Goal: Task Accomplishment & Management: Manage account settings

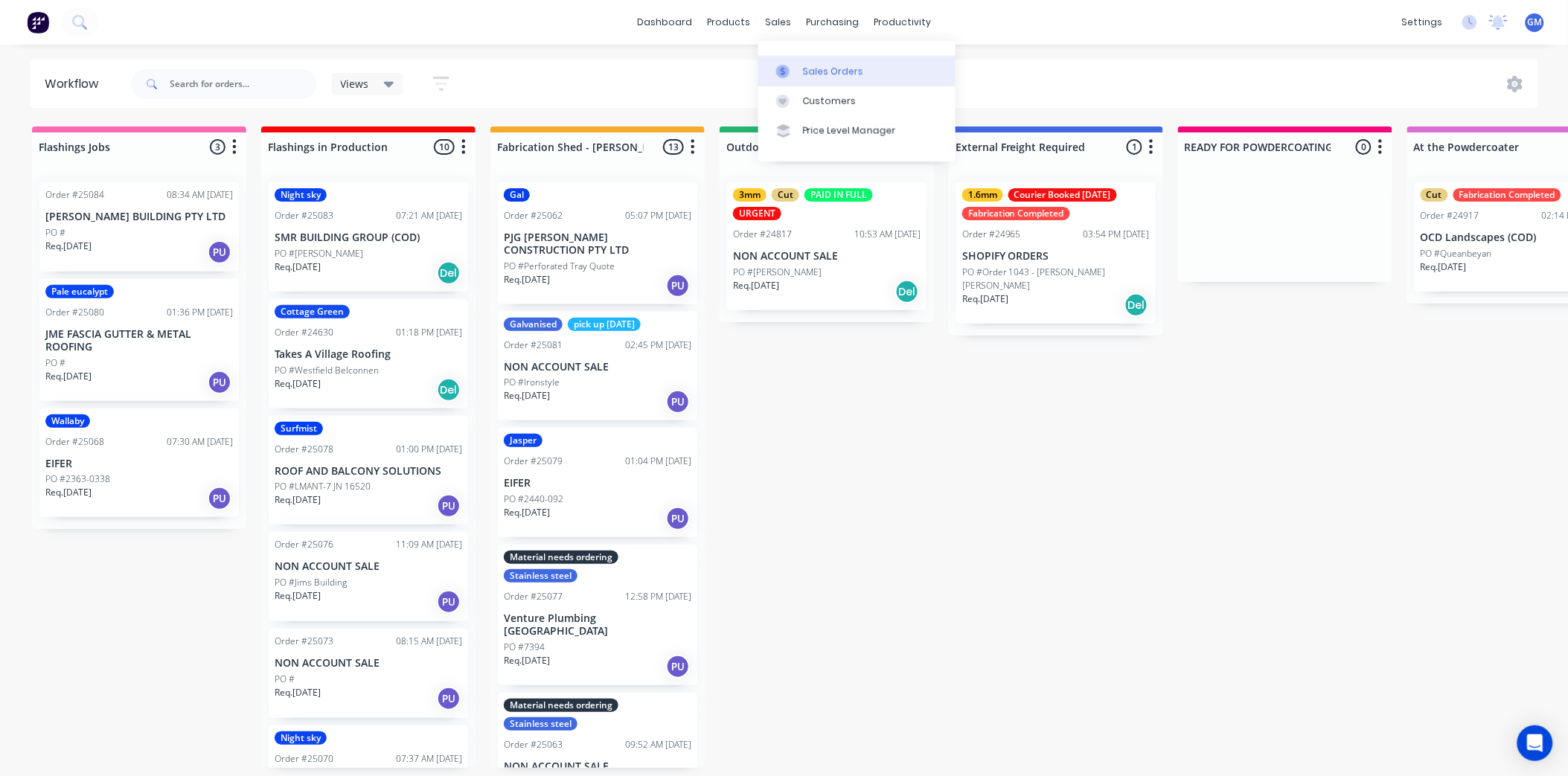
click at [805, 75] on div "Sales Orders" at bounding box center [833, 71] width 61 height 13
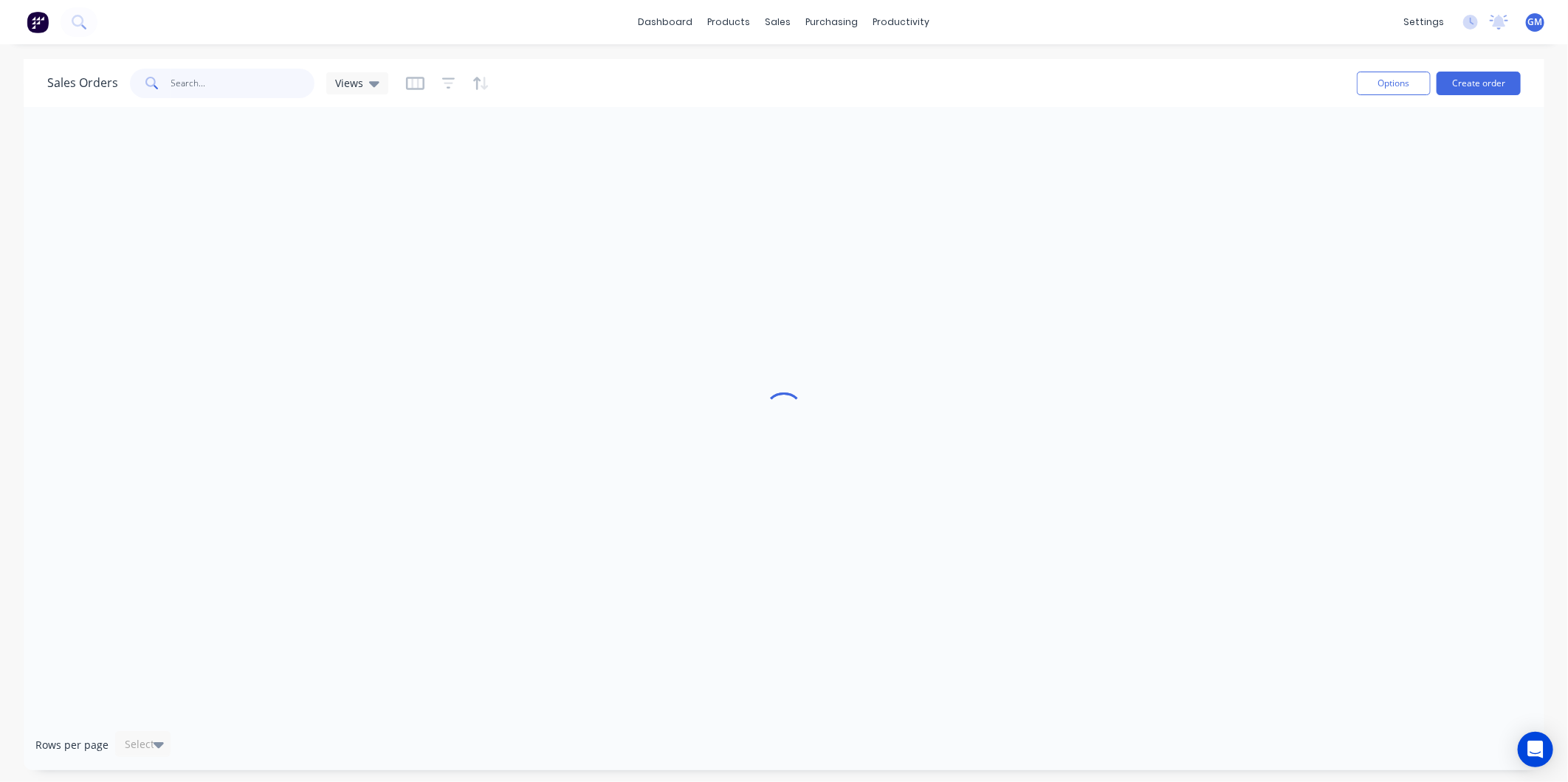
click at [217, 82] on input "text" at bounding box center [243, 83] width 144 height 30
type input "john edlington"
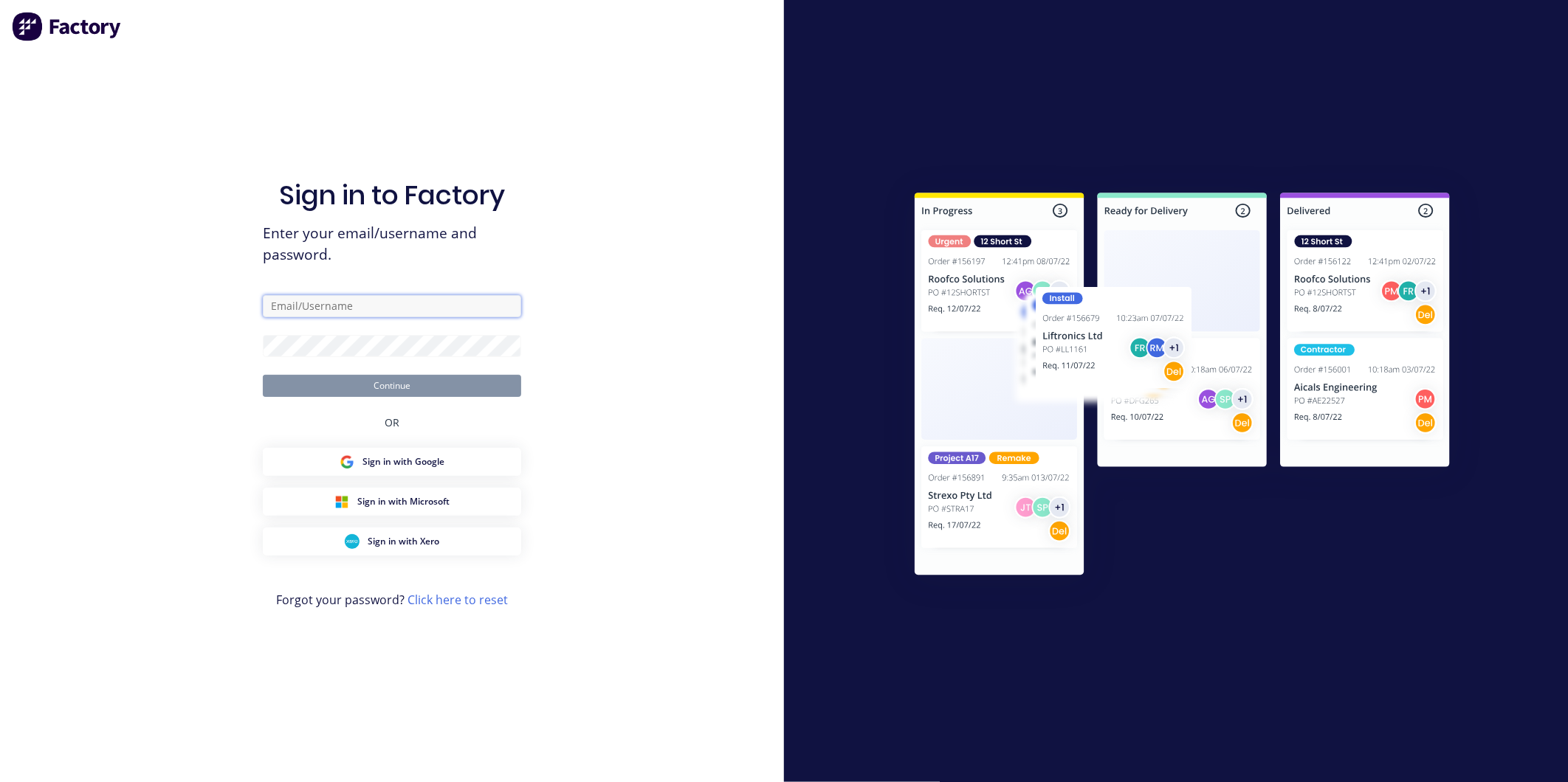
type input "Gary@arkus.com.au"
click at [630, 372] on div "Sign in to Factory Enter your email/username and password. Gary@arkus.com.au Co…" at bounding box center [392, 391] width 784 height 782
click at [431, 385] on button "Continue" at bounding box center [392, 386] width 258 height 22
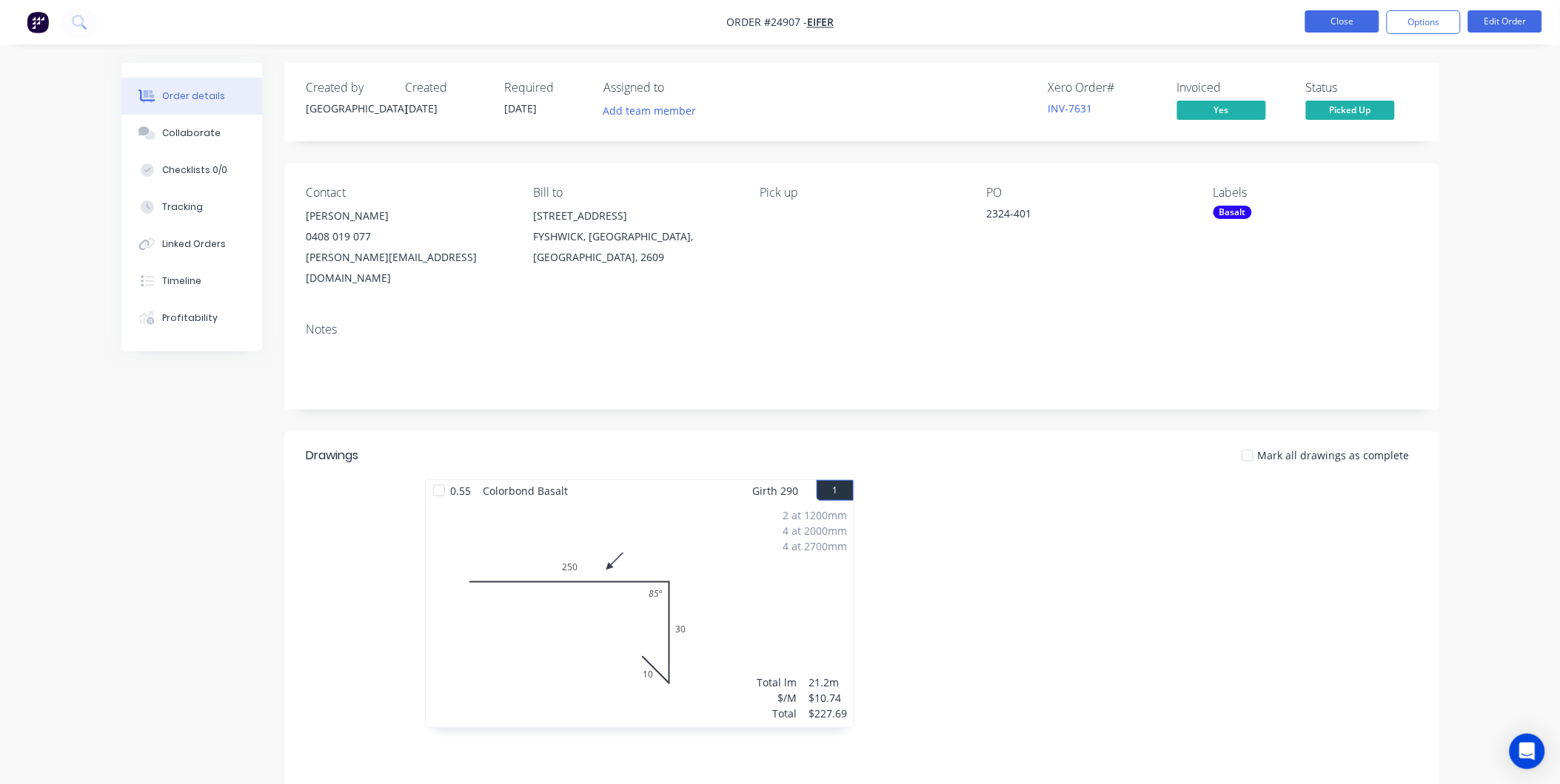
click at [1321, 22] on button "Close" at bounding box center [1342, 21] width 74 height 22
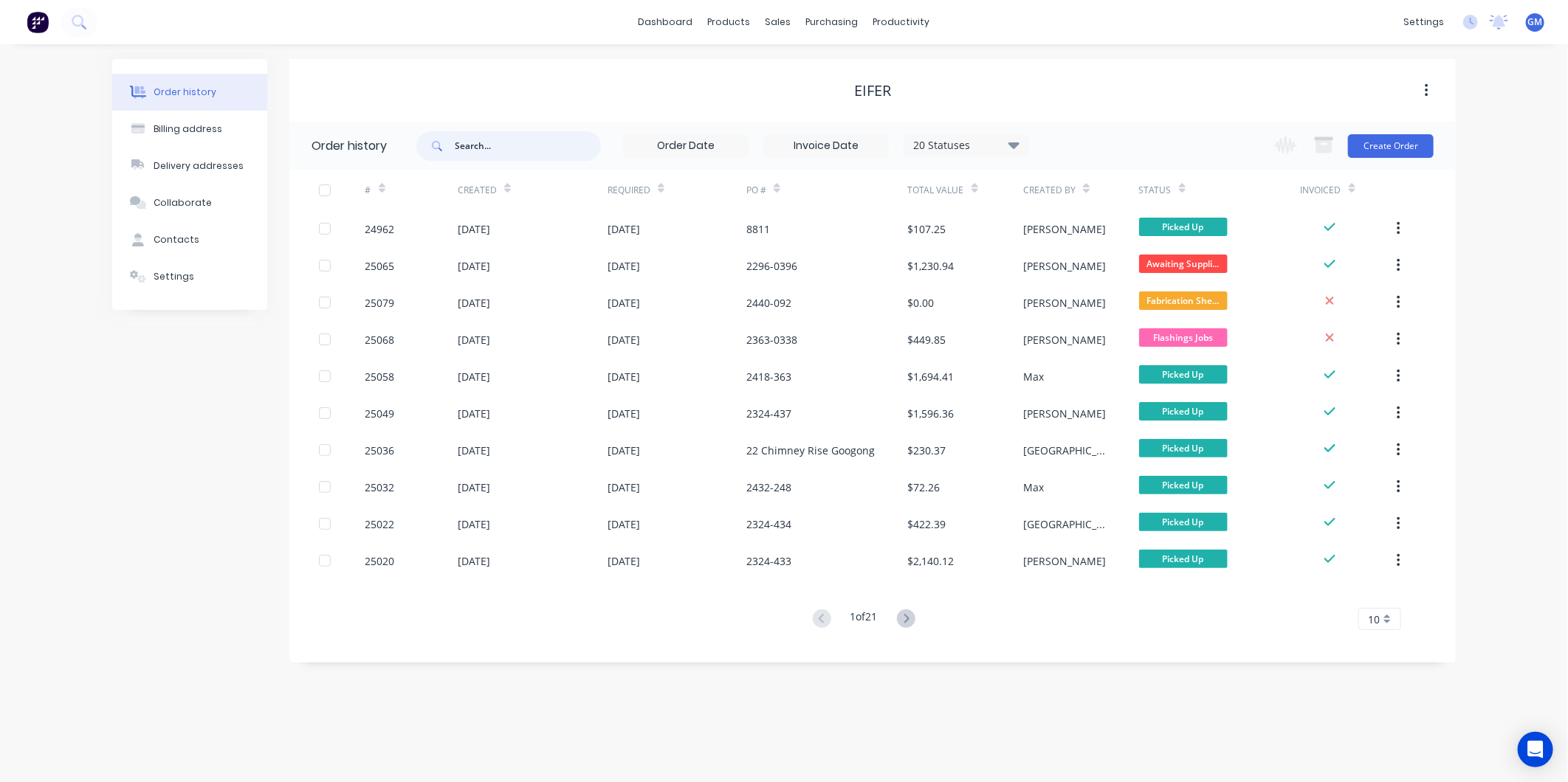
click at [537, 138] on input "text" at bounding box center [528, 146] width 146 height 30
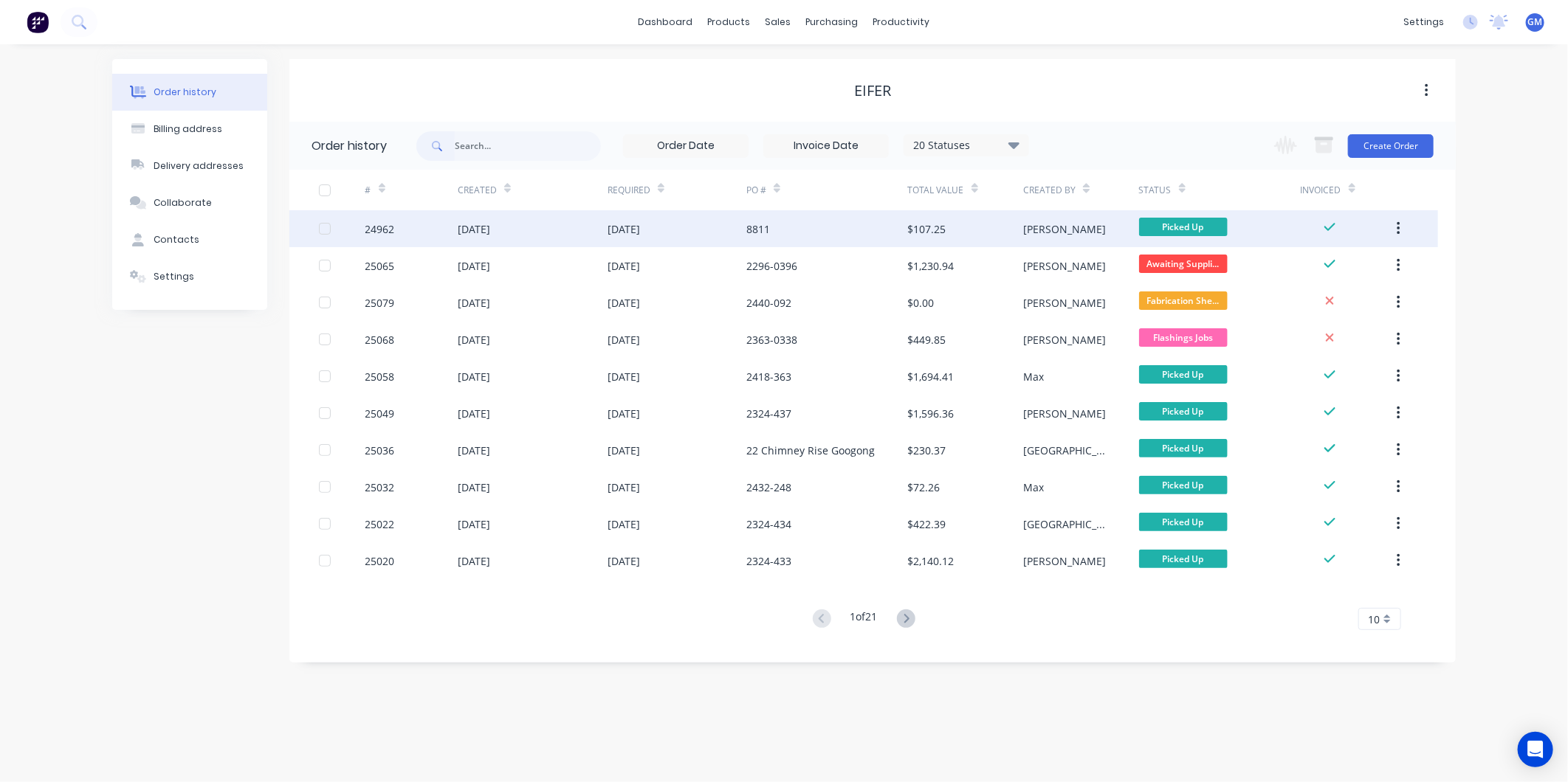
click at [610, 225] on div "[DATE]" at bounding box center [623, 229] width 32 height 16
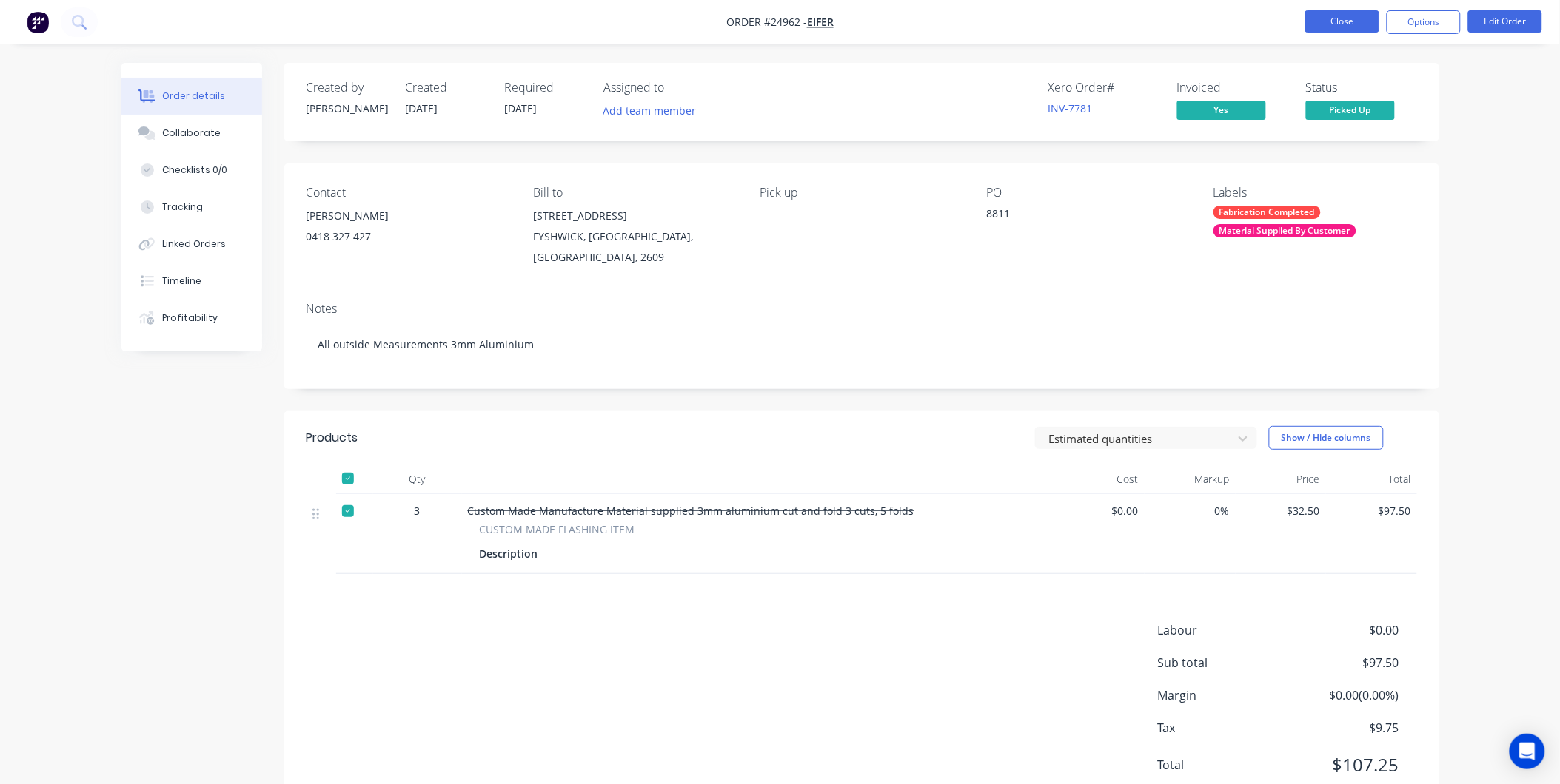
click at [1311, 16] on button "Close" at bounding box center [1342, 21] width 74 height 22
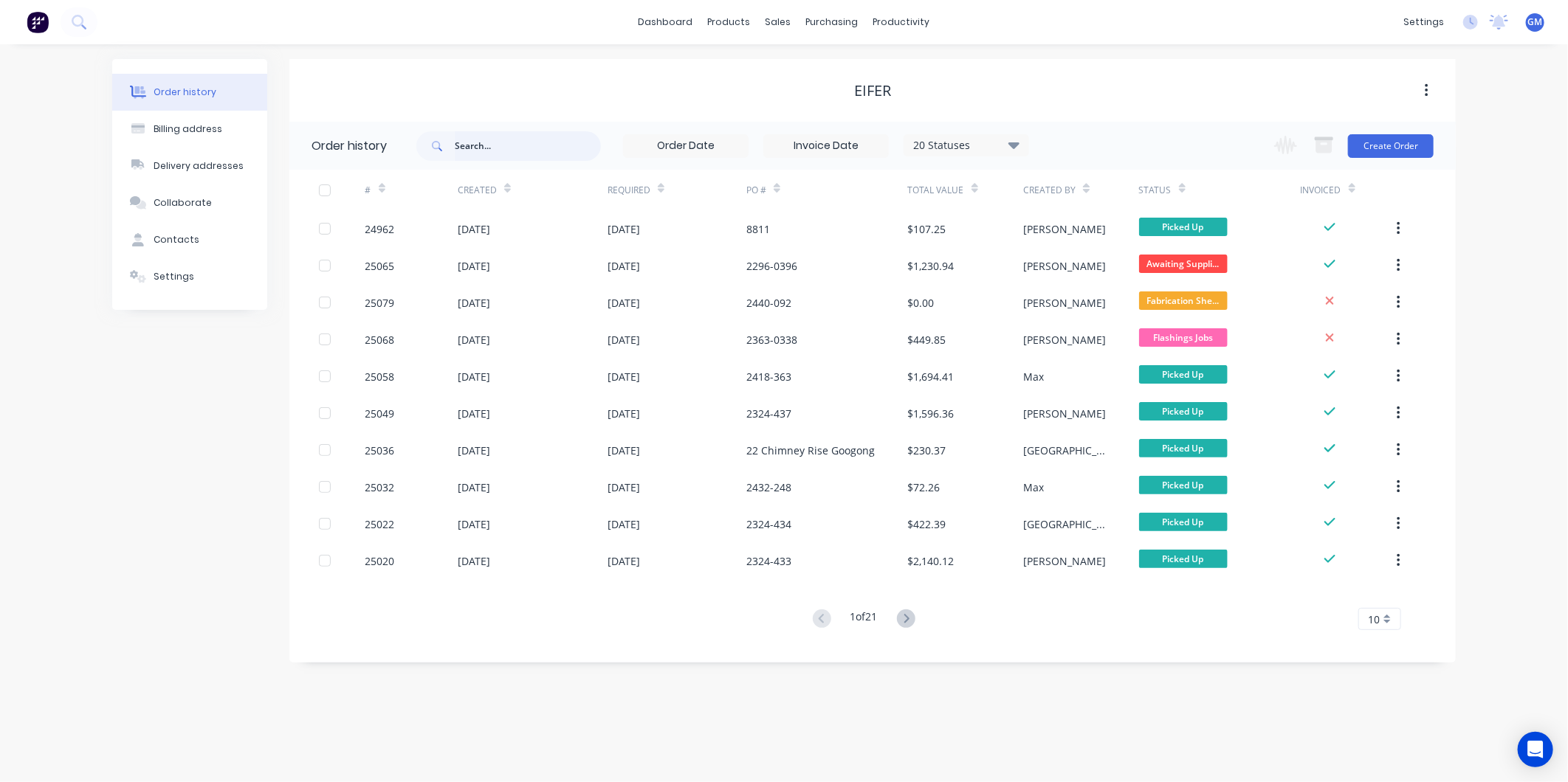
click at [528, 146] on input "text" at bounding box center [528, 146] width 146 height 30
type input "[PERSON_NAME]"
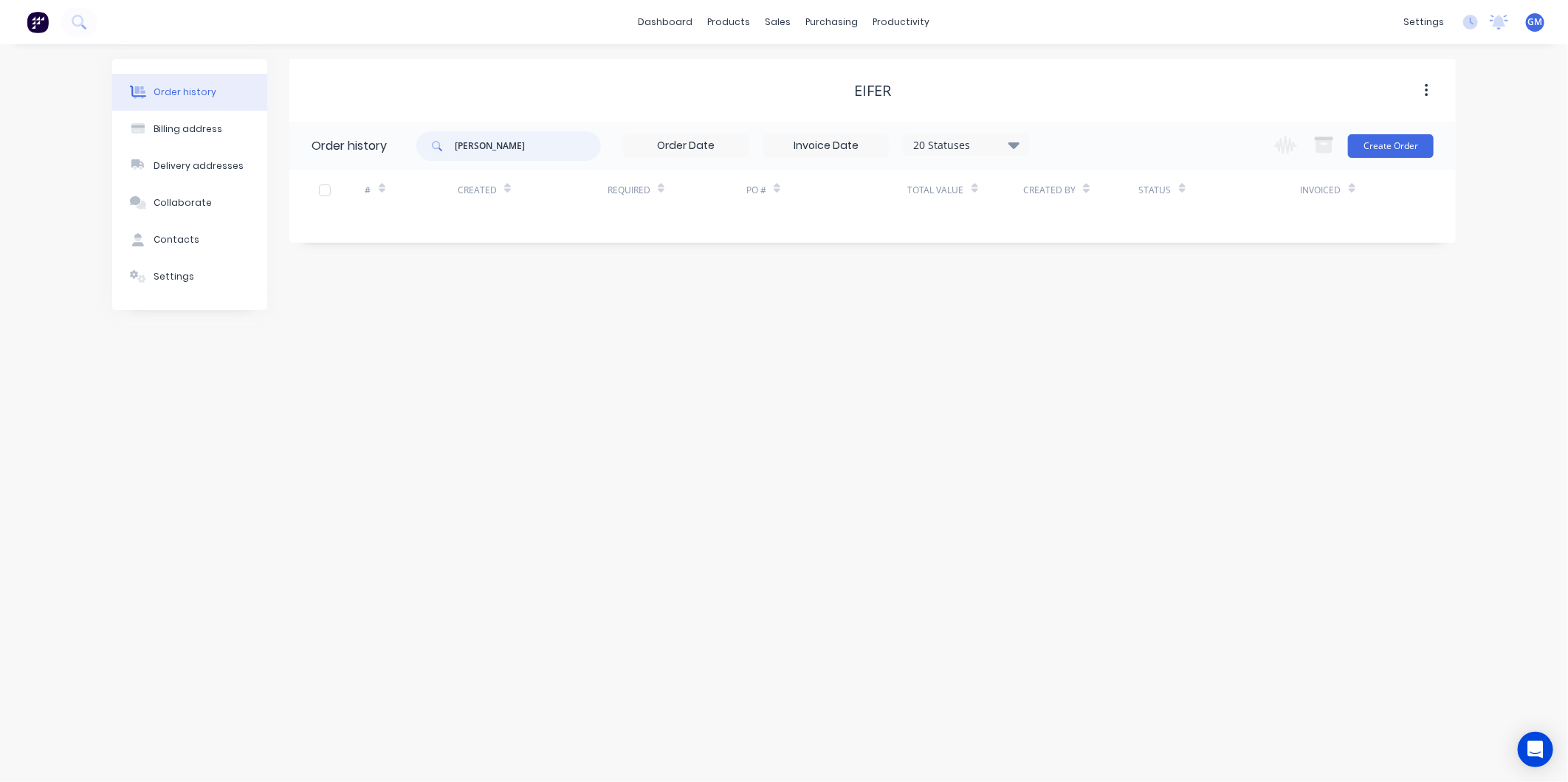
type input "[PERSON_NAME]"
click at [1190, 86] on div "EIFER" at bounding box center [873, 90] width 1166 height 18
click at [683, 312] on div "Order history Billing address Delivery addresses Collaborate Contacts Settings …" at bounding box center [784, 413] width 1568 height 738
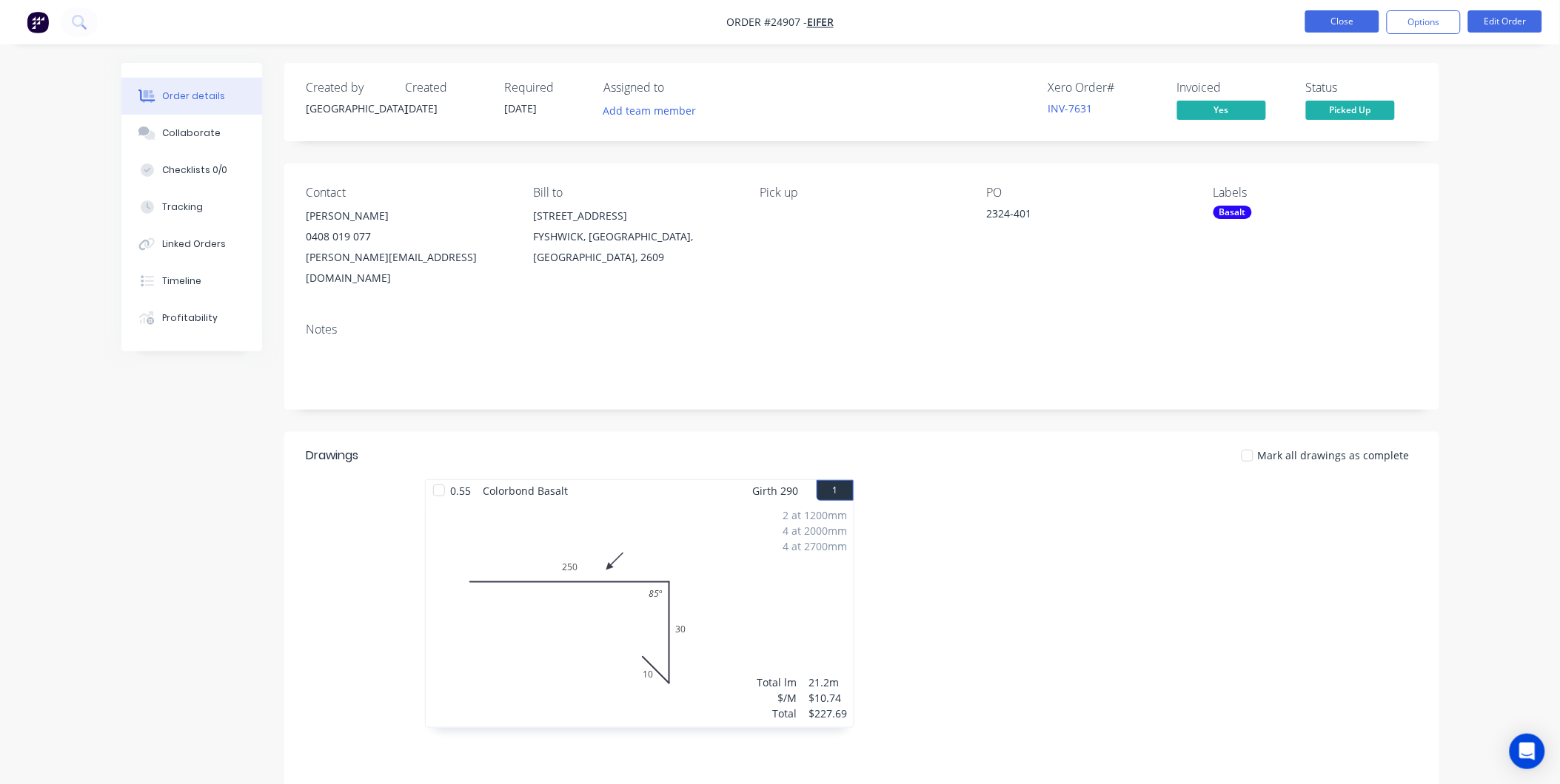
click at [1366, 18] on button "Close" at bounding box center [1342, 21] width 74 height 22
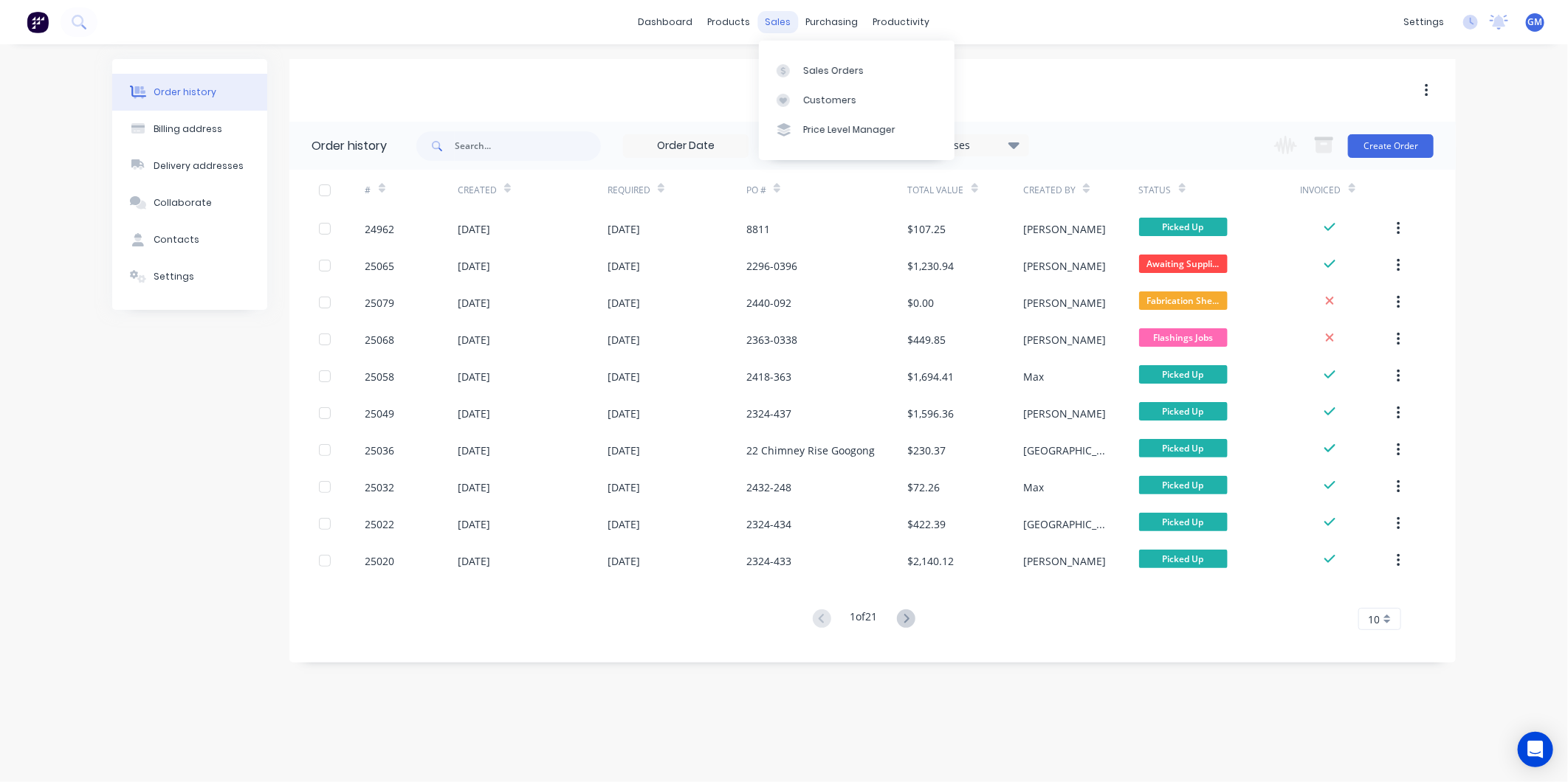
click at [777, 16] on div "sales" at bounding box center [778, 22] width 41 height 22
click at [839, 71] on div "Sales Orders" at bounding box center [833, 71] width 61 height 13
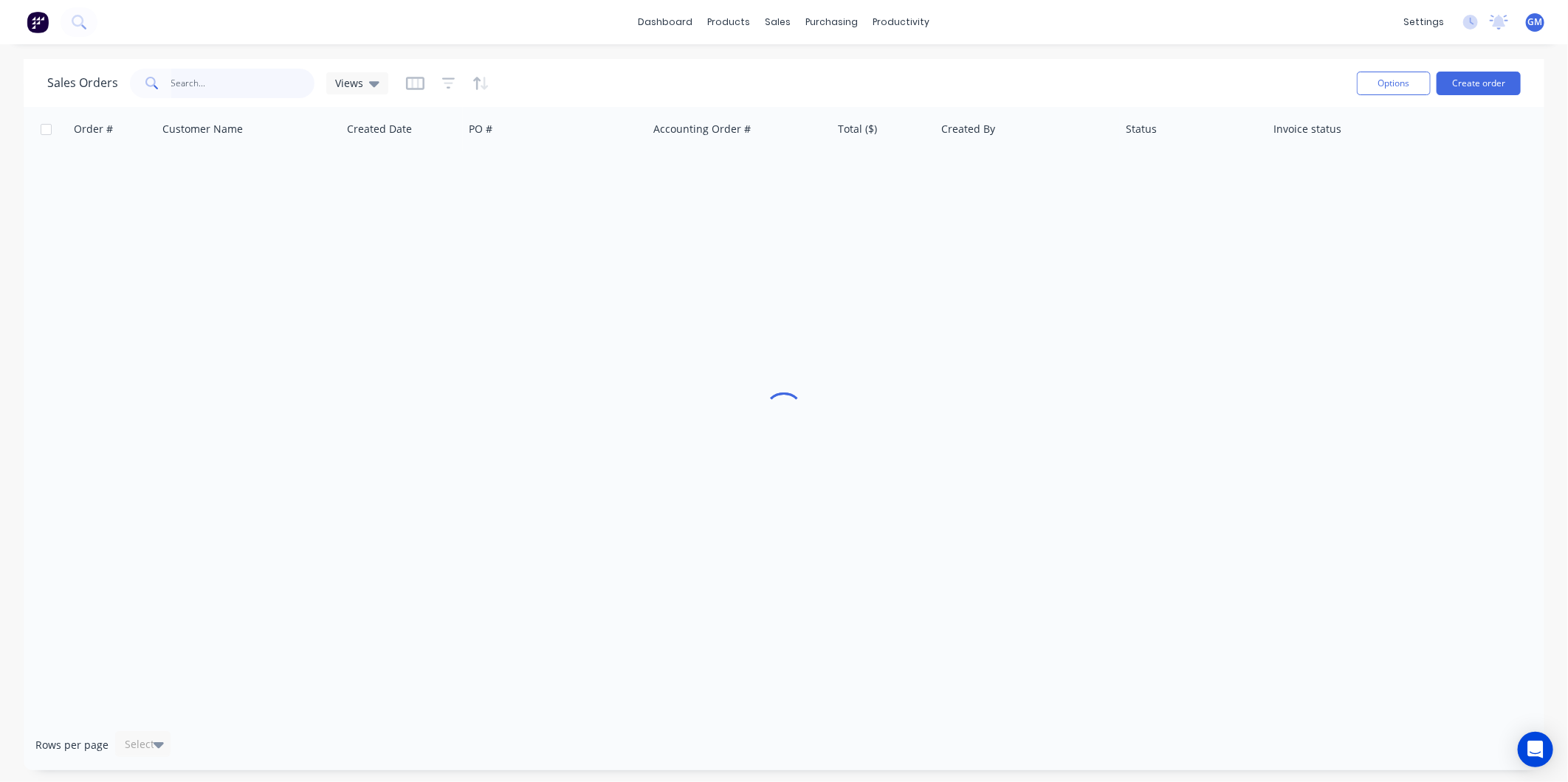
click at [227, 83] on input "text" at bounding box center [243, 83] width 144 height 30
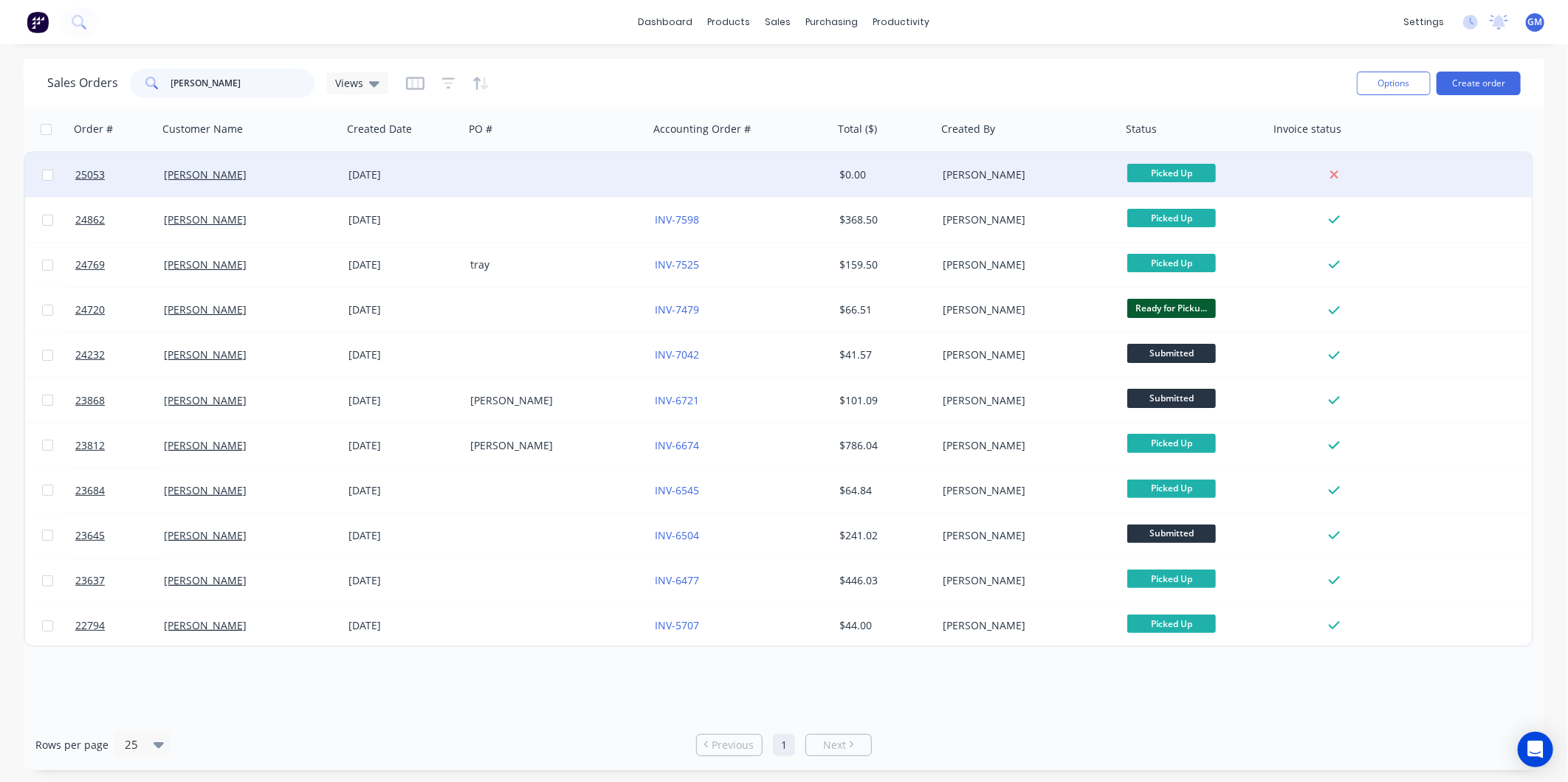
type input "[PERSON_NAME]"
click at [817, 182] on div at bounding box center [741, 175] width 185 height 44
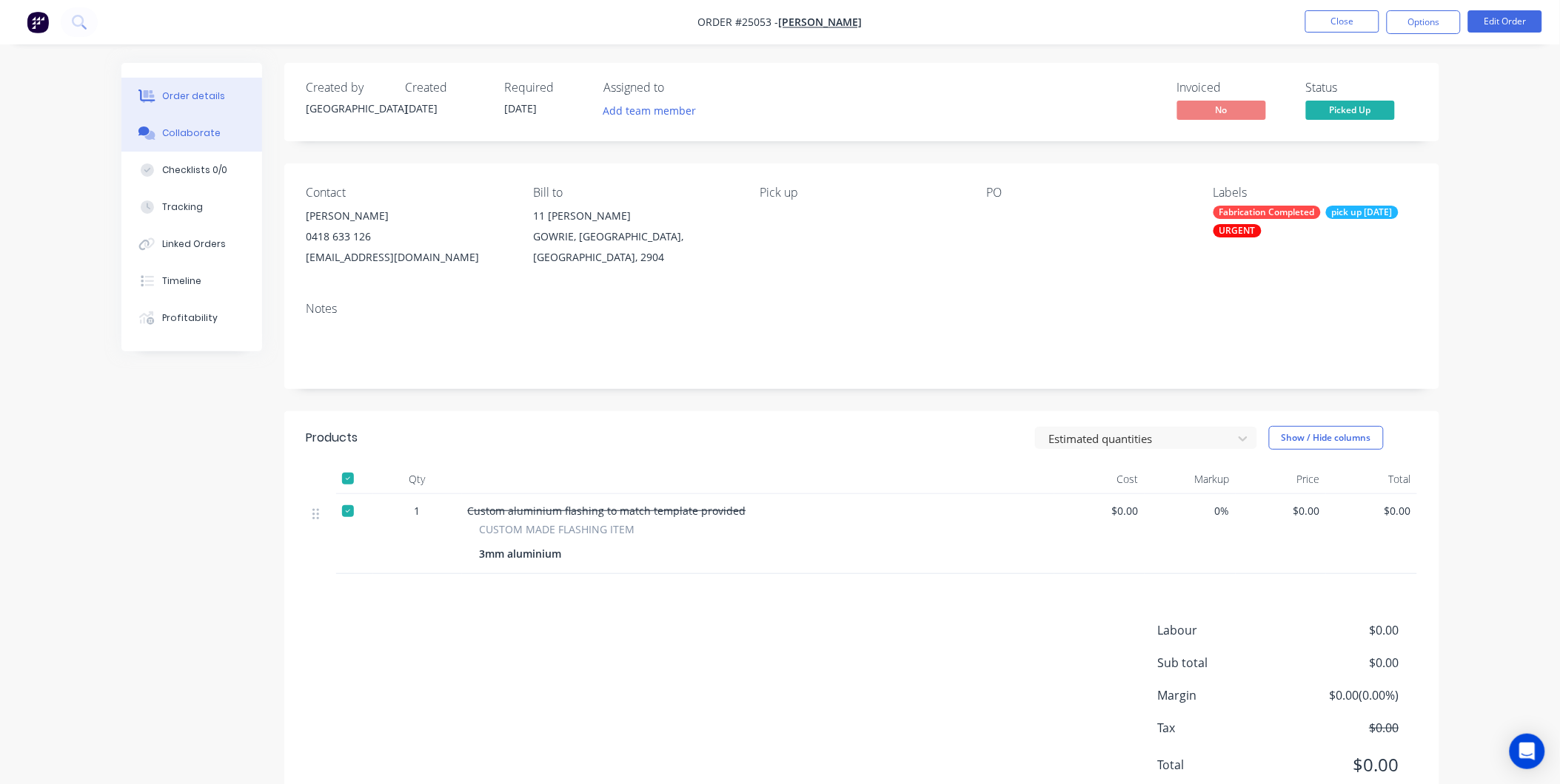
click at [209, 137] on div "Collaborate" at bounding box center [191, 133] width 58 height 13
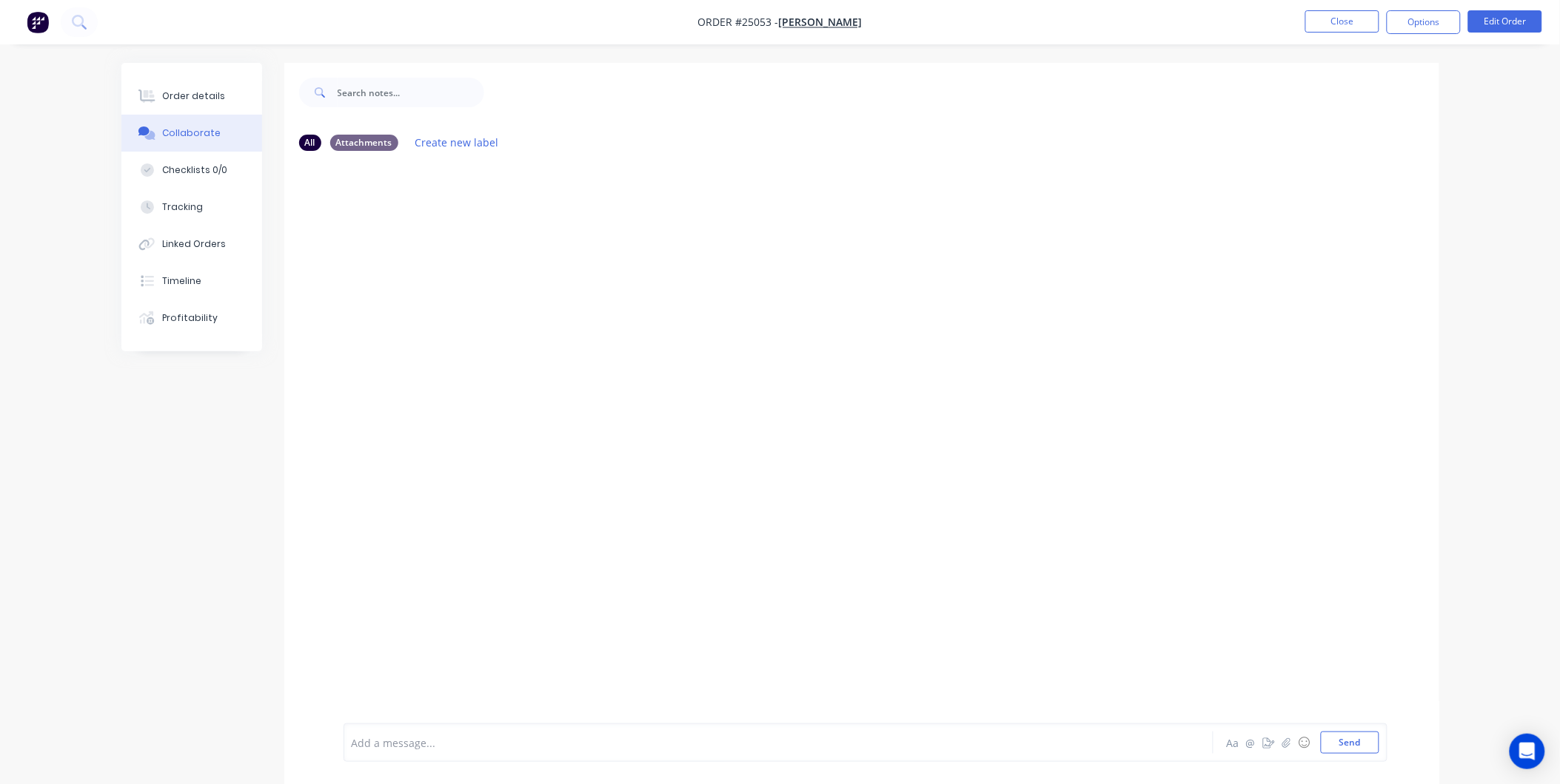
click at [499, 745] on div at bounding box center [738, 744] width 770 height 16
click at [489, 737] on div at bounding box center [738, 744] width 770 height 16
click at [1360, 741] on button "Send" at bounding box center [1350, 743] width 58 height 22
click at [1351, 21] on button "Close" at bounding box center [1342, 21] width 74 height 22
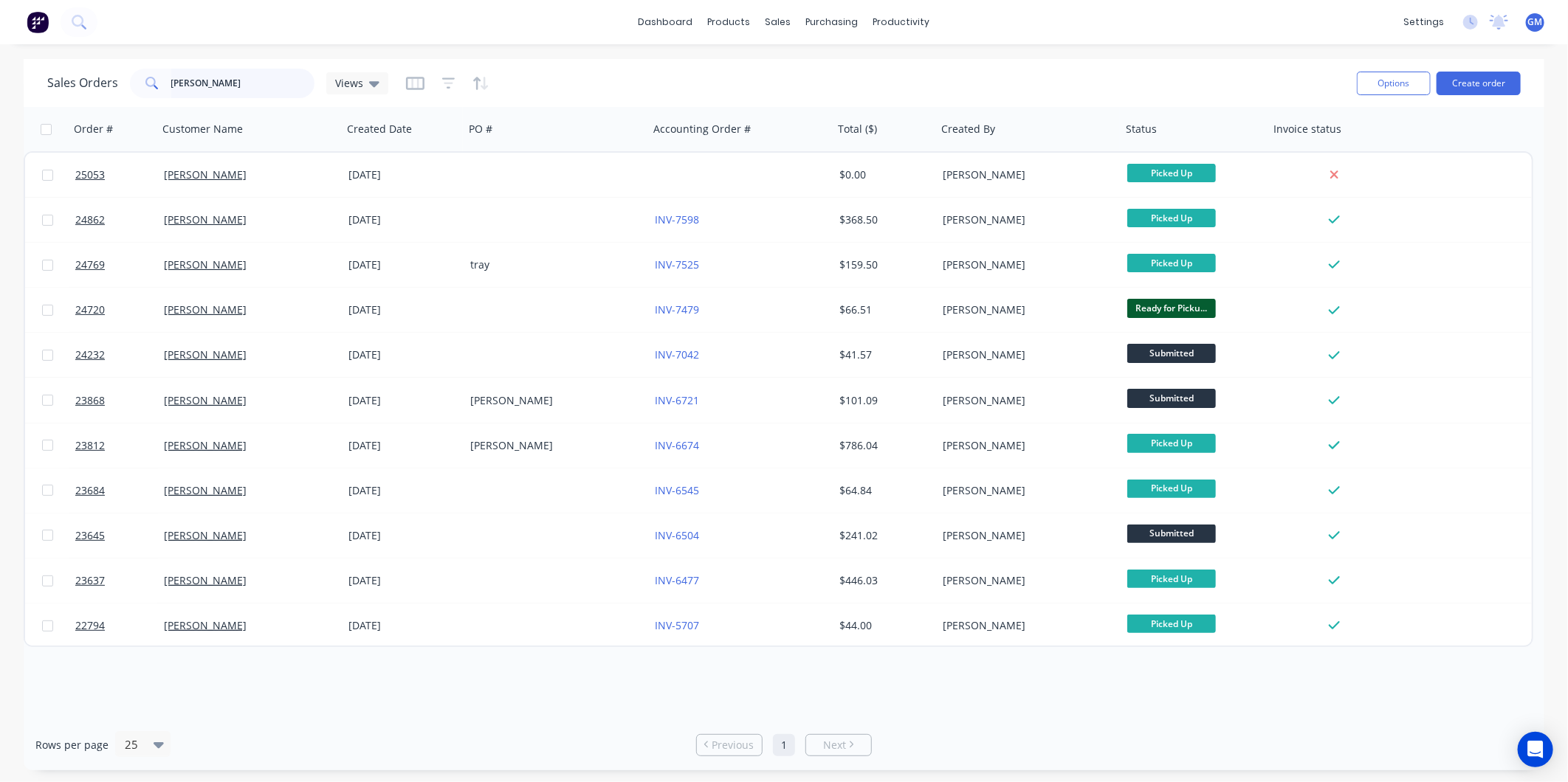
drag, startPoint x: 259, startPoint y: 82, endPoint x: 15, endPoint y: 101, distance: 244.7
click at [0, 105] on html "dashboard products sales purchasing productivity dashboard products Product Cat…" at bounding box center [784, 391] width 1568 height 782
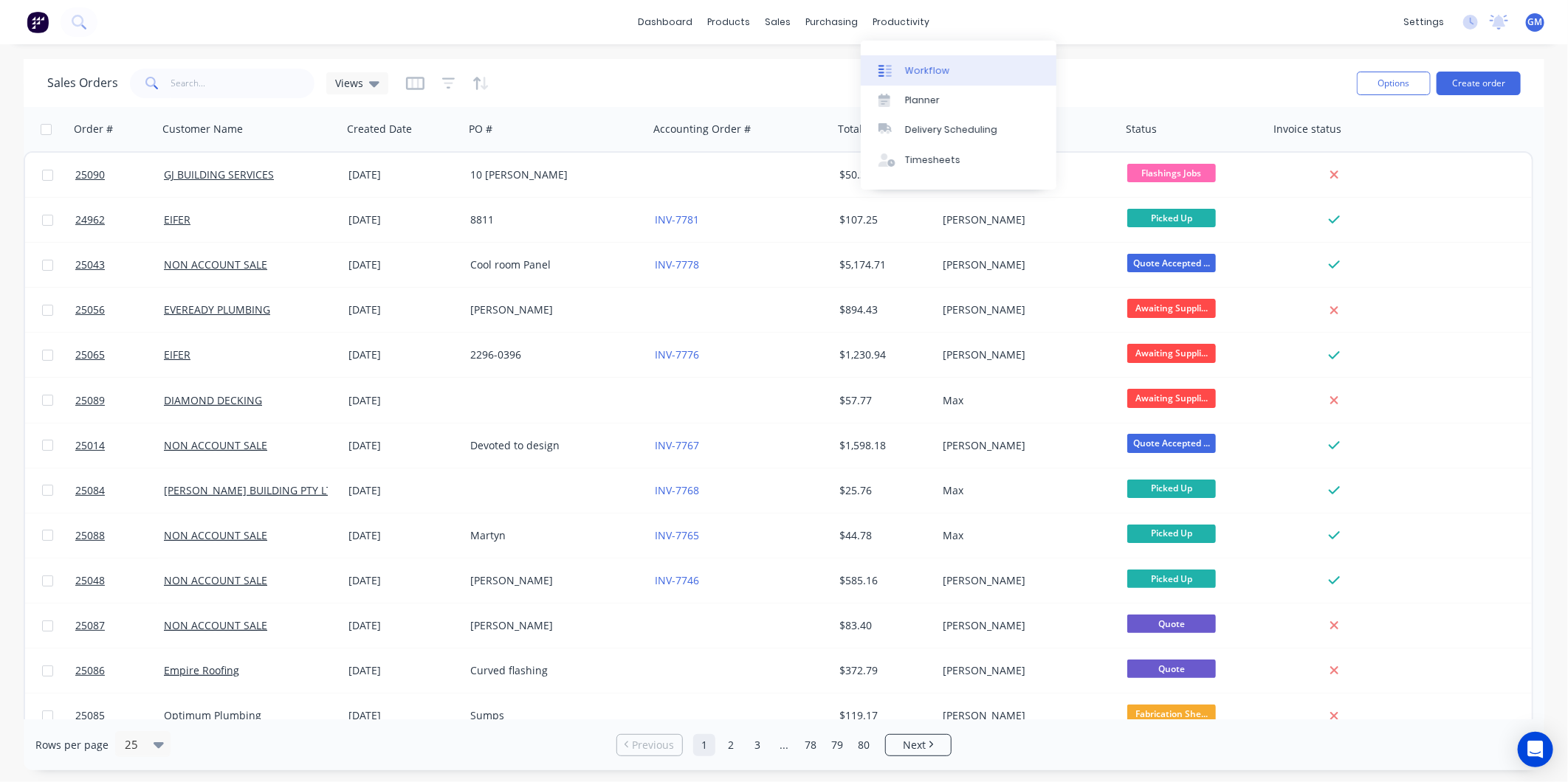
click at [940, 70] on div "Workflow" at bounding box center [927, 71] width 44 height 13
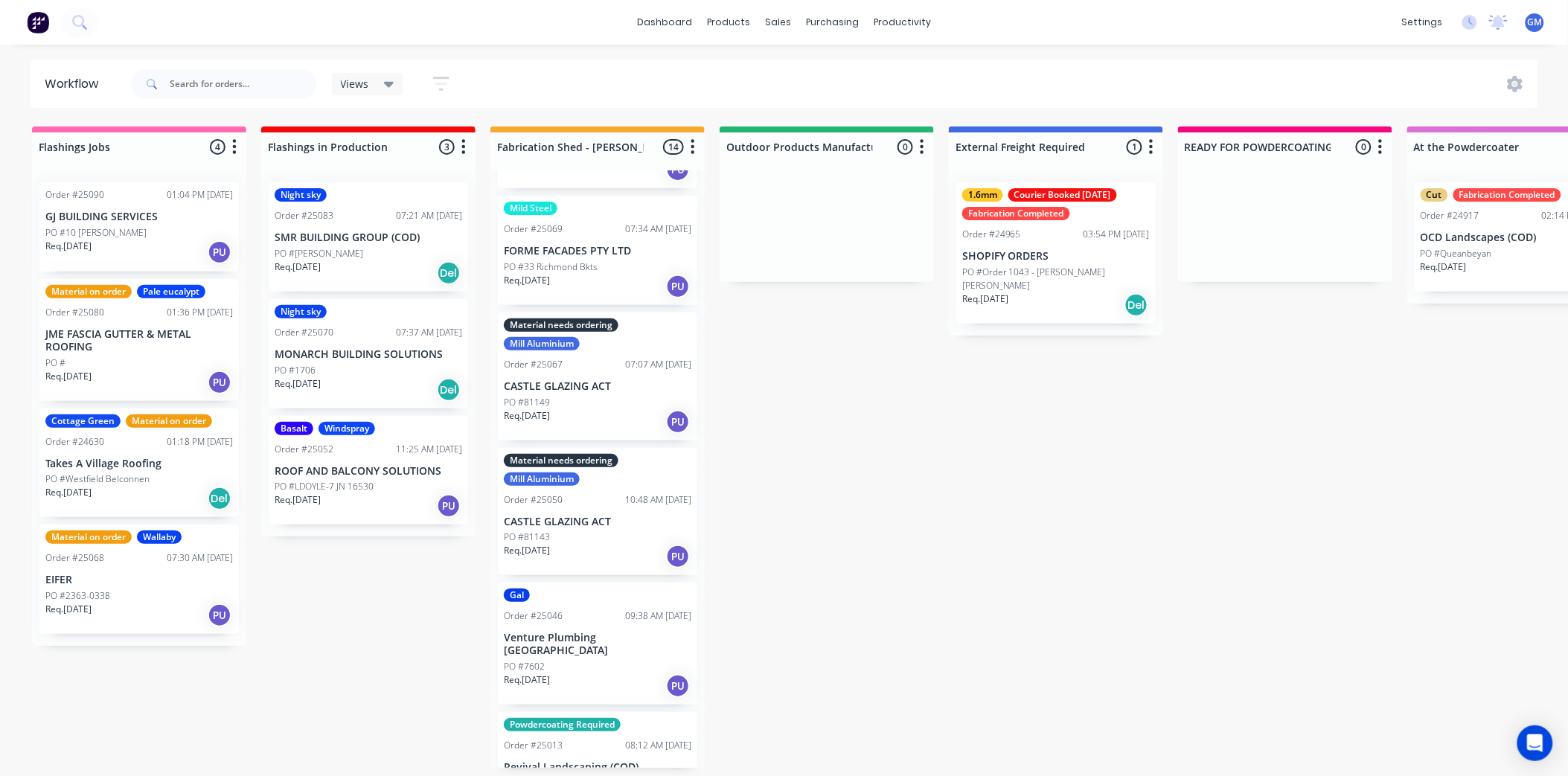
scroll to position [975, 0]
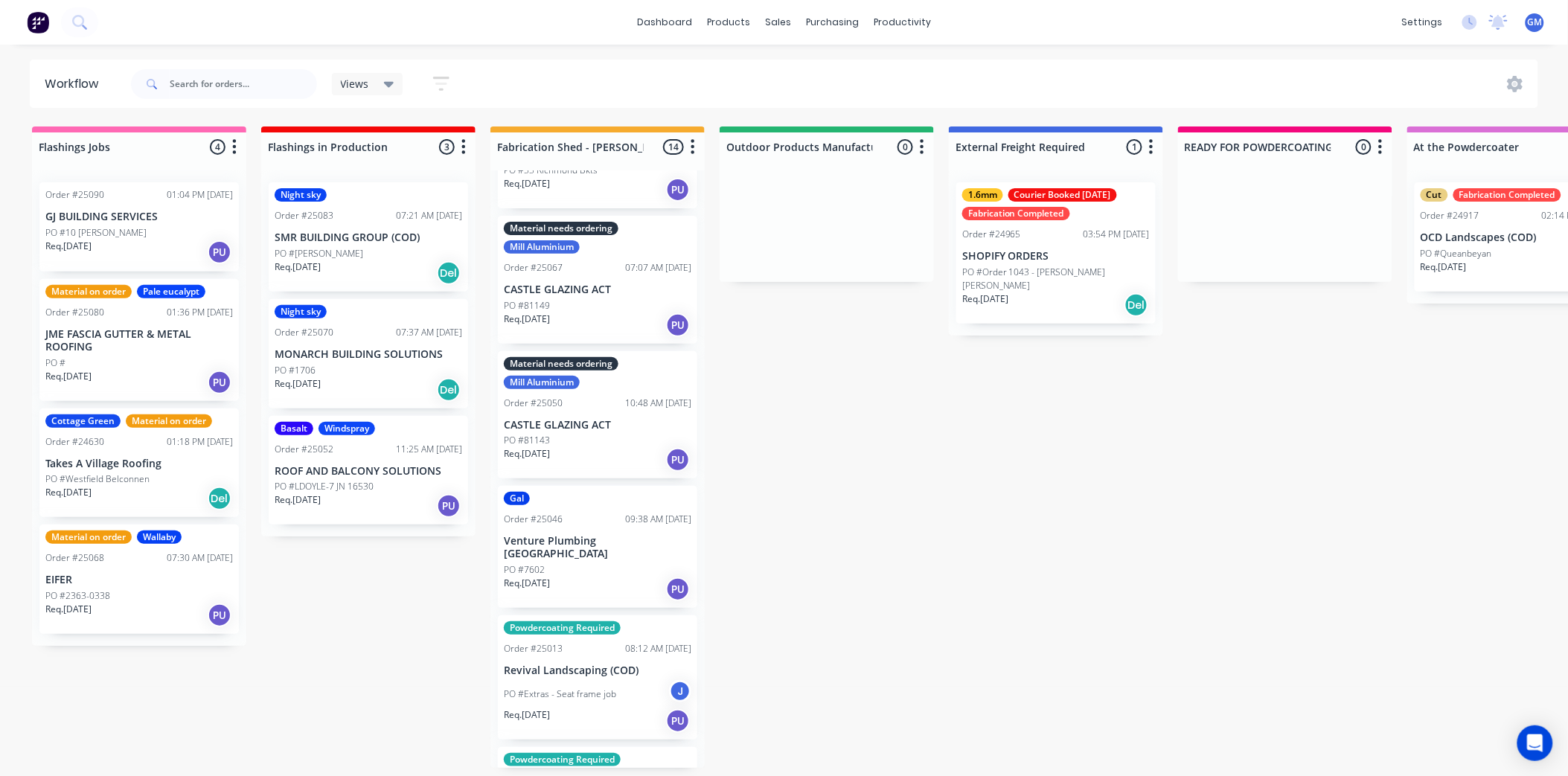
click at [625, 397] on div "10:48 AM 25/09/25" at bounding box center [657, 403] width 66 height 13
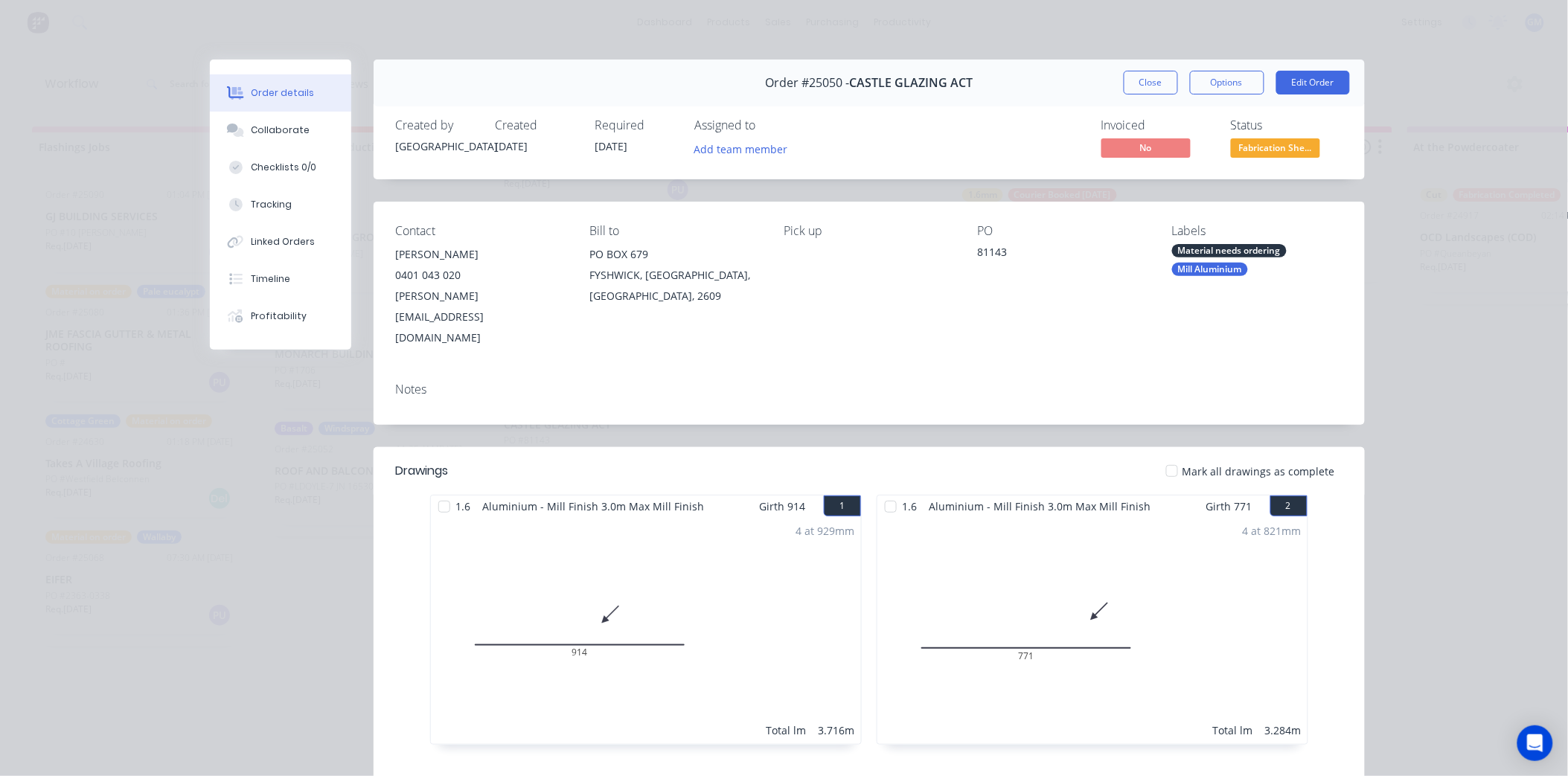
click at [1228, 248] on div "Material needs ordering" at bounding box center [1229, 251] width 114 height 13
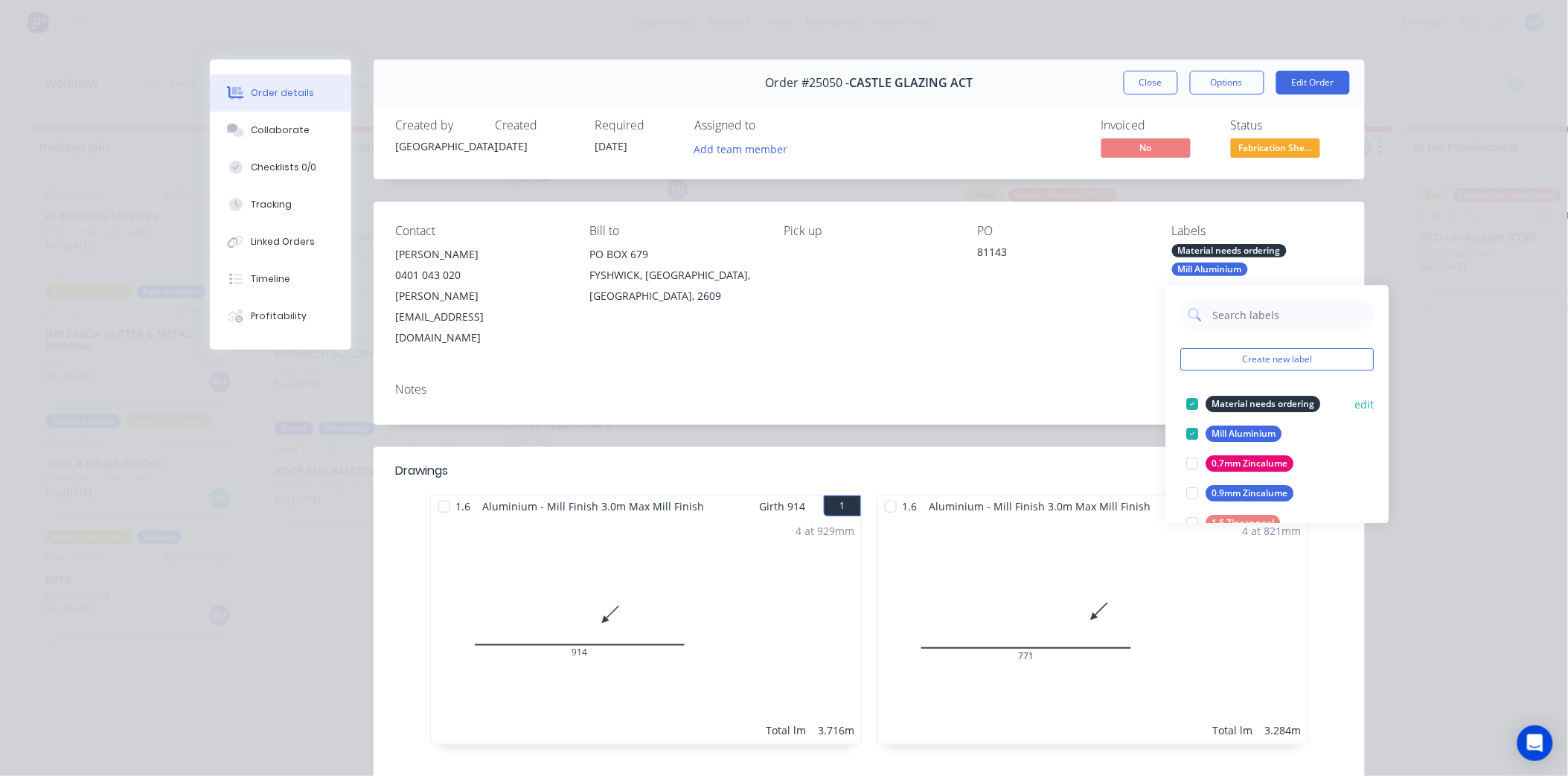
click at [1191, 398] on div at bounding box center [1193, 405] width 30 height 30
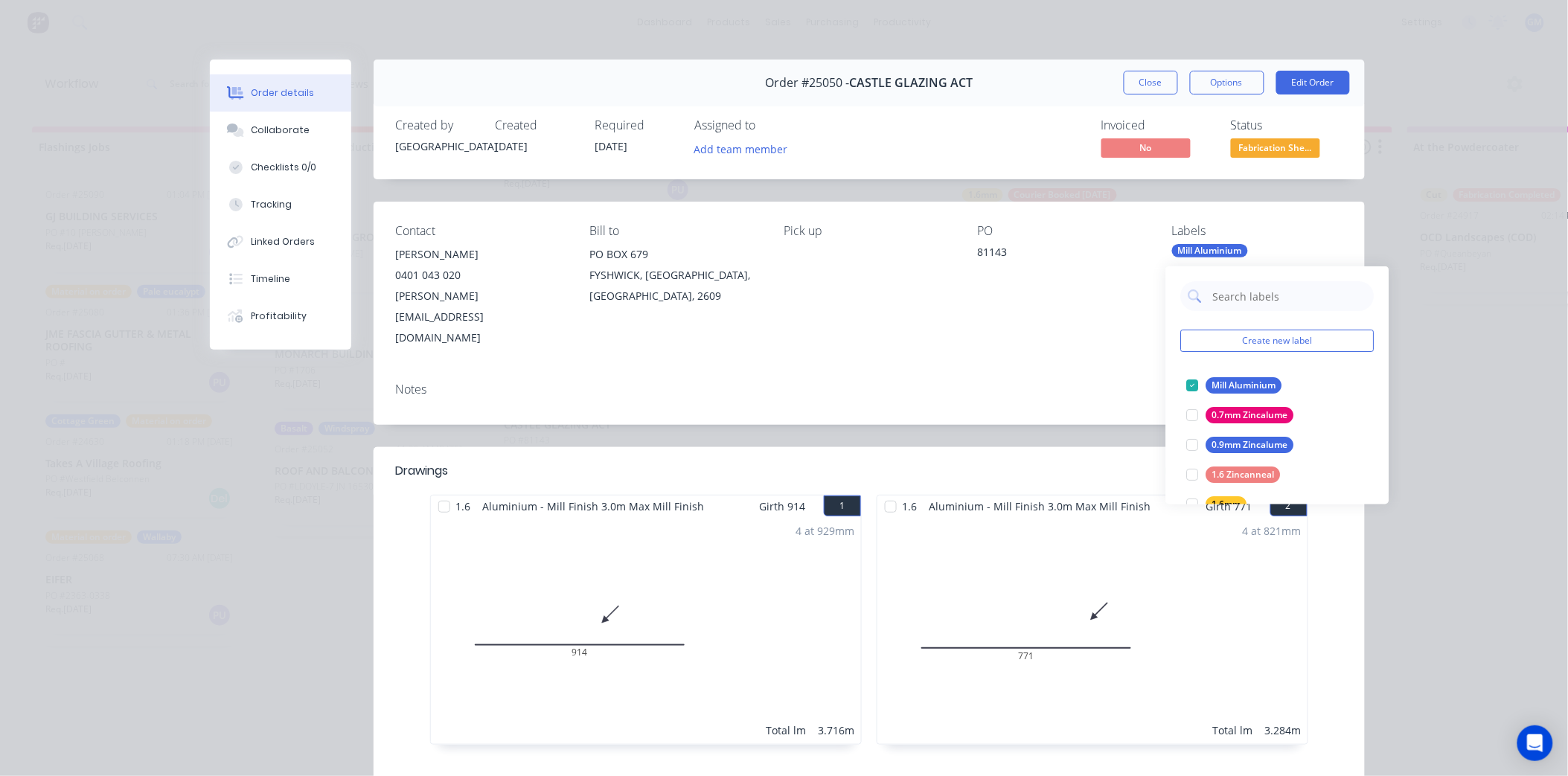
click at [1065, 371] on div "Notes" at bounding box center [869, 398] width 991 height 54
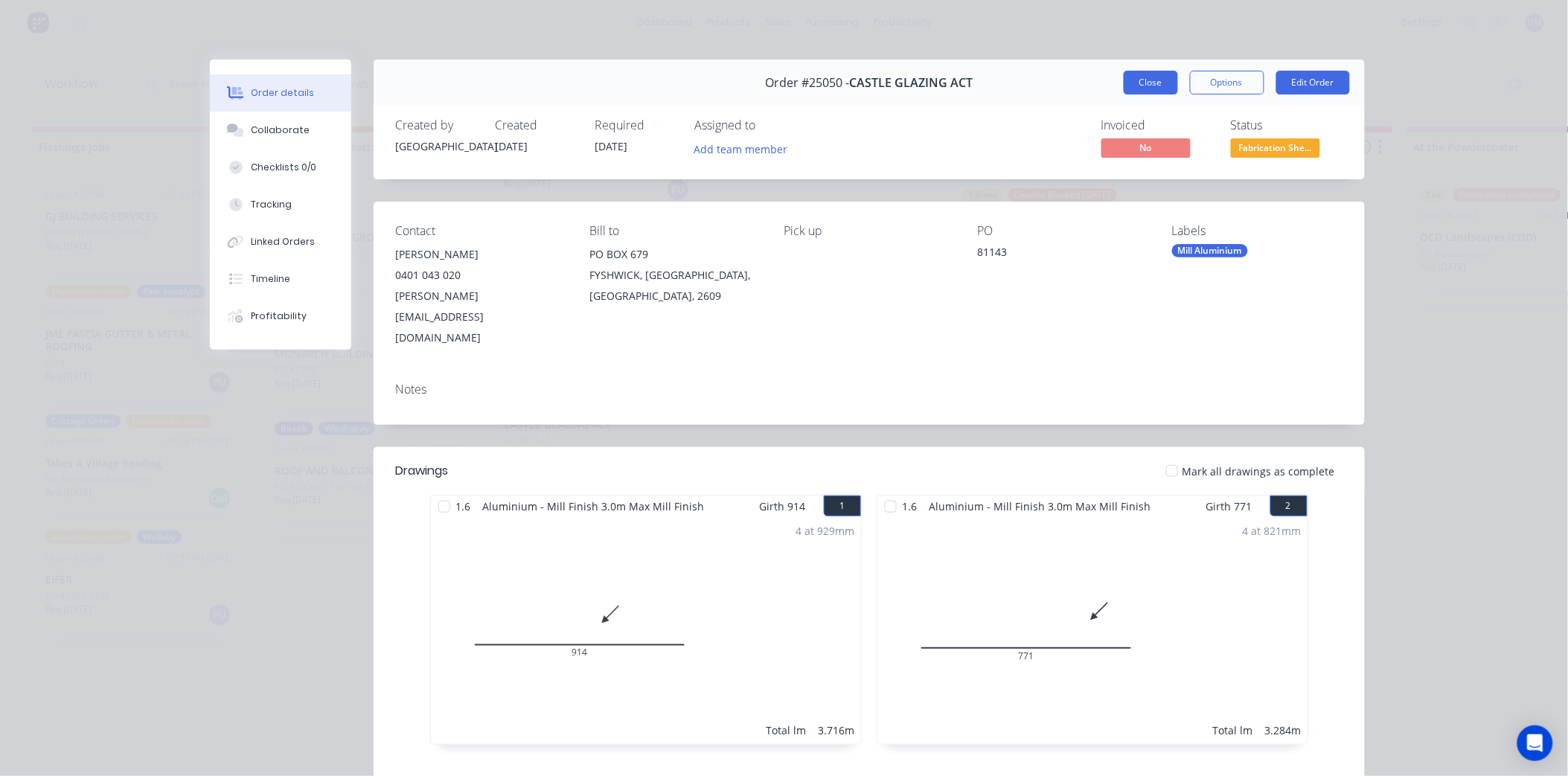
click at [1164, 79] on button "Close" at bounding box center [1151, 83] width 54 height 24
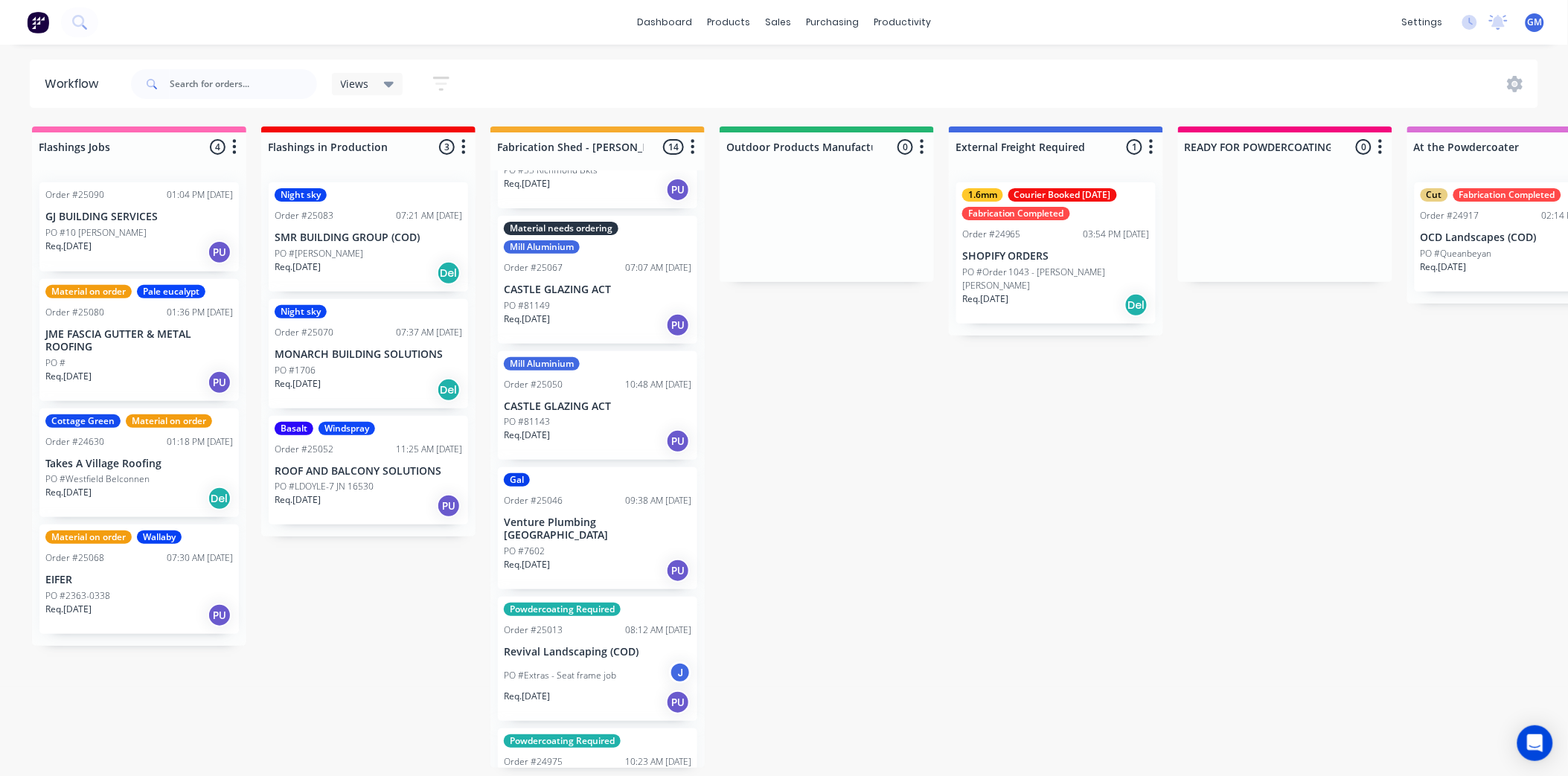
click at [583, 283] on p "CASTLE GLAZING ACT" at bounding box center [597, 290] width 187 height 13
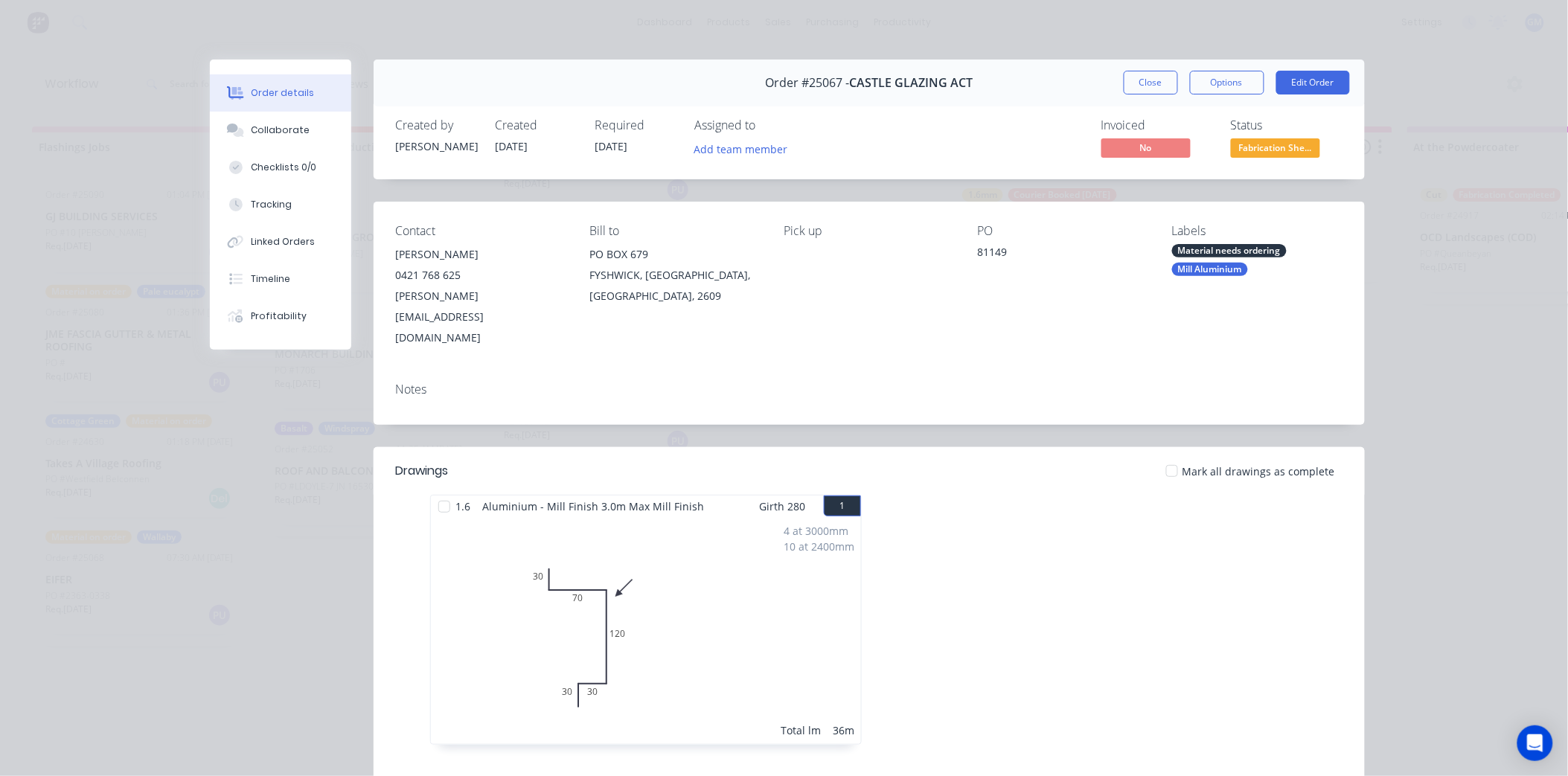
click at [1207, 249] on div "Material needs ordering" at bounding box center [1229, 251] width 114 height 13
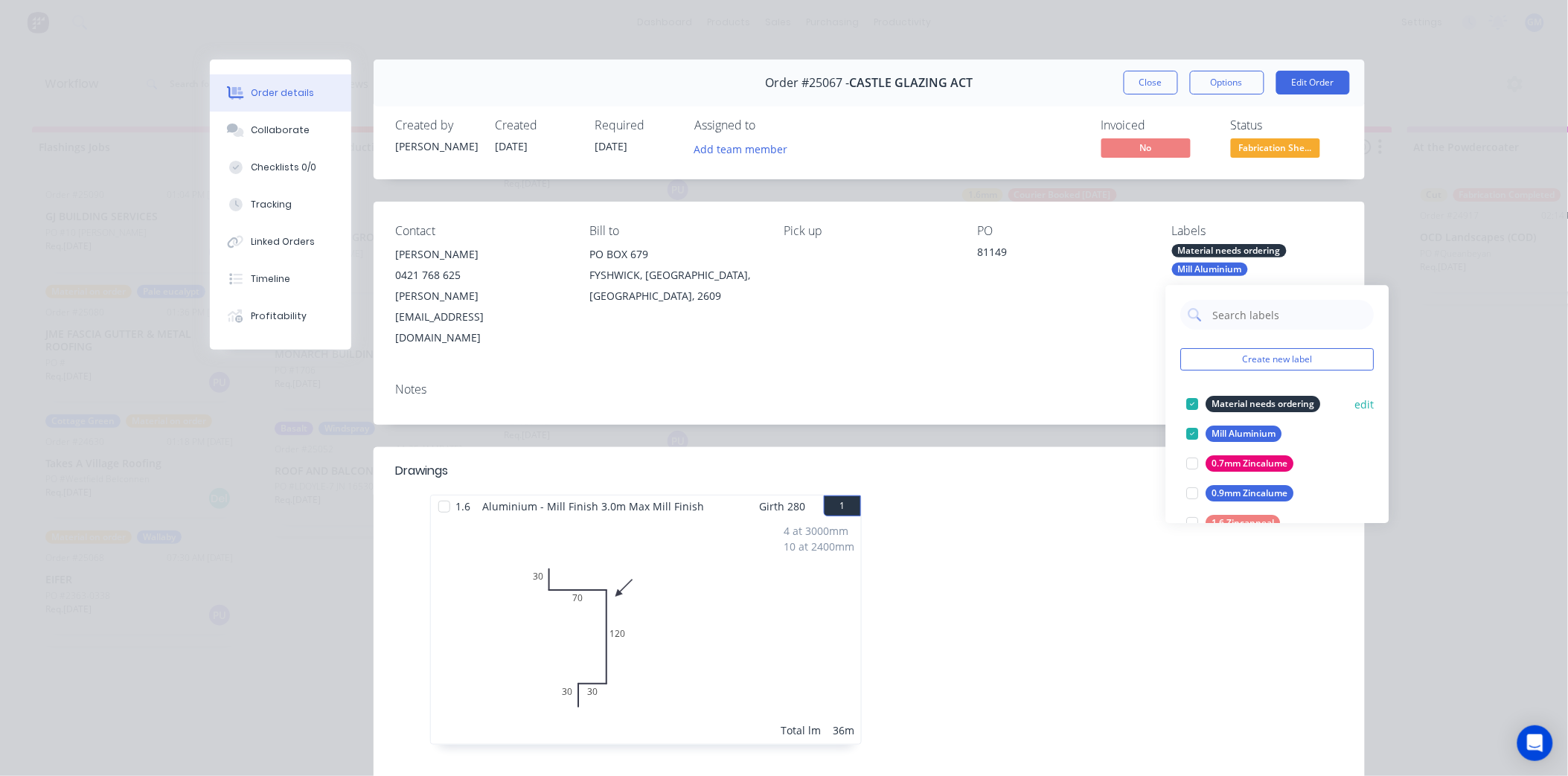
click at [1193, 403] on div at bounding box center [1193, 405] width 30 height 30
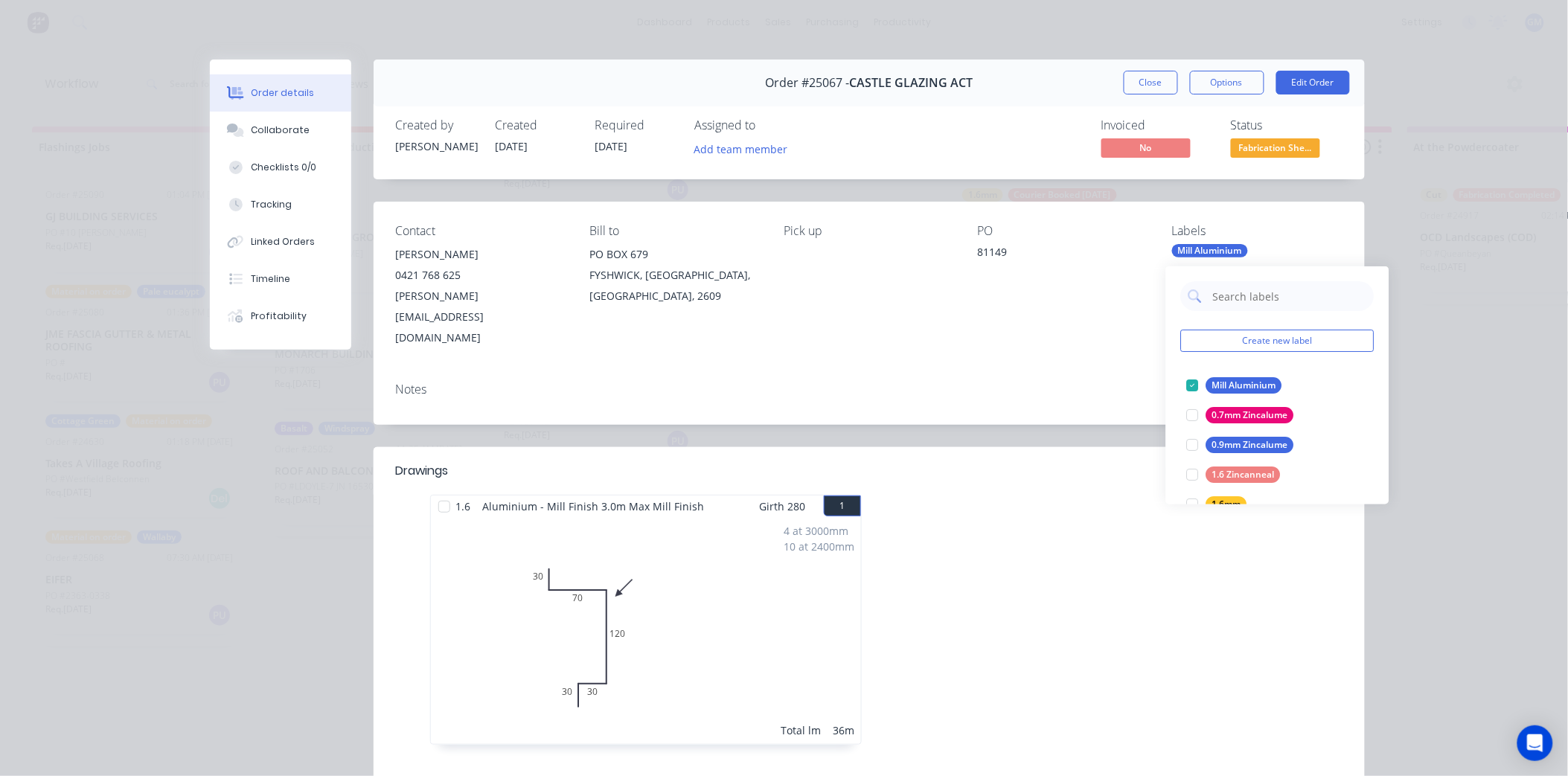
click at [1020, 382] on div "Notes" at bounding box center [868, 390] width 946 height 14
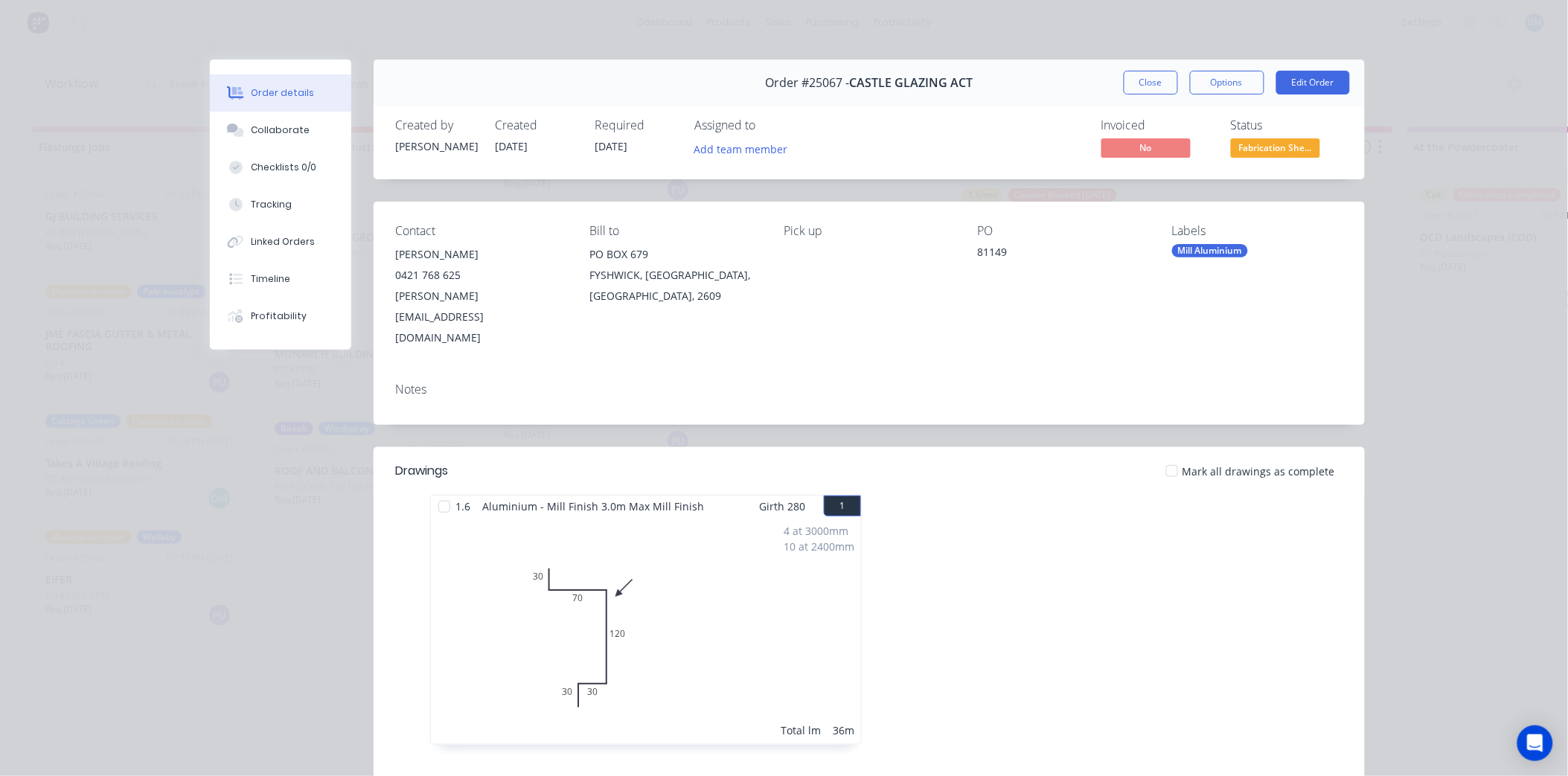
click at [1141, 78] on button "Close" at bounding box center [1151, 83] width 54 height 24
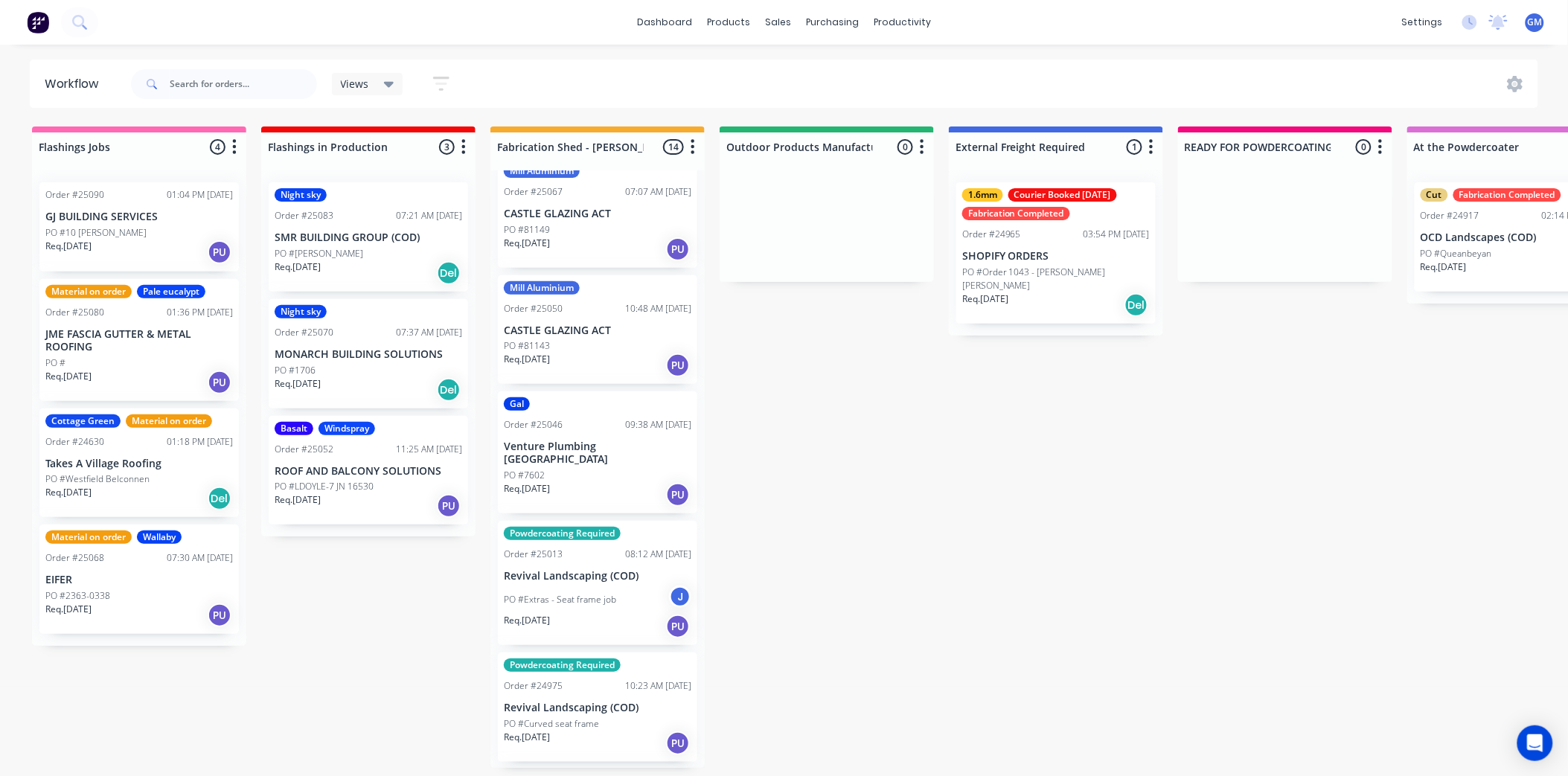
scroll to position [1103, 0]
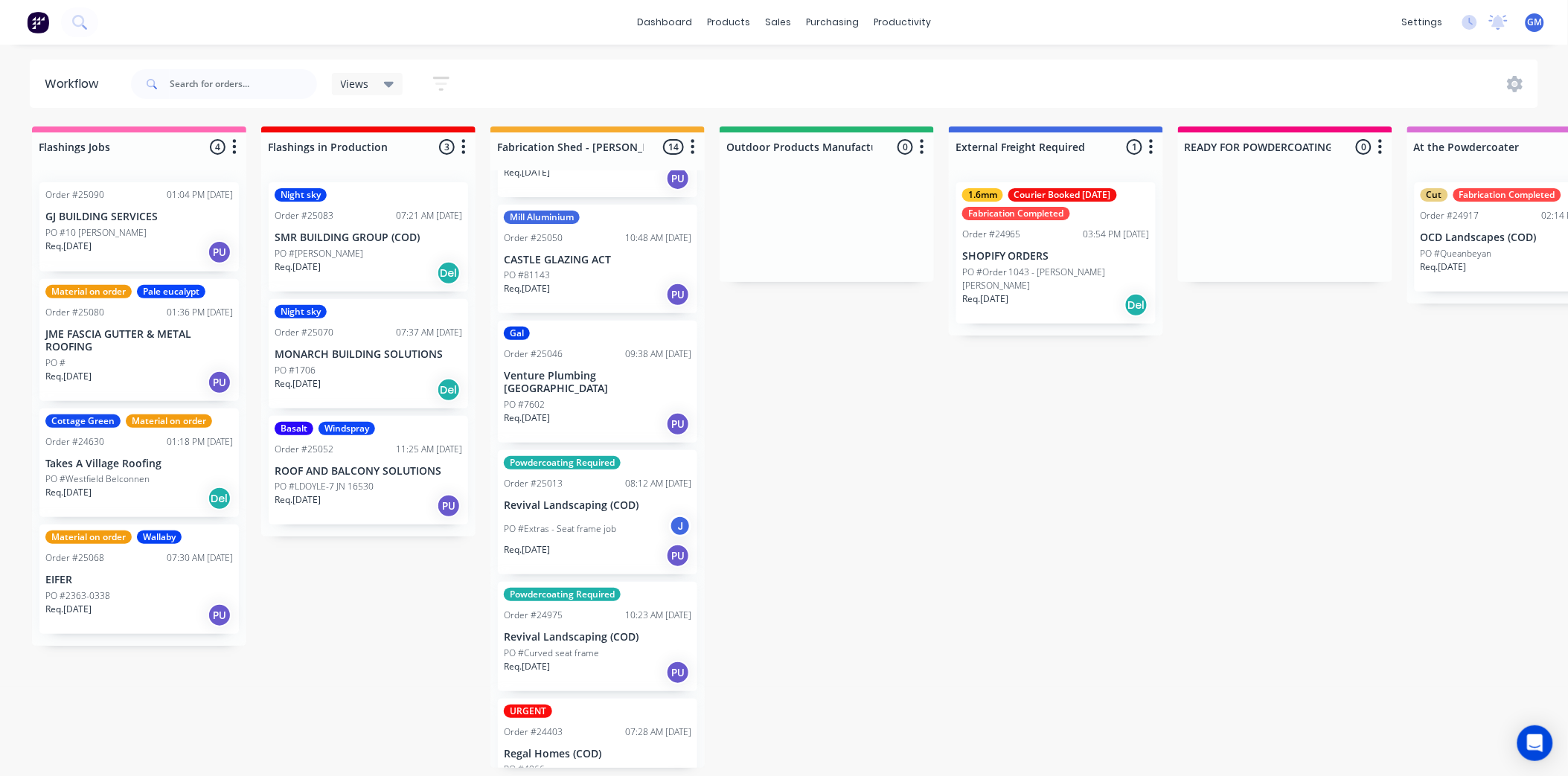
click at [618, 337] on div "Gal Order #25046 09:38 AM 25/09/25 Venture Plumbing Canberra PO #7602 Req. 25/0…" at bounding box center [597, 382] width 199 height 122
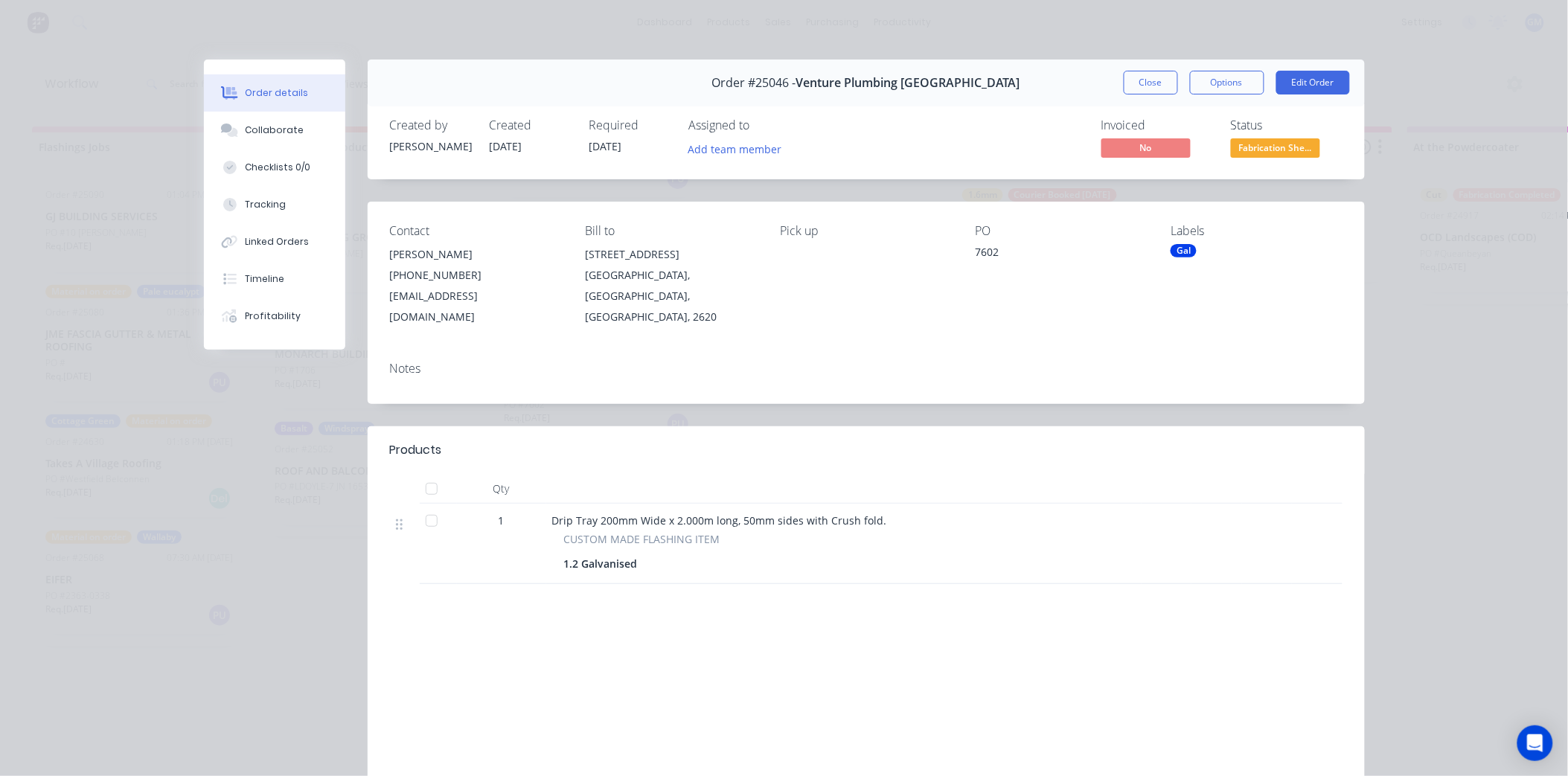
click at [430, 474] on div at bounding box center [431, 490] width 30 height 30
click at [1183, 252] on div "Gal" at bounding box center [1183, 251] width 26 height 13
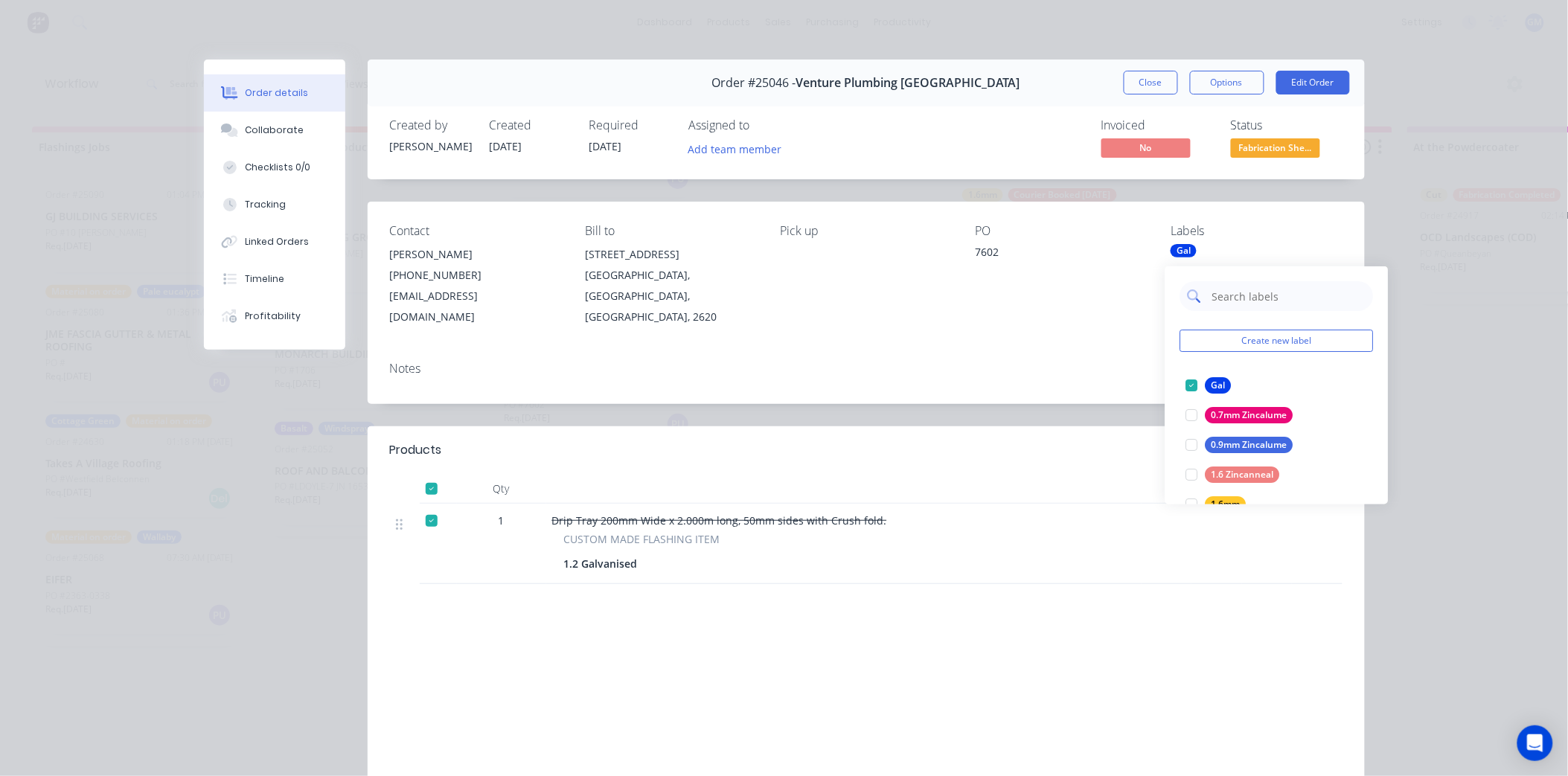
click at [1256, 298] on input "text" at bounding box center [1288, 297] width 155 height 30
type input "fab"
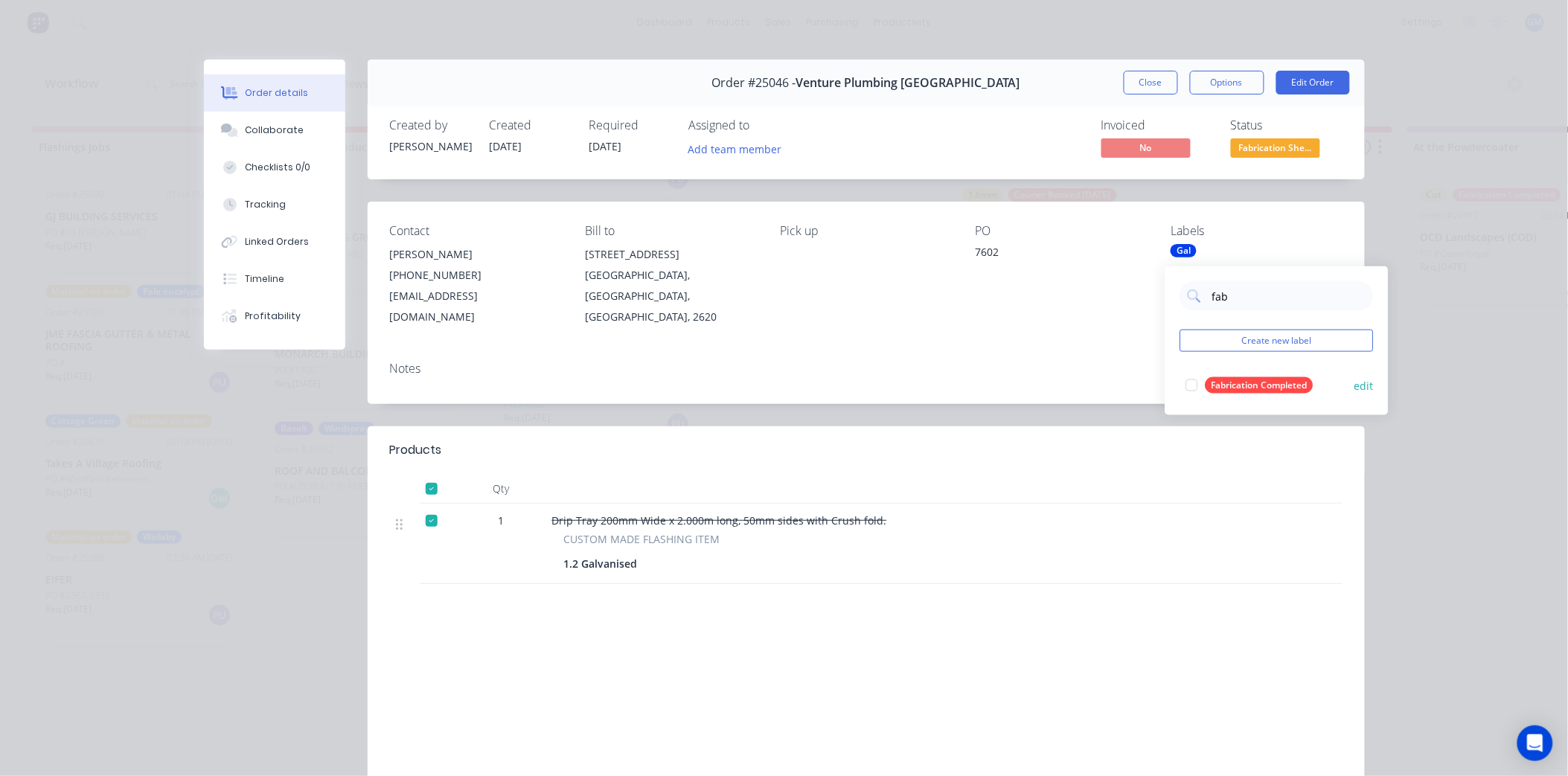
click at [1197, 383] on div at bounding box center [1192, 386] width 30 height 30
click at [1072, 361] on div "Notes" at bounding box center [865, 377] width 997 height 54
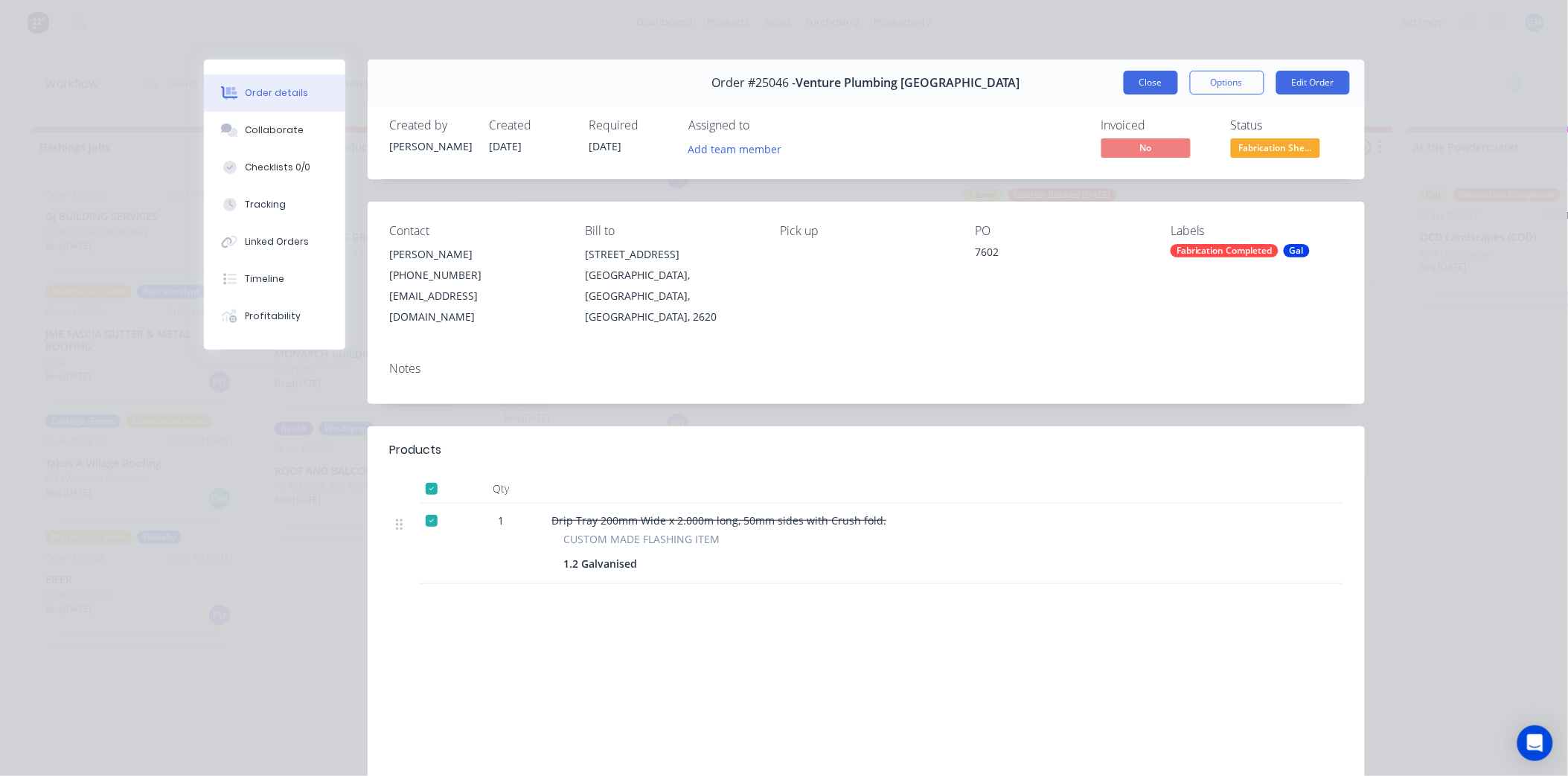
click at [1157, 84] on button "Close" at bounding box center [1151, 83] width 54 height 24
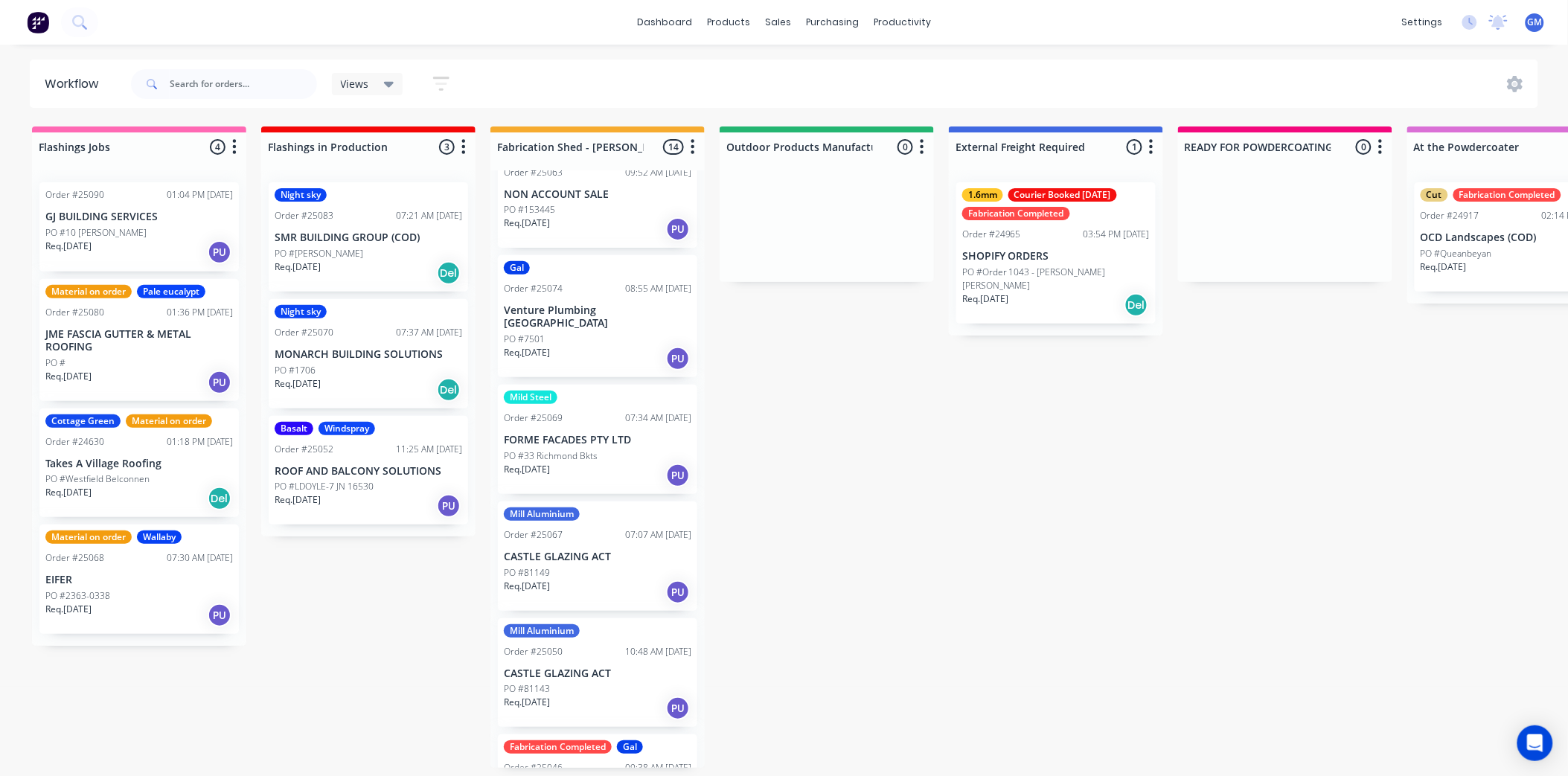
scroll to position [607, 0]
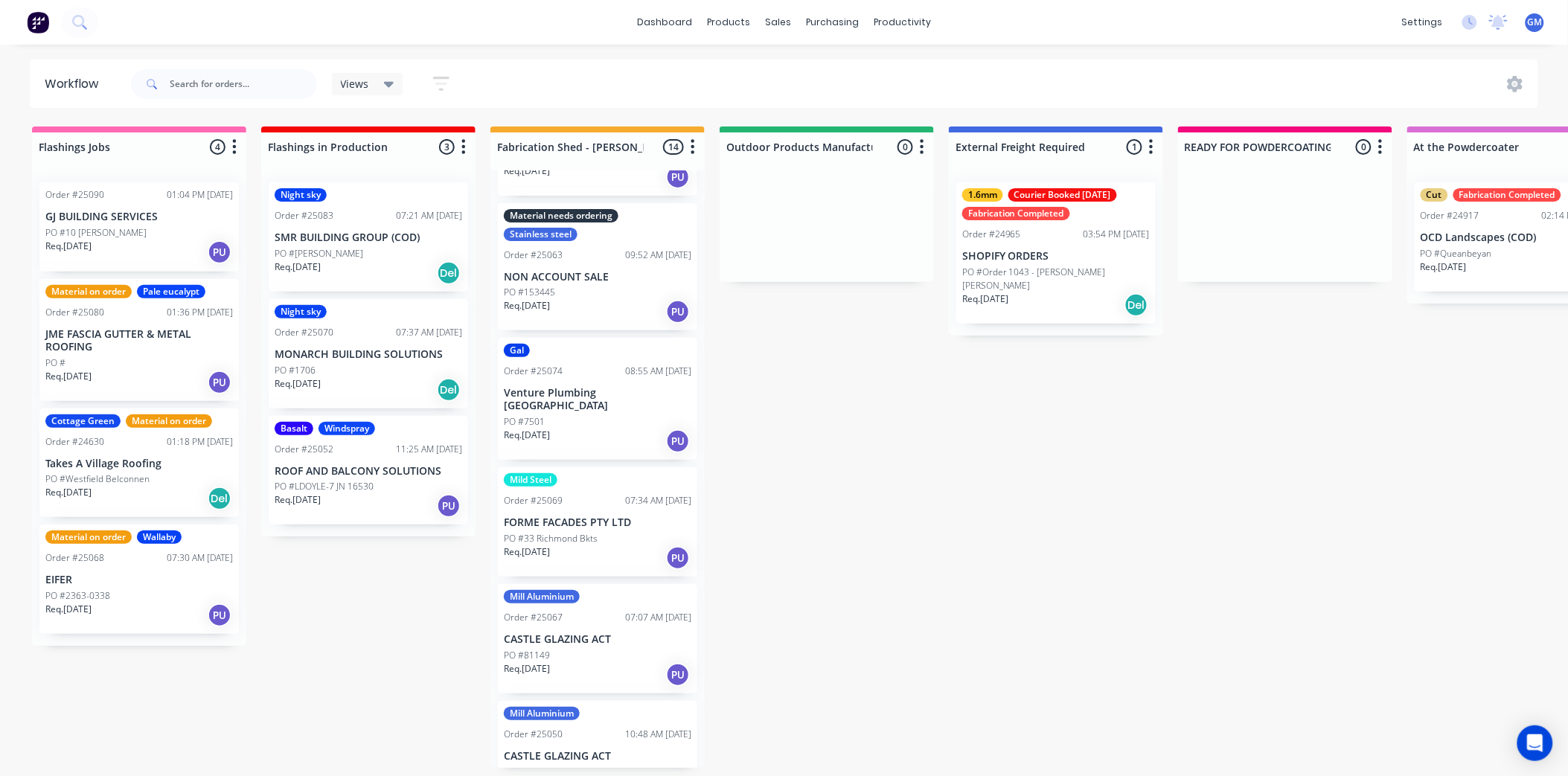
click at [601, 387] on p "Venture Plumbing [GEOGRAPHIC_DATA]" at bounding box center [597, 400] width 187 height 25
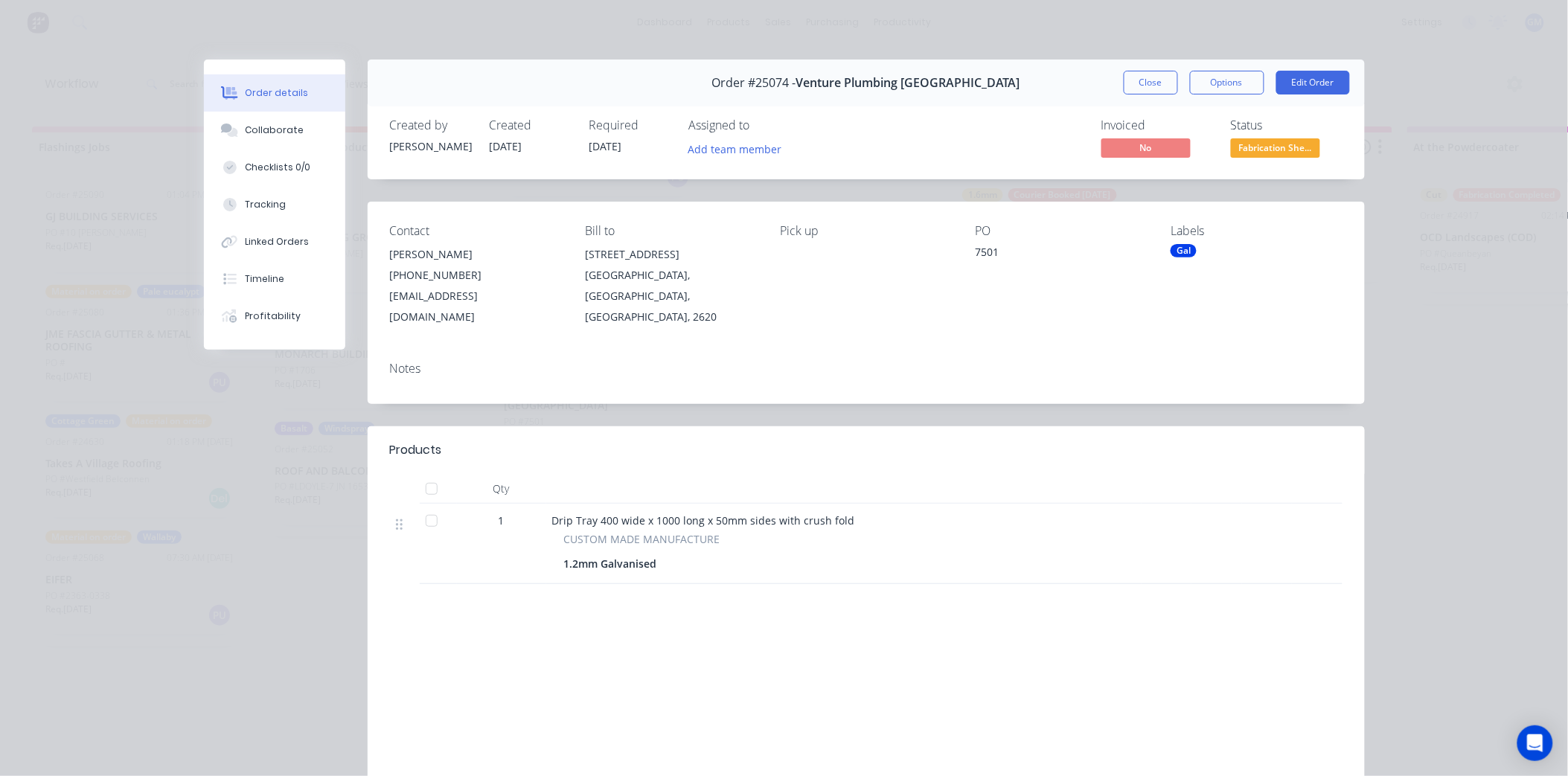
click at [433, 474] on div at bounding box center [431, 490] width 30 height 30
click at [1183, 254] on div "Gal" at bounding box center [1183, 251] width 26 height 13
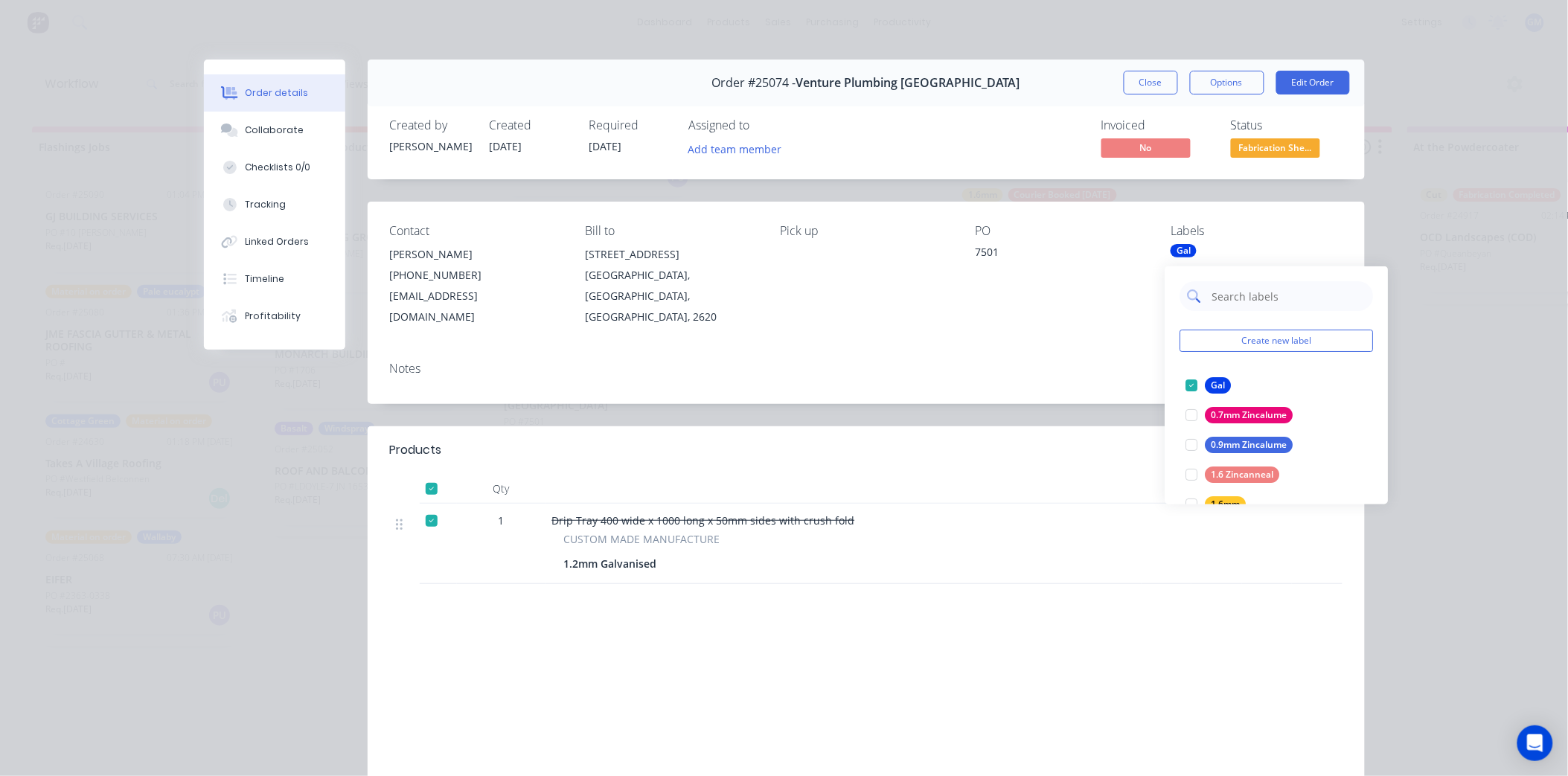
click at [1225, 298] on input "text" at bounding box center [1288, 297] width 155 height 30
type input "fab"
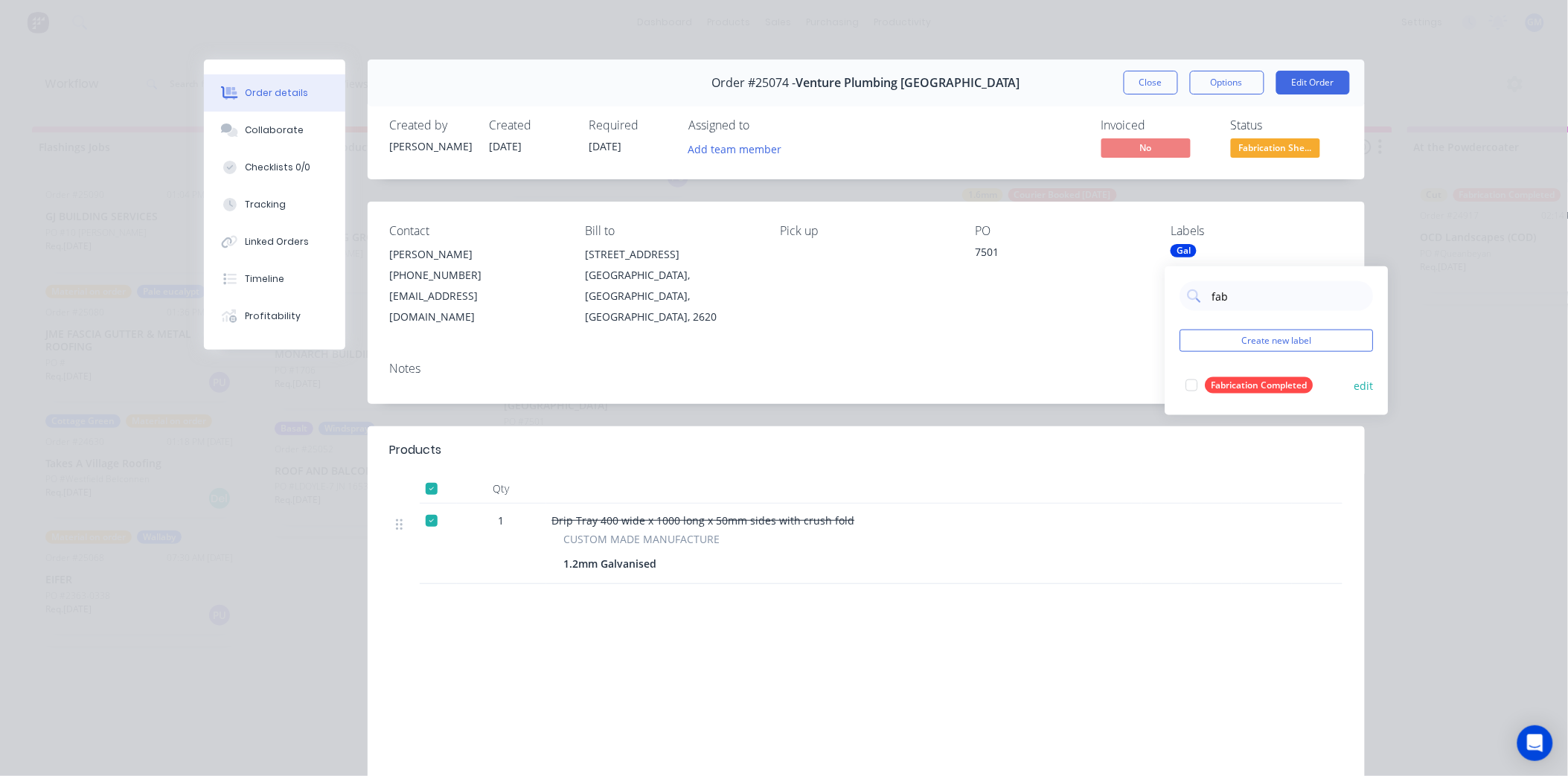
click at [1208, 387] on div "Fabrication Completed" at bounding box center [1259, 386] width 108 height 17
click at [1025, 357] on div "Notes" at bounding box center [865, 377] width 997 height 54
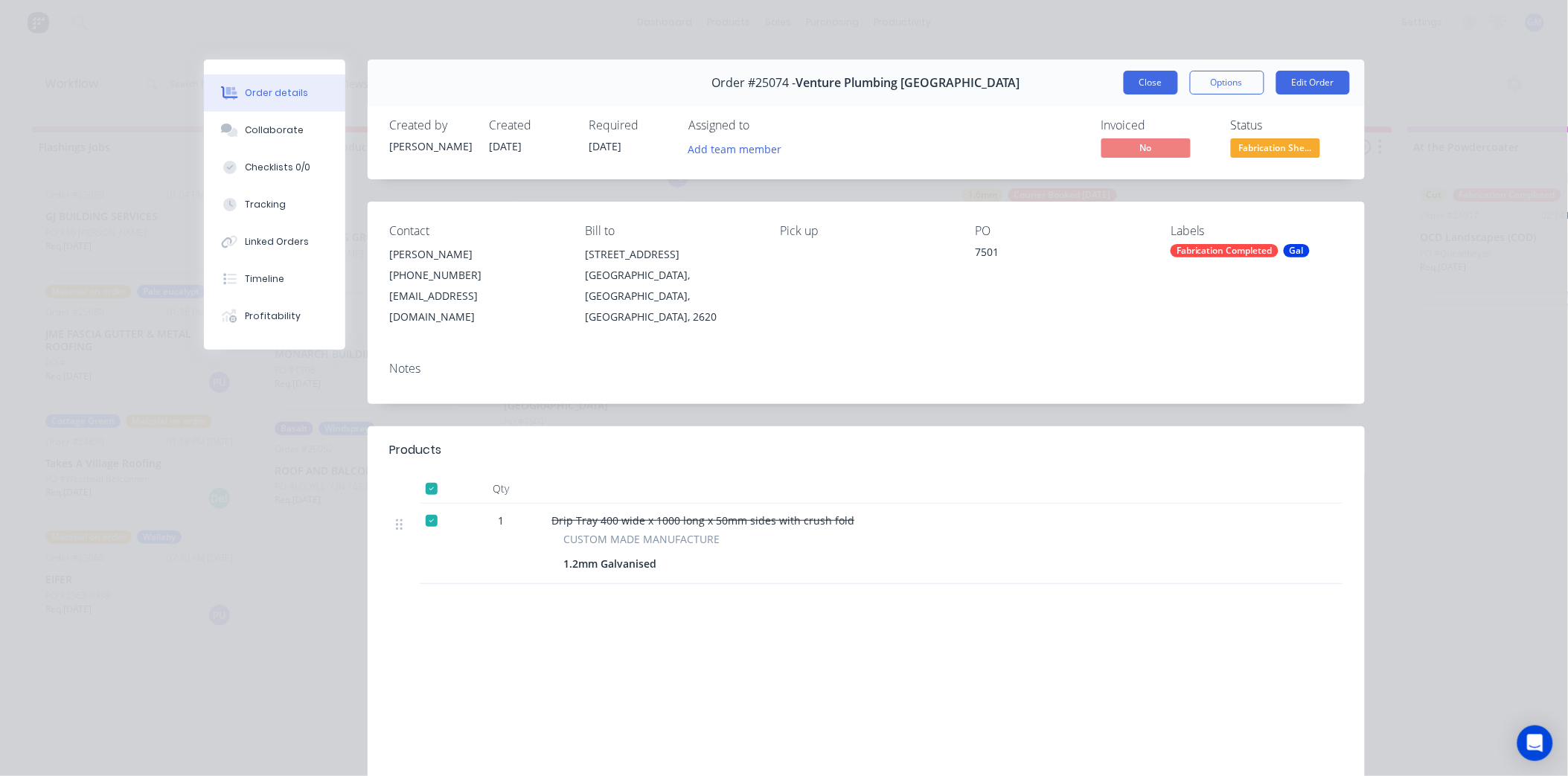
click at [1132, 71] on button "Close" at bounding box center [1151, 83] width 54 height 24
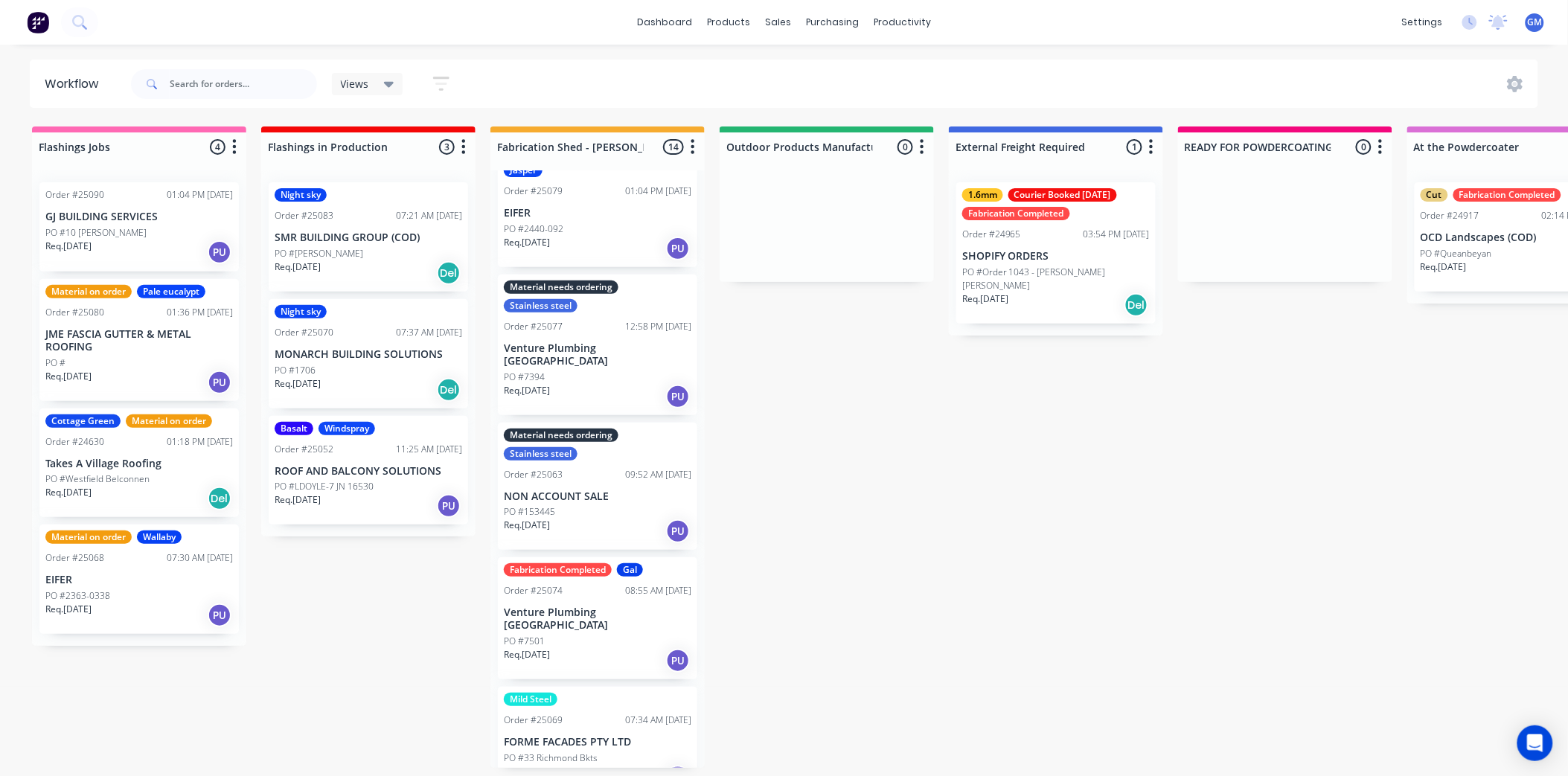
scroll to position [359, 0]
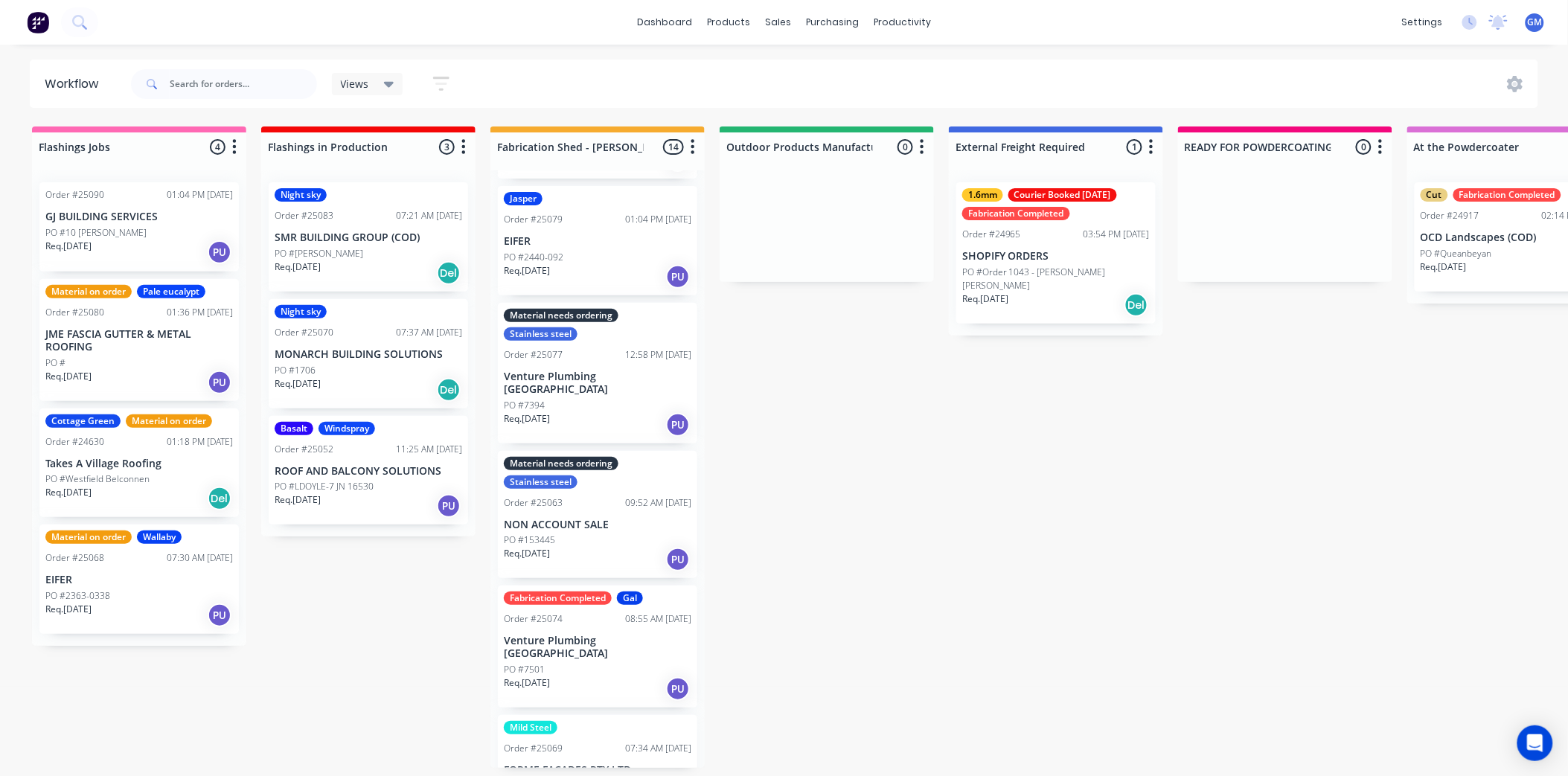
click at [576, 371] on p "Venture Plumbing [GEOGRAPHIC_DATA]" at bounding box center [597, 383] width 187 height 25
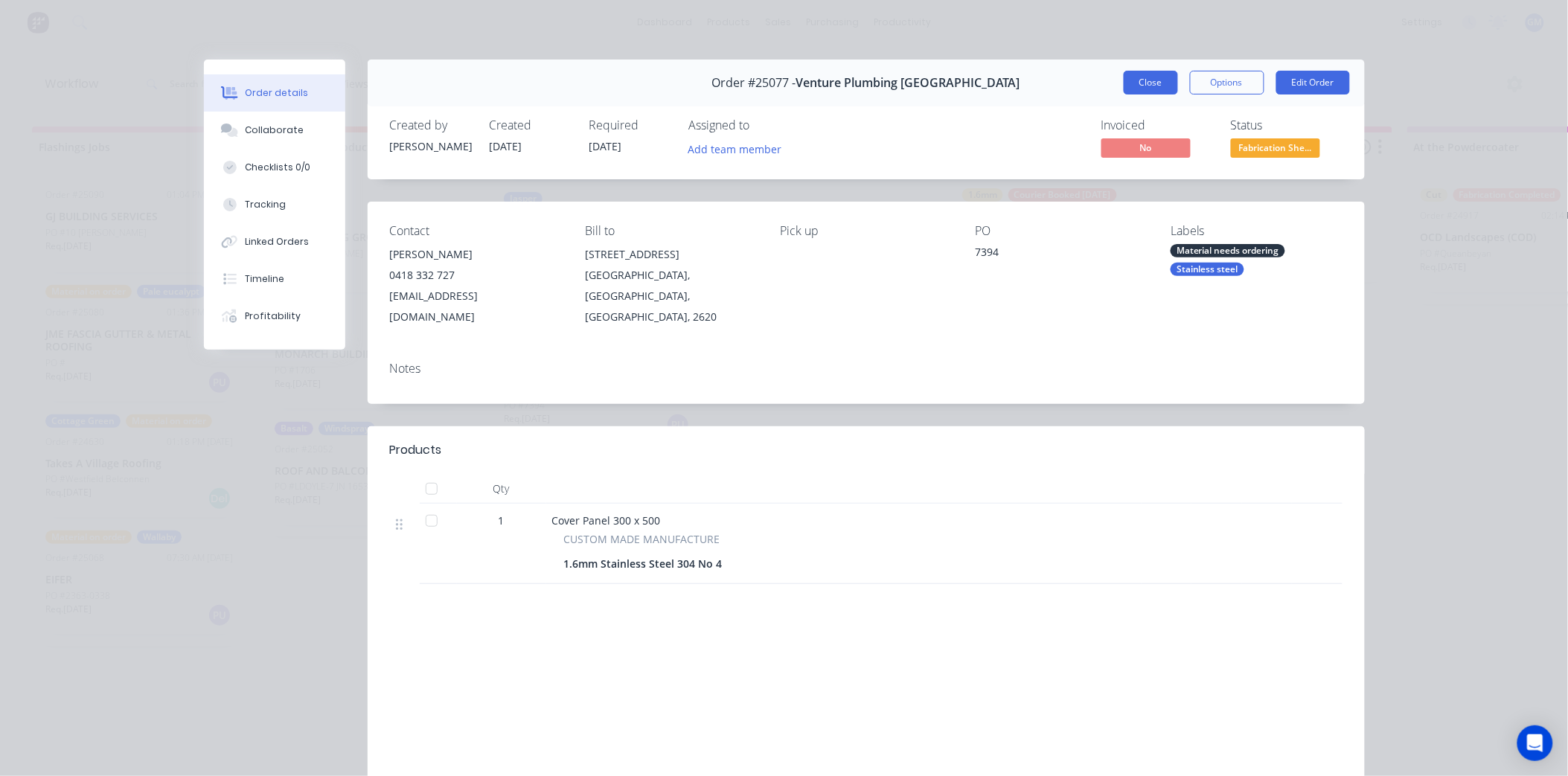
click at [1137, 86] on button "Close" at bounding box center [1151, 83] width 54 height 24
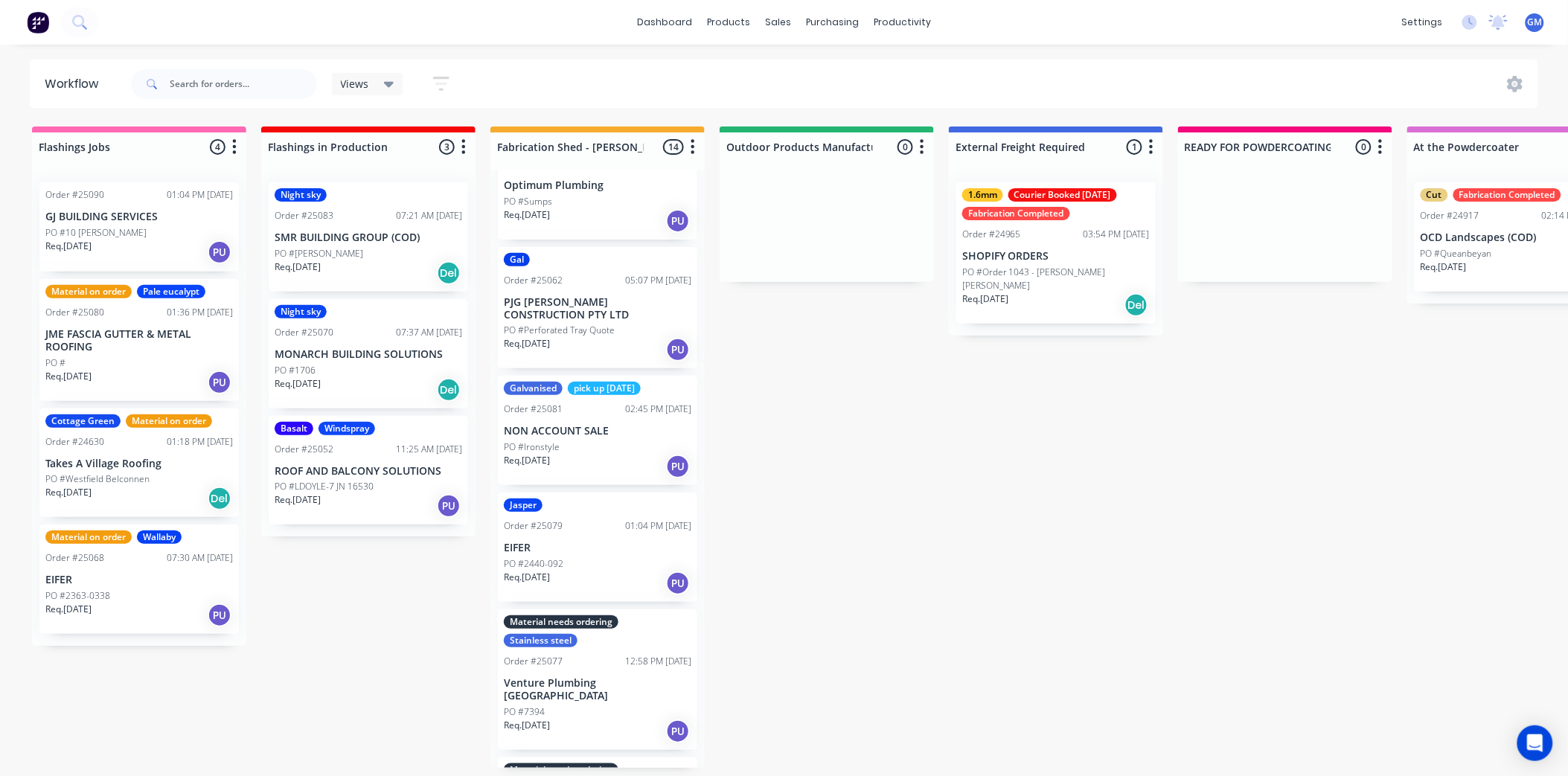
scroll to position [28, 0]
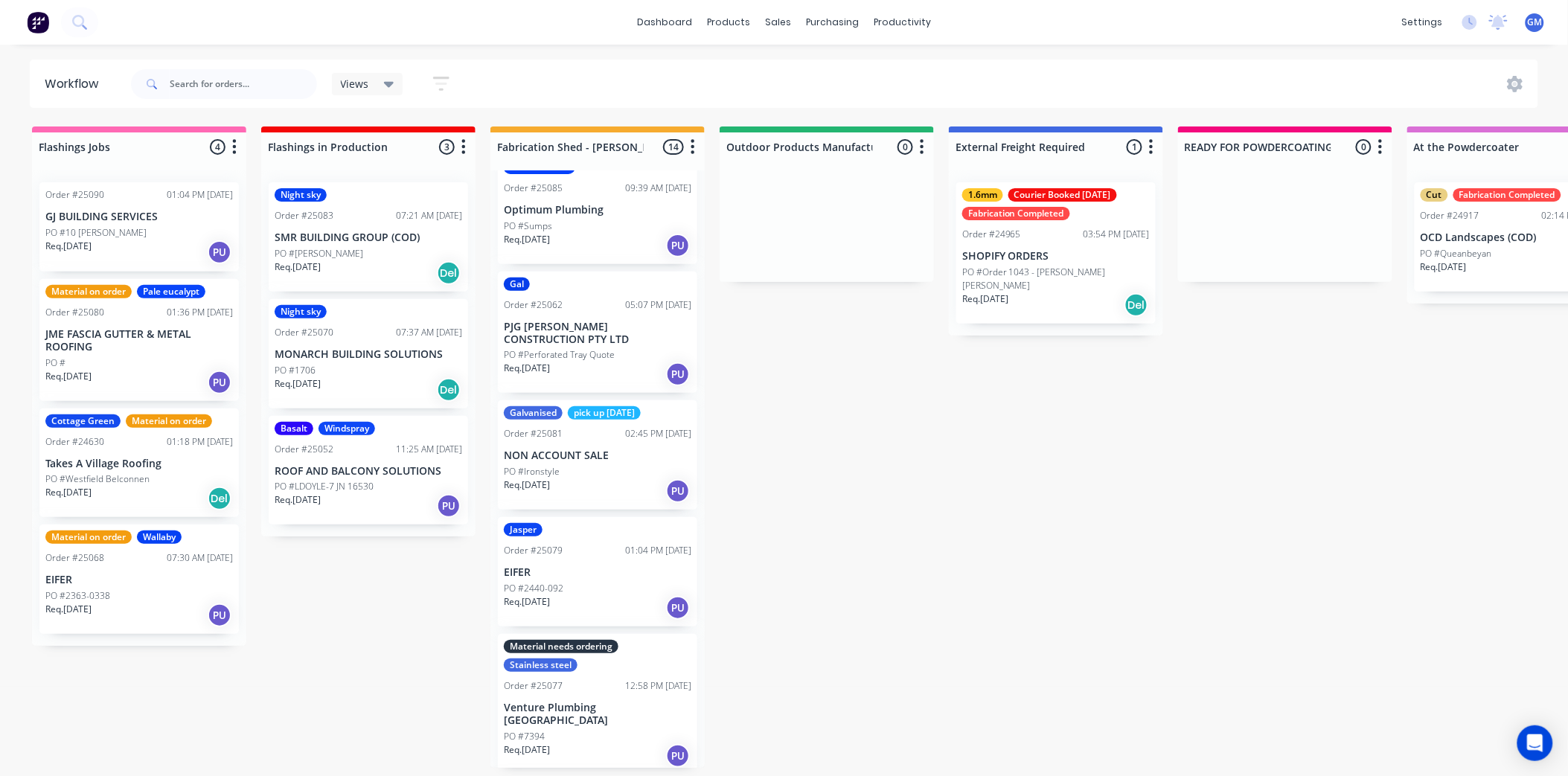
click at [625, 434] on div "02:45 PM [DATE]" at bounding box center [657, 433] width 66 height 13
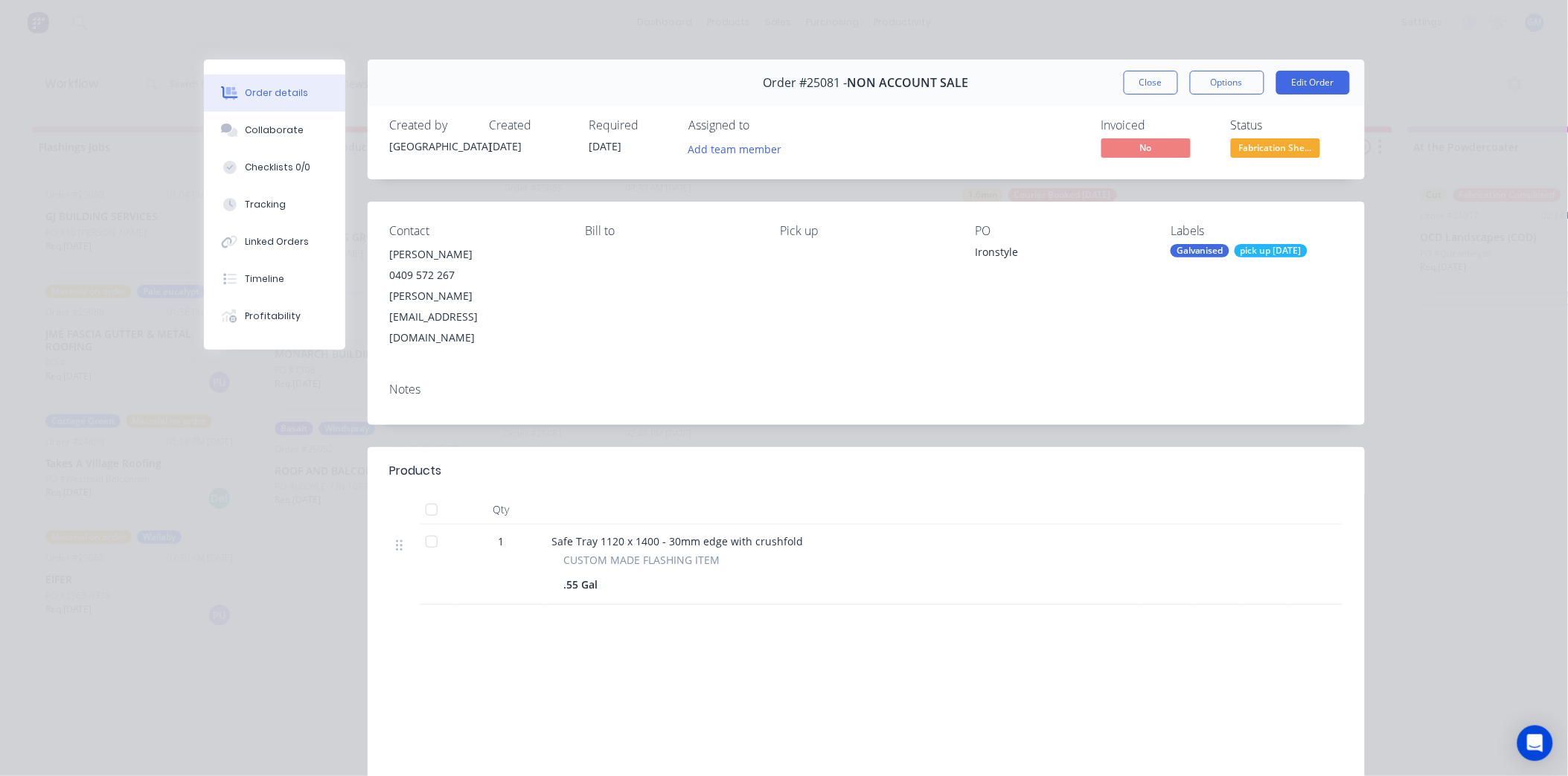
click at [1221, 250] on div "Galvanised" at bounding box center [1200, 251] width 59 height 13
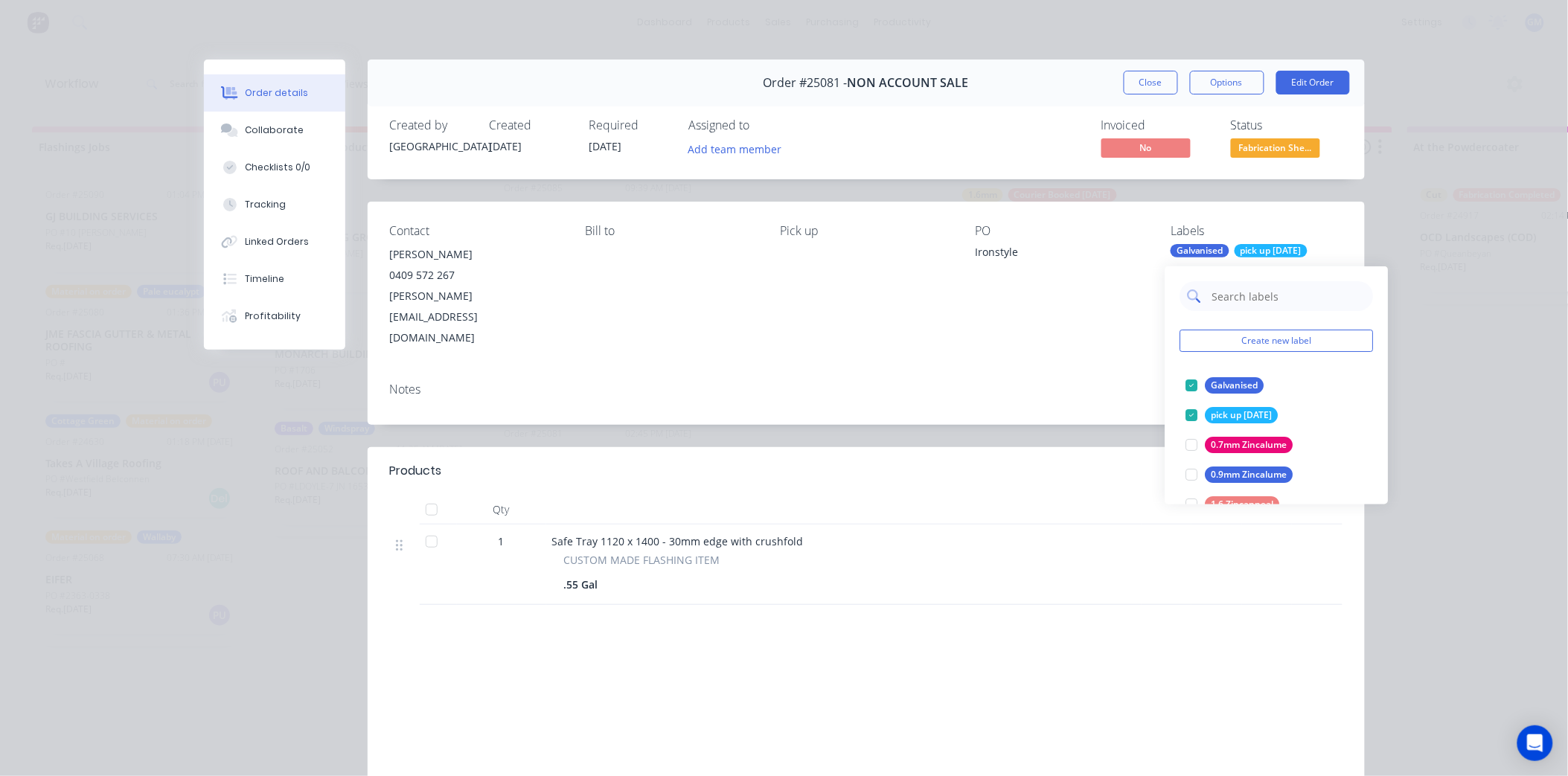
click at [1246, 294] on input "text" at bounding box center [1288, 297] width 155 height 30
type input "fab"
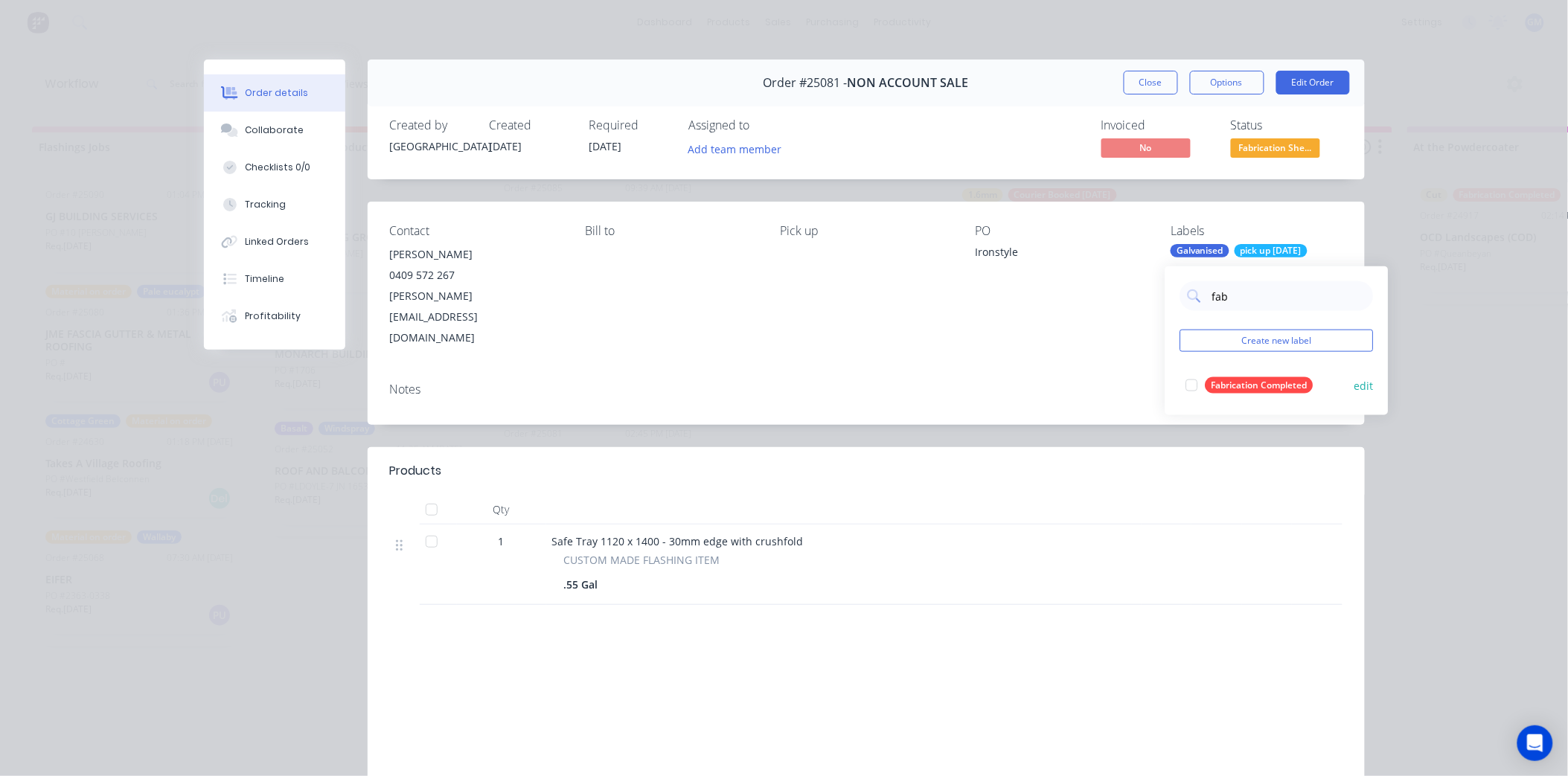
click at [1187, 380] on div at bounding box center [1192, 386] width 30 height 30
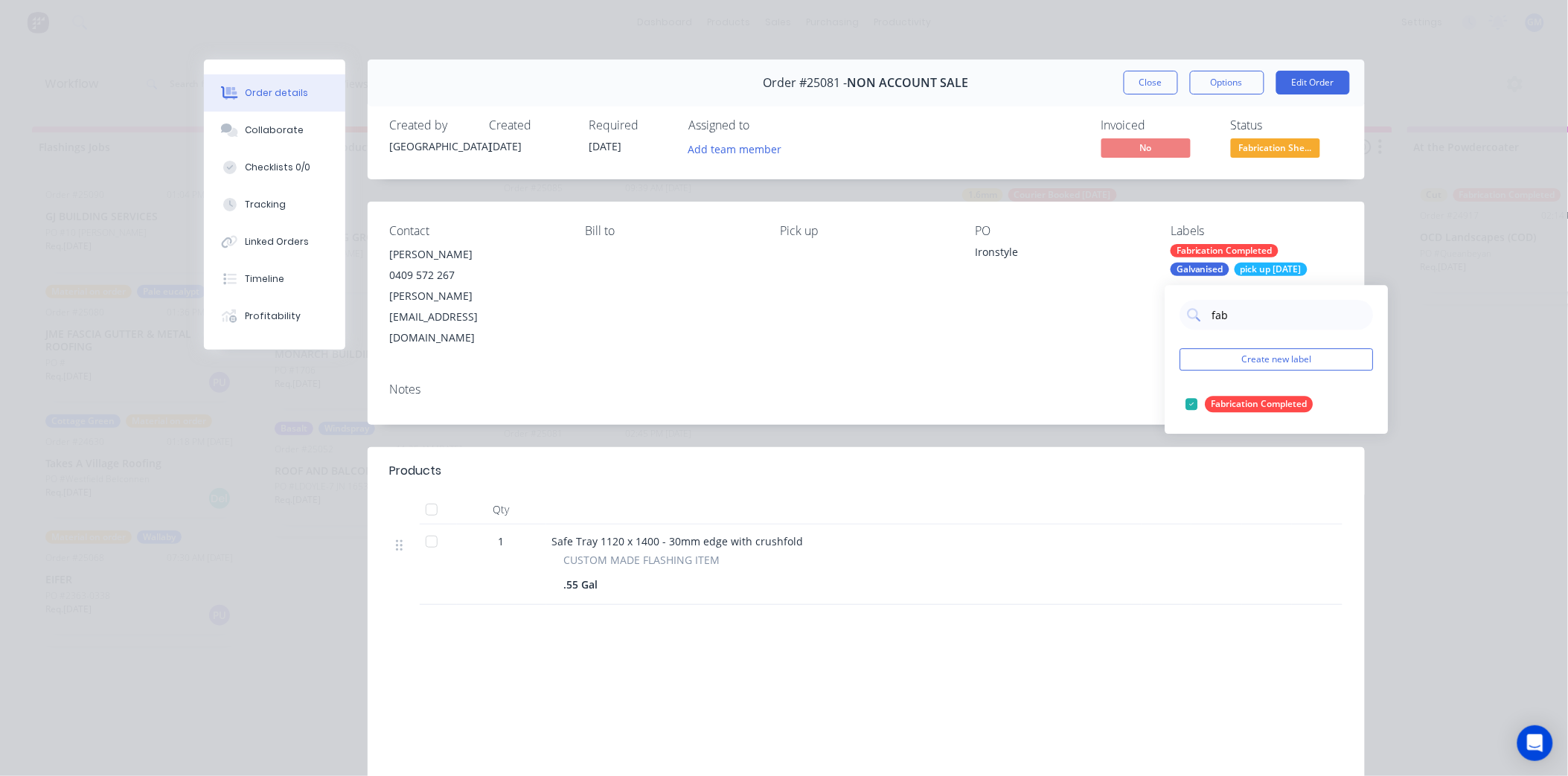
click at [1063, 371] on div "Notes" at bounding box center [865, 398] width 997 height 54
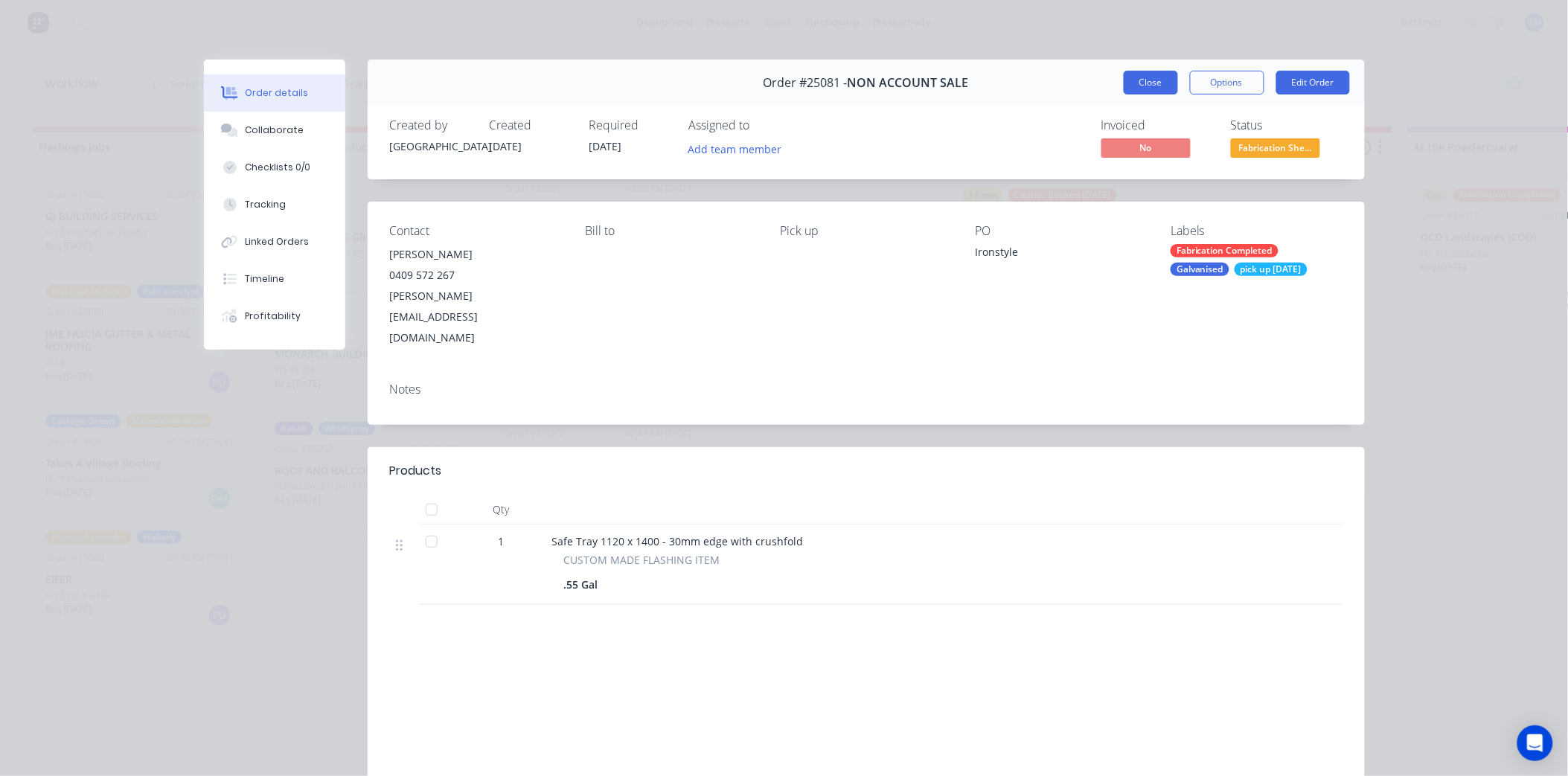
click at [1148, 90] on button "Close" at bounding box center [1151, 83] width 54 height 24
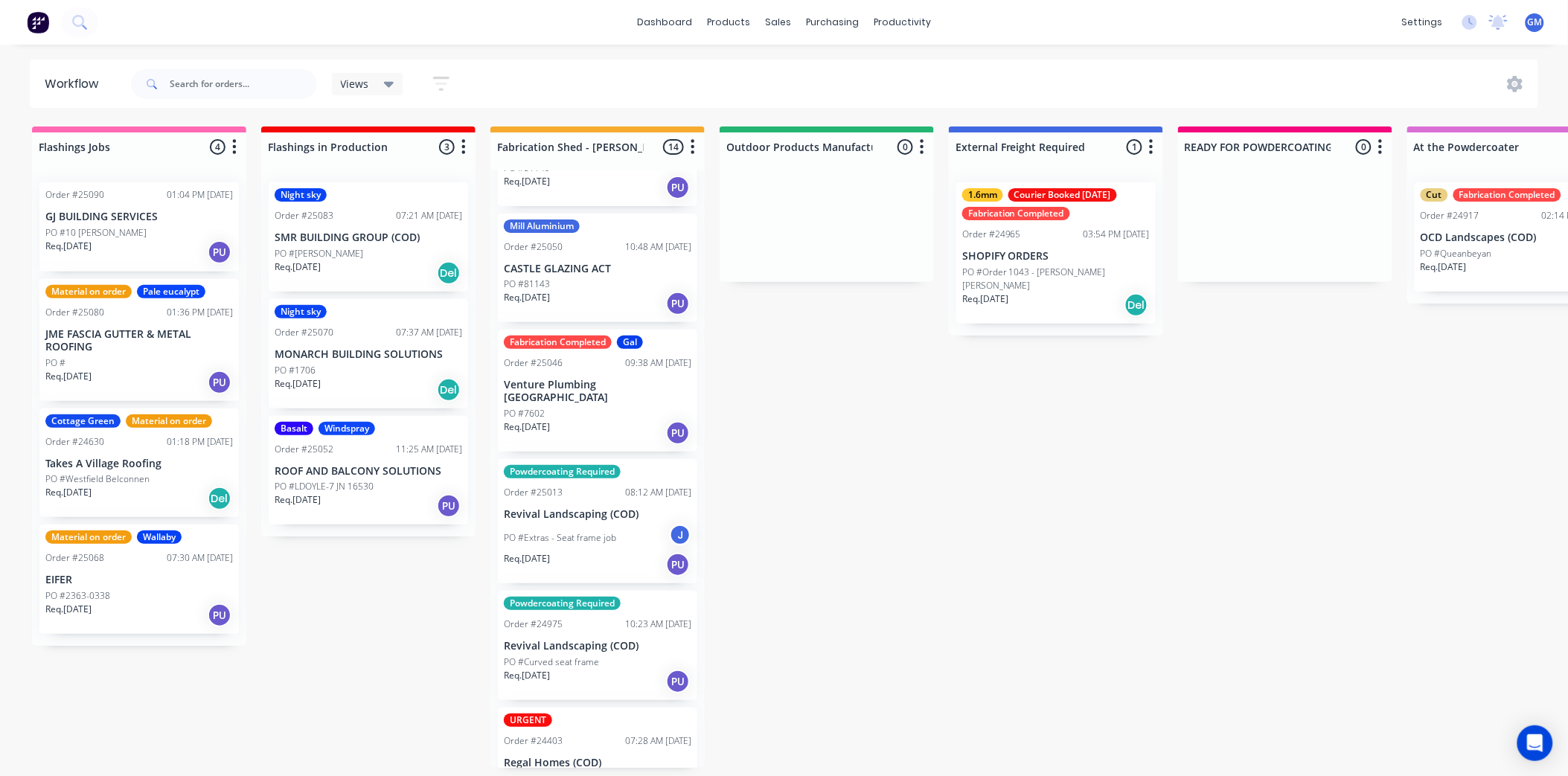
scroll to position [1122, 0]
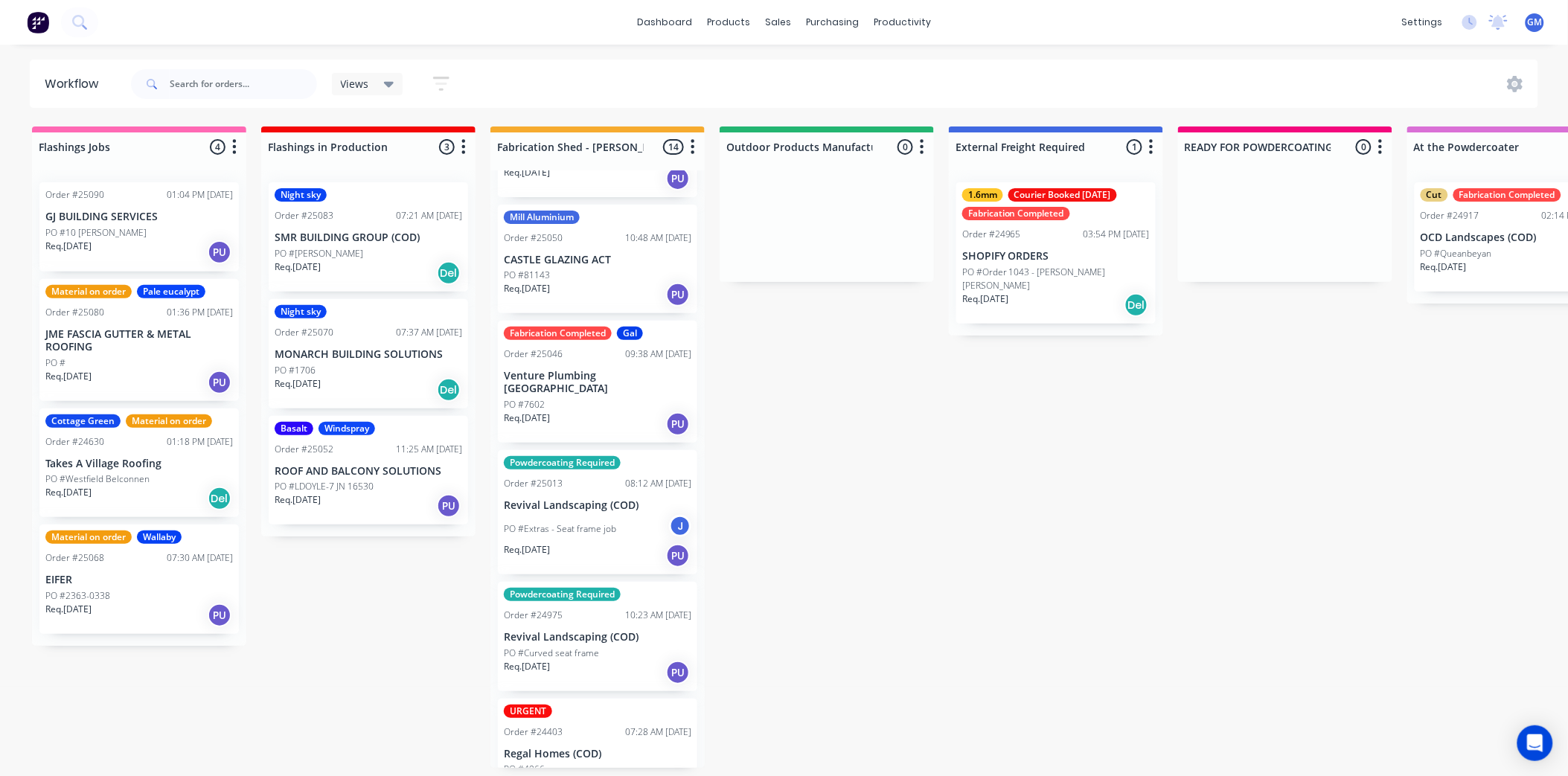
click at [589, 370] on p "Venture Plumbing [GEOGRAPHIC_DATA]" at bounding box center [597, 382] width 187 height 25
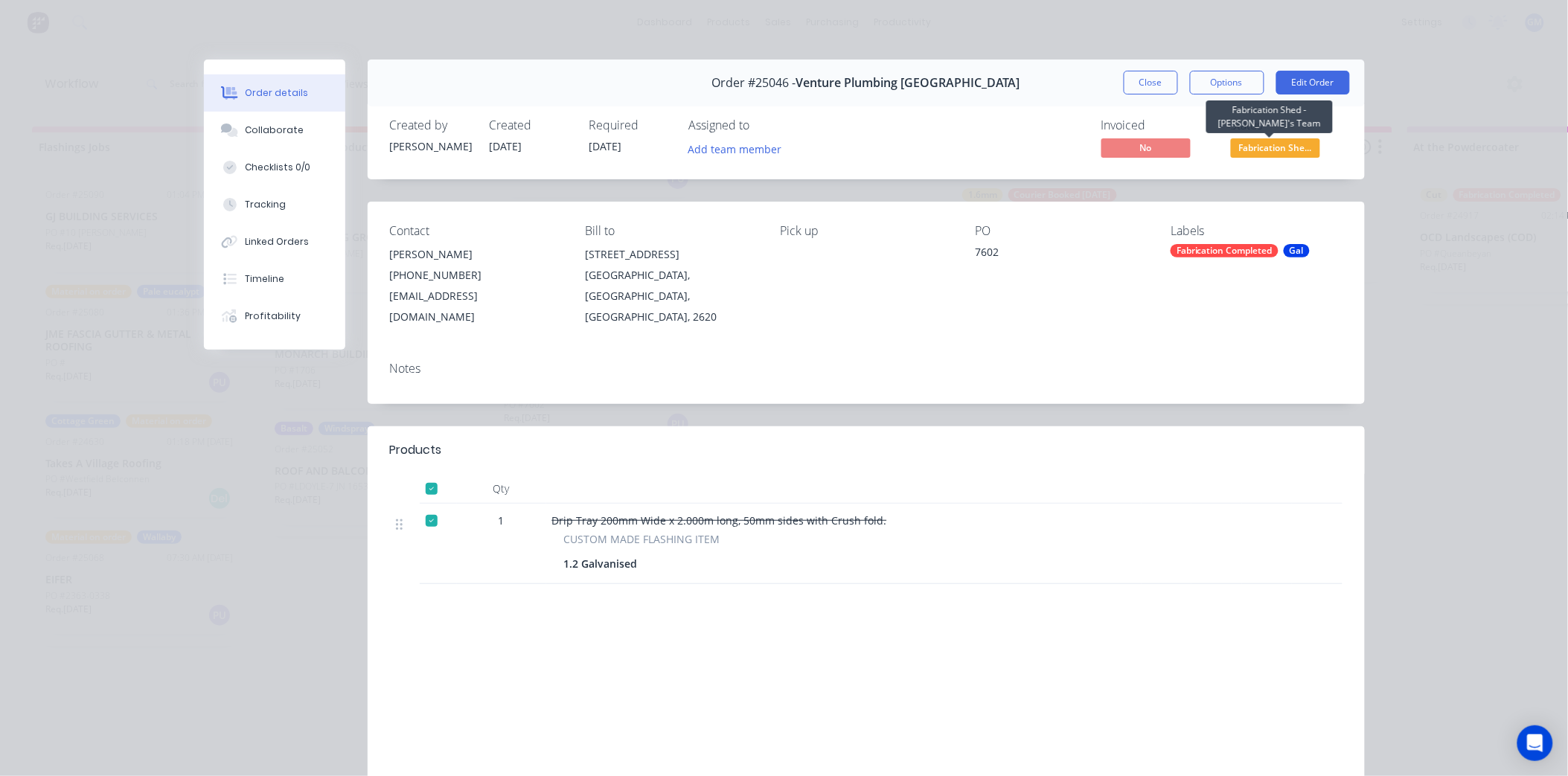
click at [1289, 141] on span "Fabrication She..." at bounding box center [1275, 147] width 90 height 18
click at [1483, 473] on div "Order details Collaborate Checklists 0/0 Tracking Linked Orders Timeline Profit…" at bounding box center [784, 388] width 1568 height 776
click at [1298, 146] on span "Fabrication She..." at bounding box center [1275, 147] width 90 height 18
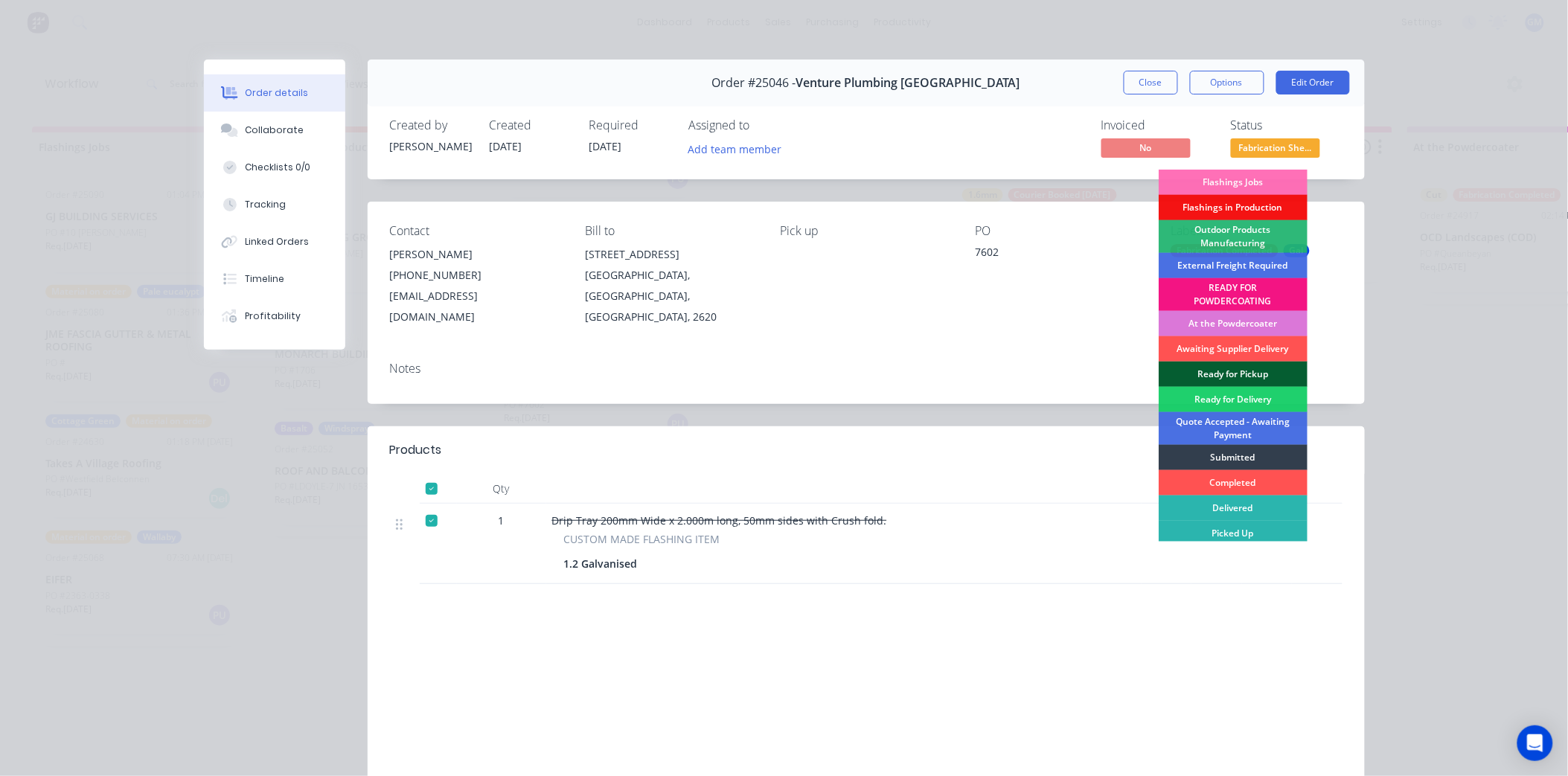
click at [1251, 367] on div "Ready for Pickup" at bounding box center [1233, 375] width 149 height 25
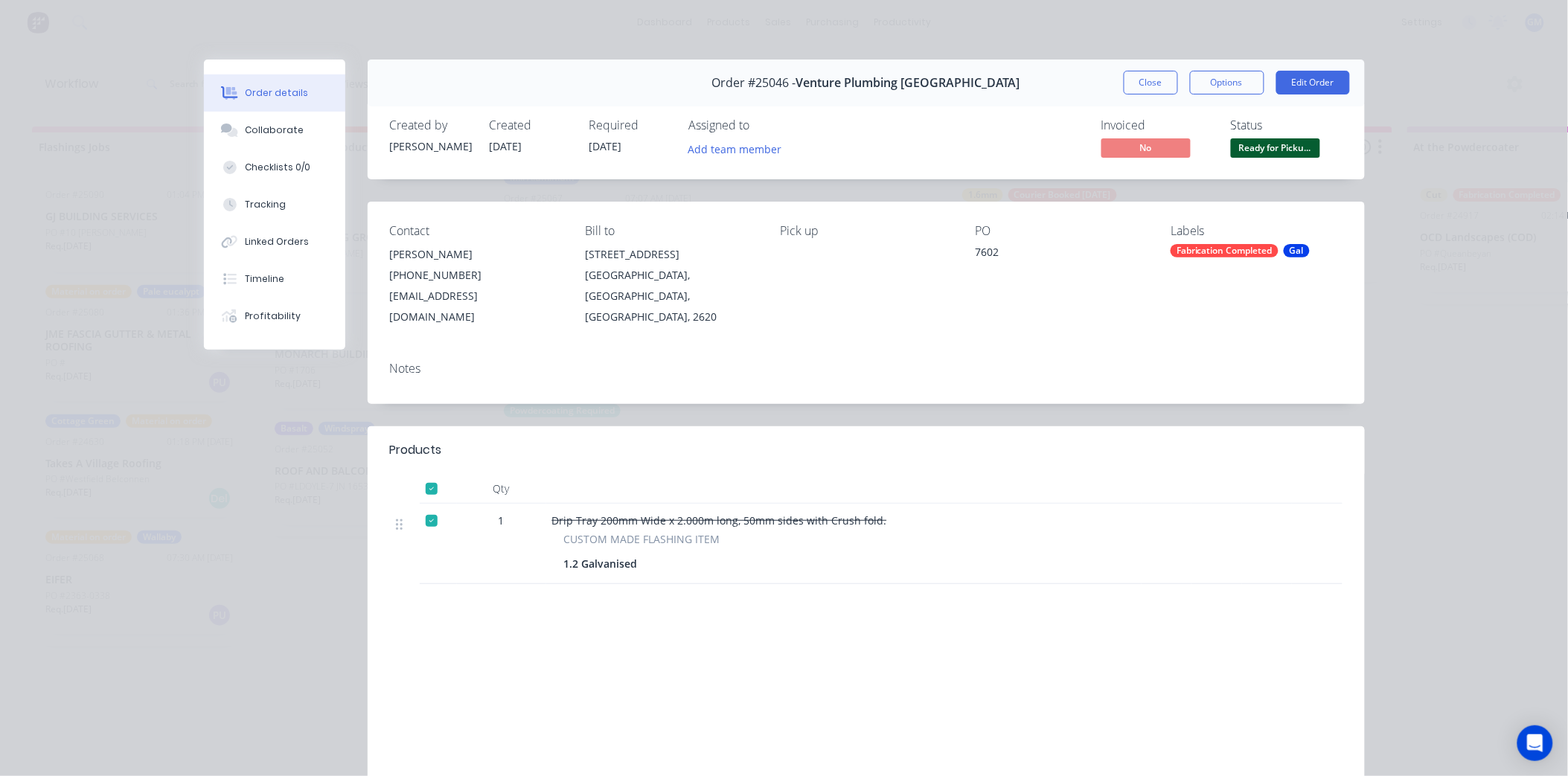
scroll to position [1005, 0]
click at [1142, 76] on button "Close" at bounding box center [1151, 83] width 54 height 24
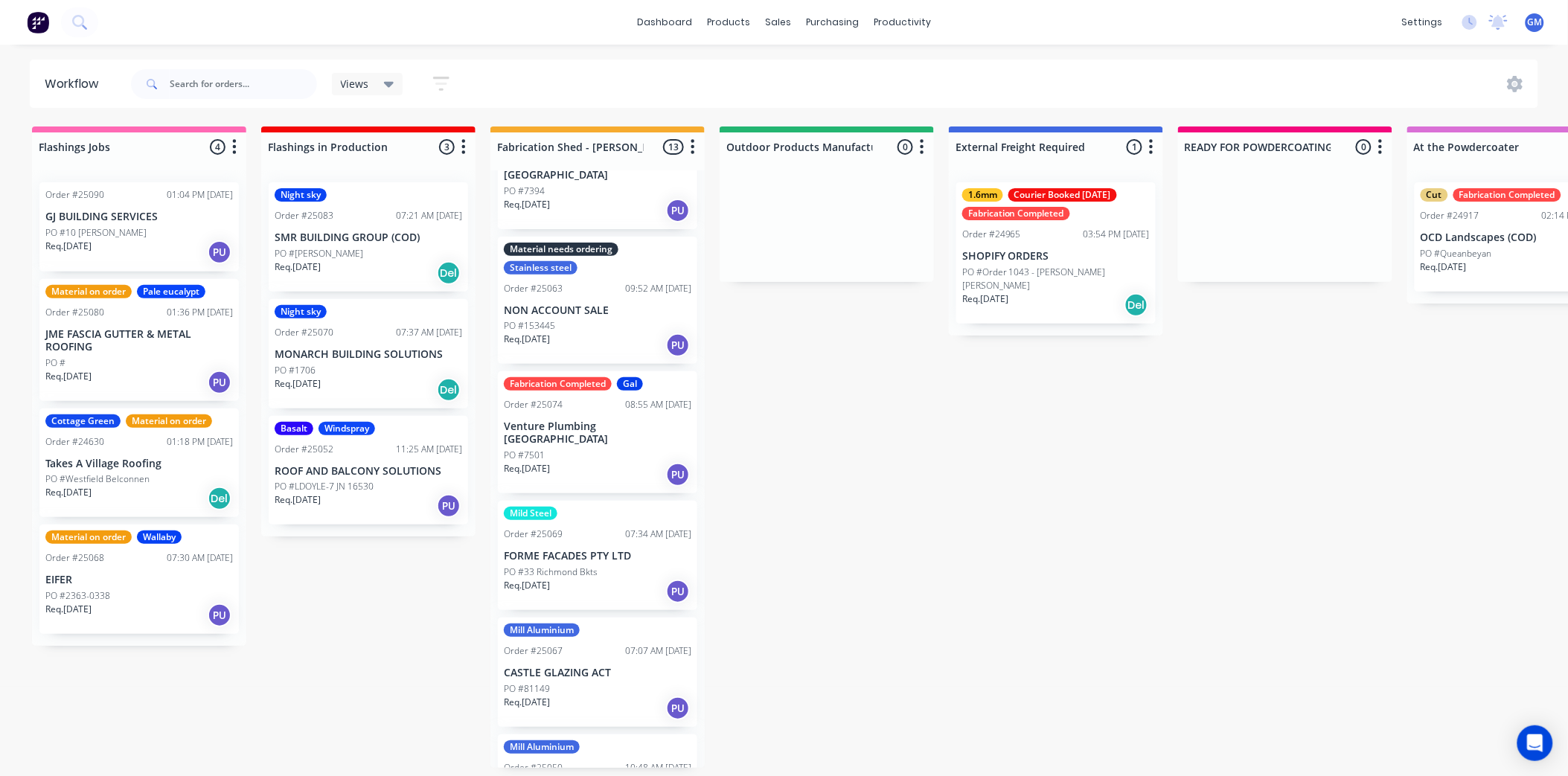
scroll to position [509, 0]
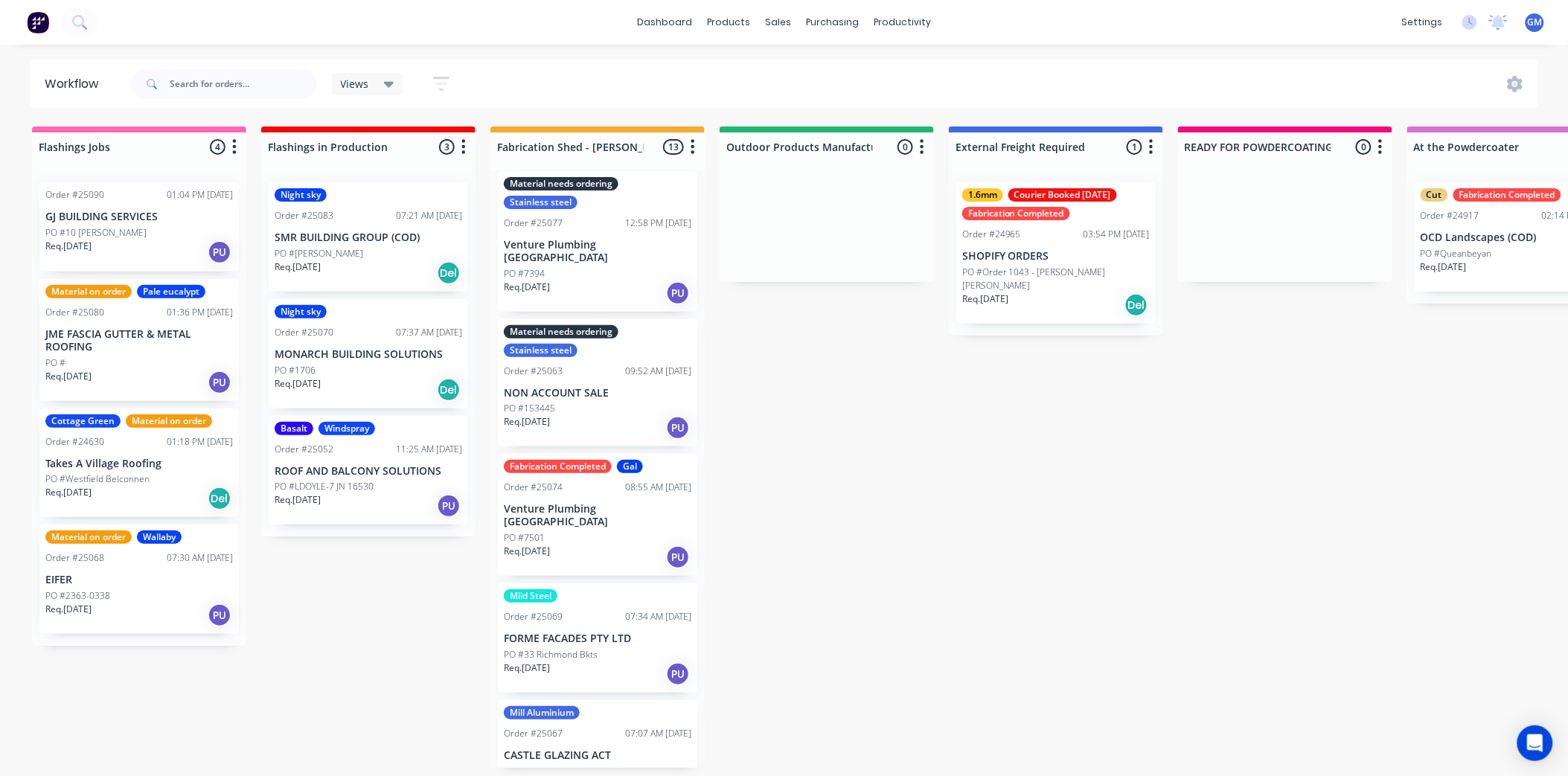
click at [621, 545] on div "Req. 29/09/25 PU" at bounding box center [597, 558] width 187 height 25
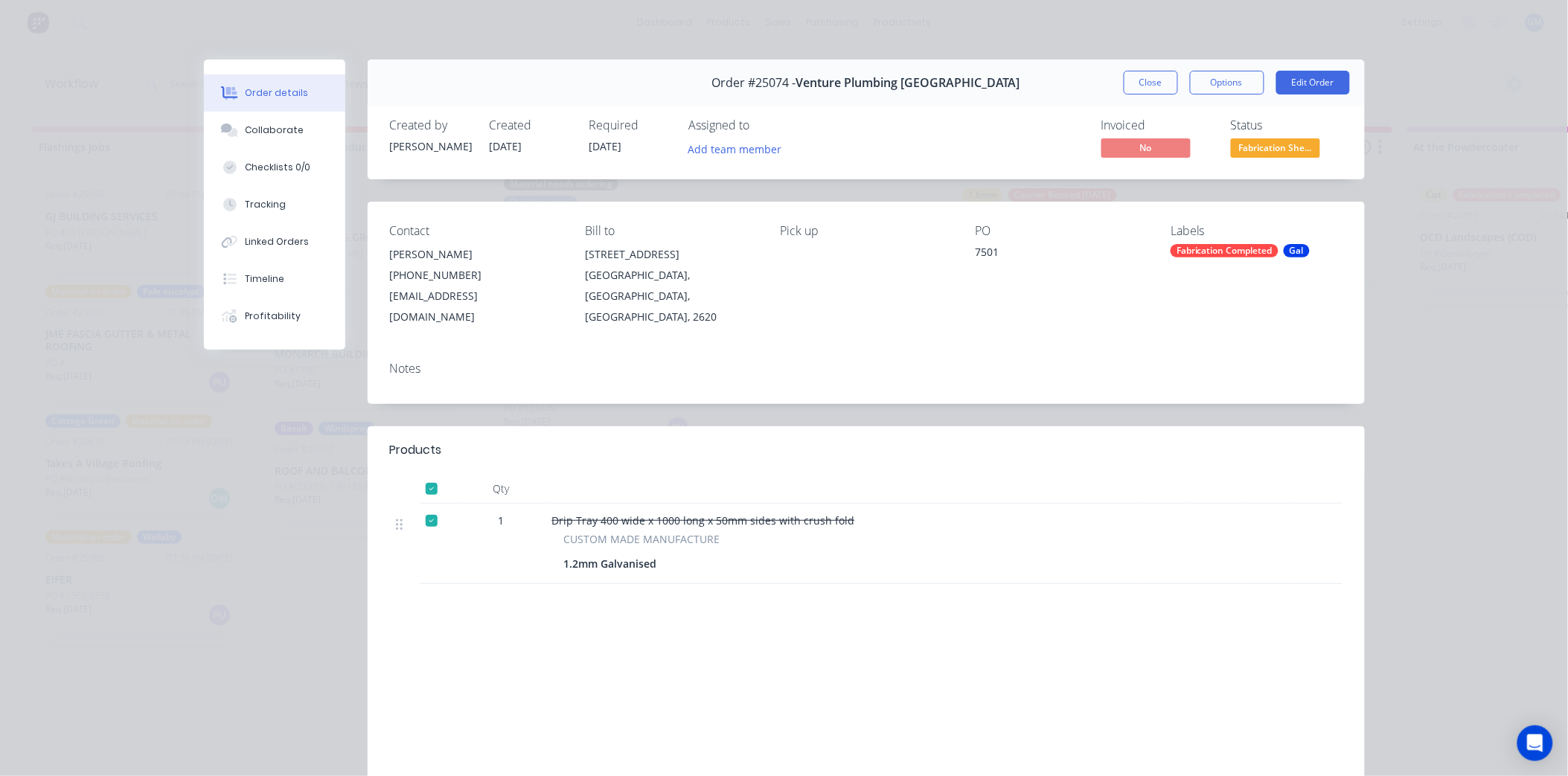
click at [1259, 141] on span "Fabrication She..." at bounding box center [1275, 147] width 90 height 18
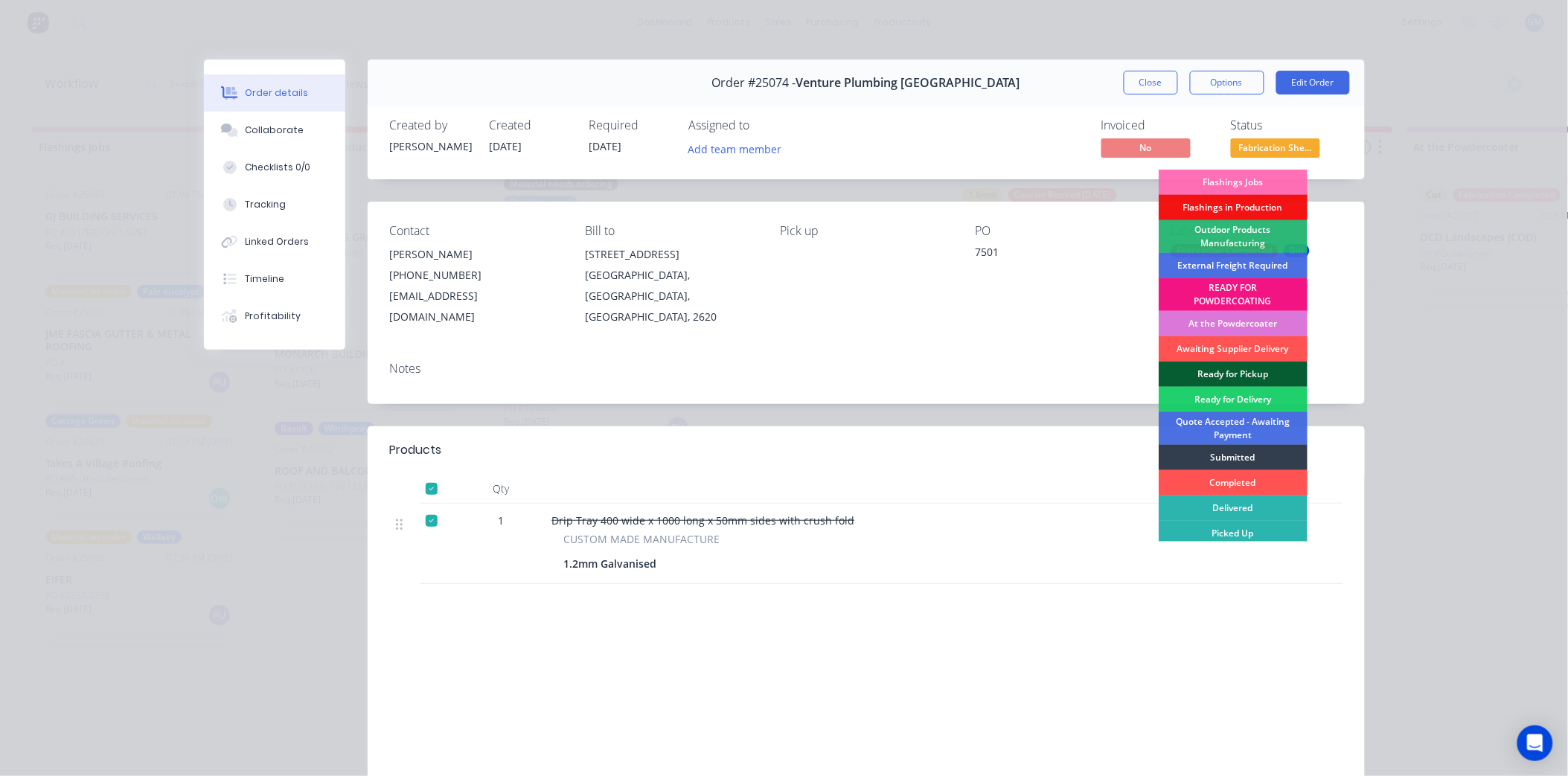
click at [1246, 373] on div "Ready for Pickup" at bounding box center [1233, 375] width 149 height 25
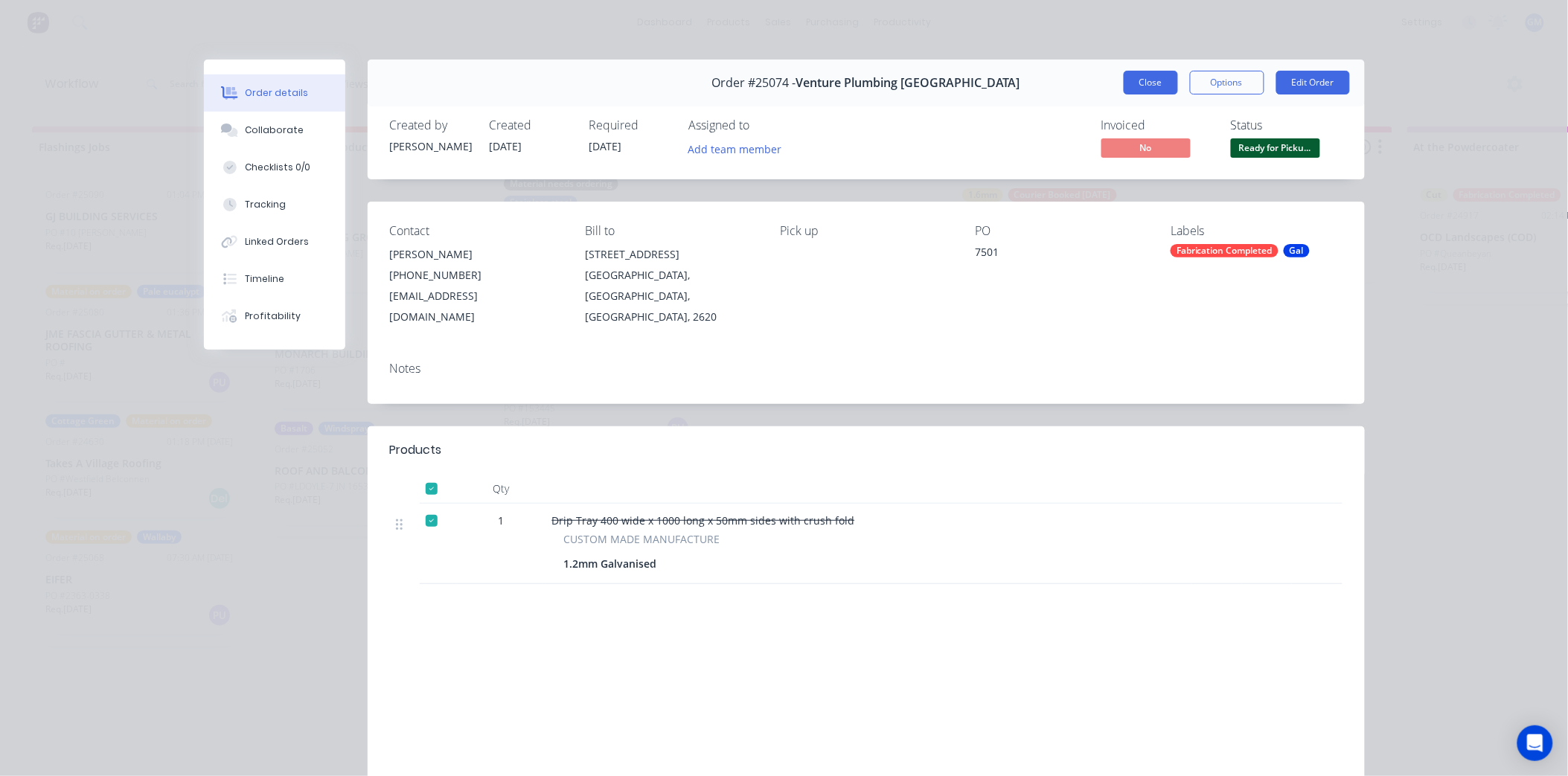
click at [1159, 86] on button "Close" at bounding box center [1151, 83] width 54 height 24
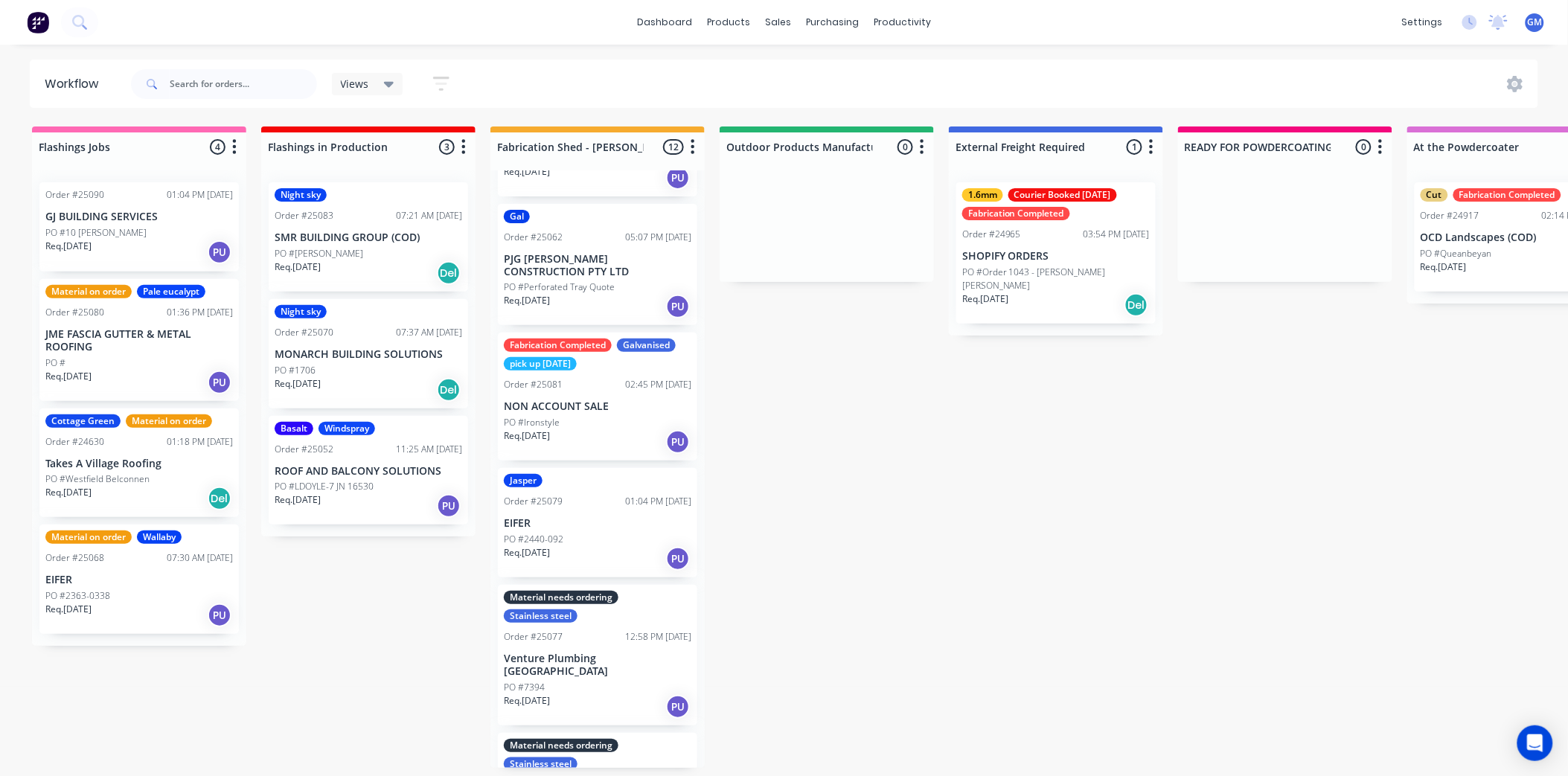
scroll to position [13, 0]
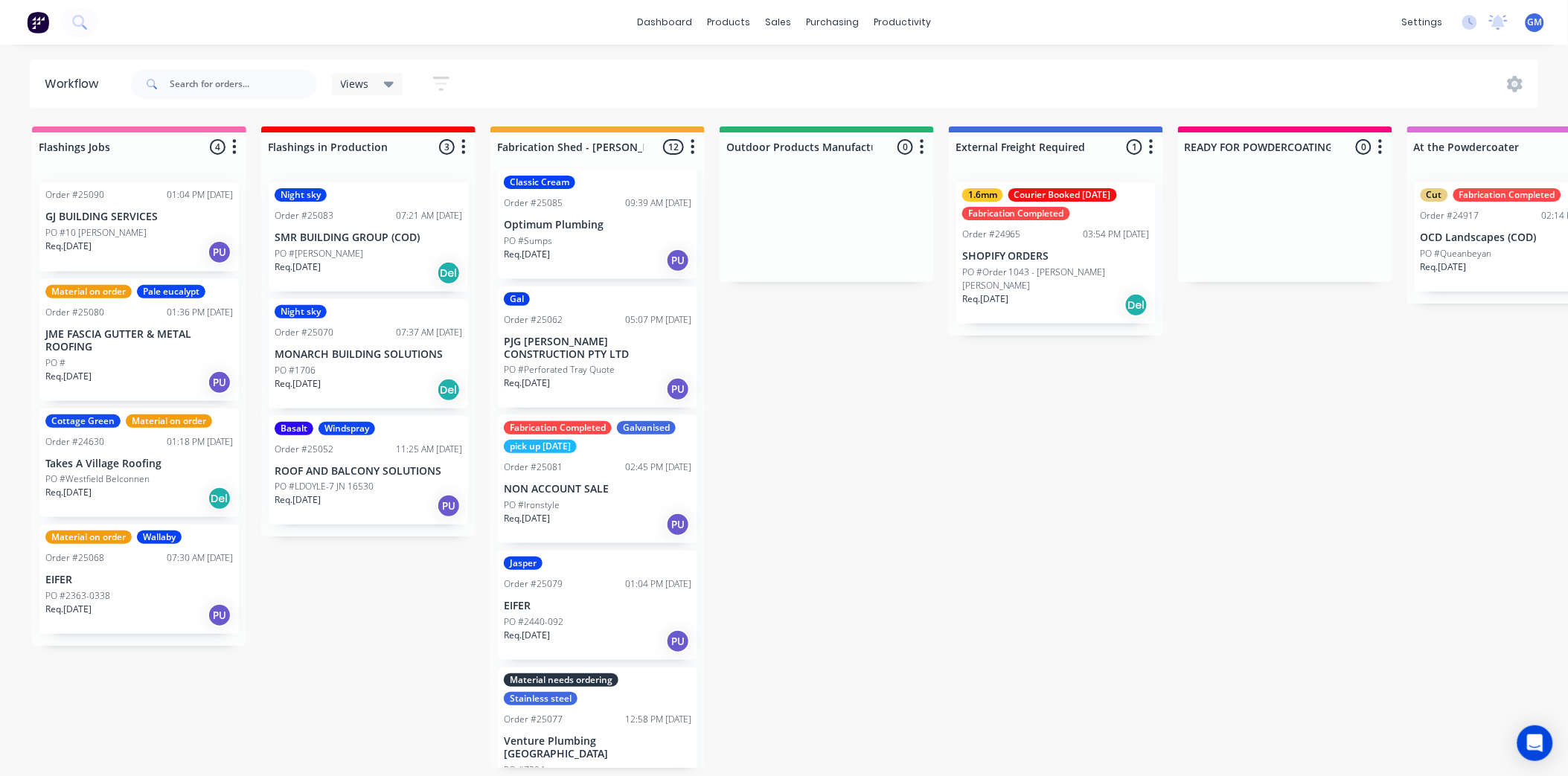
click at [607, 464] on div "Order #25081 02:45 PM 29/09/25" at bounding box center [597, 467] width 187 height 13
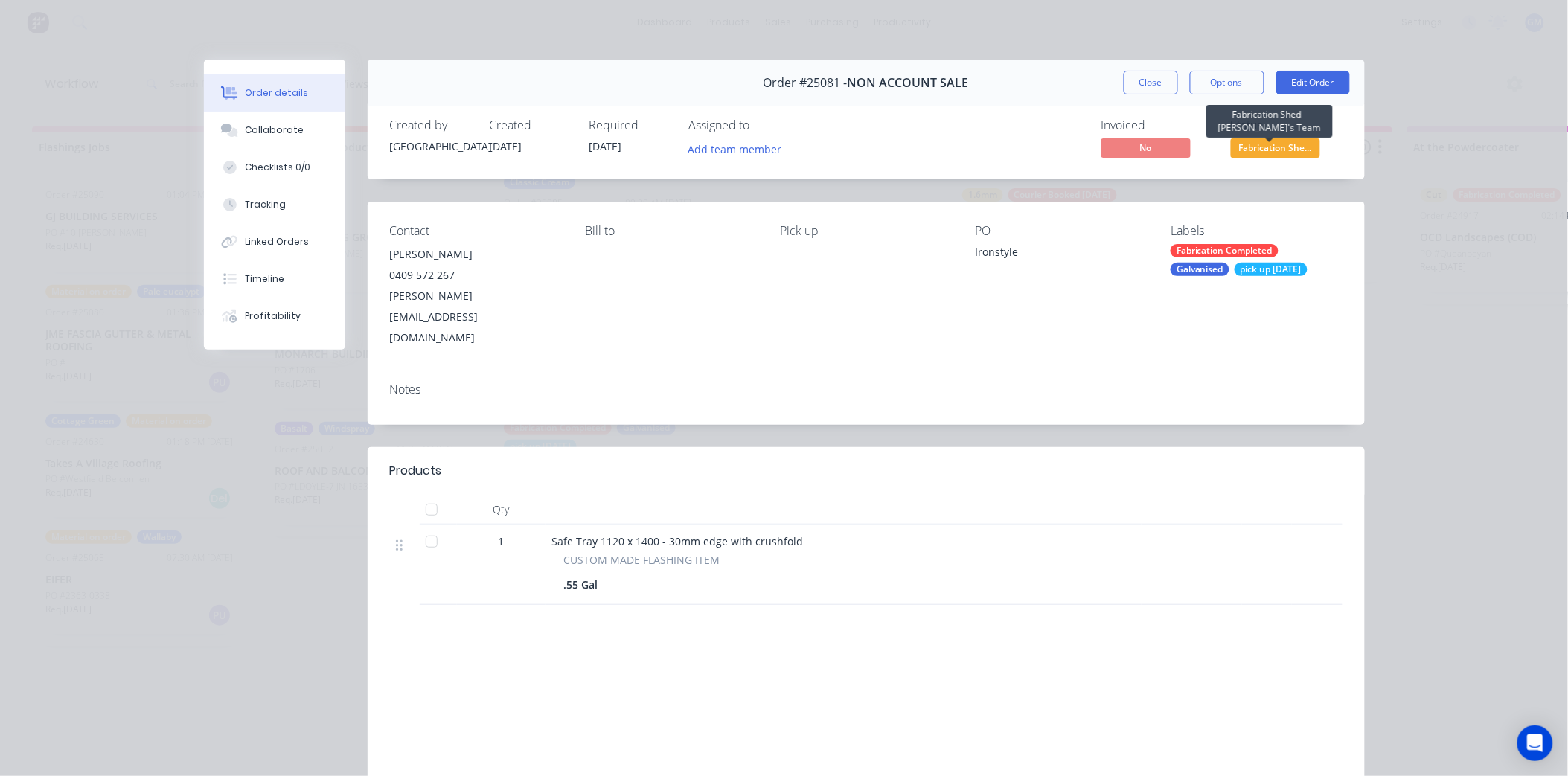
click at [1273, 149] on span "Fabrication She..." at bounding box center [1275, 147] width 90 height 18
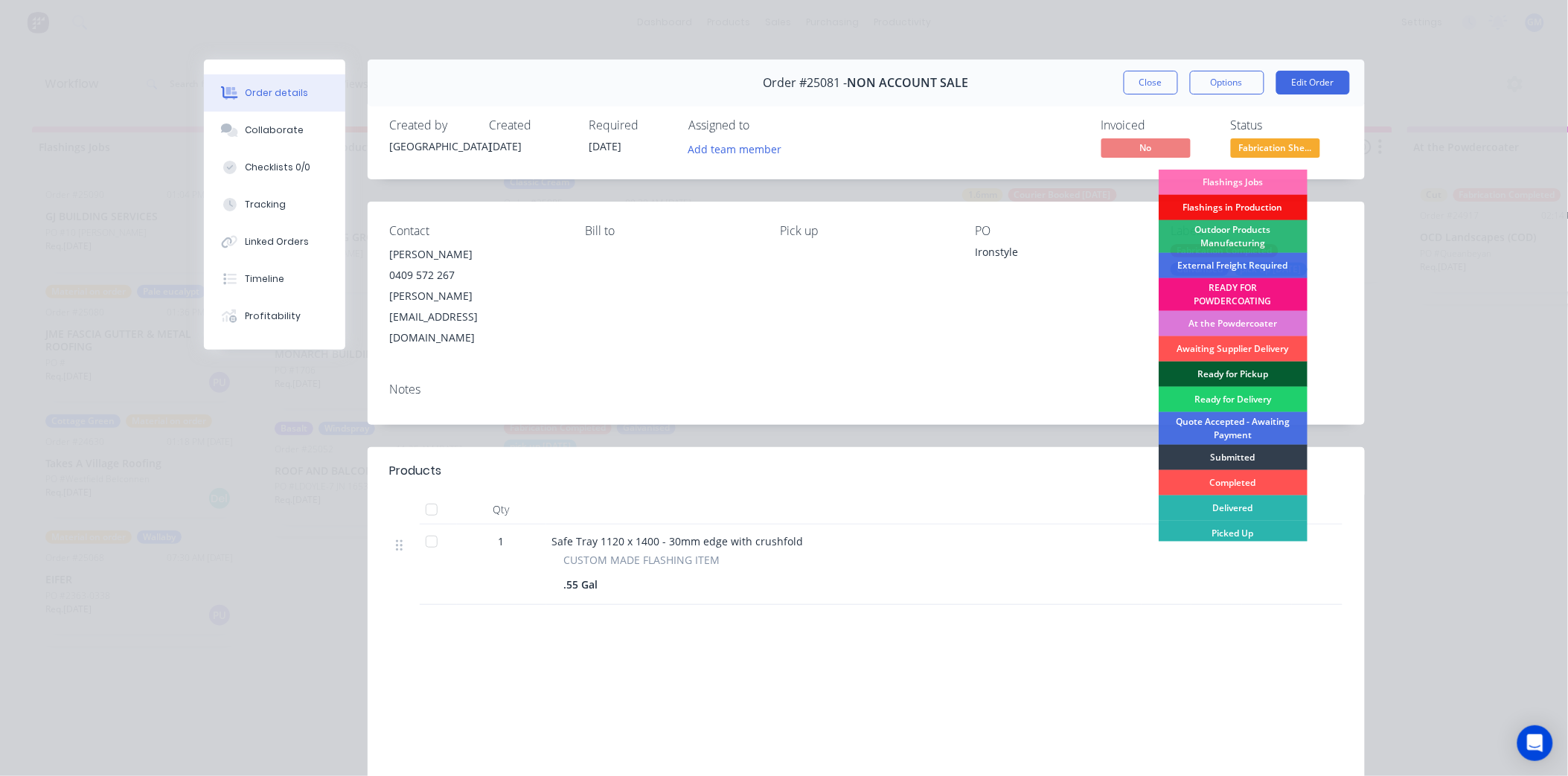
click at [1238, 368] on div "Ready for Pickup" at bounding box center [1233, 375] width 149 height 25
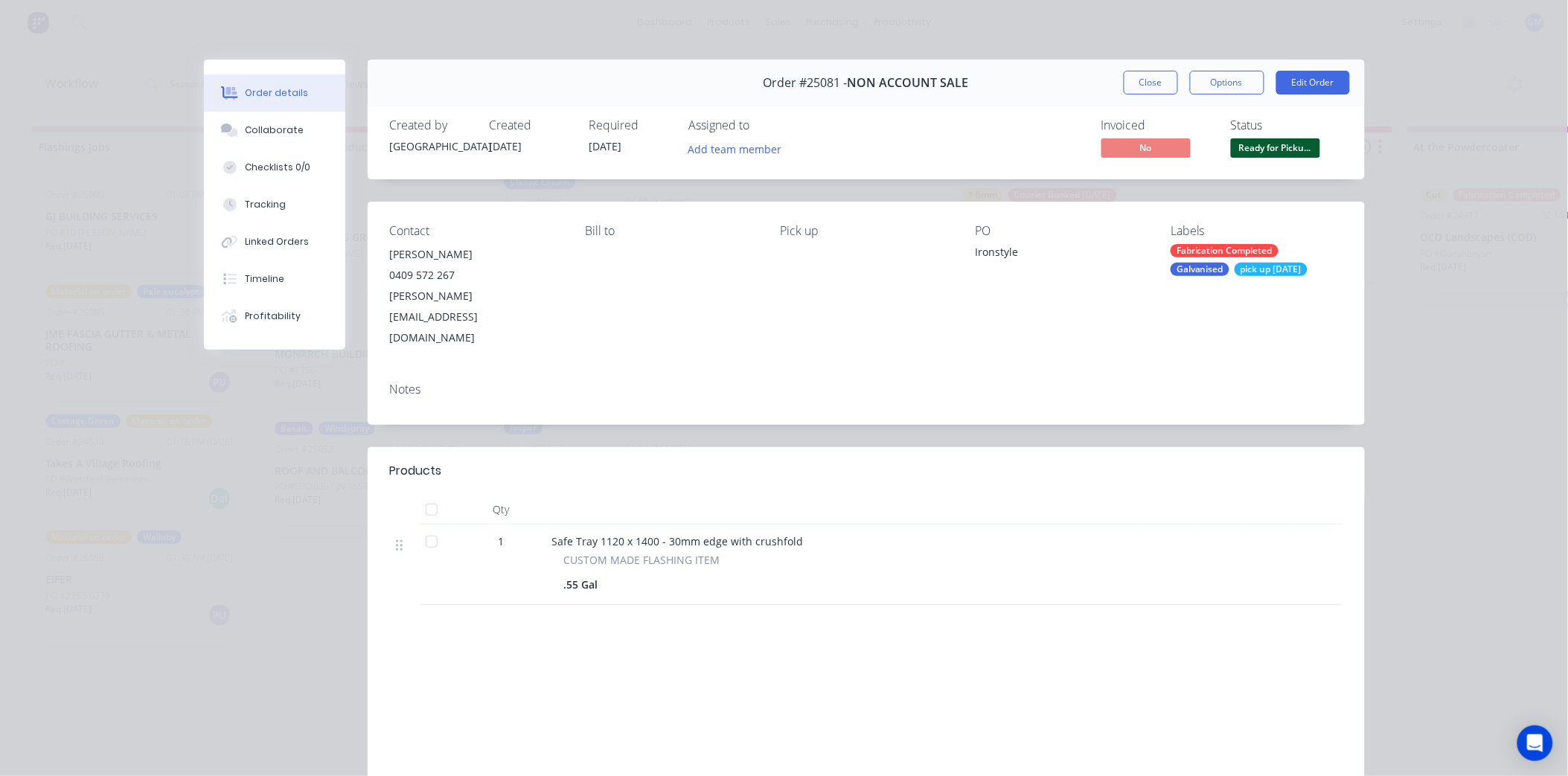
click at [1065, 371] on div "Notes" at bounding box center [865, 398] width 997 height 54
click at [1148, 80] on button "Close" at bounding box center [1151, 83] width 54 height 24
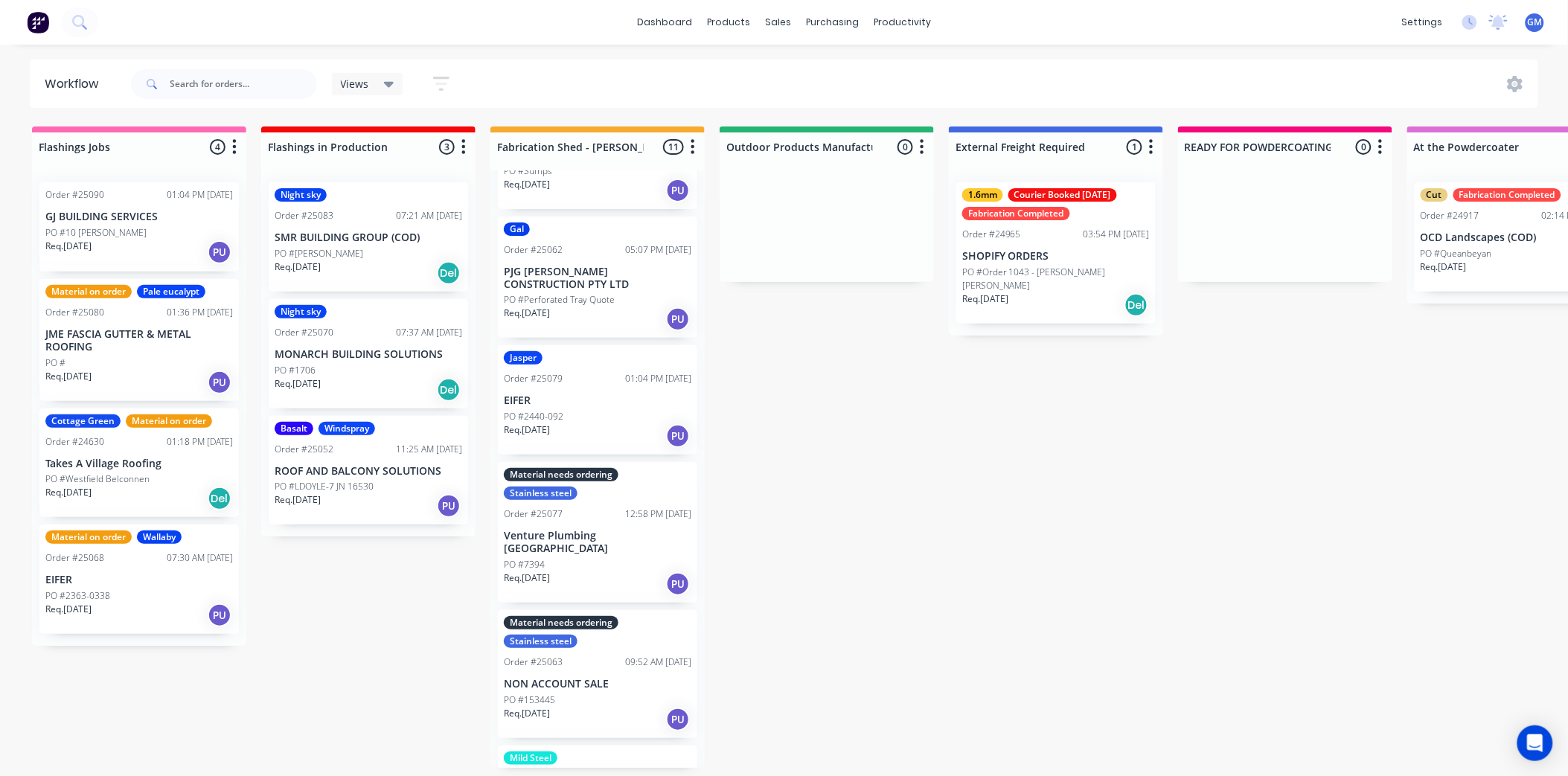
scroll to position [0, 0]
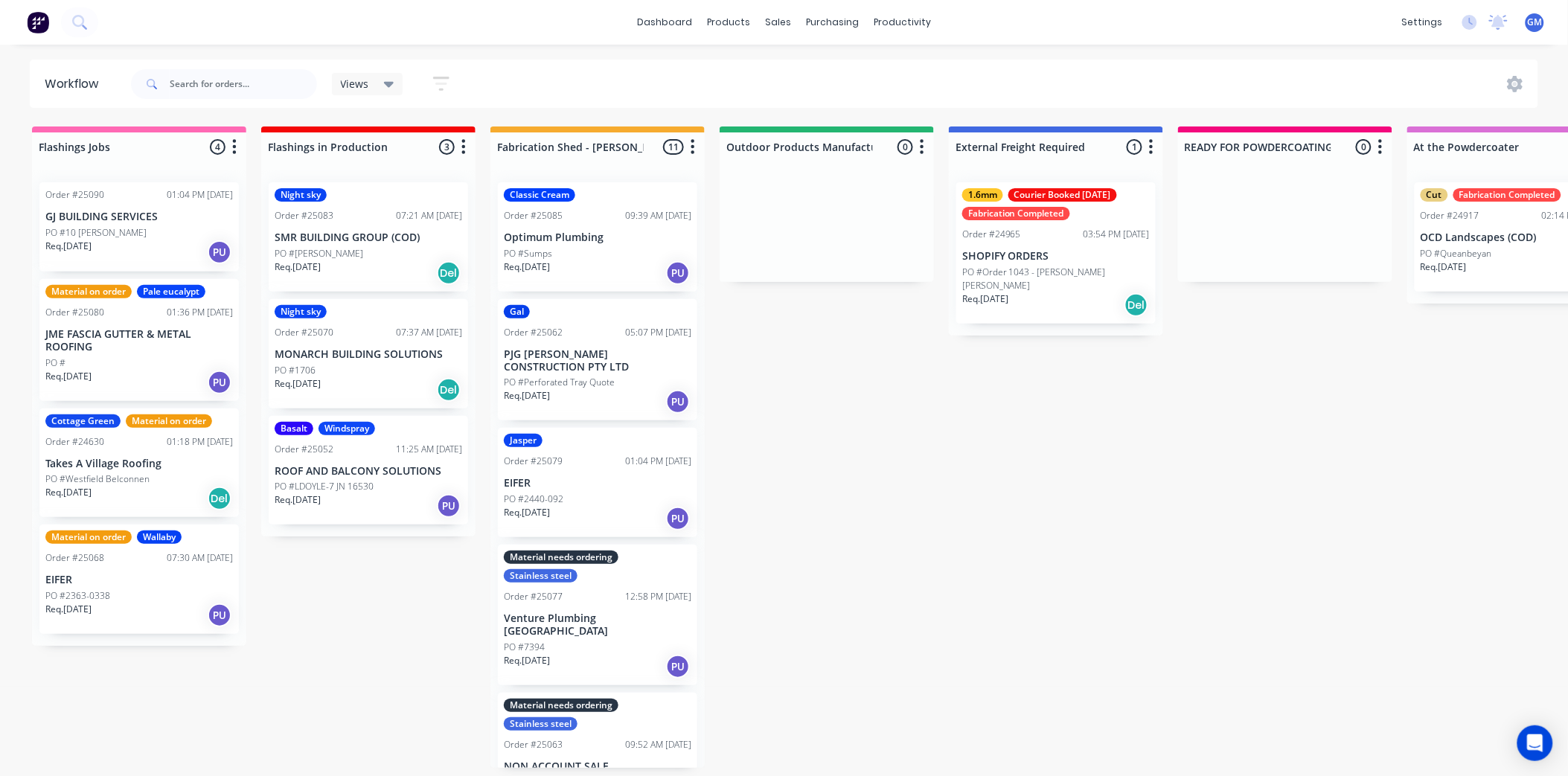
click at [605, 260] on div "Req. 30/09/25 PU" at bounding box center [597, 273] width 187 height 25
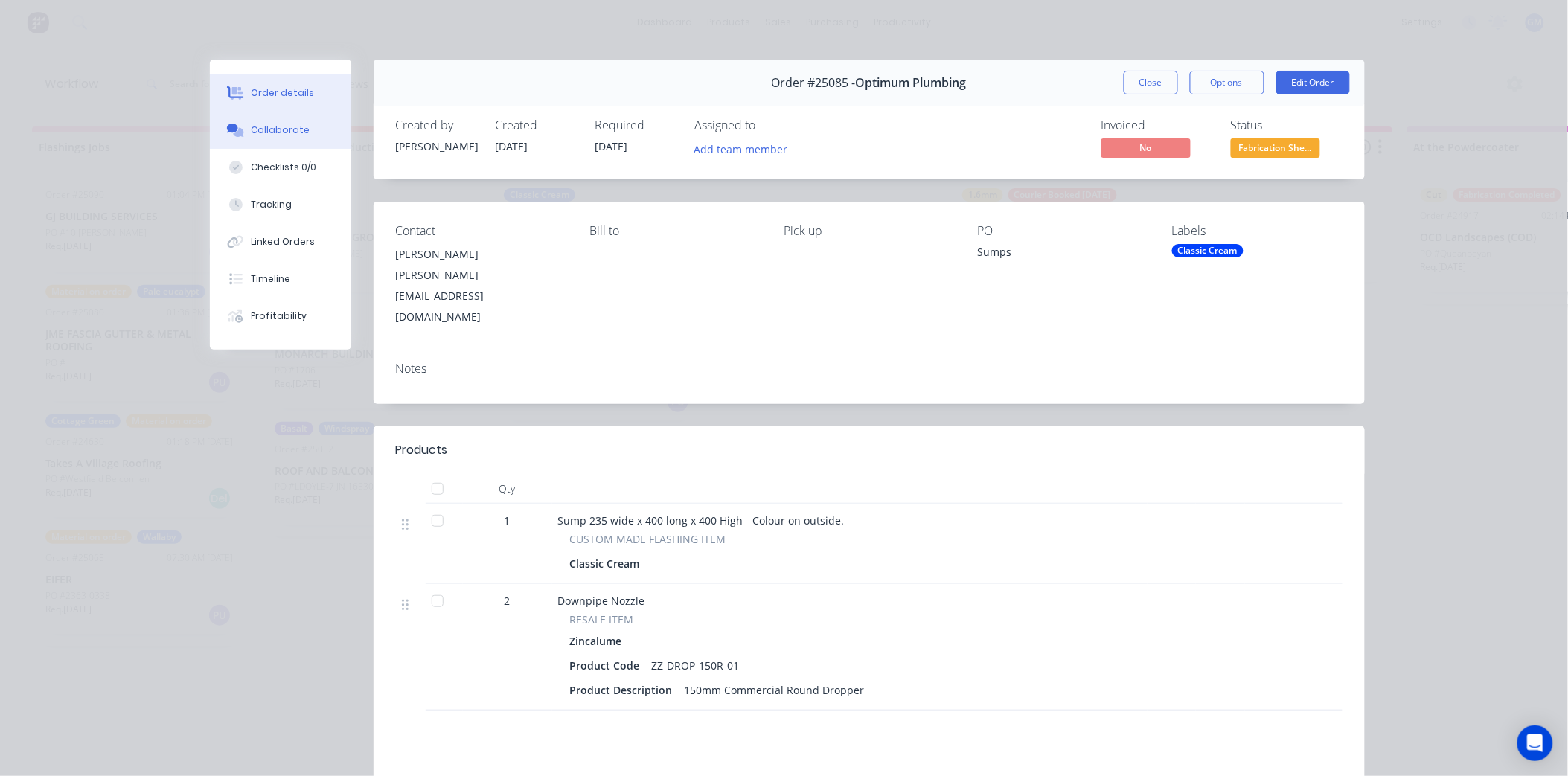
click at [310, 121] on button "Collaborate" at bounding box center [281, 130] width 141 height 37
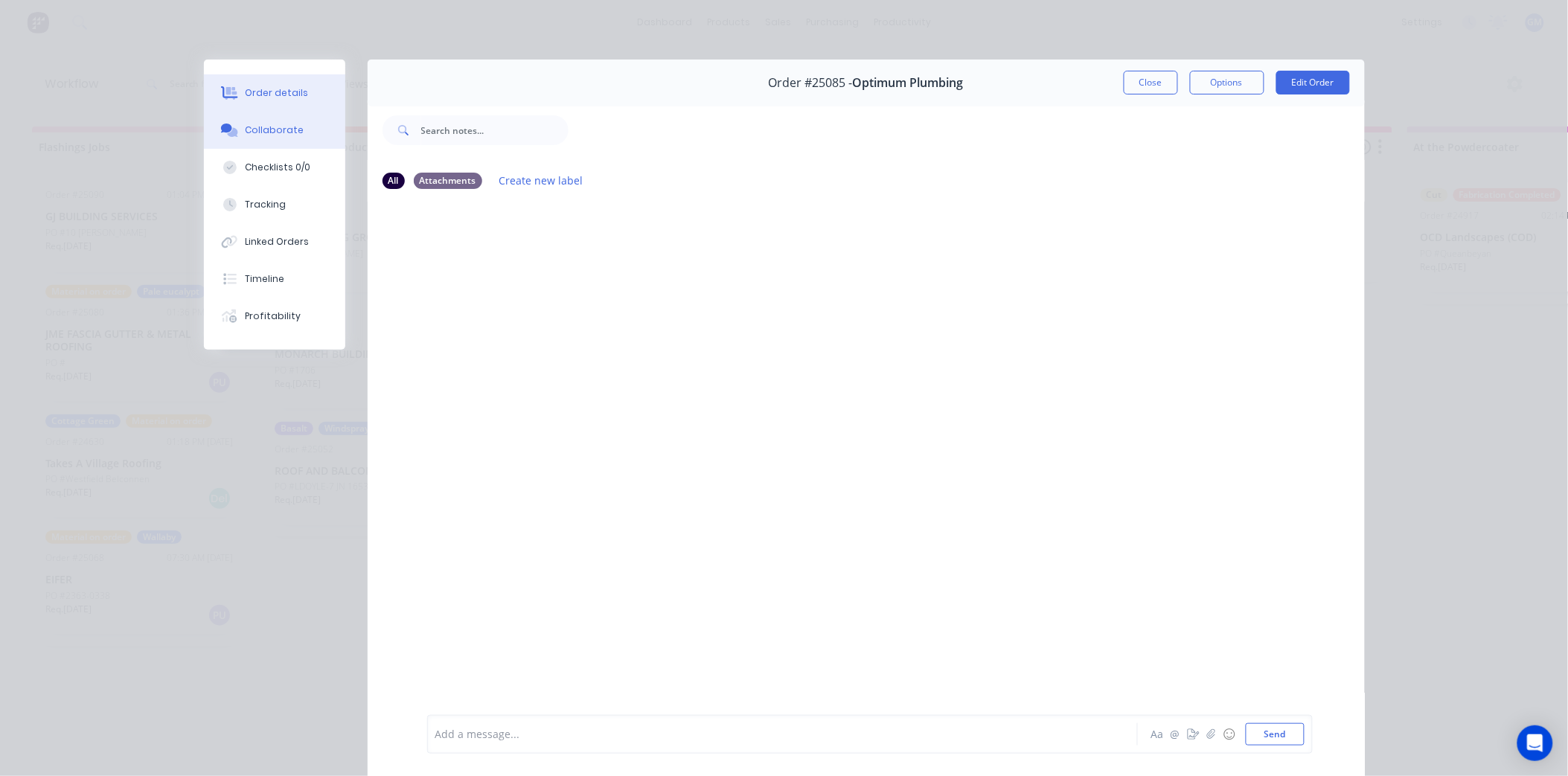
click at [301, 90] on button "Order details" at bounding box center [274, 93] width 141 height 37
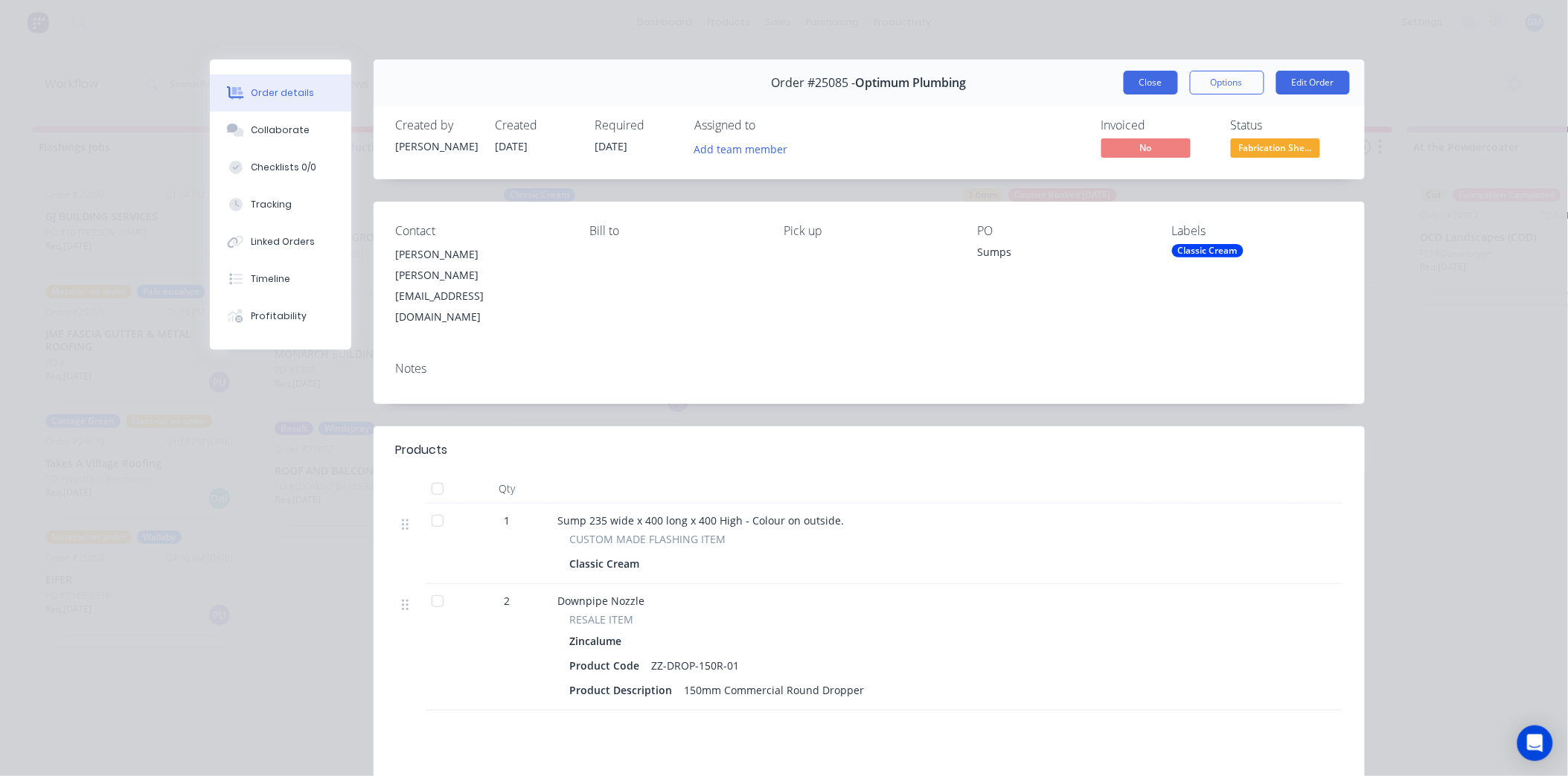
click at [1166, 79] on button "Close" at bounding box center [1151, 83] width 54 height 24
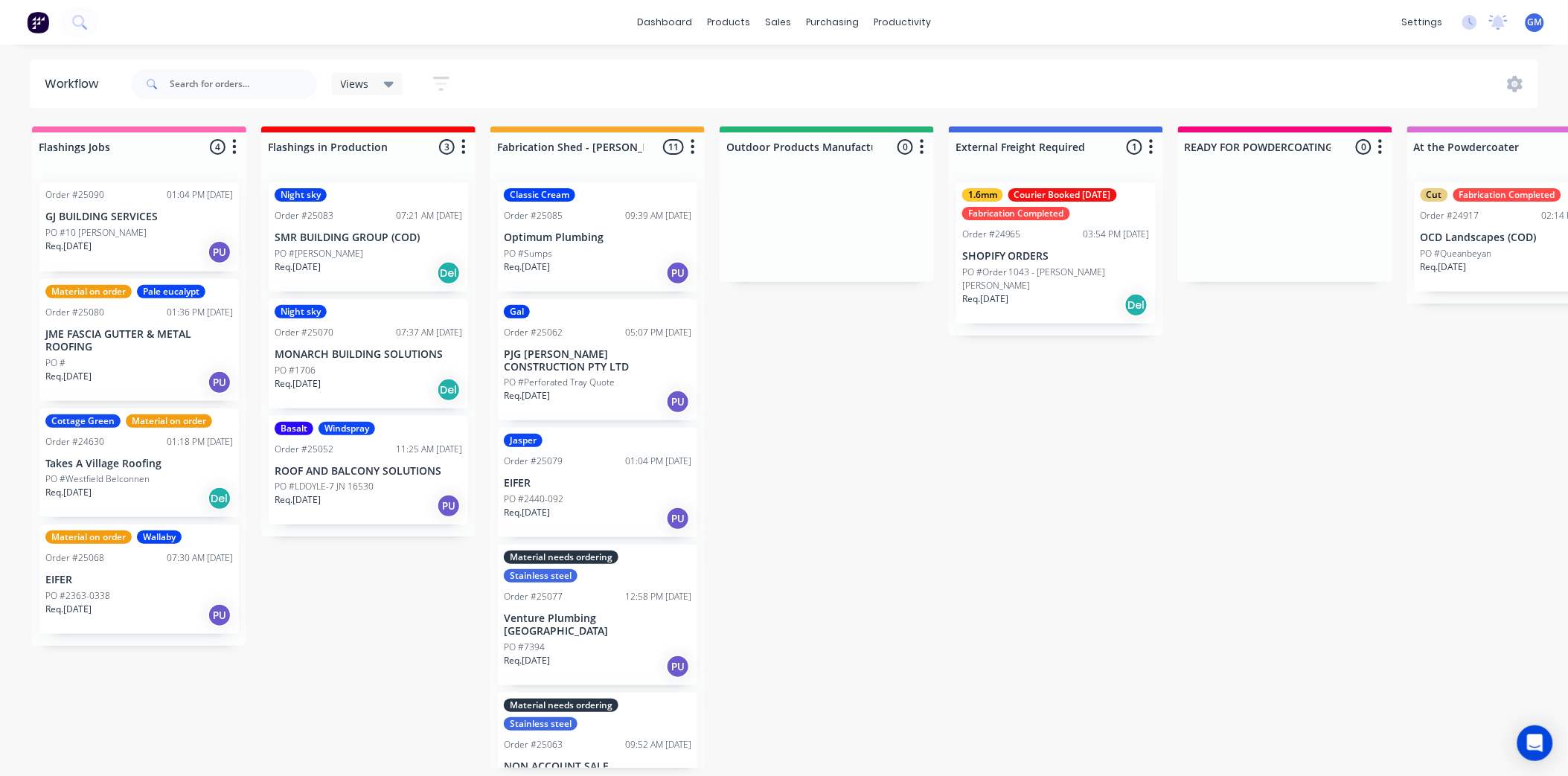
click at [626, 348] on p "PJG [PERSON_NAME] CONSTRUCTION PTY LTD" at bounding box center [597, 361] width 187 height 25
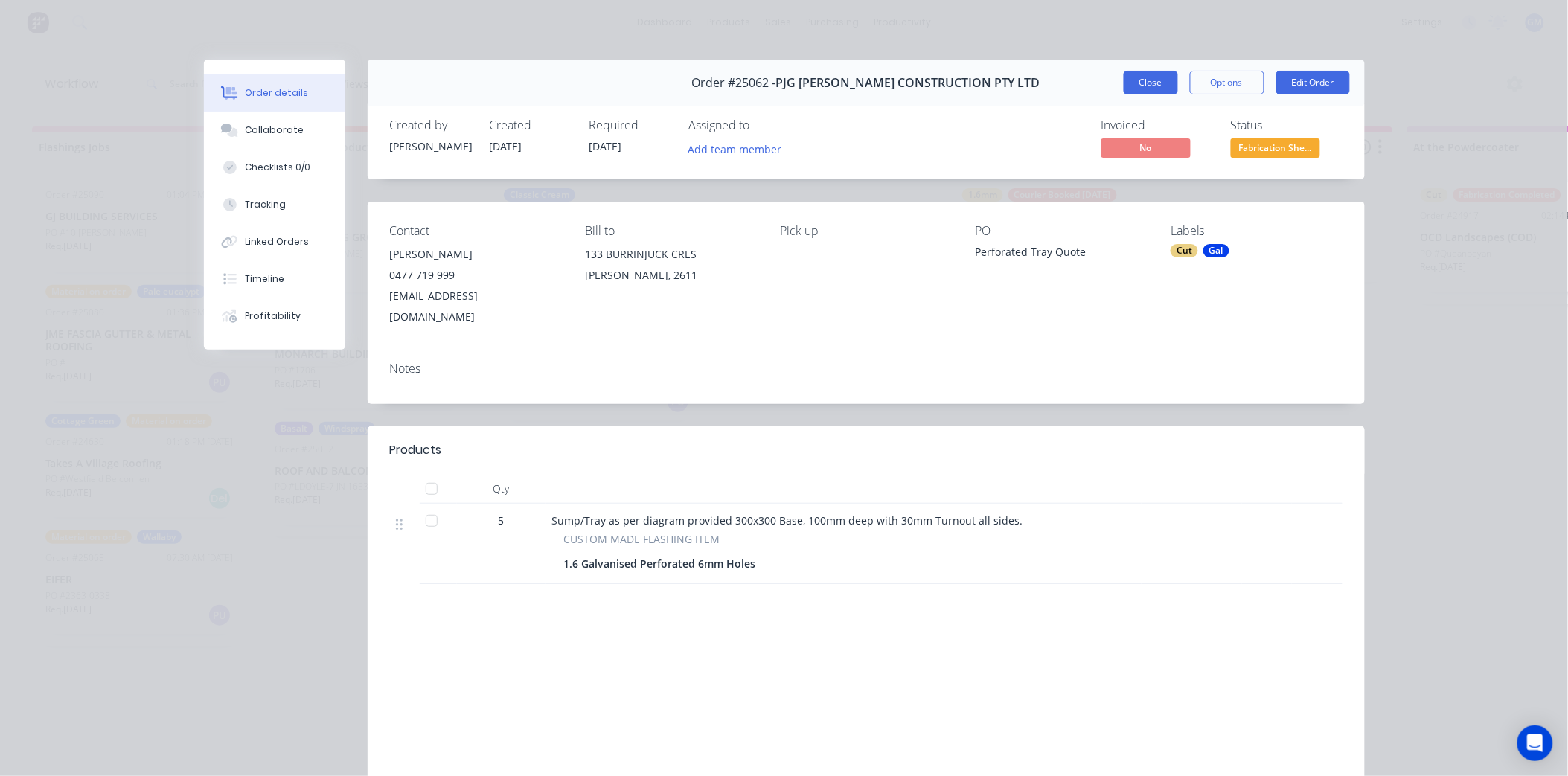
click at [1153, 83] on button "Close" at bounding box center [1151, 83] width 54 height 24
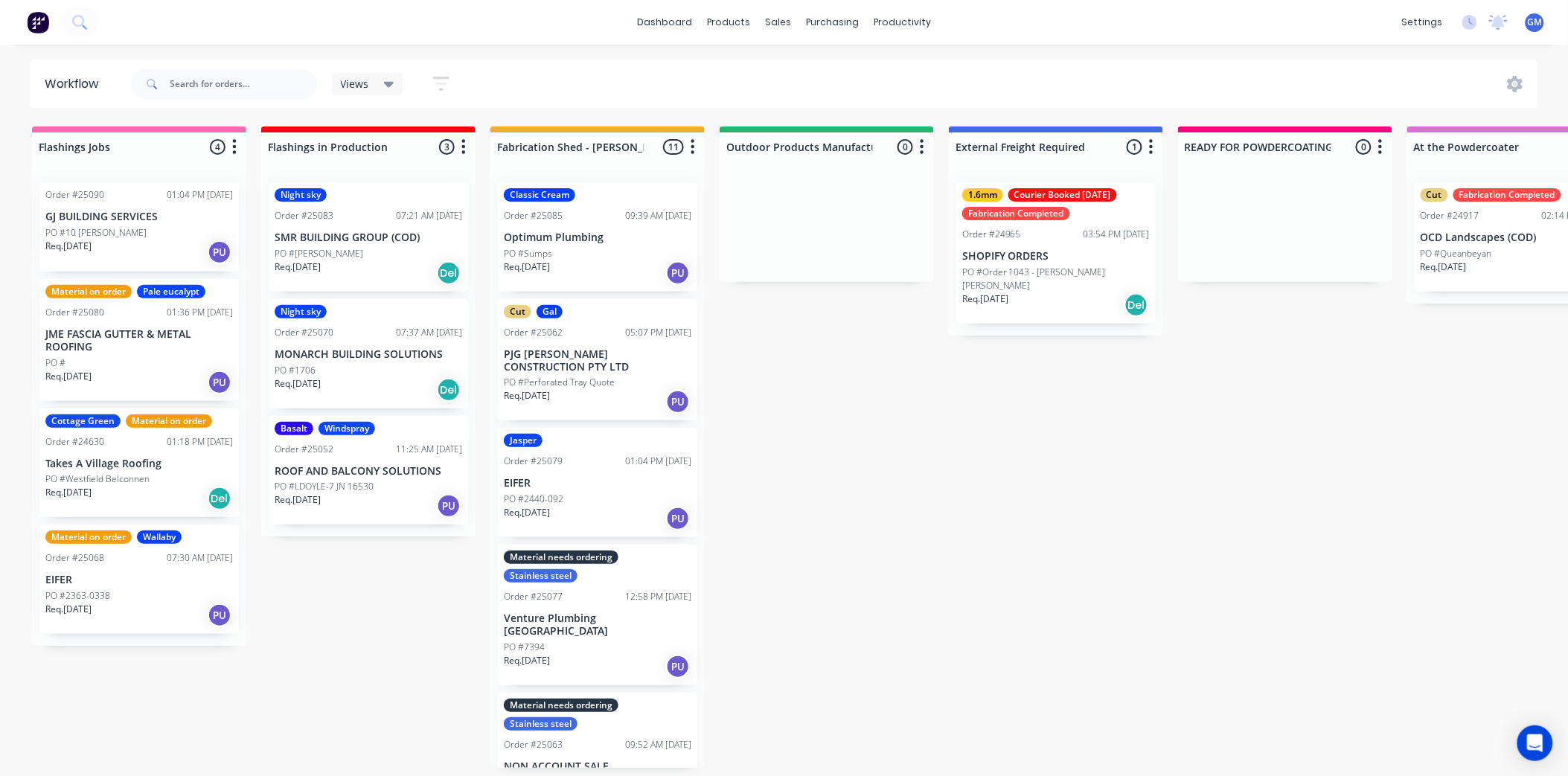
click at [612, 254] on div "PO #Sumps" at bounding box center [597, 253] width 187 height 13
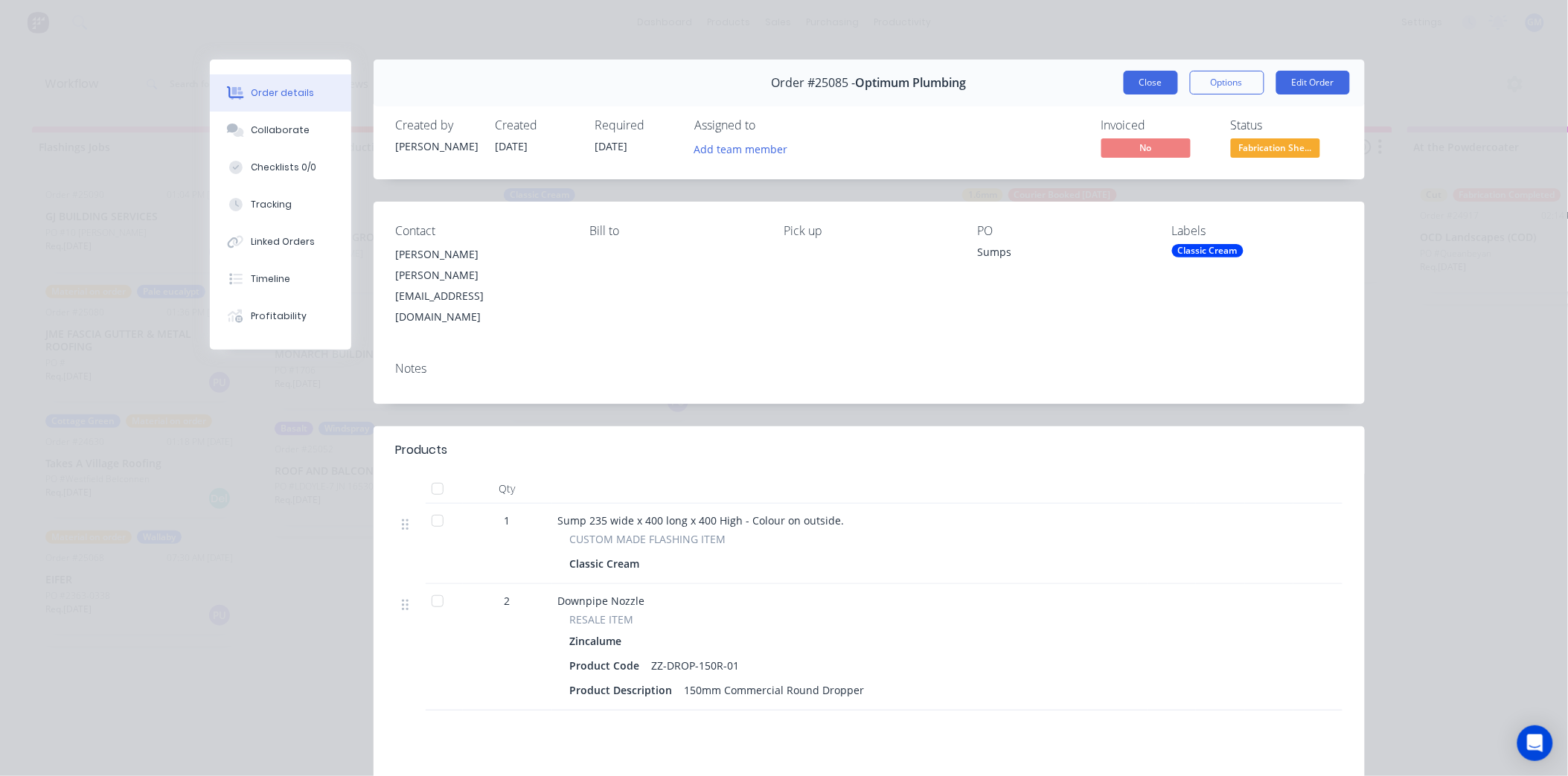
click at [1127, 84] on button "Close" at bounding box center [1151, 83] width 54 height 24
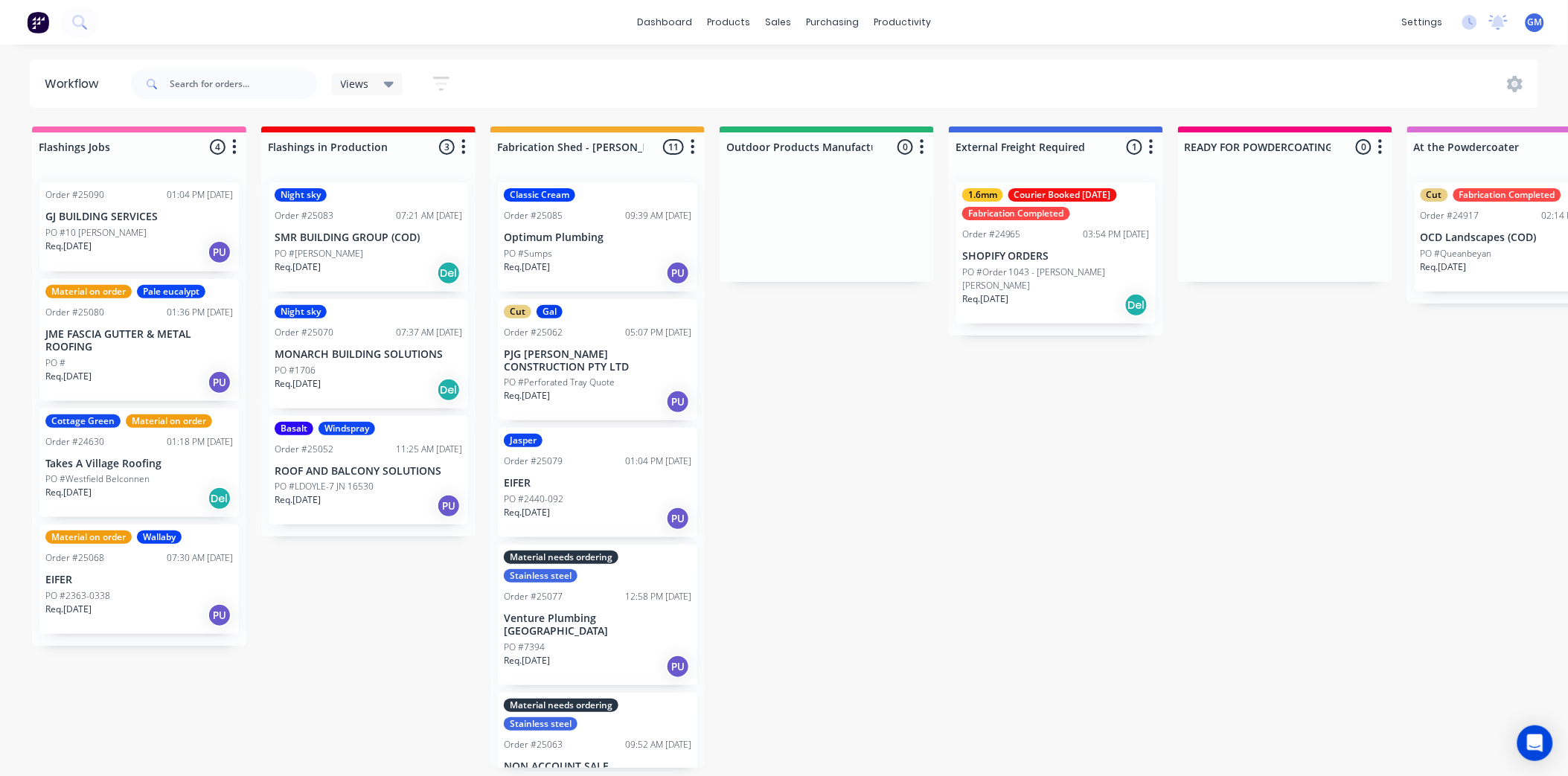
click at [619, 254] on div "PO #Sumps" at bounding box center [597, 253] width 187 height 13
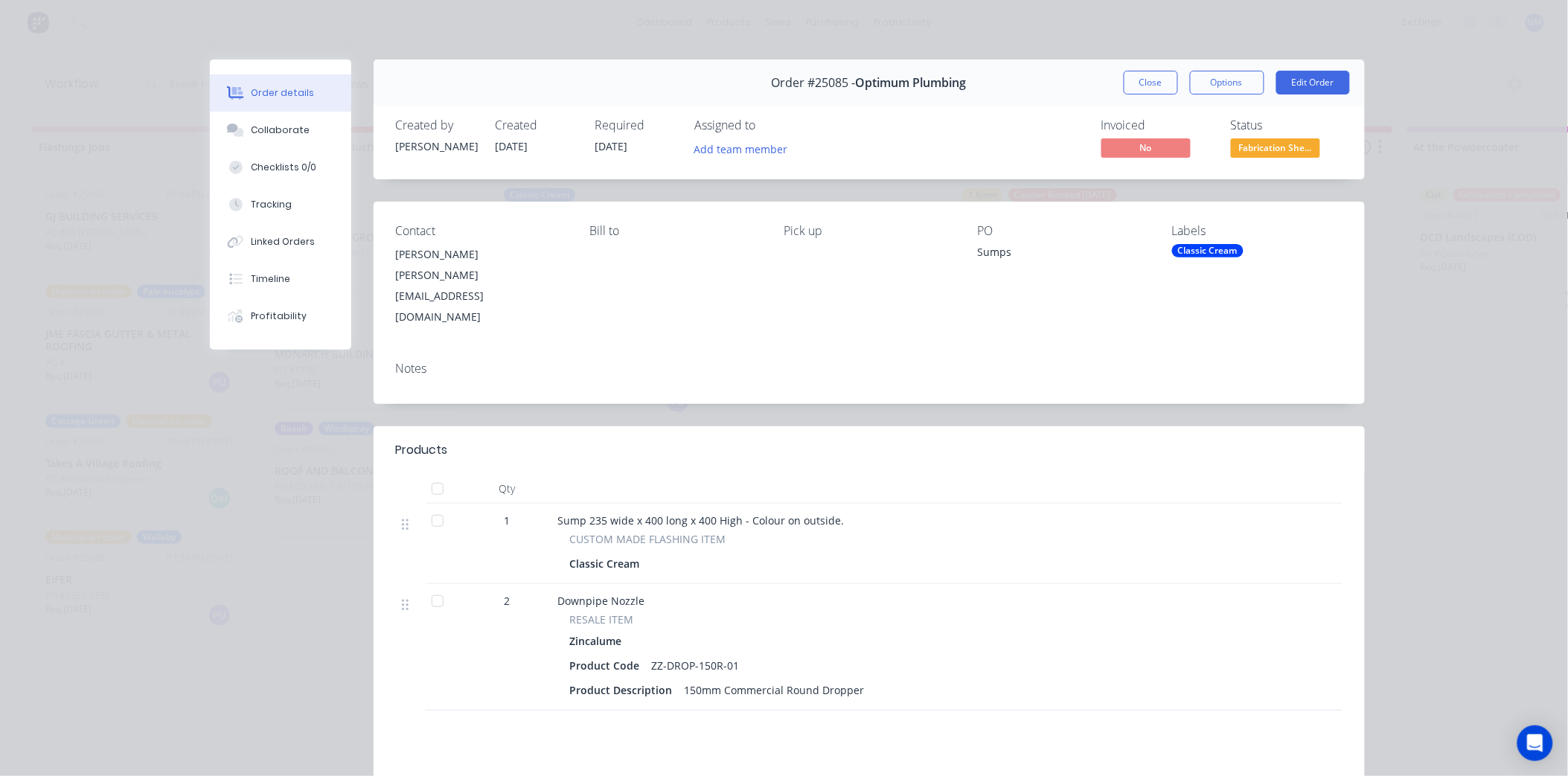
drag, startPoint x: 1143, startPoint y: 83, endPoint x: 615, endPoint y: 547, distance: 702.9
click at [1144, 83] on button "Close" at bounding box center [1151, 83] width 54 height 24
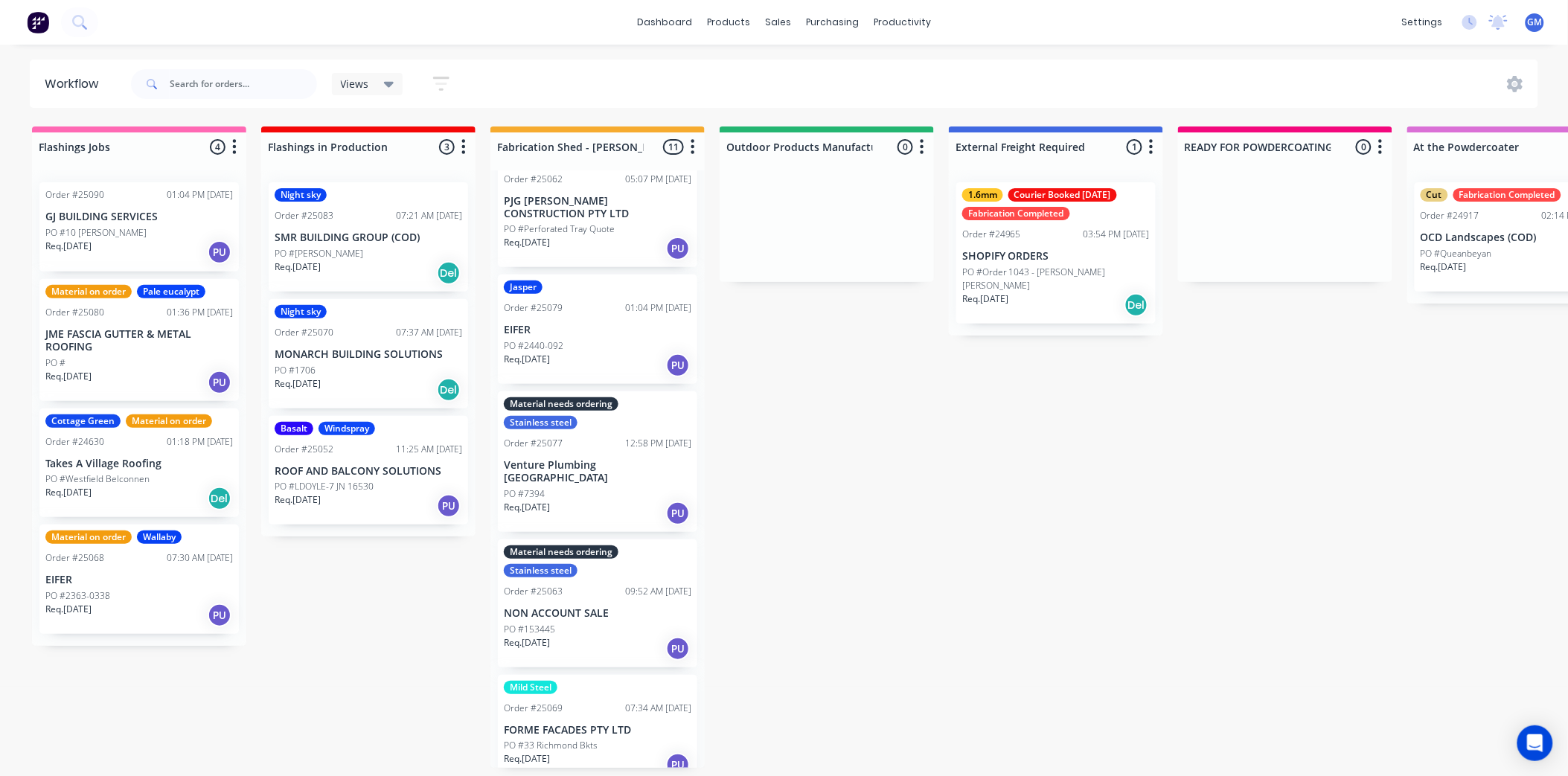
scroll to position [165, 0]
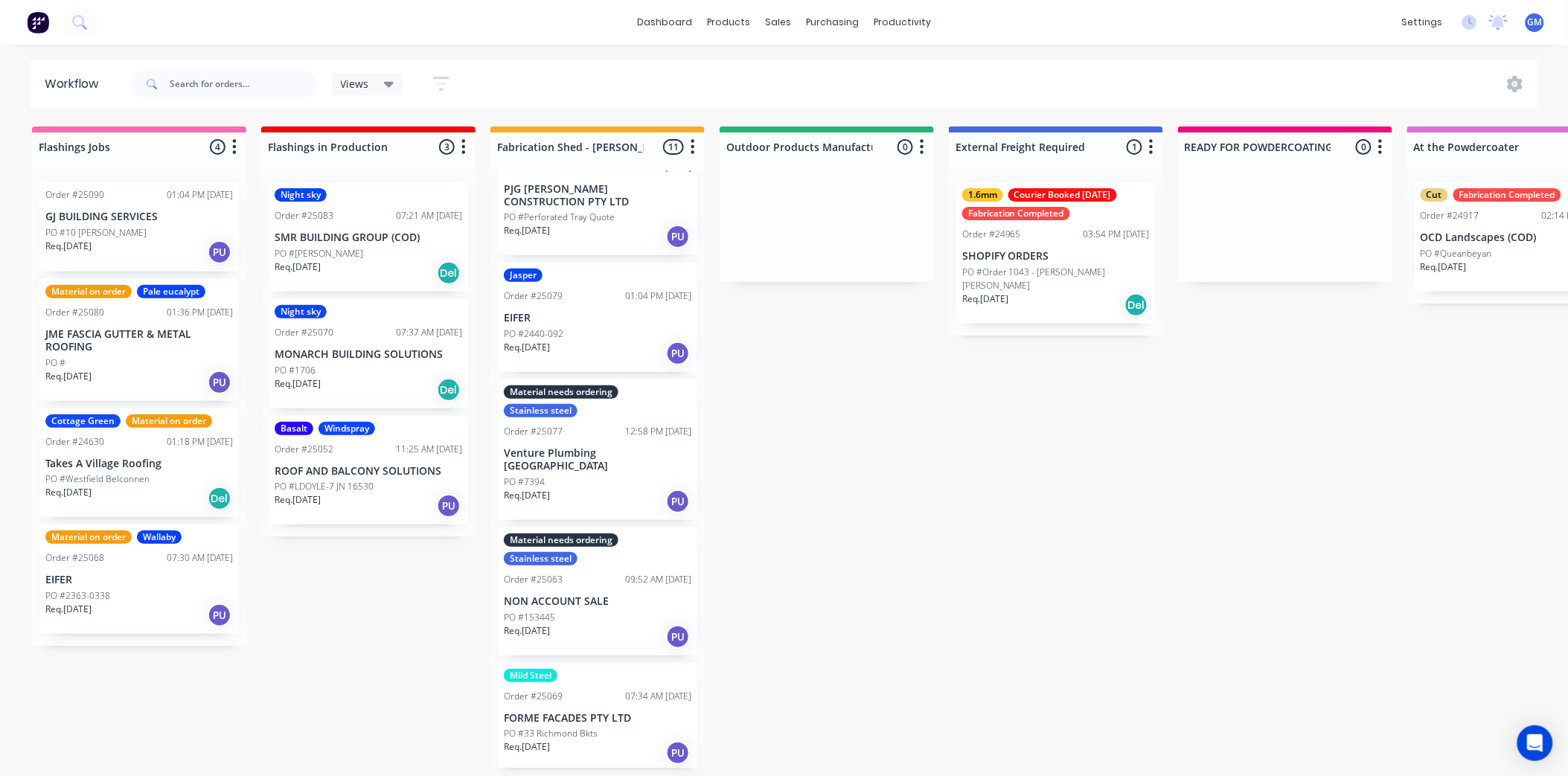
click at [594, 309] on div "Jasper Order #25079 01:04 PM 29/09/25 EIFER PO #2440-092 Req. 29/09/25 PU" at bounding box center [597, 317] width 199 height 109
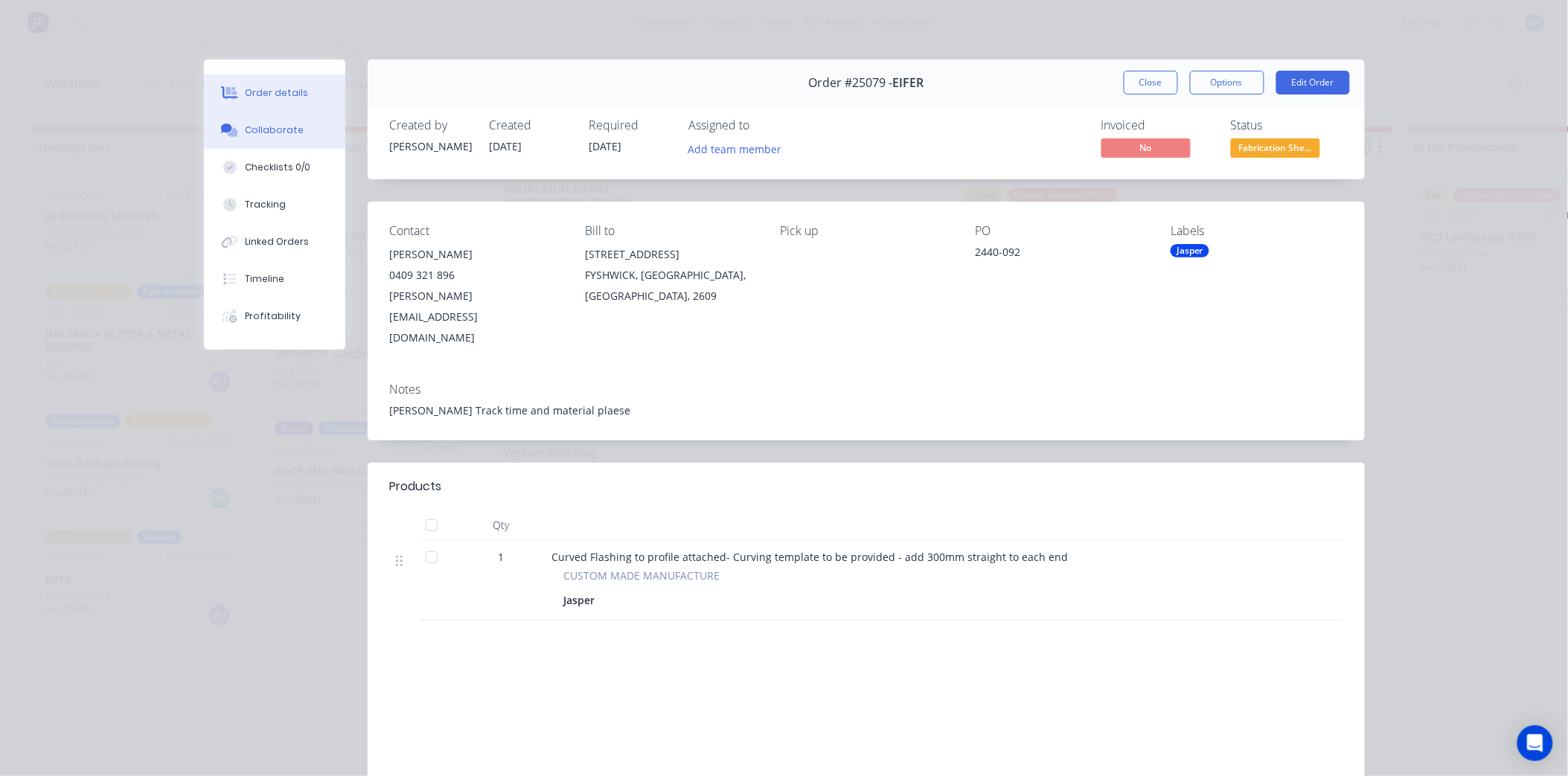
click at [268, 127] on div "Collaborate" at bounding box center [274, 130] width 59 height 13
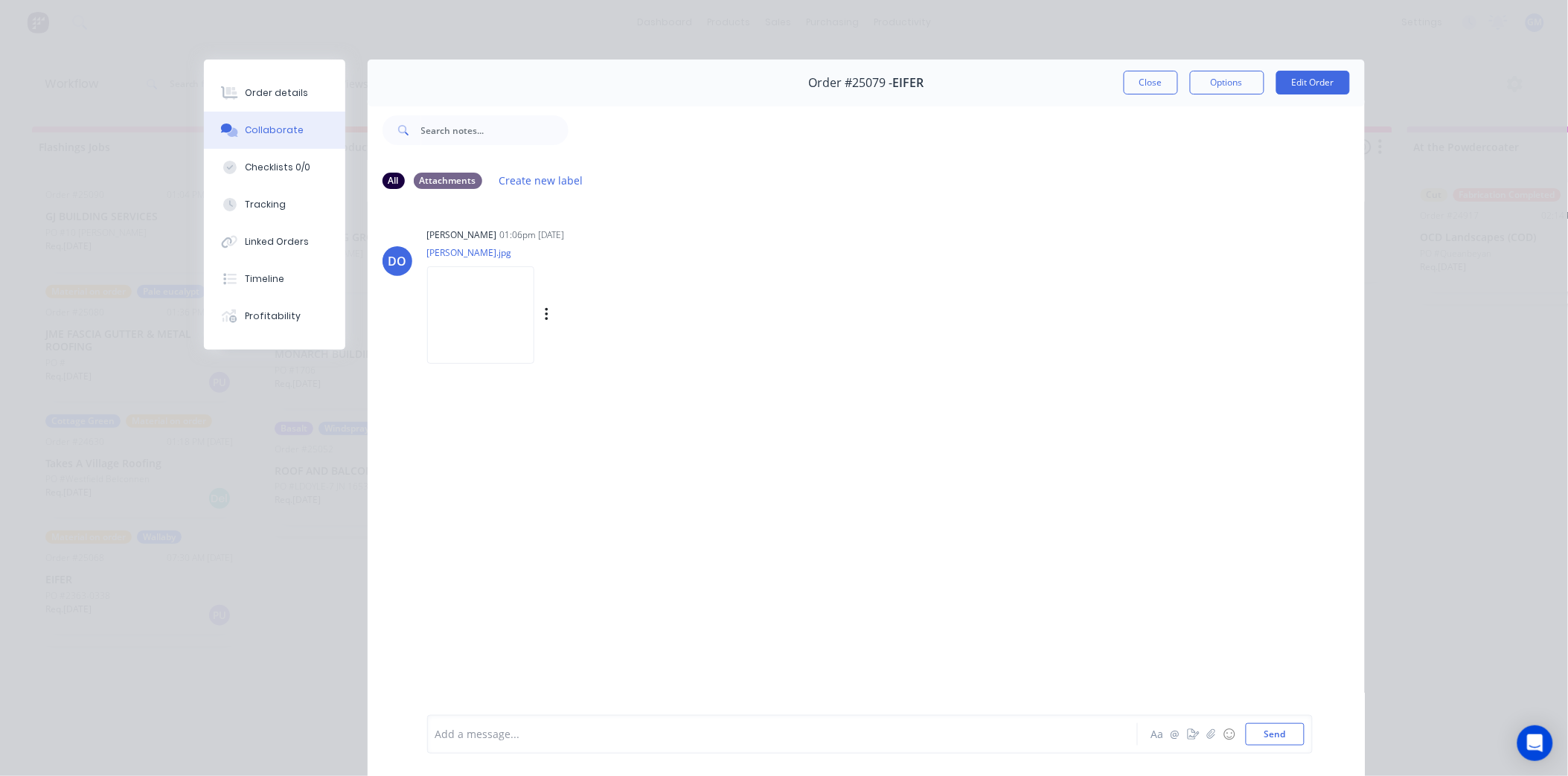
click at [485, 310] on img at bounding box center [480, 315] width 107 height 98
click at [271, 86] on div "Order details" at bounding box center [277, 93] width 63 height 13
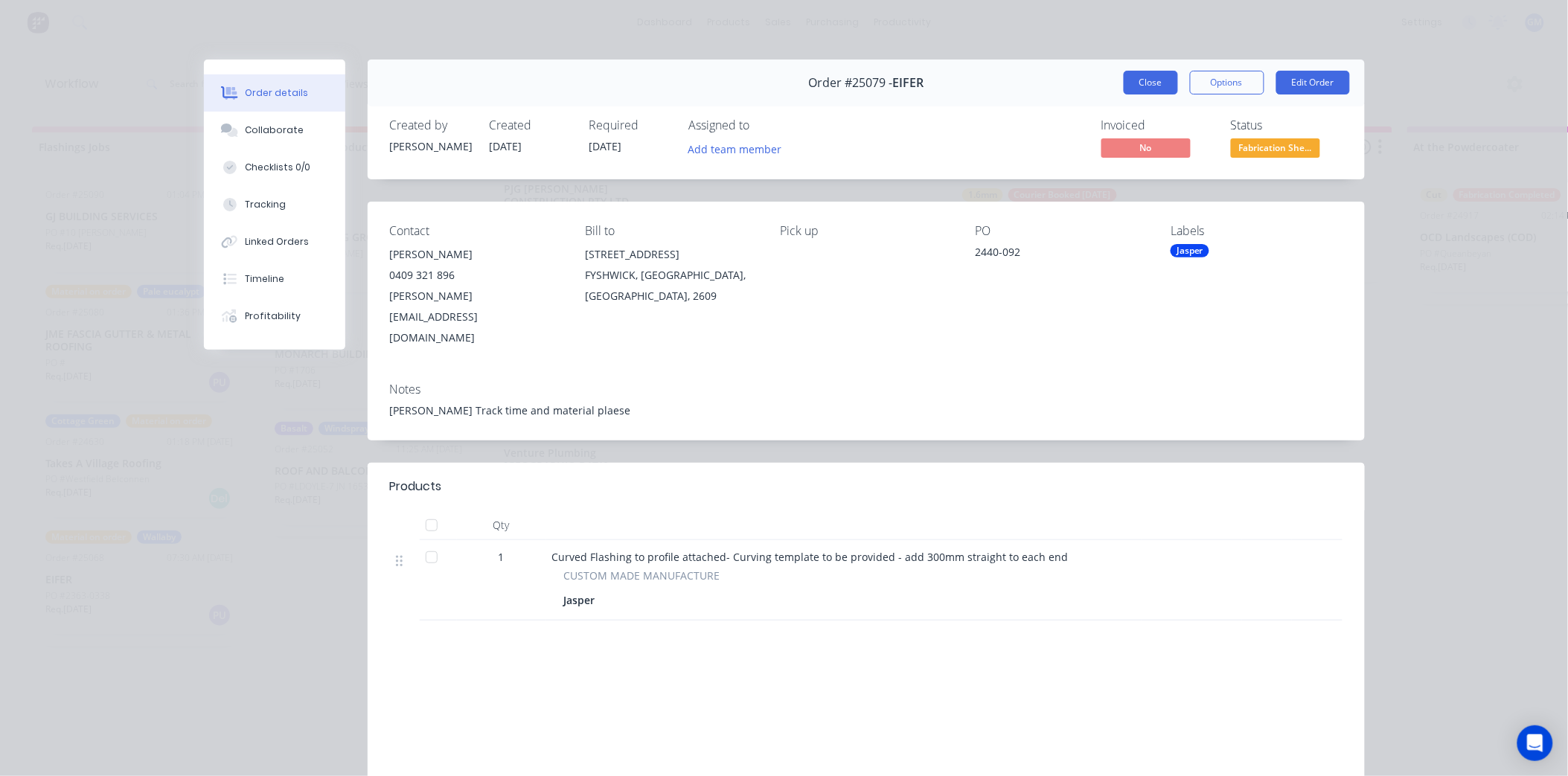
click at [1160, 77] on button "Close" at bounding box center [1151, 83] width 54 height 24
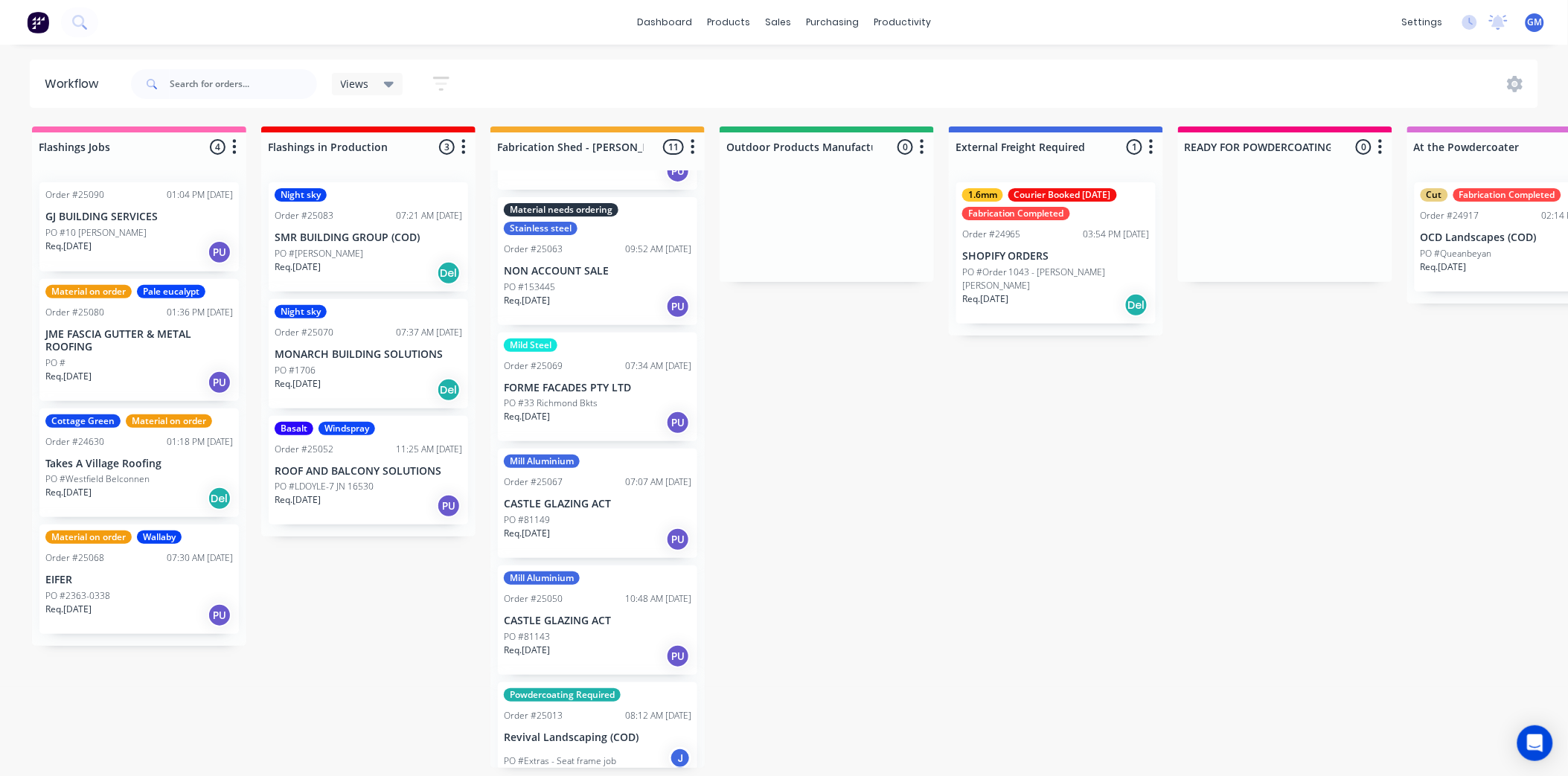
scroll to position [578, 0]
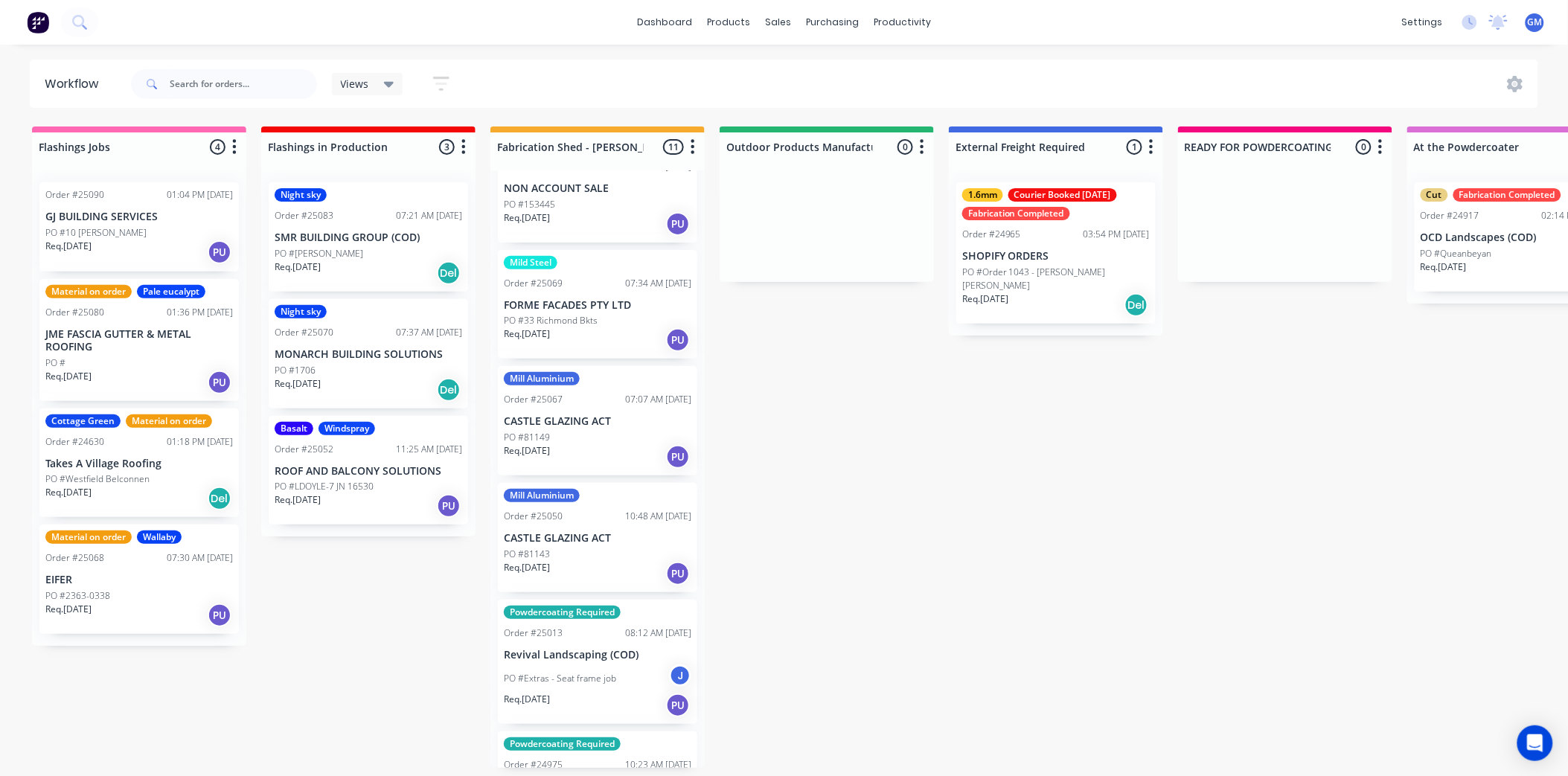
click at [605, 328] on div "Req. 29/09/25 PU" at bounding box center [597, 340] width 187 height 25
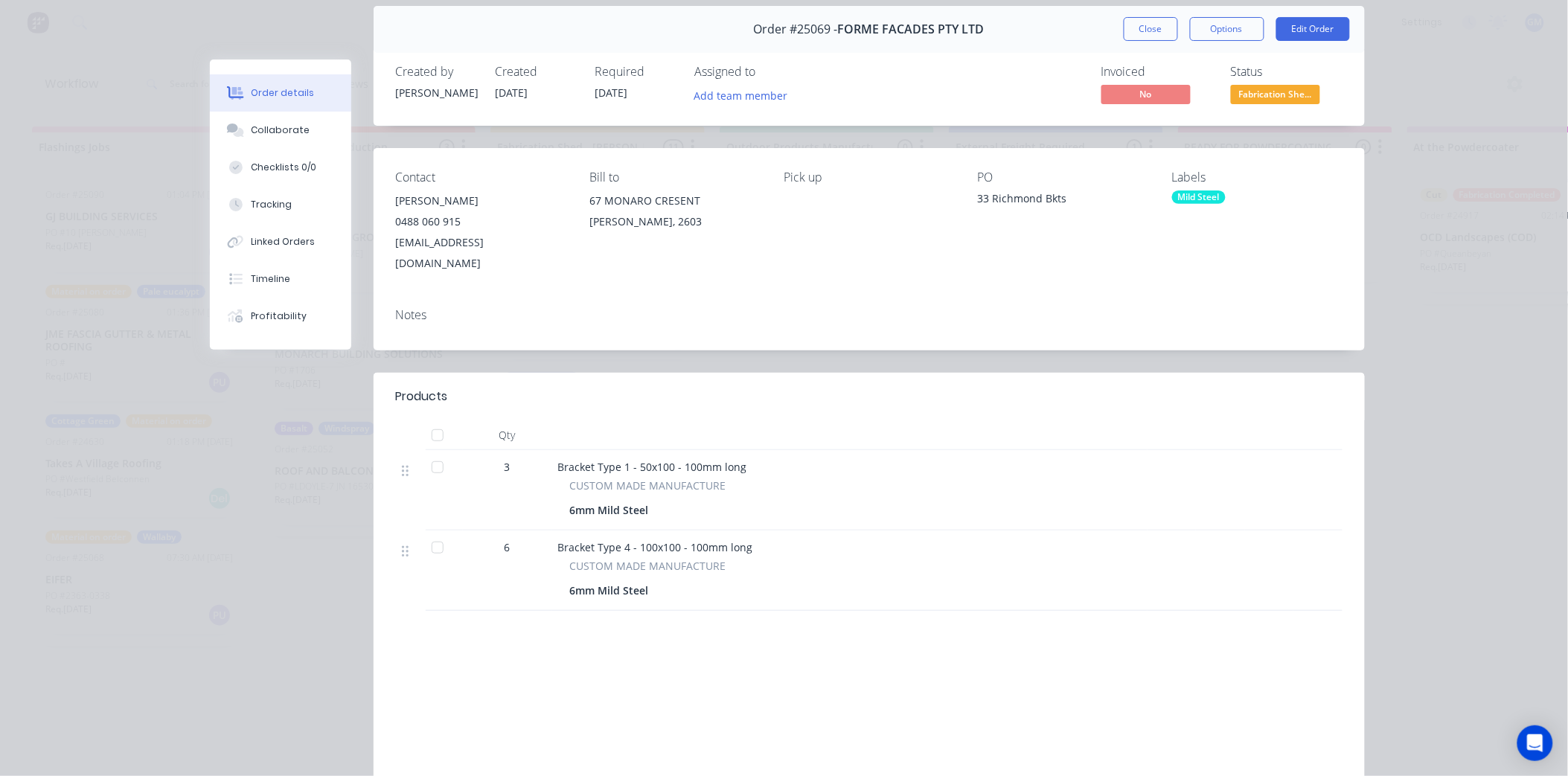
scroll to position [83, 0]
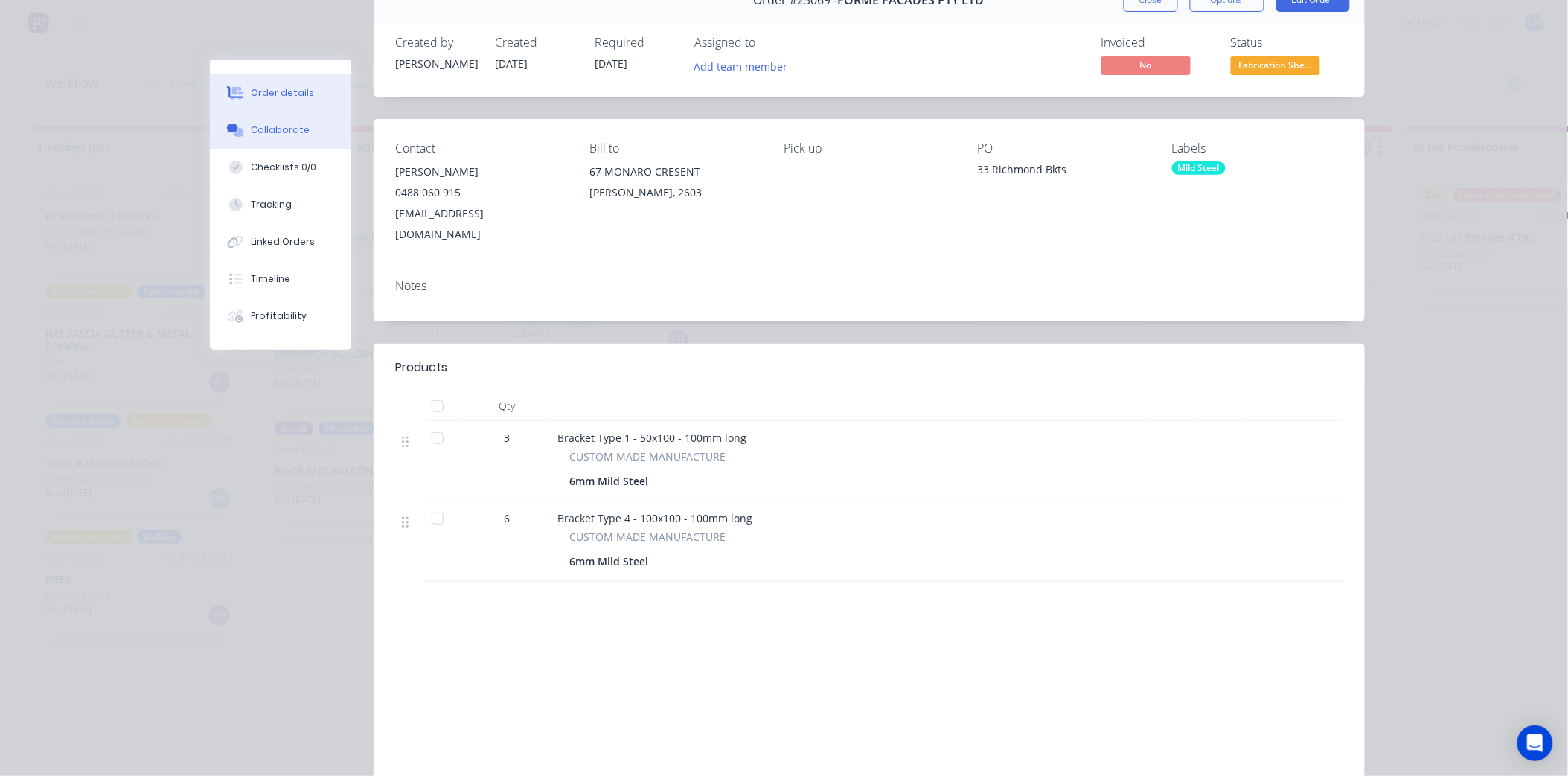
click at [271, 129] on div "Collaborate" at bounding box center [280, 130] width 59 height 13
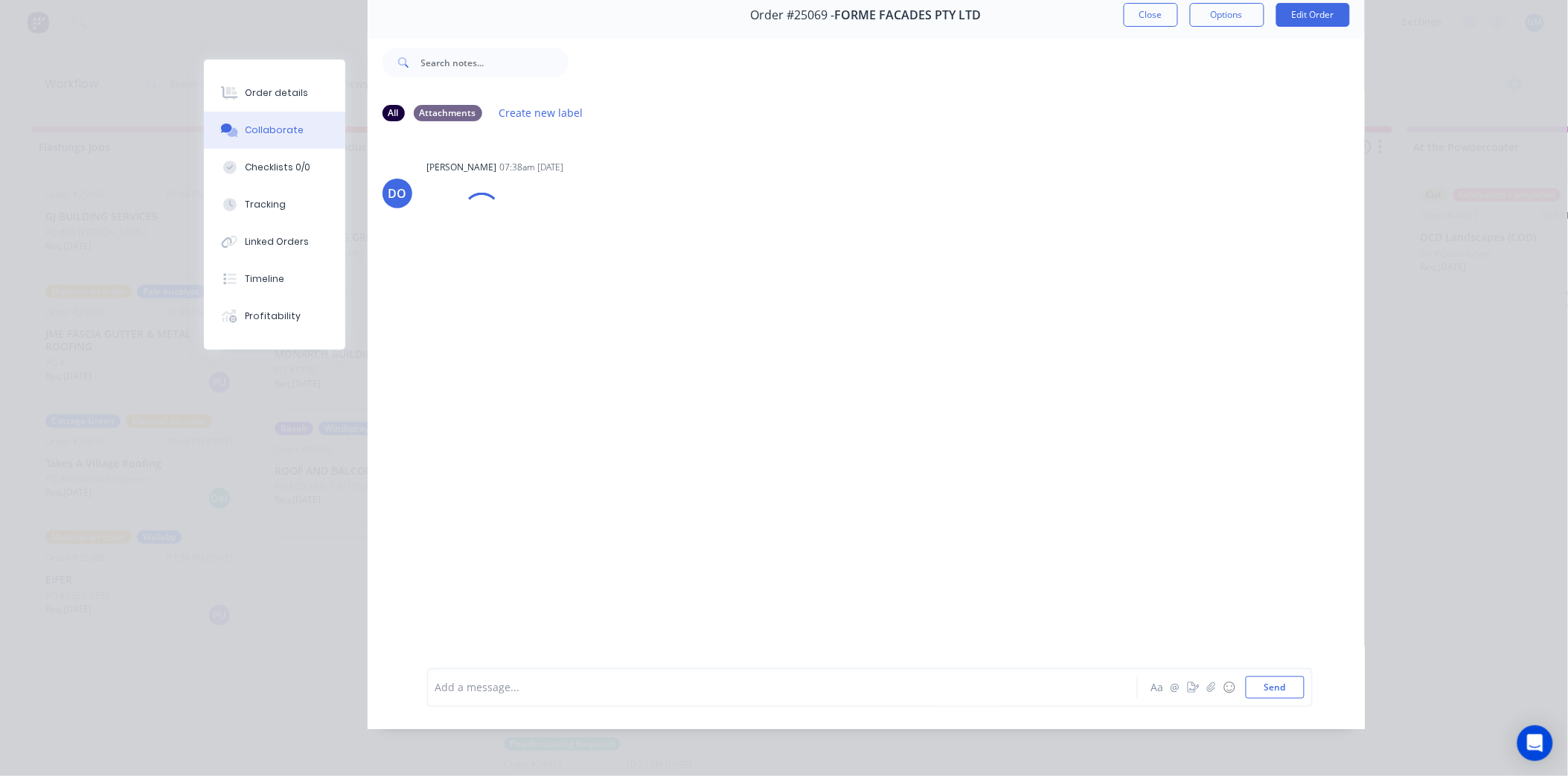
scroll to position [0, 0]
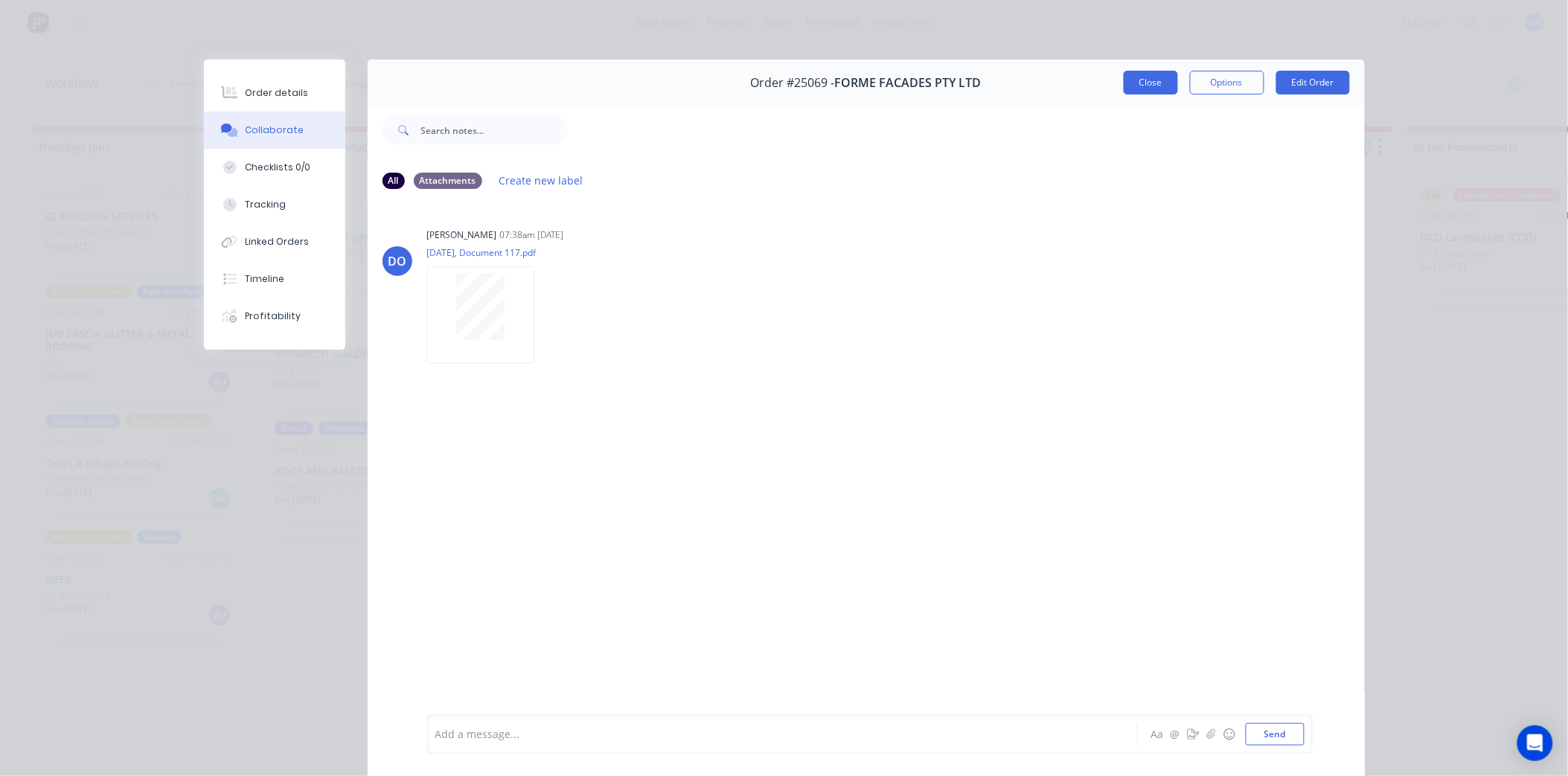
click at [1137, 85] on button "Close" at bounding box center [1151, 83] width 54 height 24
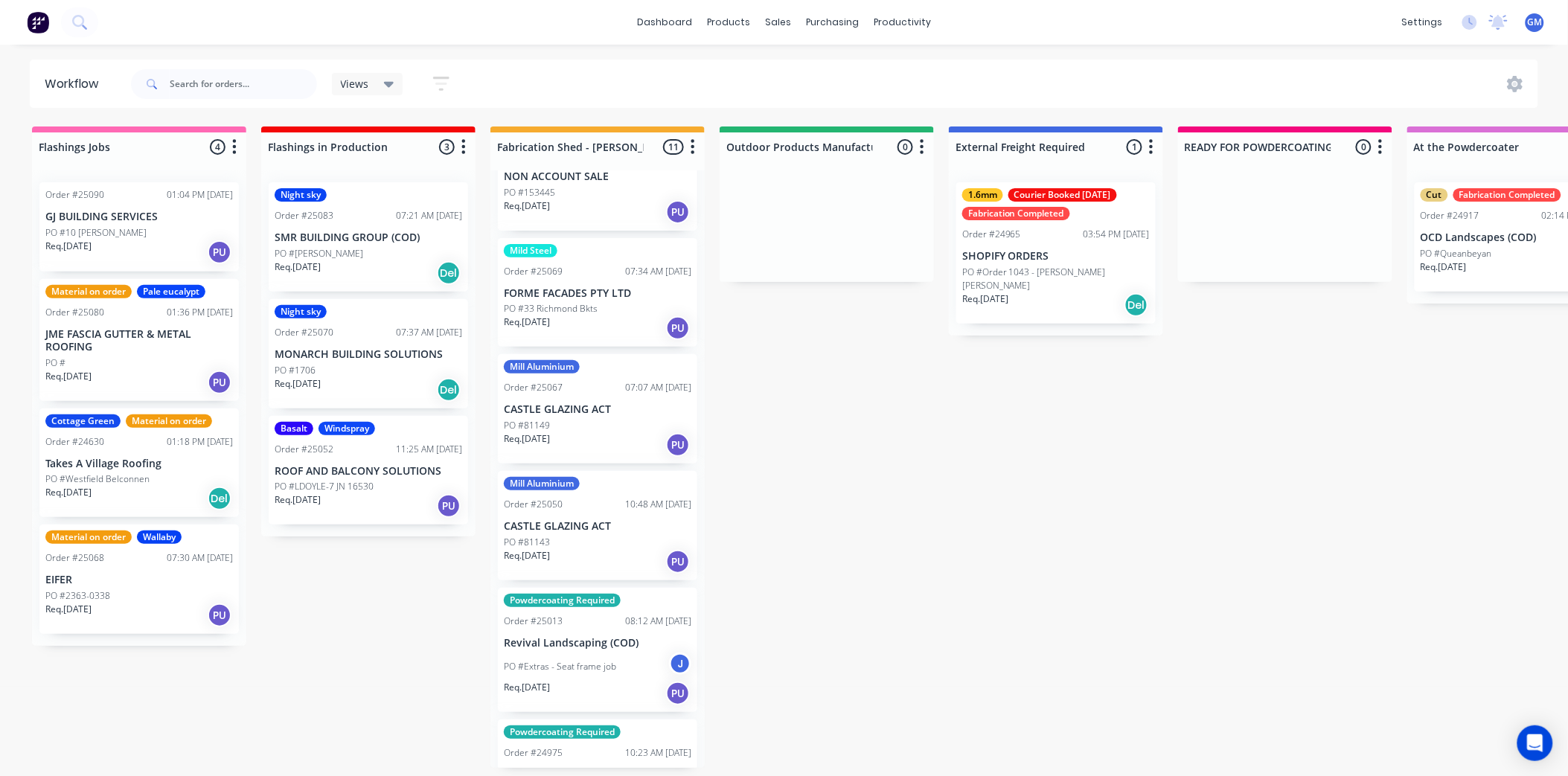
scroll to position [496, 0]
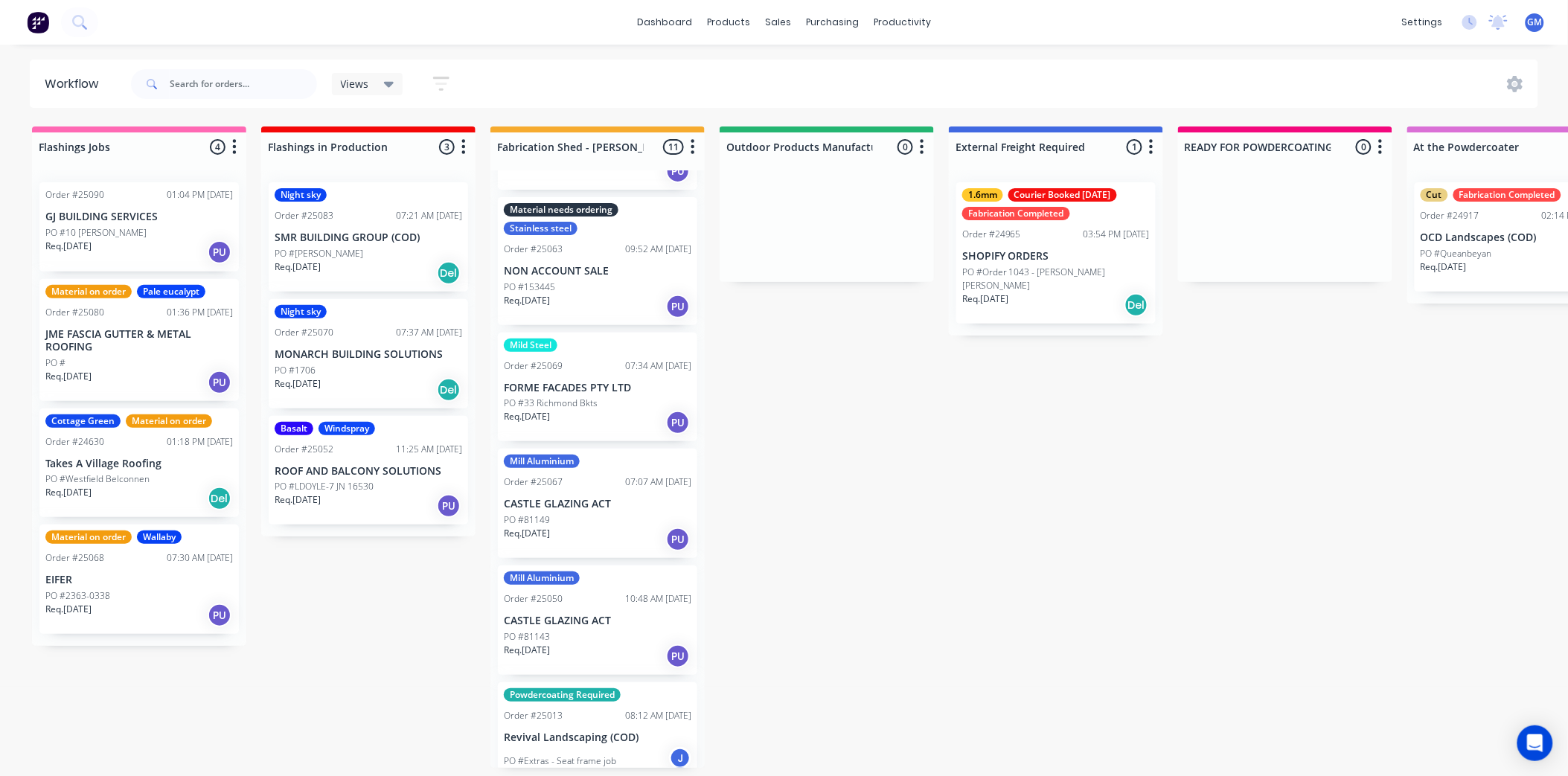
click at [629, 593] on div "10:48 AM 25/09/25" at bounding box center [657, 599] width 66 height 13
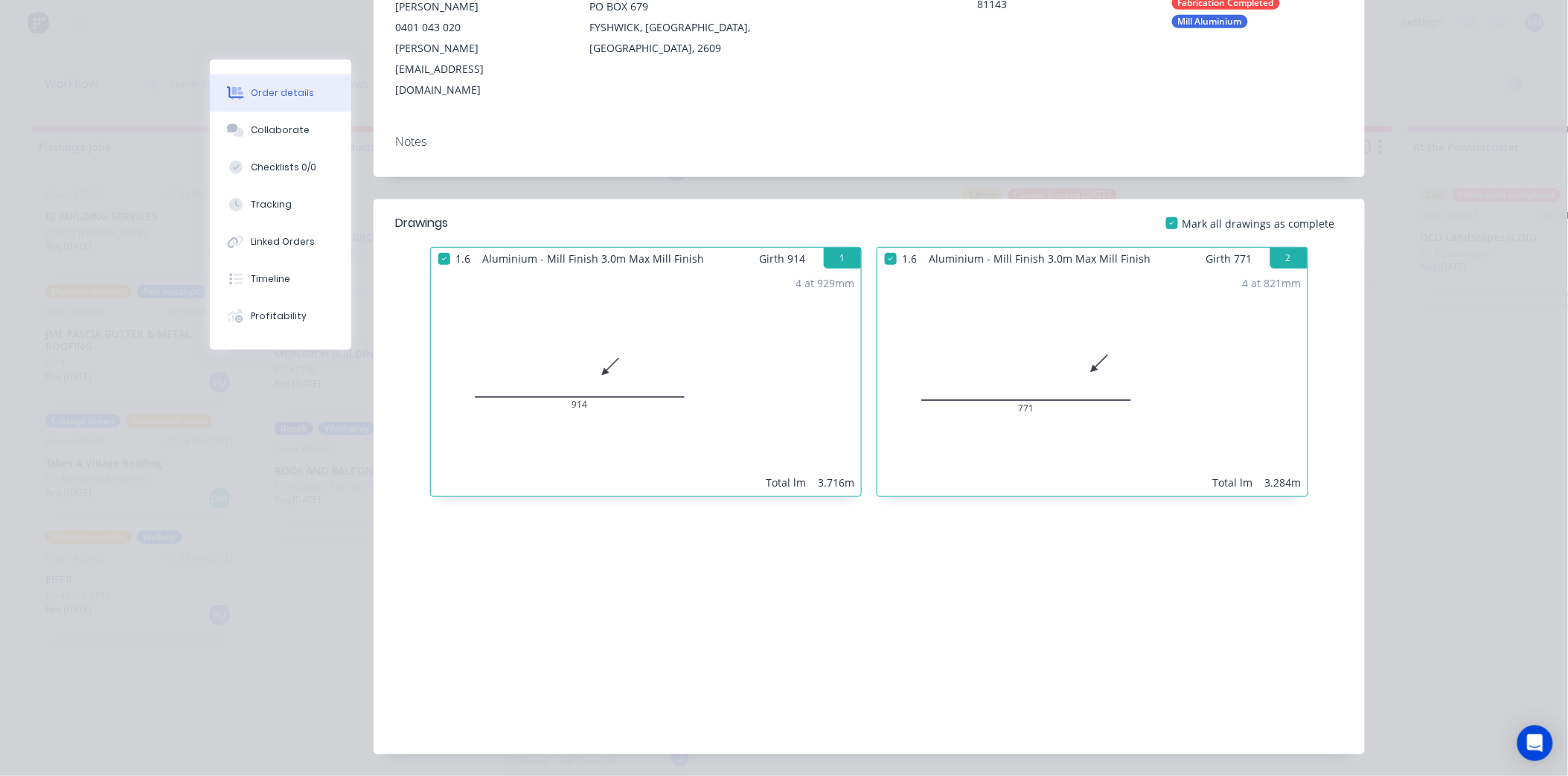
scroll to position [0, 0]
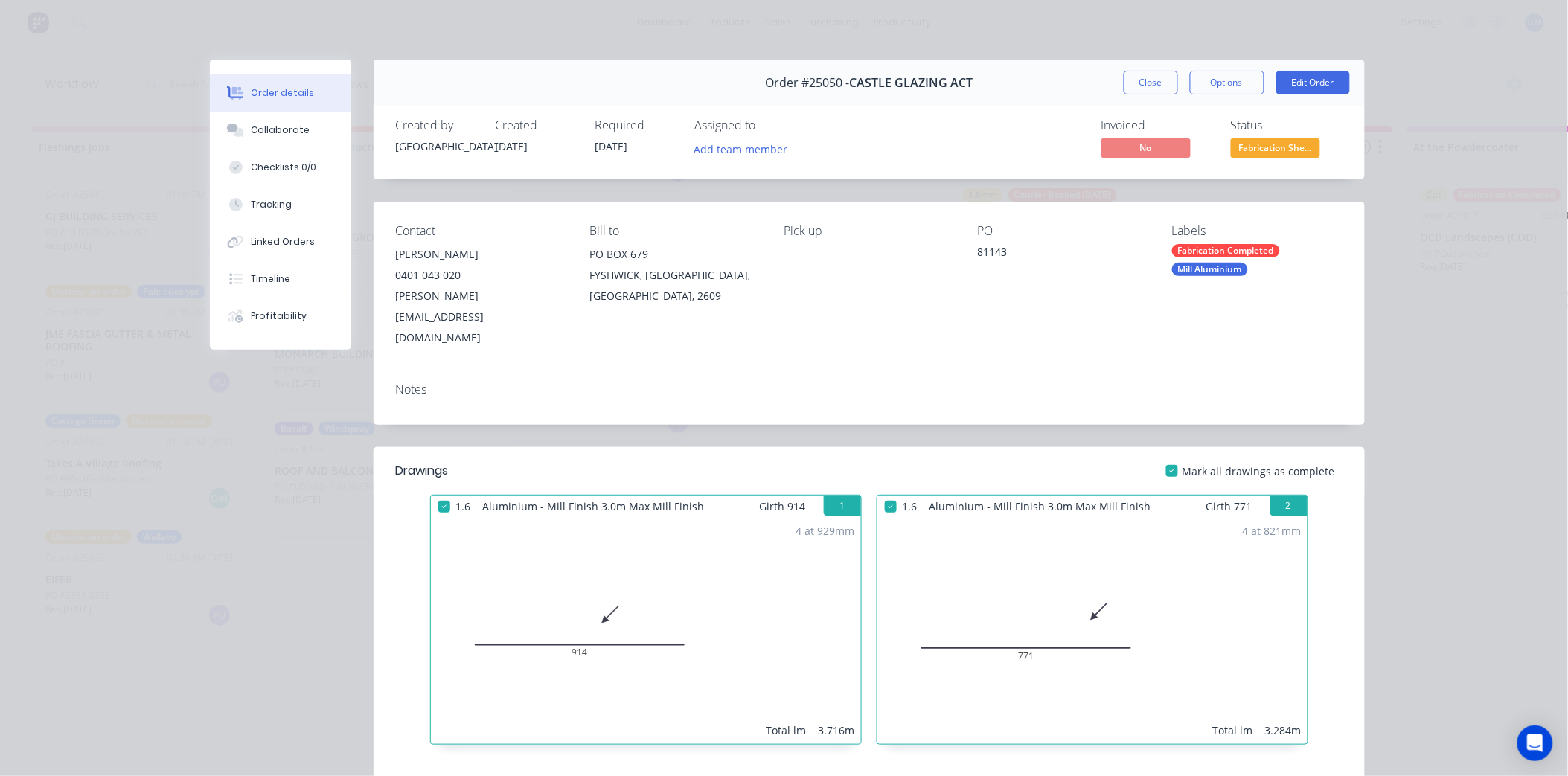
click at [1283, 146] on span "Fabrication She..." at bounding box center [1275, 147] width 90 height 18
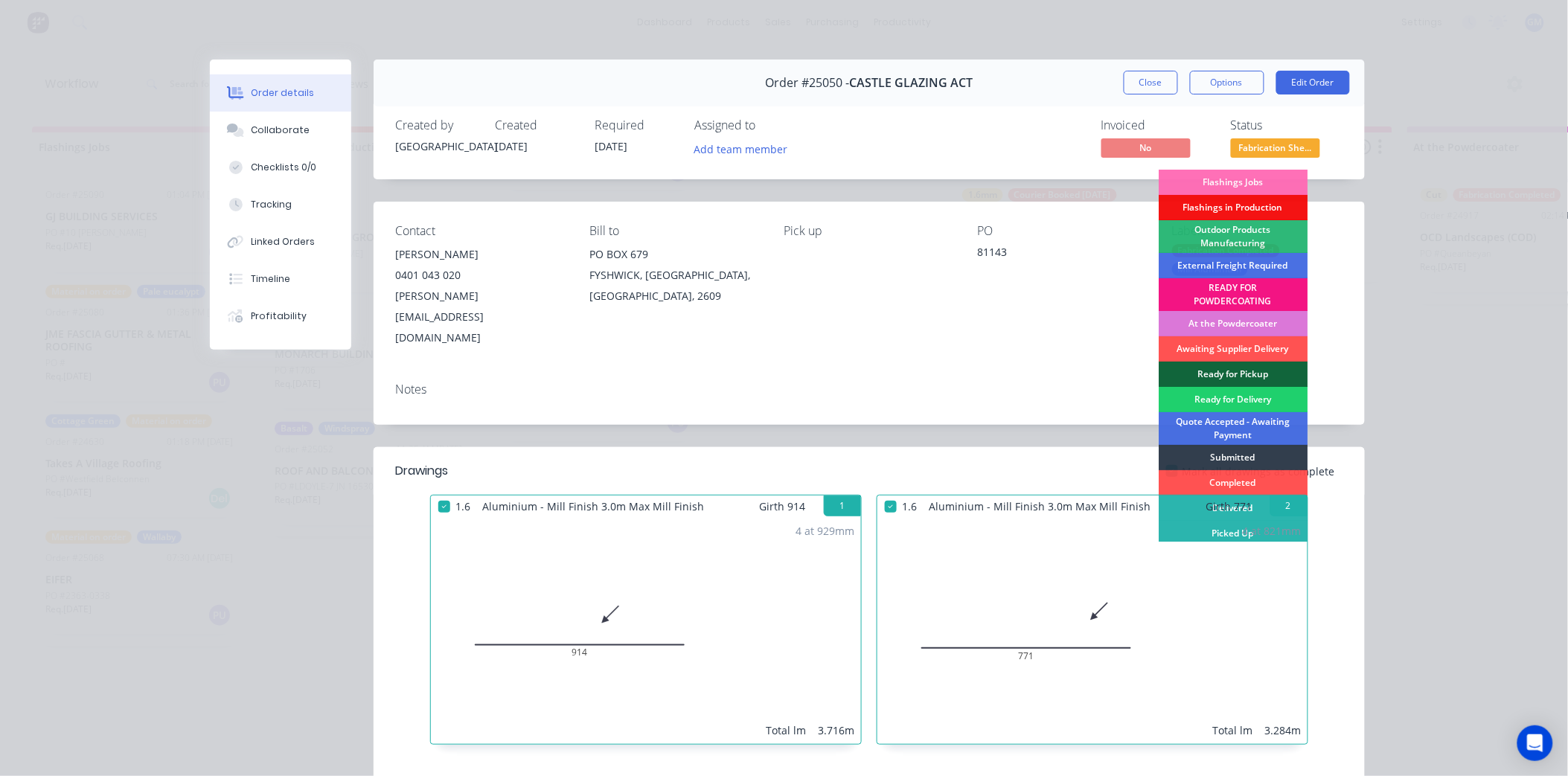
click at [1228, 373] on div "Ready for Pickup" at bounding box center [1233, 375] width 149 height 25
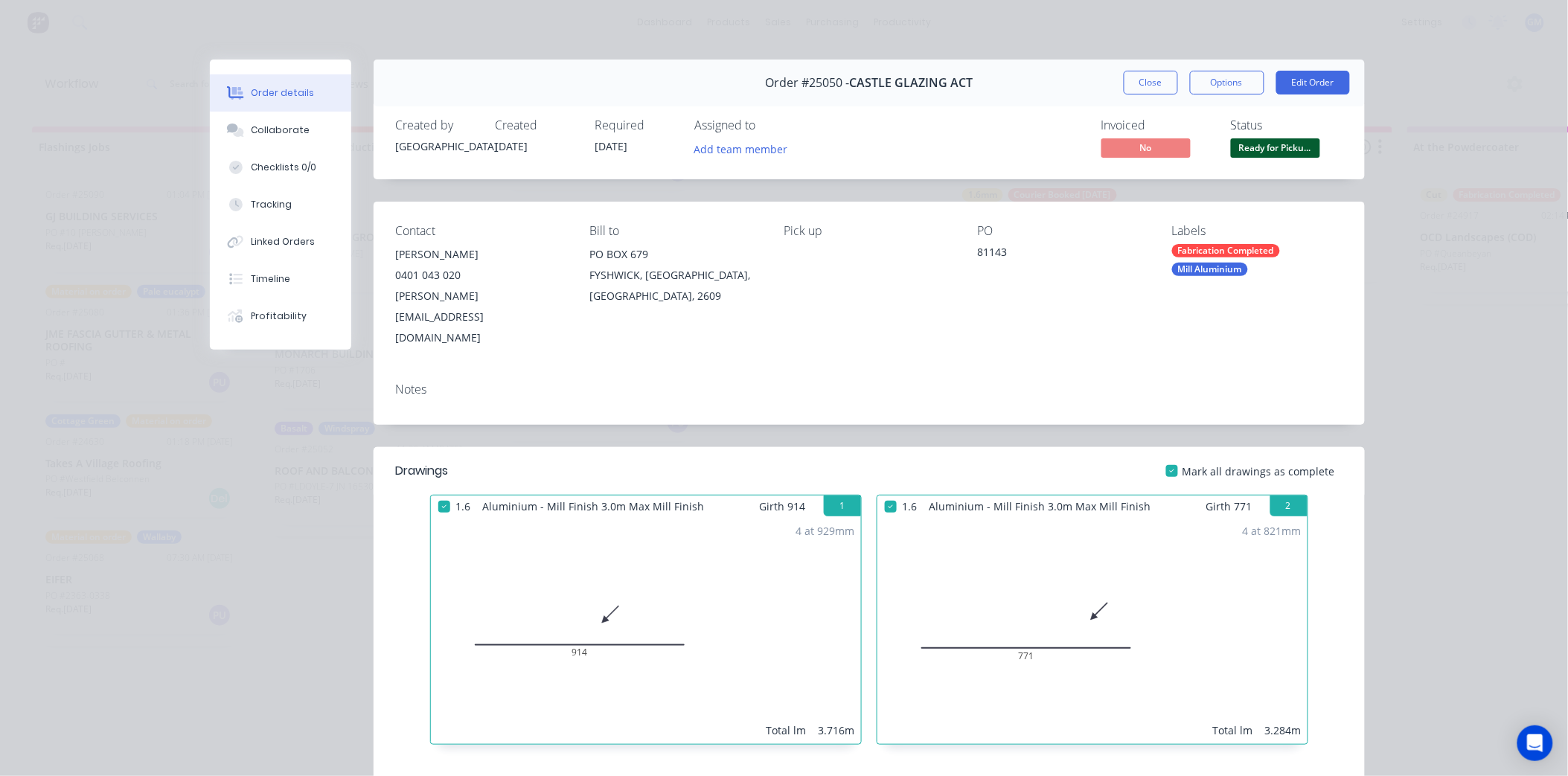
drag, startPoint x: 1156, startPoint y: 90, endPoint x: 930, endPoint y: 739, distance: 687.2
click at [1156, 94] on button "Close" at bounding box center [1151, 83] width 54 height 24
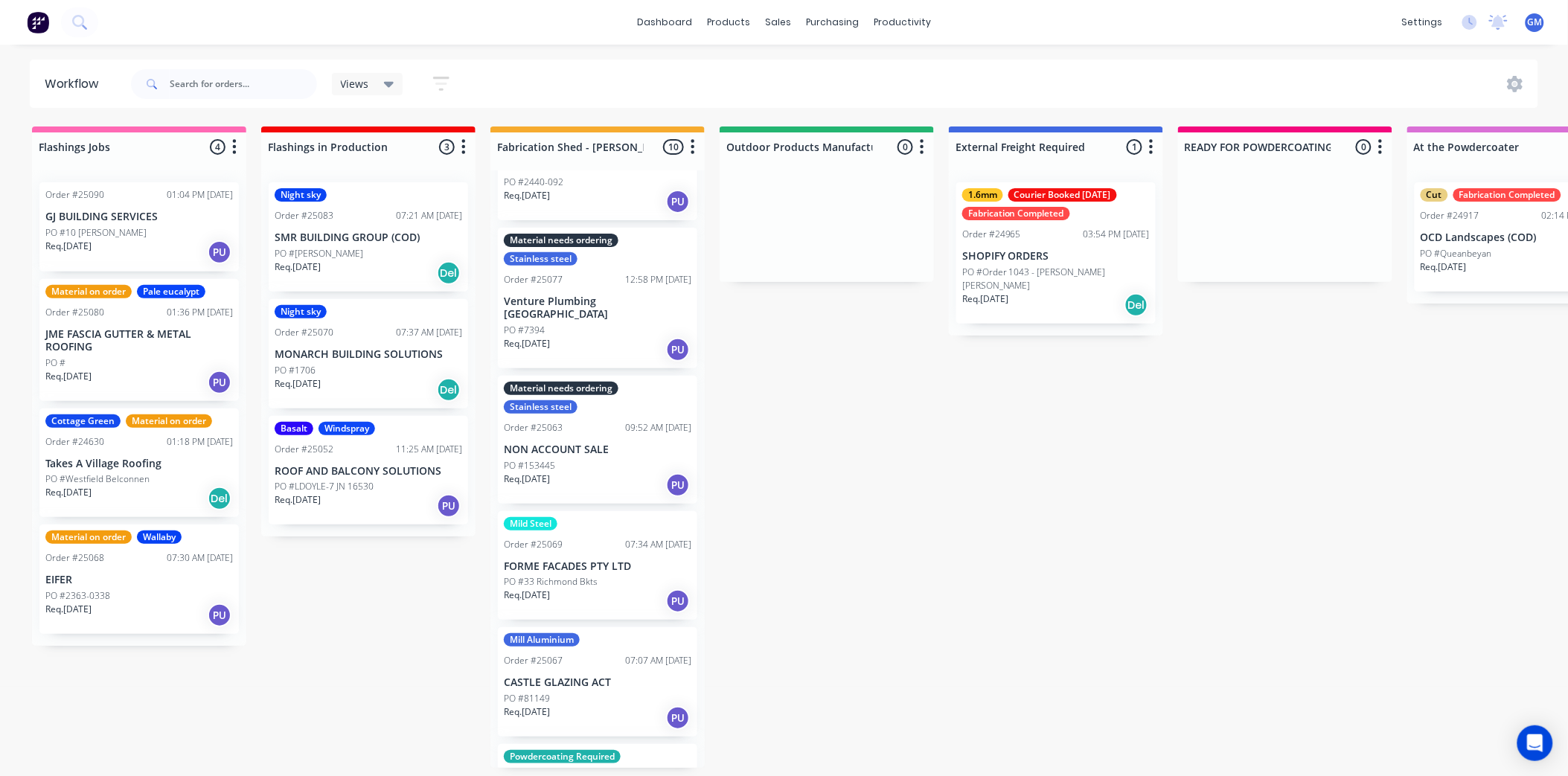
scroll to position [413, 0]
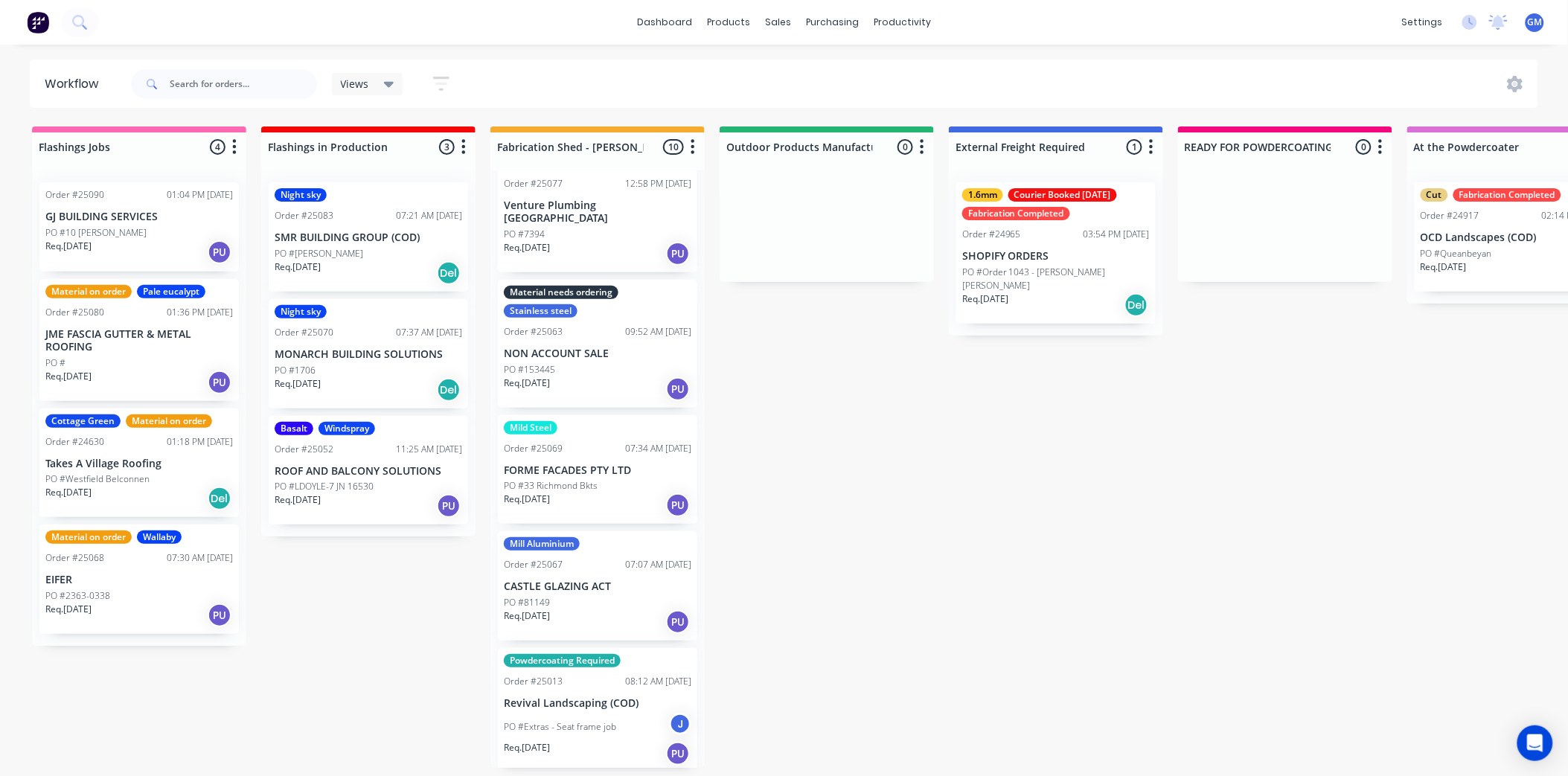
drag, startPoint x: 581, startPoint y: 581, endPoint x: 1137, endPoint y: 788, distance: 593.3
click at [577, 583] on div "Classic Cream Order #25085 09:39 AM 30/09/25 Optimum Plumbing PO #Sumps Req. 30…" at bounding box center [597, 469] width 214 height 597
click at [598, 596] on div "PO #81149" at bounding box center [597, 602] width 187 height 13
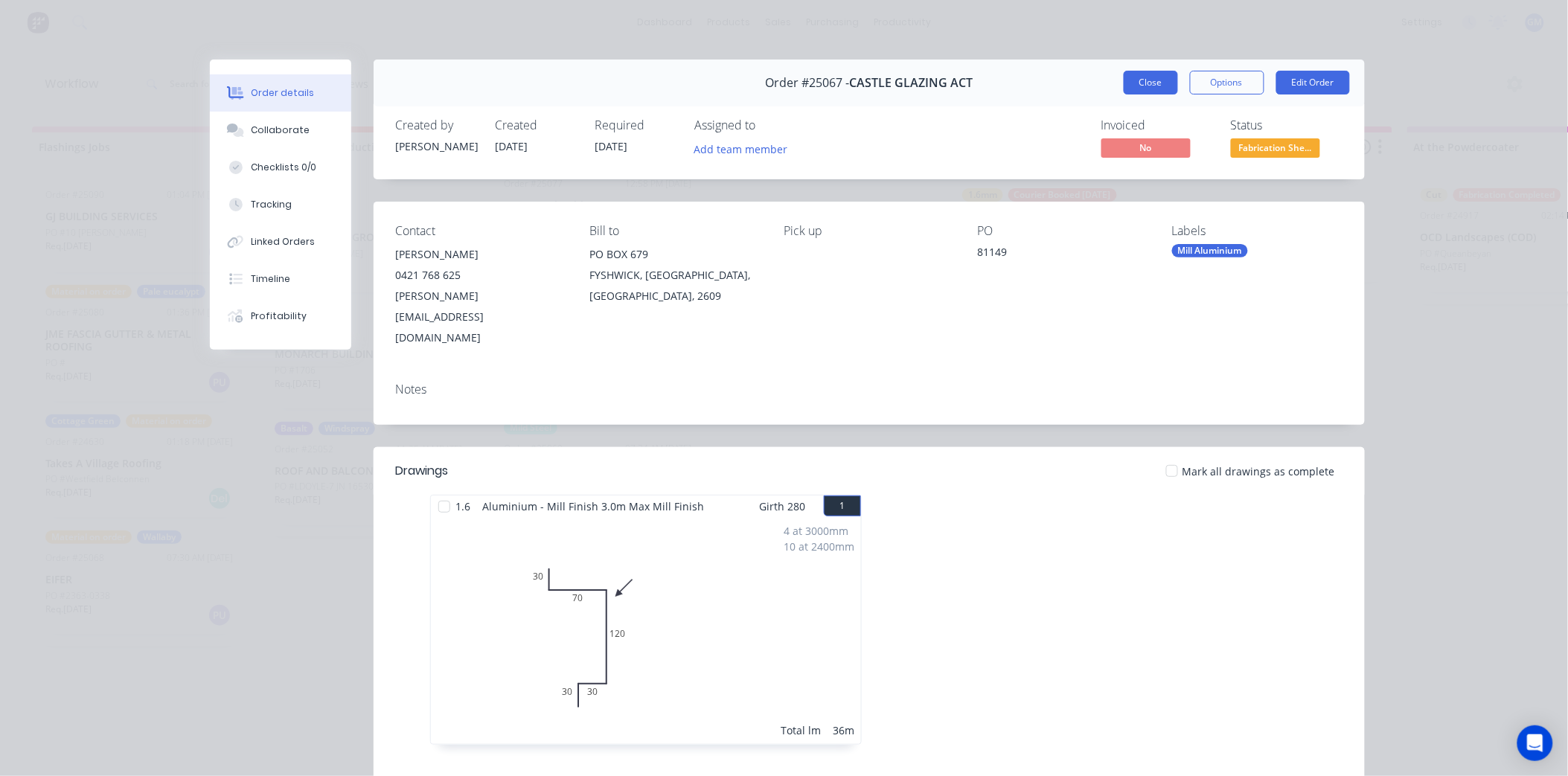
click at [1129, 86] on button "Close" at bounding box center [1151, 83] width 54 height 24
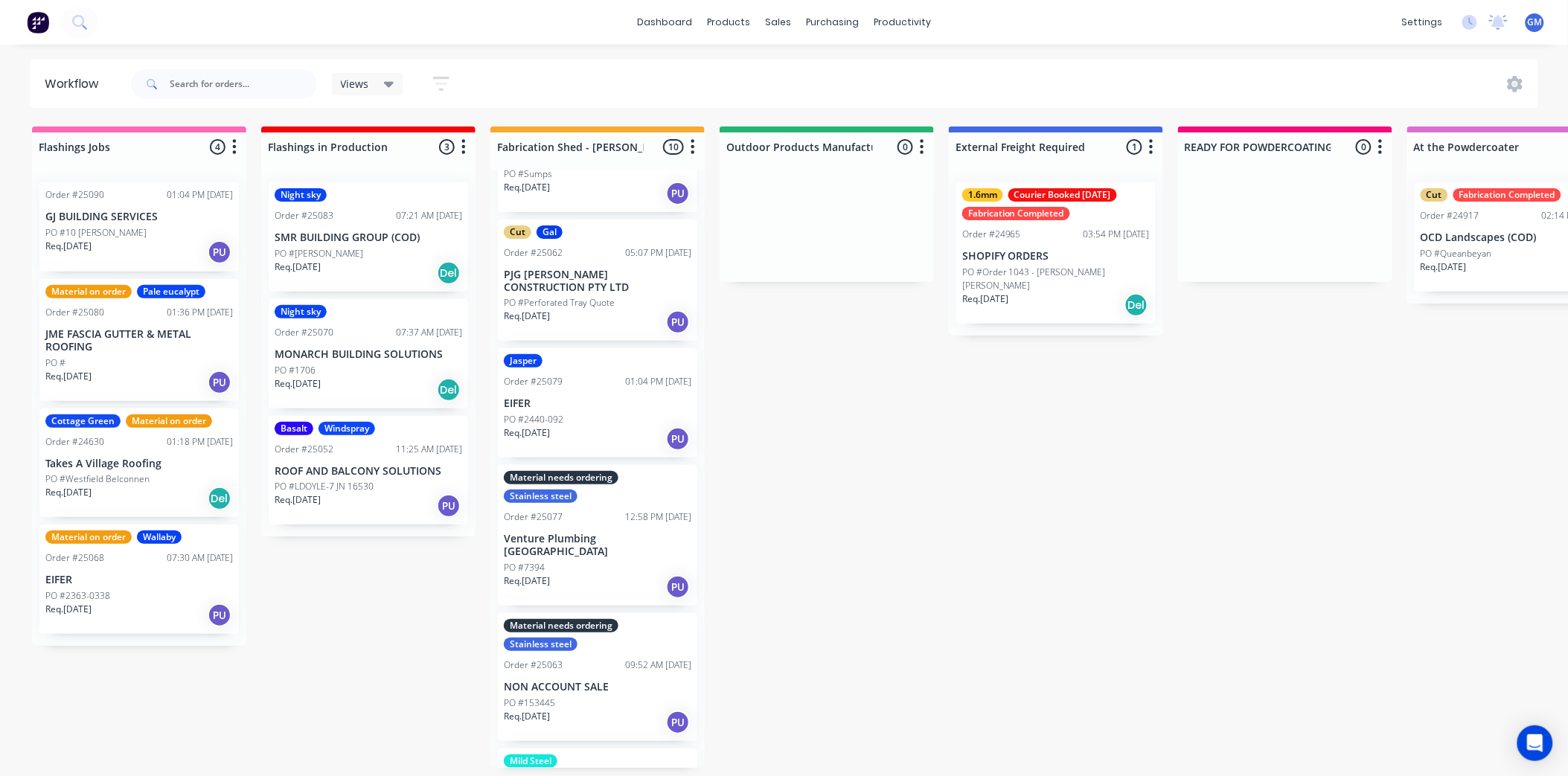
scroll to position [0, 0]
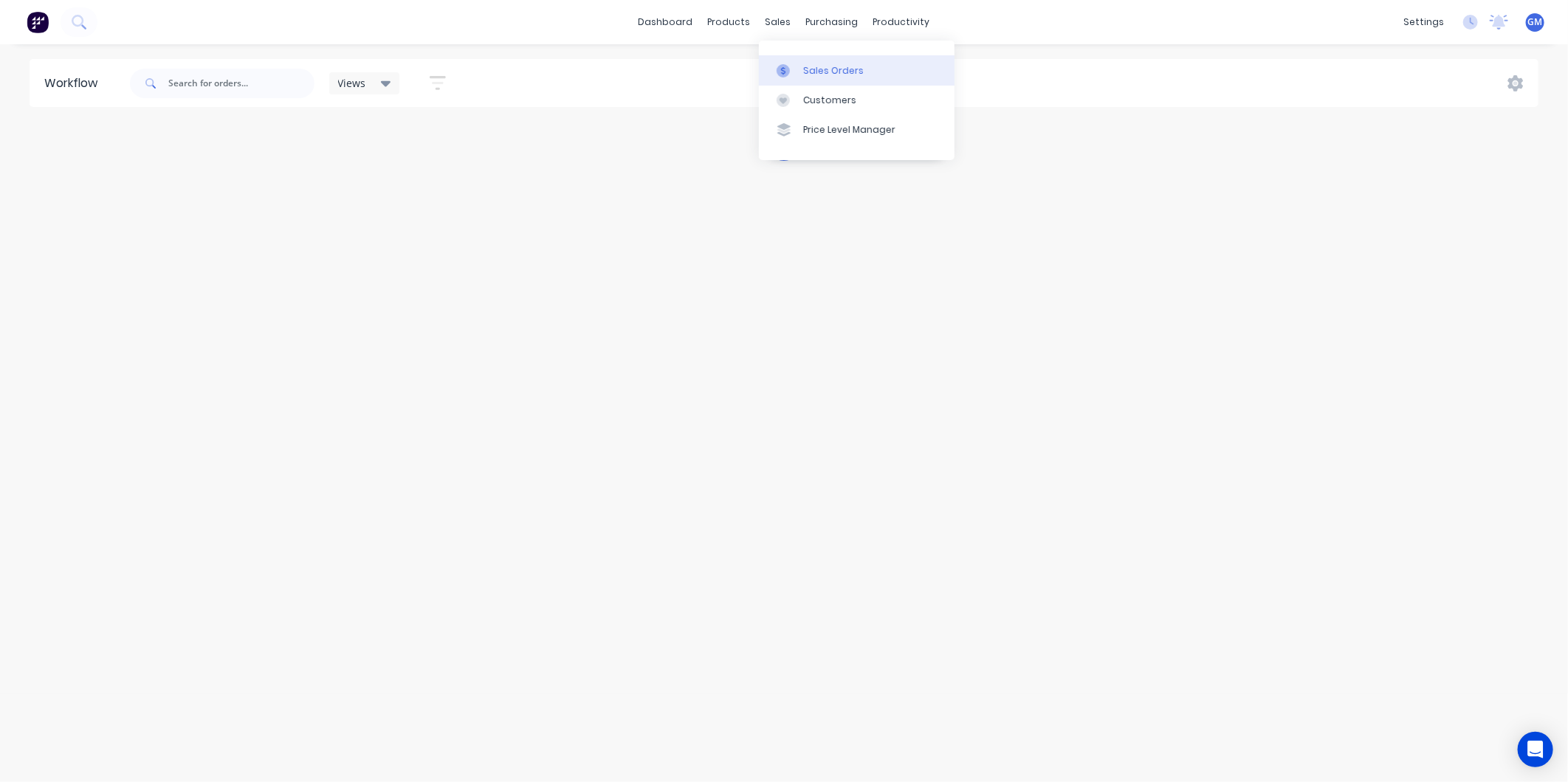
click at [805, 65] on div "Sales Orders" at bounding box center [833, 71] width 61 height 13
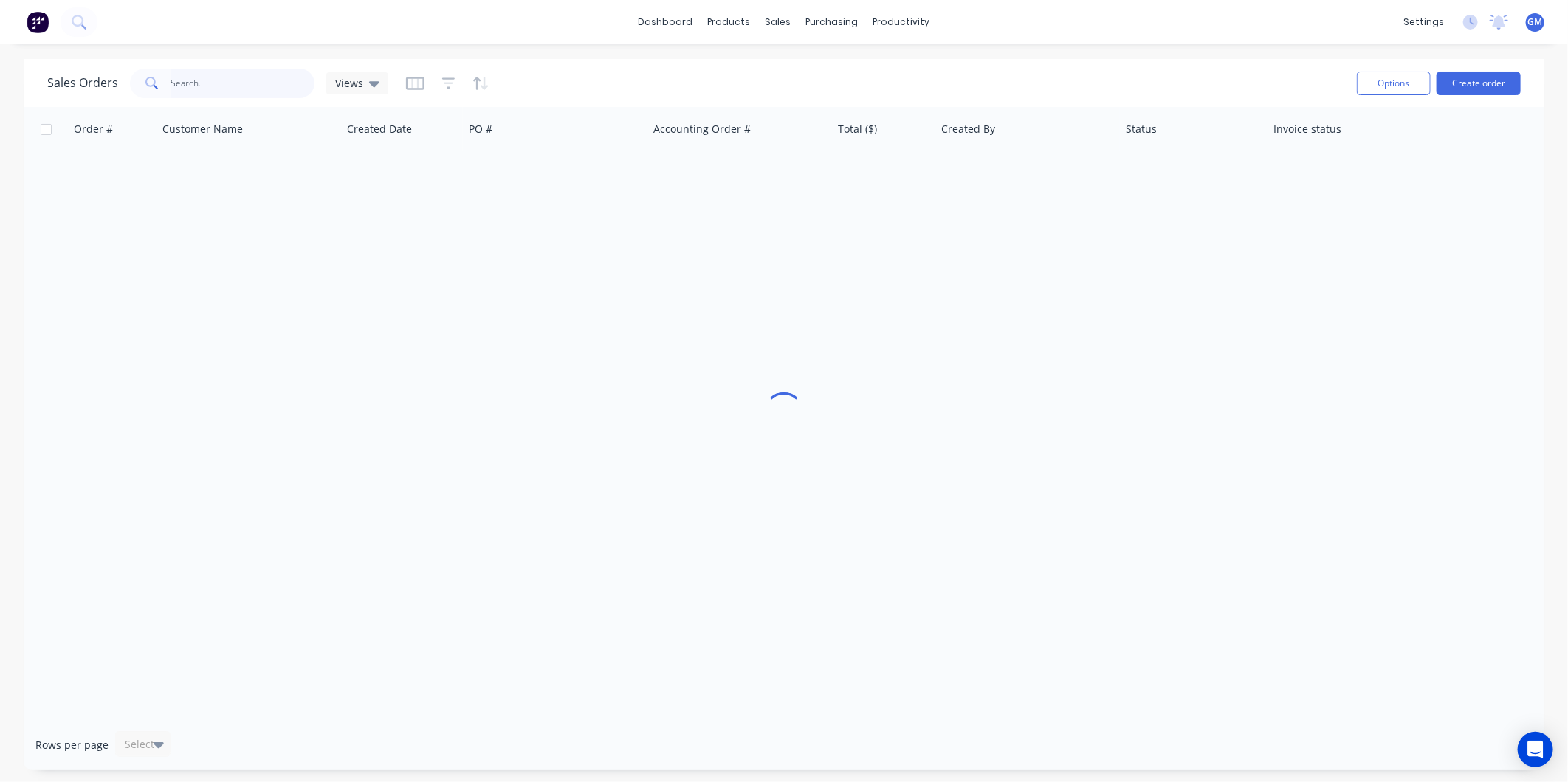
click at [220, 86] on input "text" at bounding box center [243, 83] width 144 height 30
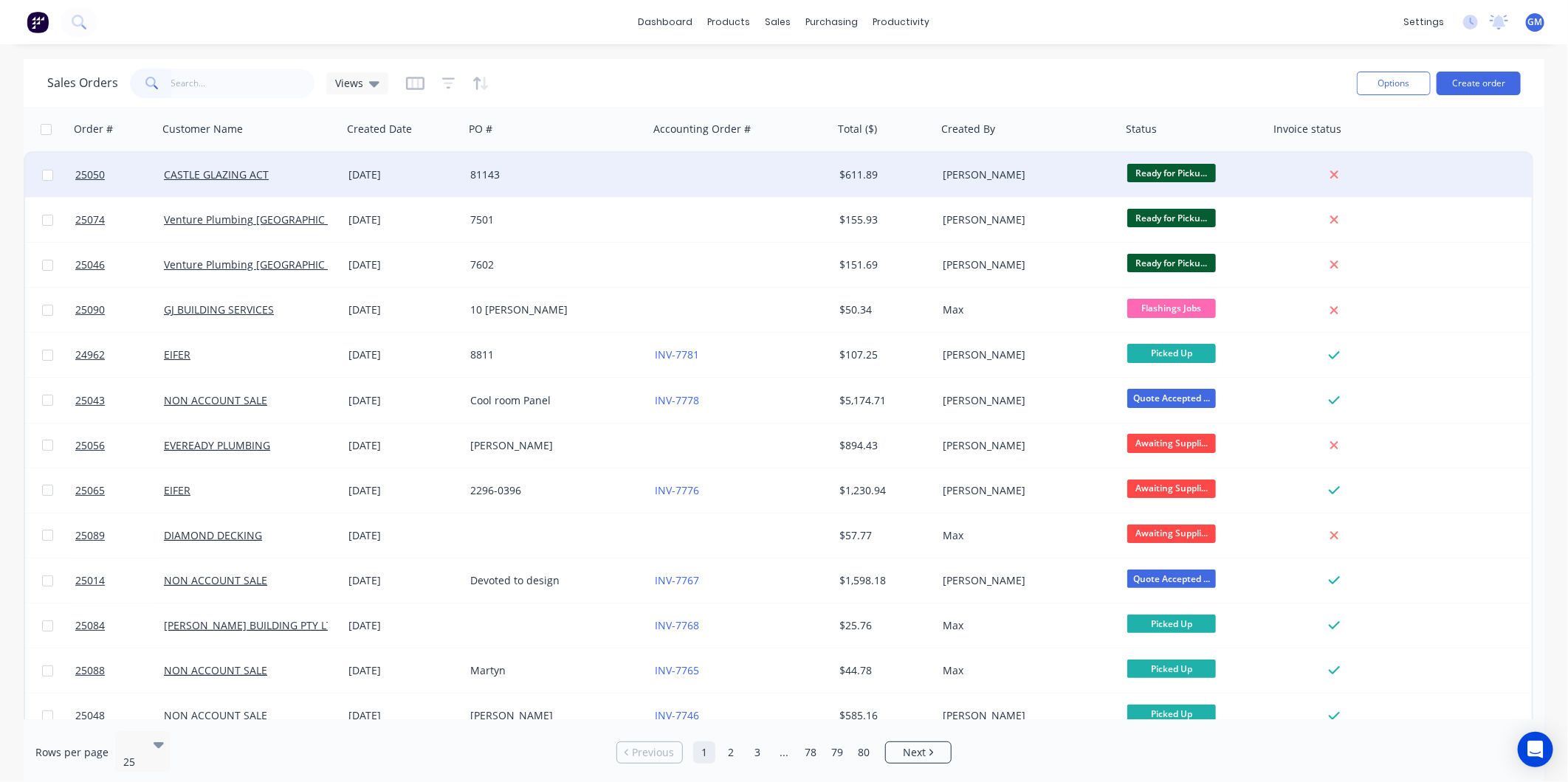
click at [905, 180] on div "$611.89" at bounding box center [883, 175] width 87 height 15
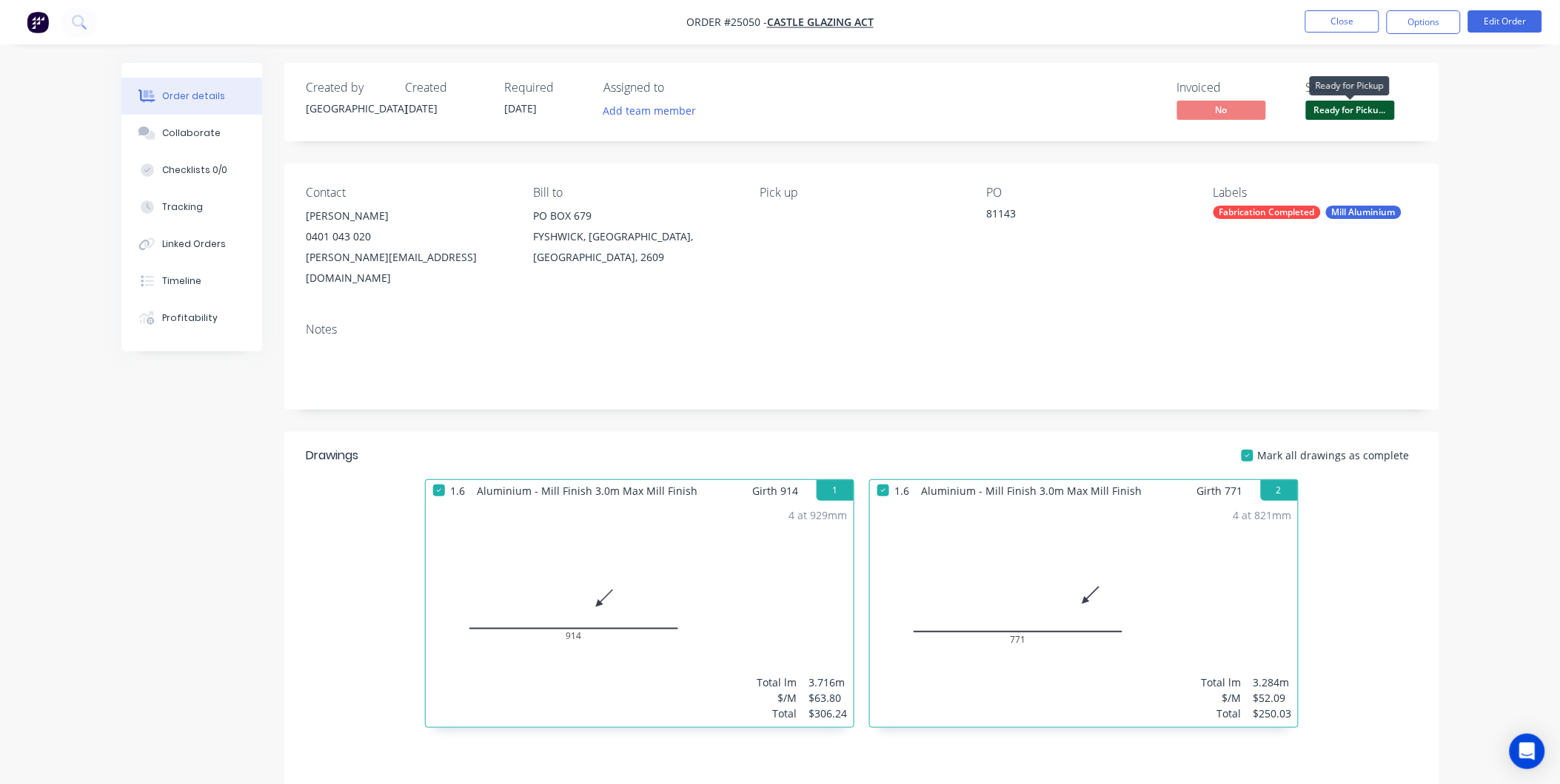
click at [1334, 109] on span "Ready for Picku..." at bounding box center [1350, 110] width 89 height 18
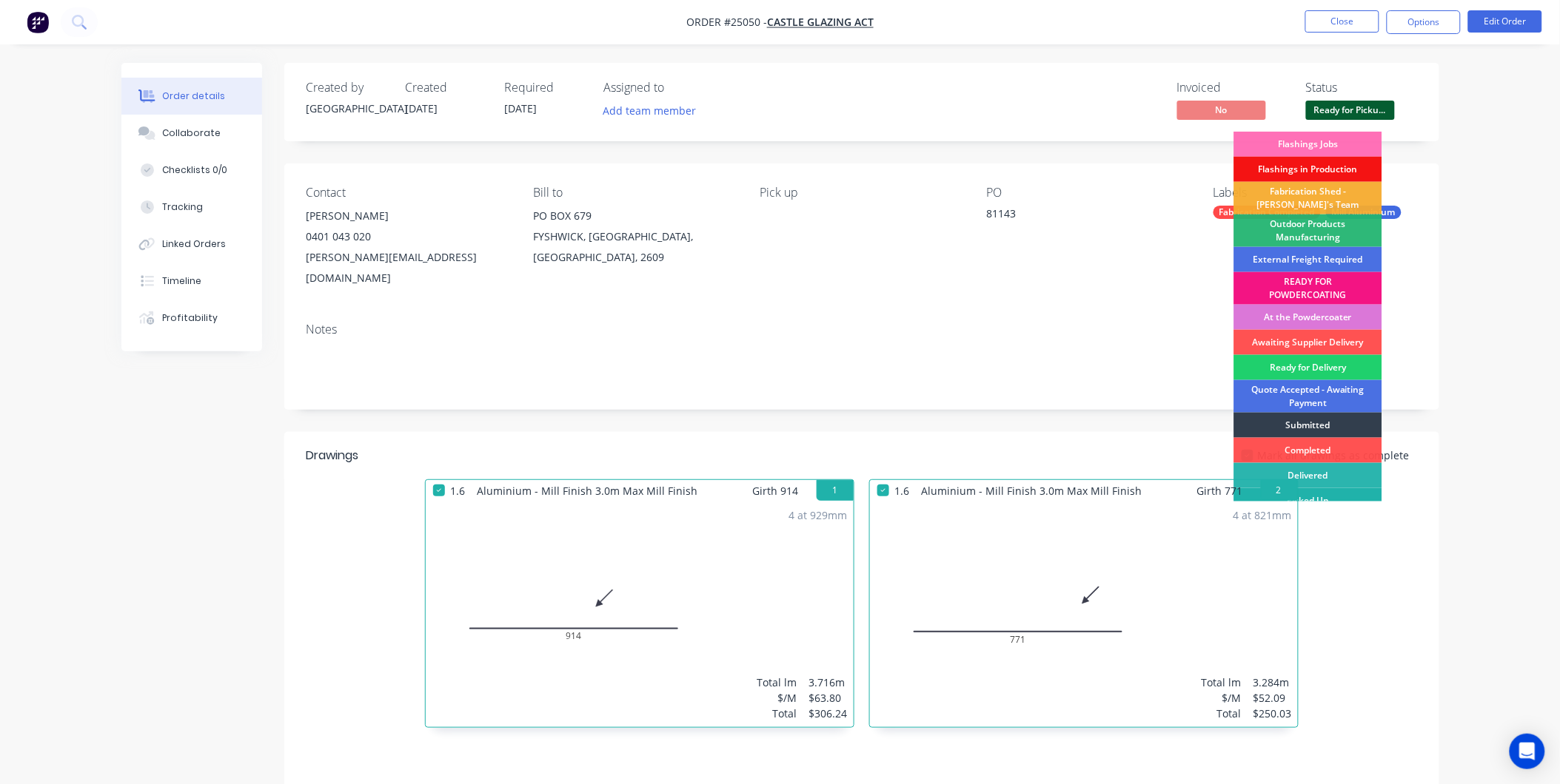
click at [1333, 493] on div "Picked Up" at bounding box center [1308, 501] width 148 height 25
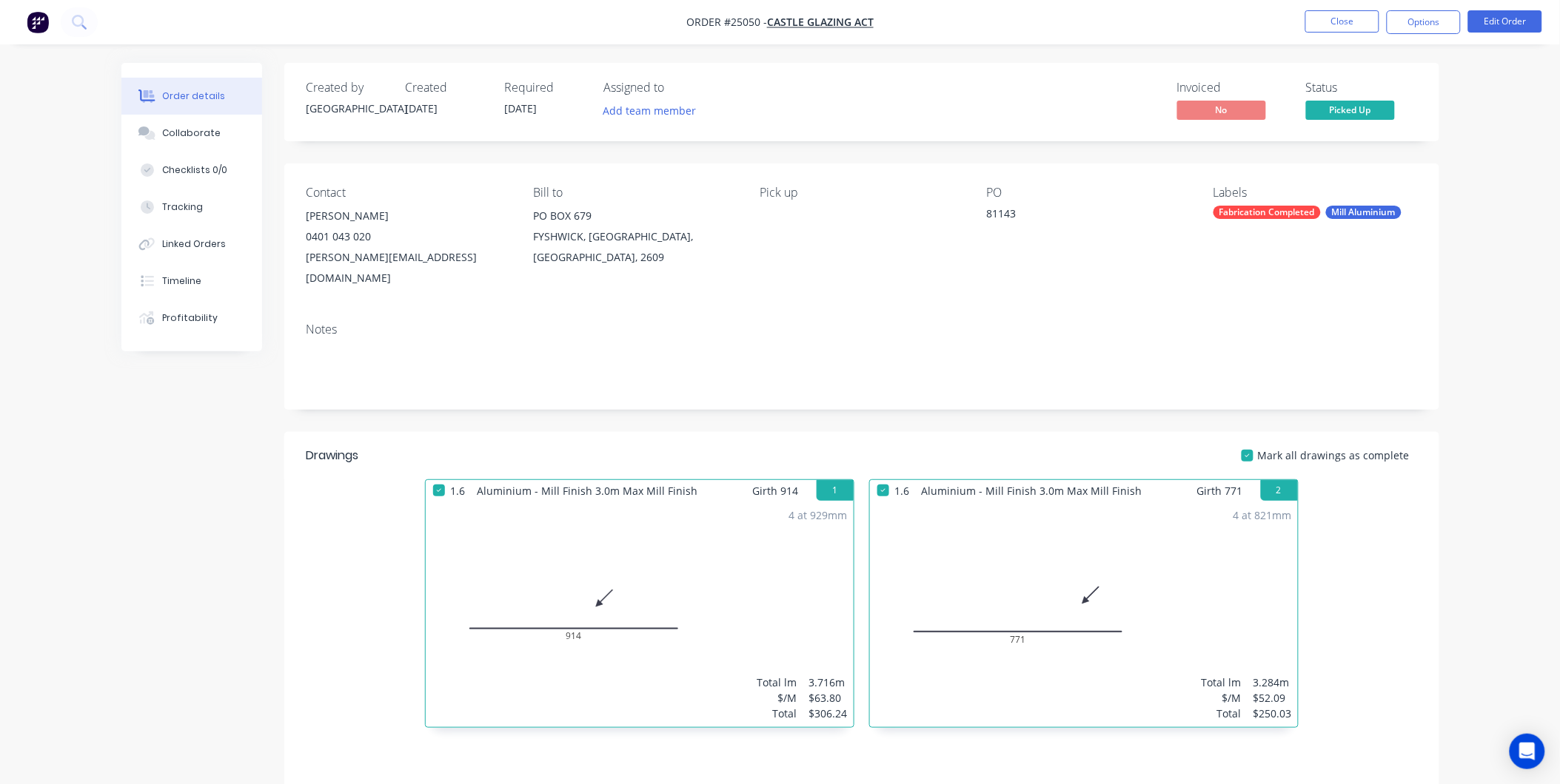
click at [1090, 259] on div "PO 81143" at bounding box center [1088, 237] width 203 height 103
click at [1337, 23] on button "Close" at bounding box center [1342, 21] width 74 height 22
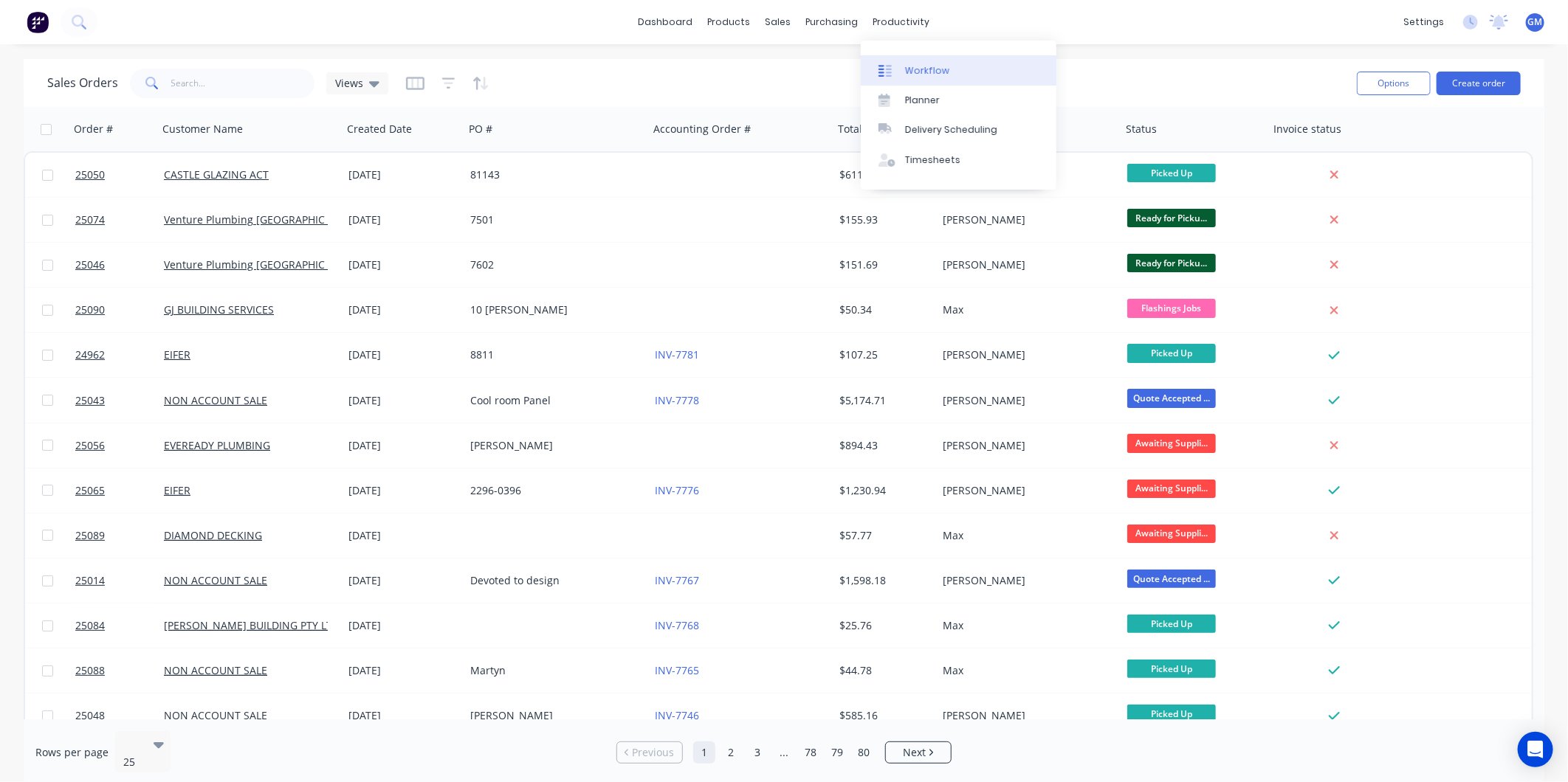
click at [927, 72] on div "Workflow" at bounding box center [927, 71] width 44 height 13
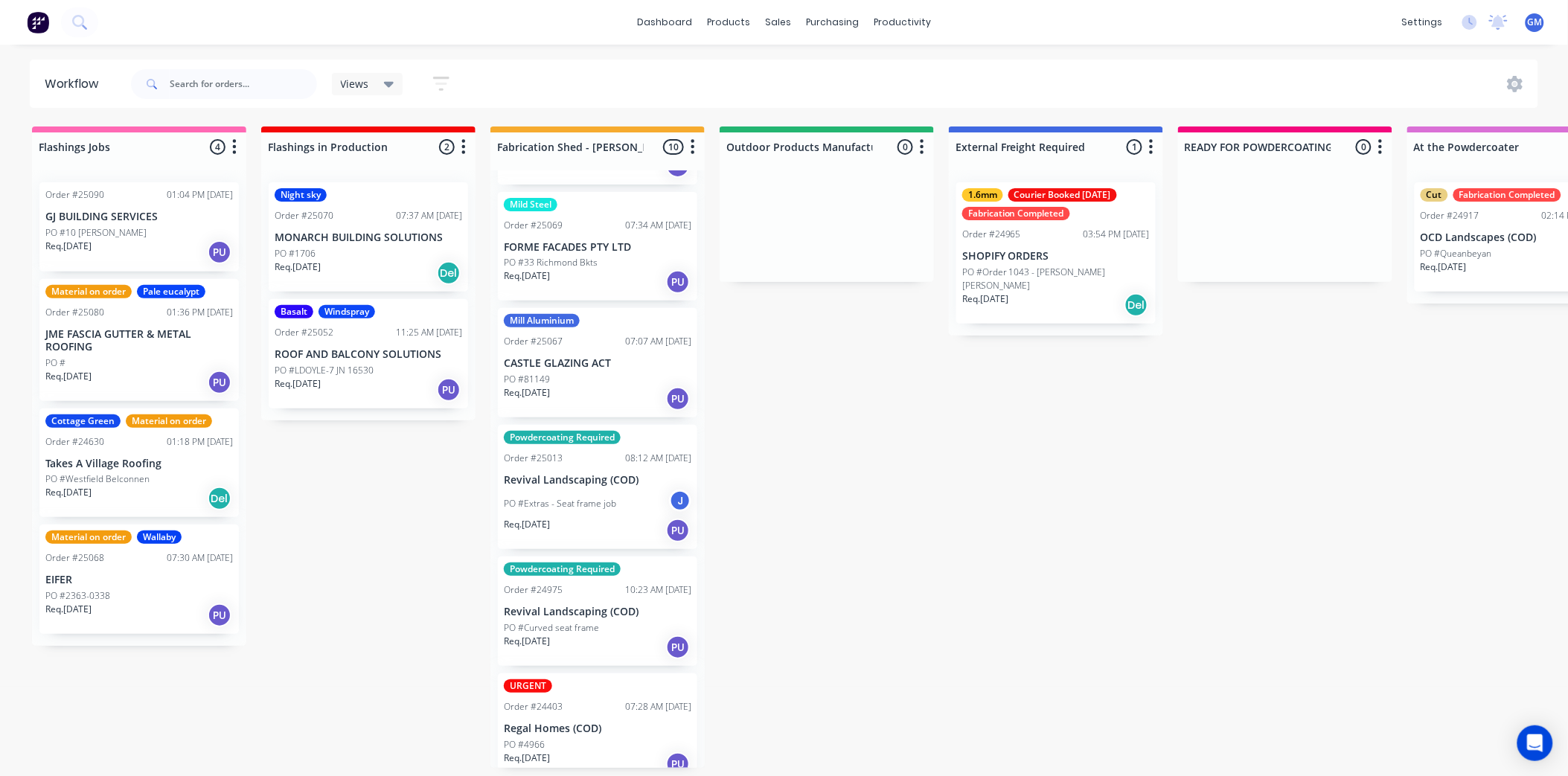
scroll to position [554, 0]
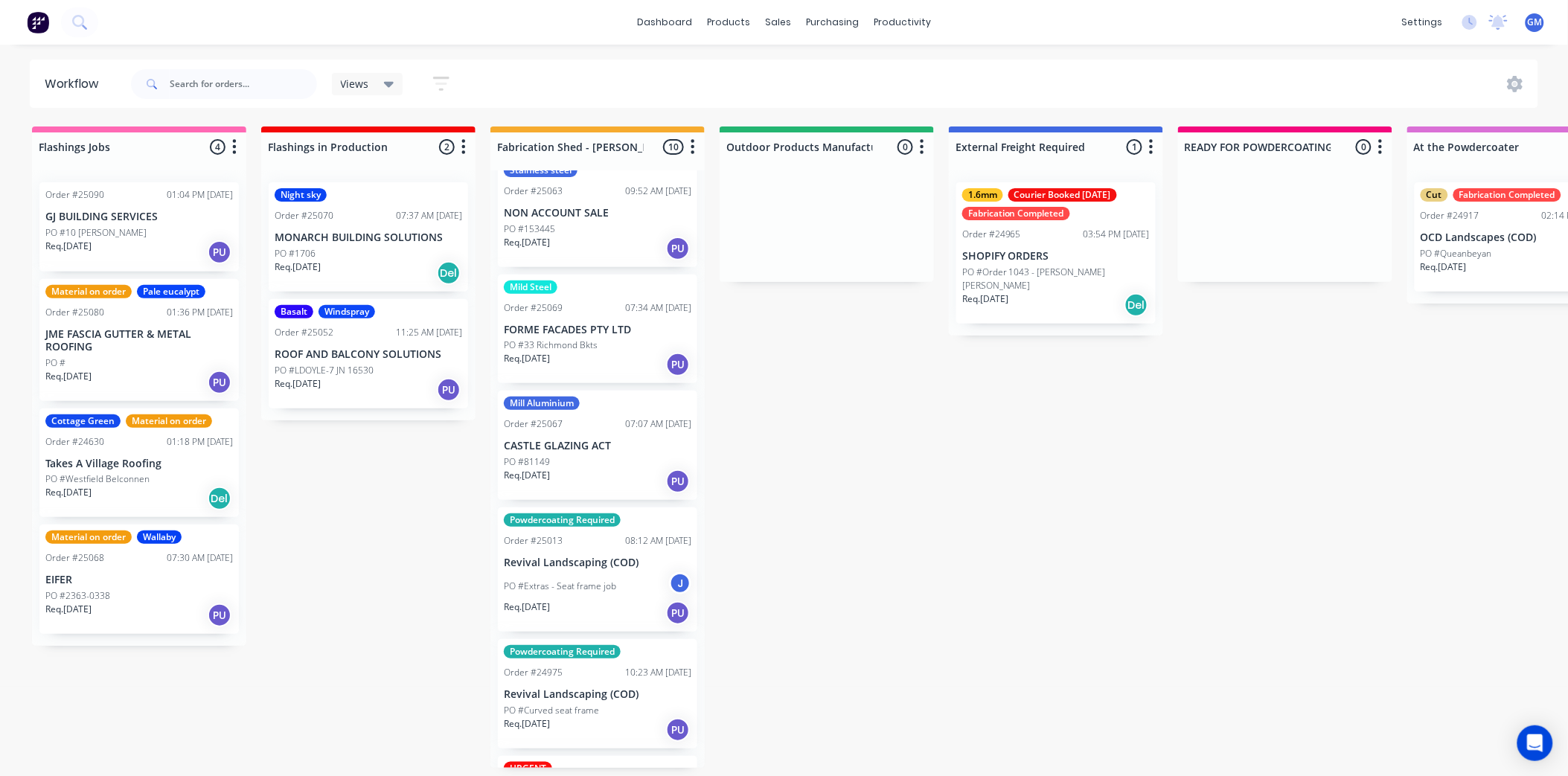
click at [608, 455] on div "PO #81149" at bounding box center [597, 462] width 187 height 13
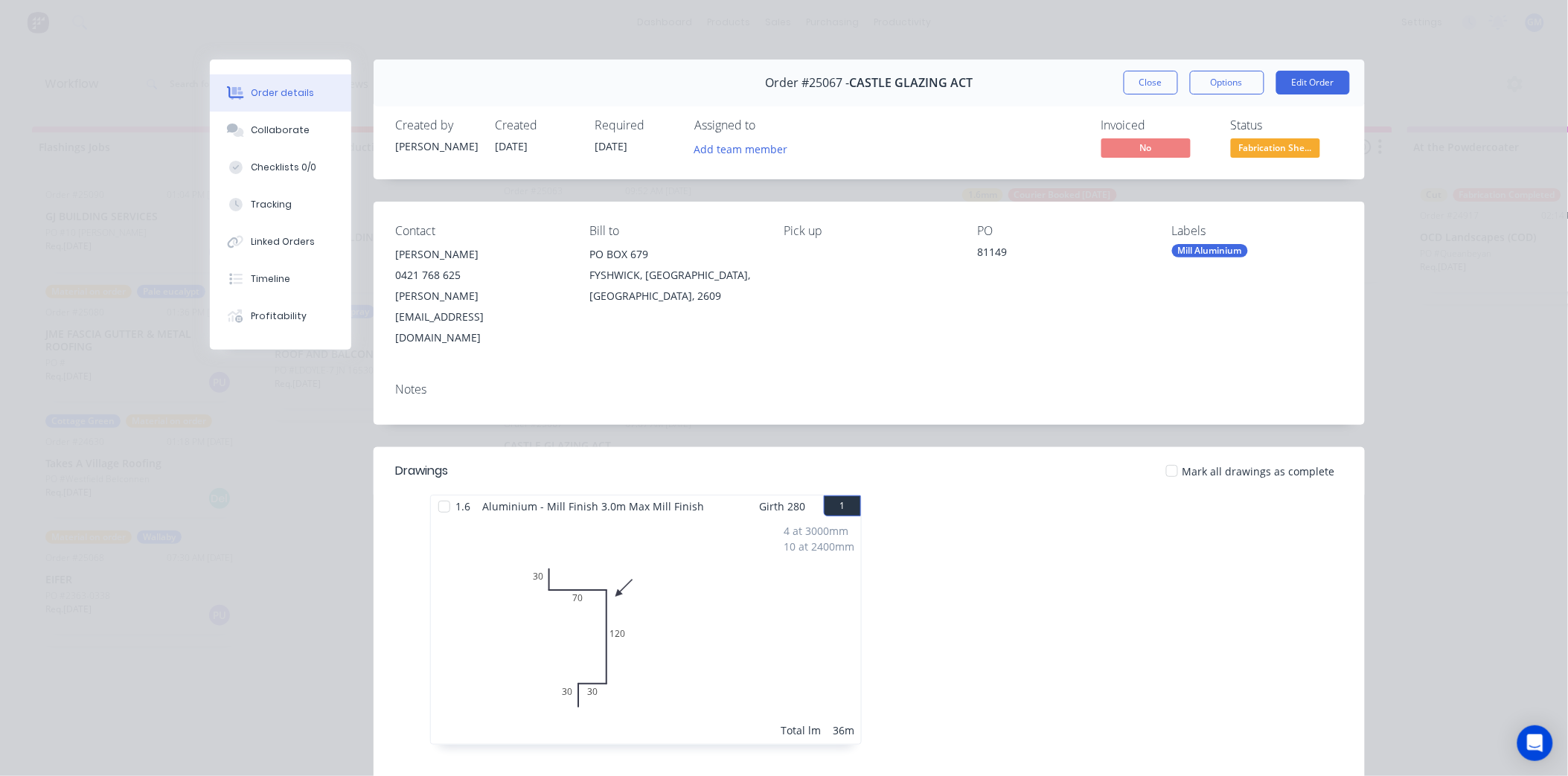
click at [1214, 251] on div "Mill Aluminium" at bounding box center [1210, 251] width 76 height 13
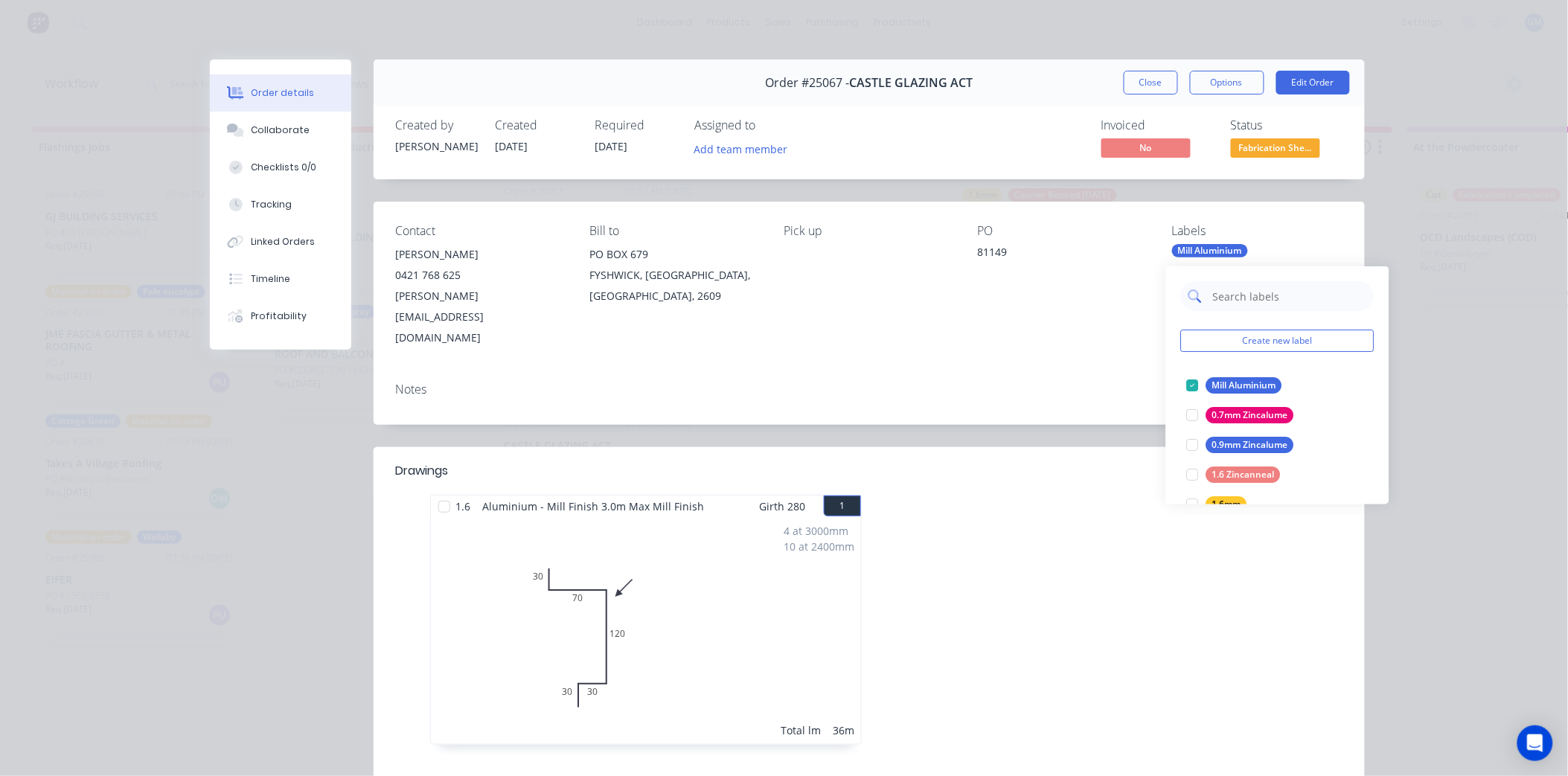
click at [1269, 295] on input "text" at bounding box center [1289, 297] width 155 height 30
click at [1211, 286] on input "text" at bounding box center [1289, 297] width 155 height 30
click at [1110, 295] on div "PO 81149" at bounding box center [1063, 286] width 171 height 125
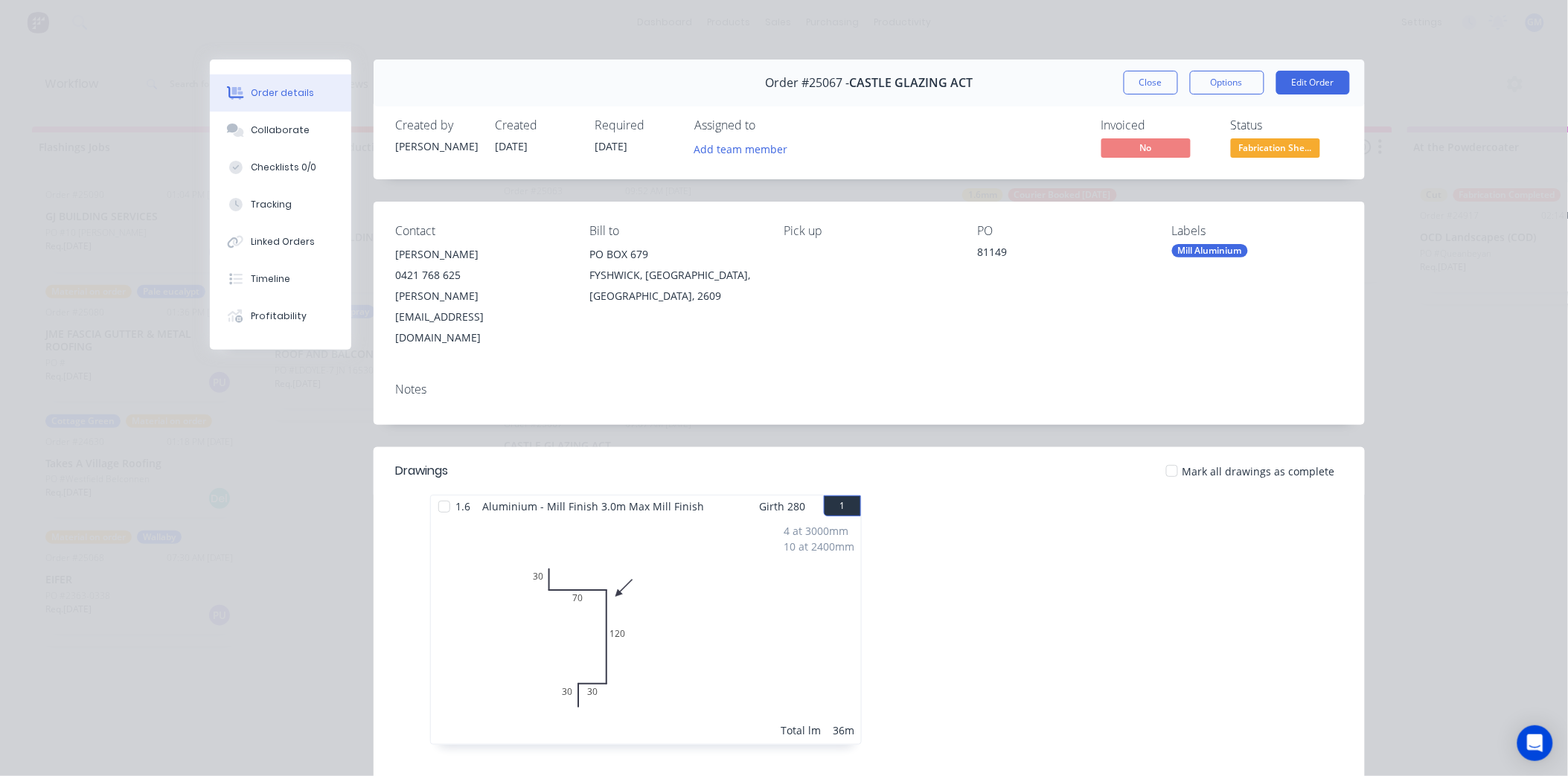
click at [1202, 258] on div "Mill Aluminium" at bounding box center [1210, 251] width 76 height 13
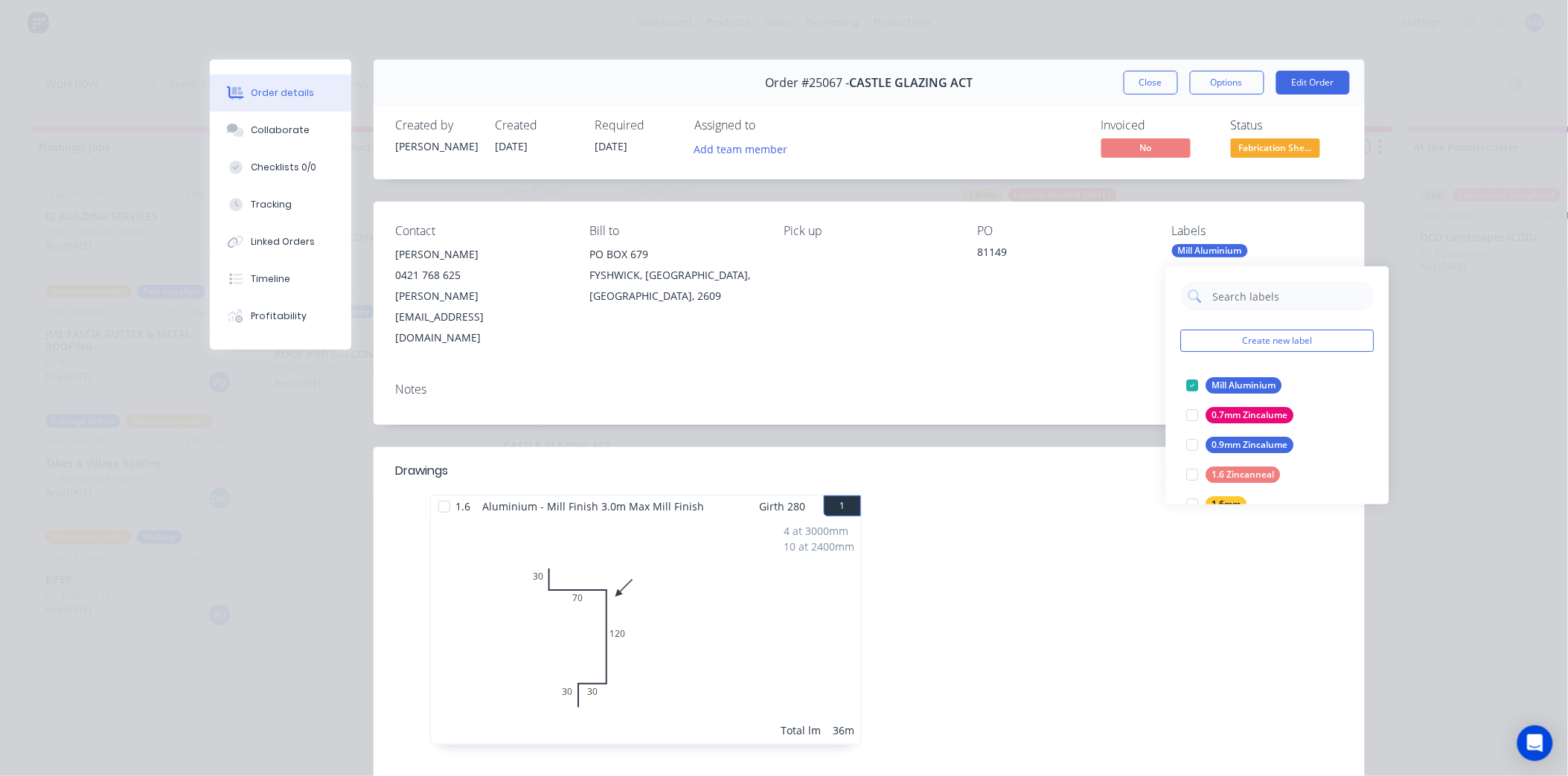
click at [1090, 295] on div "PO 81149" at bounding box center [1063, 286] width 171 height 125
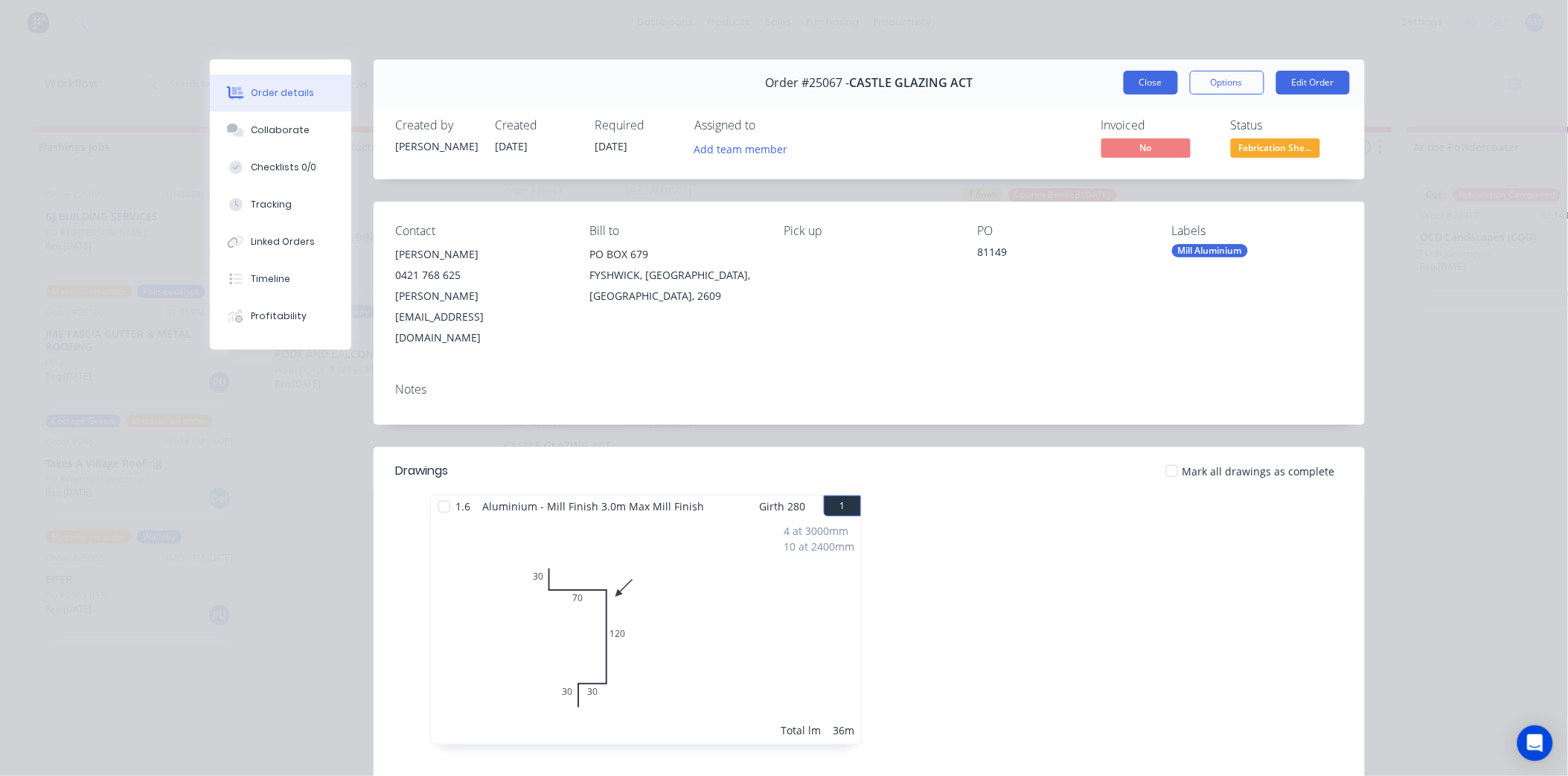
click at [1144, 83] on button "Close" at bounding box center [1151, 83] width 54 height 24
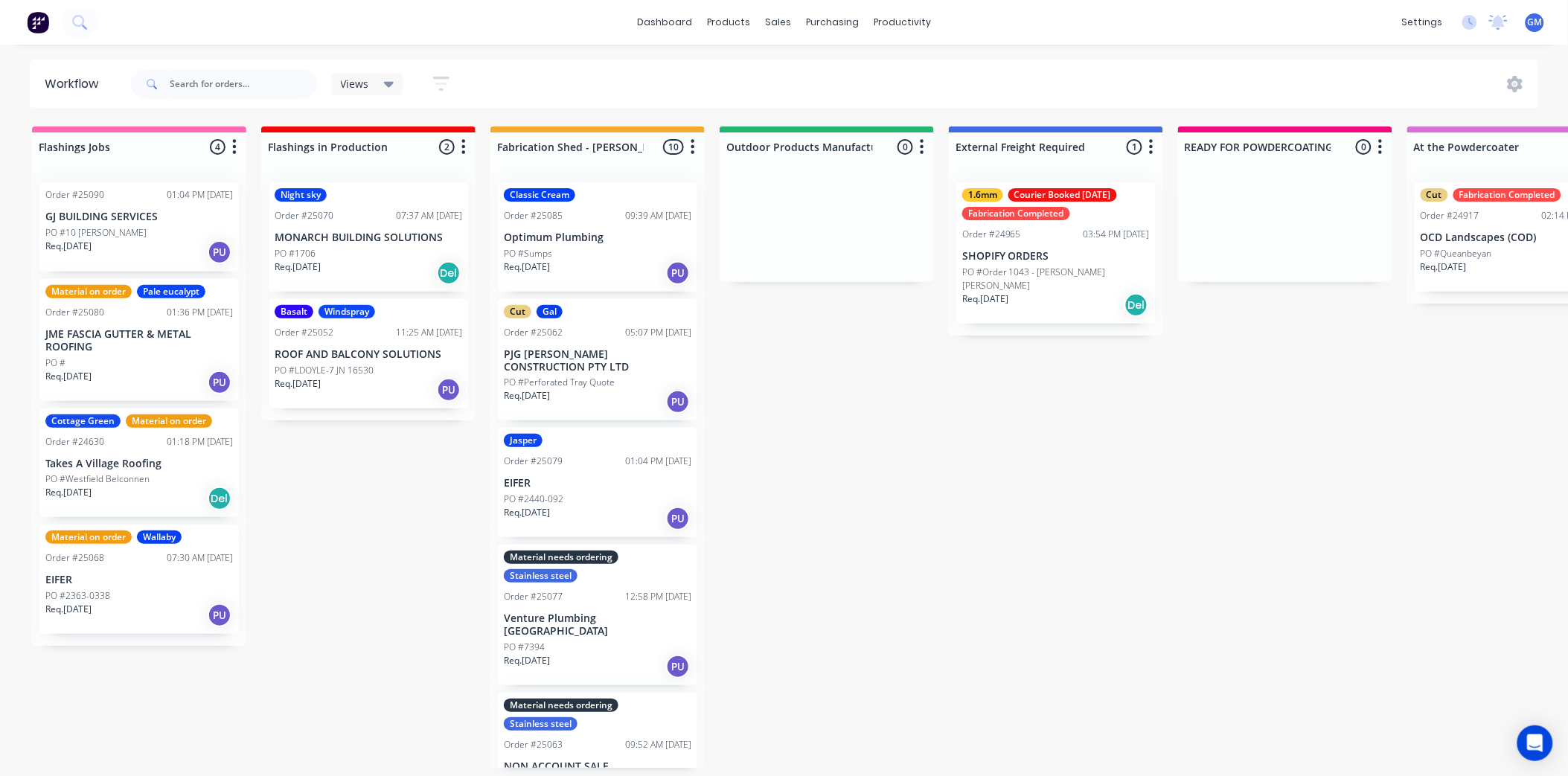
scroll to position [0, 0]
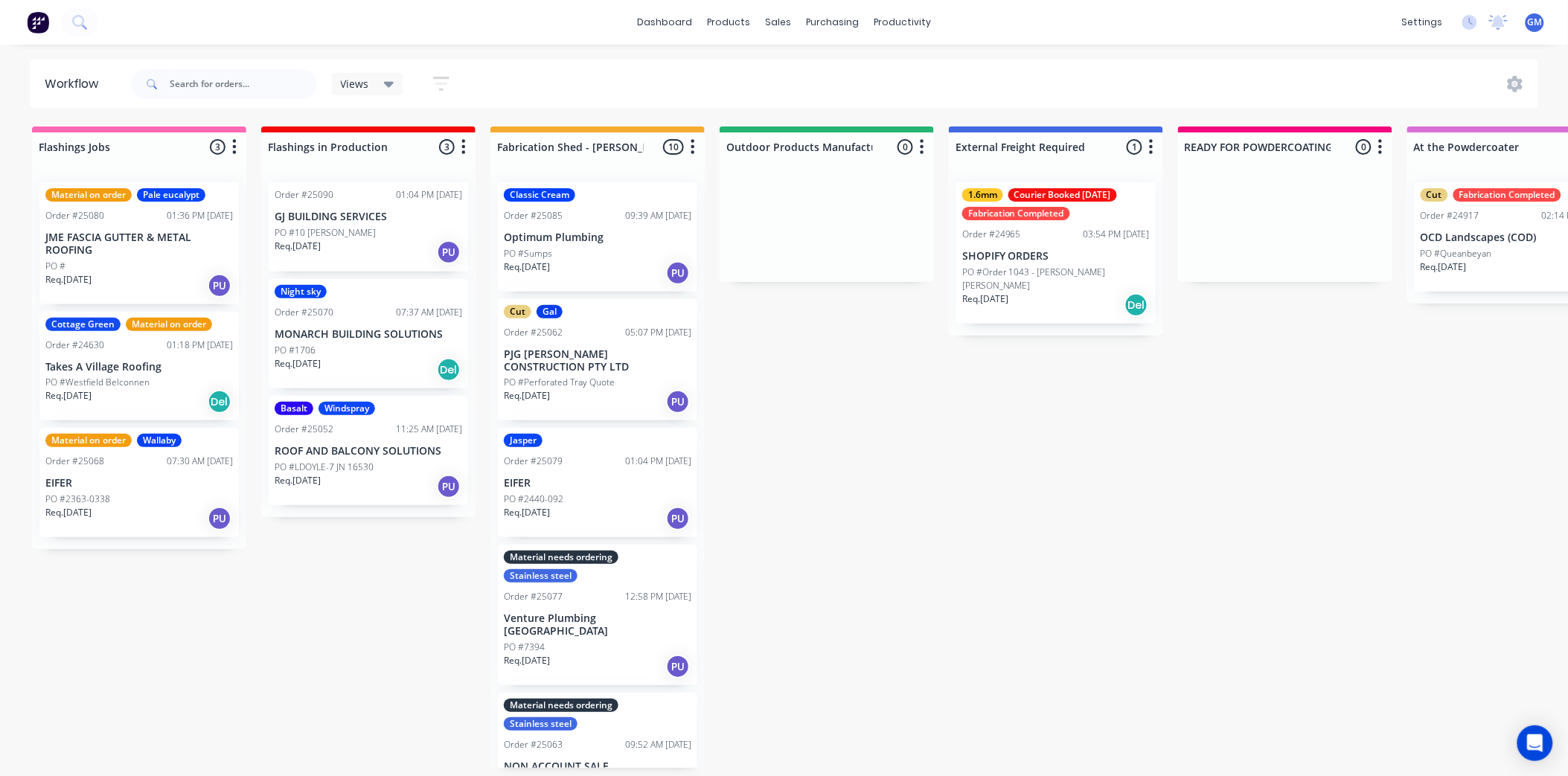
click at [583, 471] on div "Jasper Order #25079 01:04 PM 29/09/25 EIFER PO #2440-092 Req. 29/09/25 PU" at bounding box center [597, 482] width 199 height 109
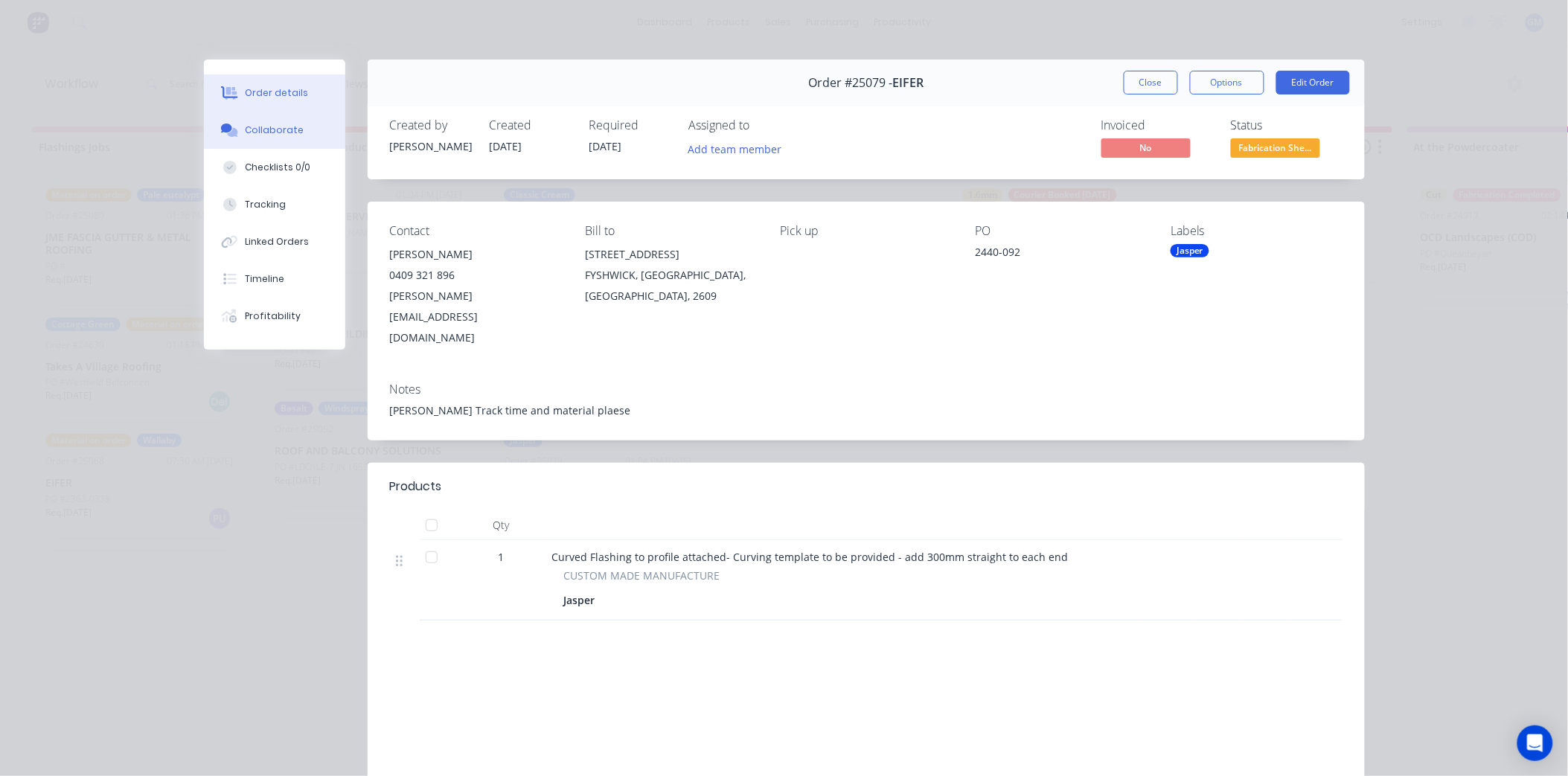
click at [273, 126] on div "Collaborate" at bounding box center [274, 130] width 59 height 13
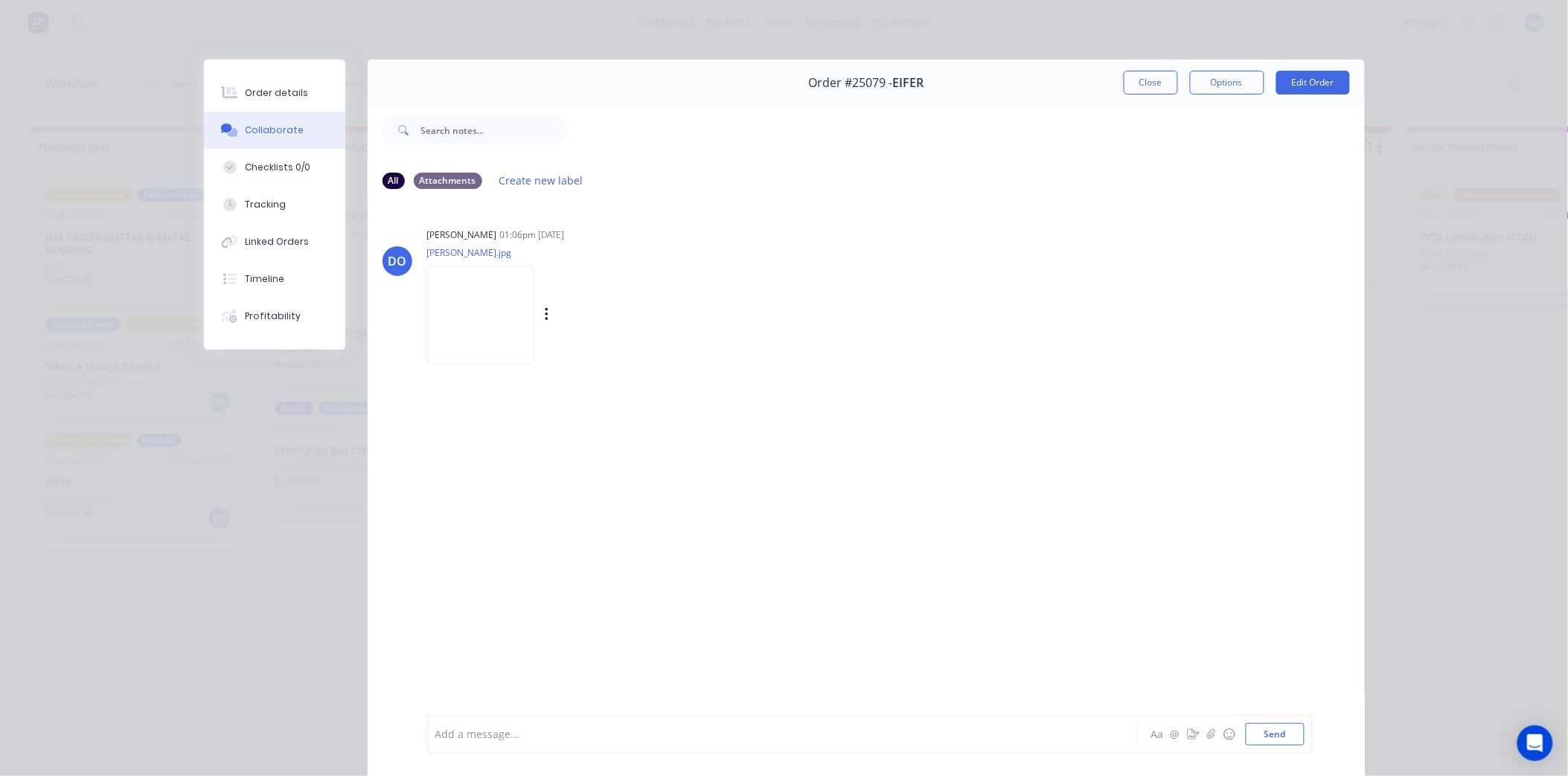
click at [486, 293] on img at bounding box center [480, 315] width 107 height 98
click at [481, 313] on img at bounding box center [480, 315] width 107 height 98
click at [1149, 83] on button "Close" at bounding box center [1151, 83] width 54 height 24
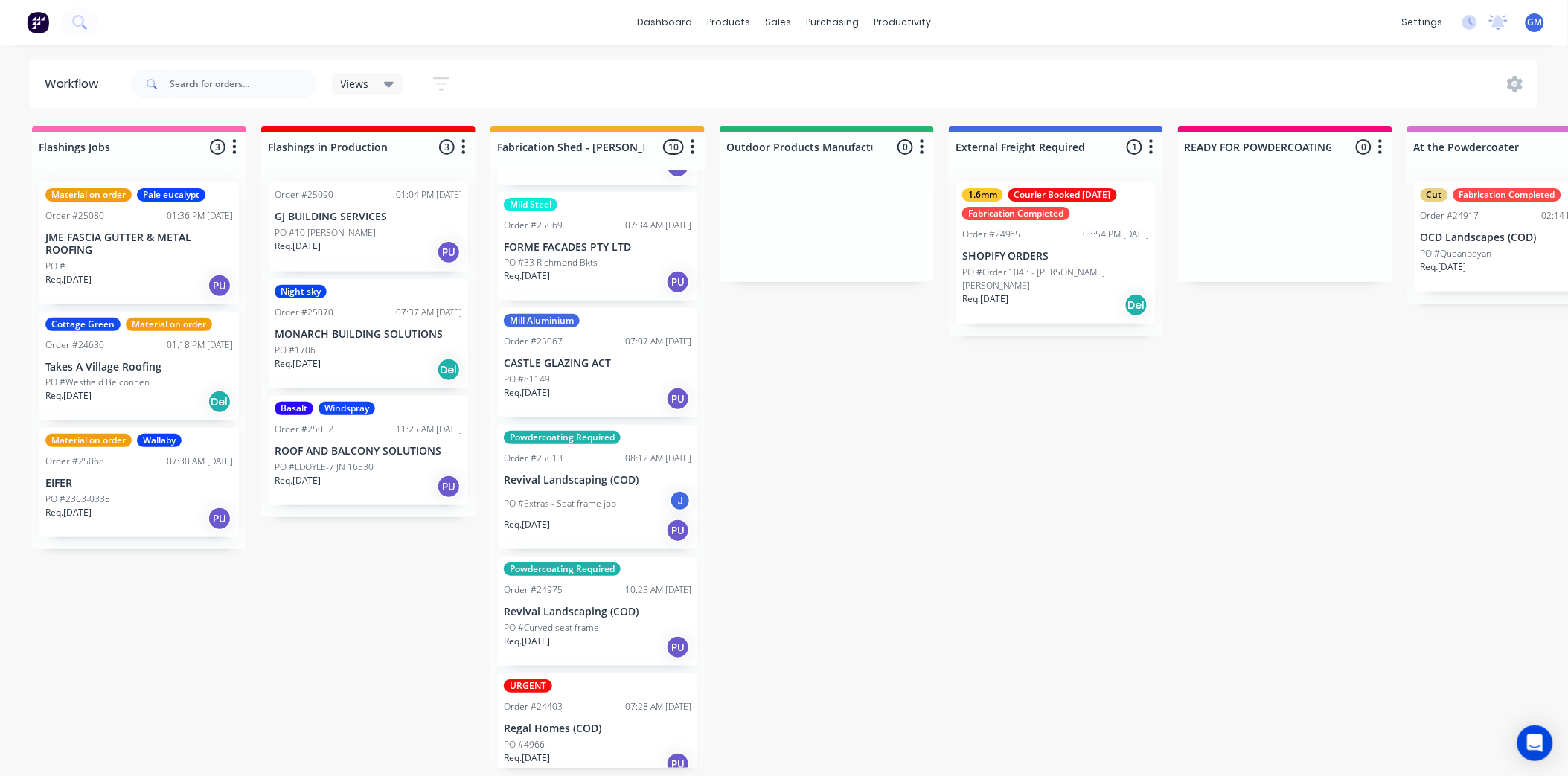
scroll to position [4, 0]
drag, startPoint x: 969, startPoint y: 426, endPoint x: 1304, endPoint y: 467, distance: 337.5
click at [1118, 10] on div "dashboard products sales purchasing productivity dashboard products Product Cat…" at bounding box center [784, 22] width 1568 height 44
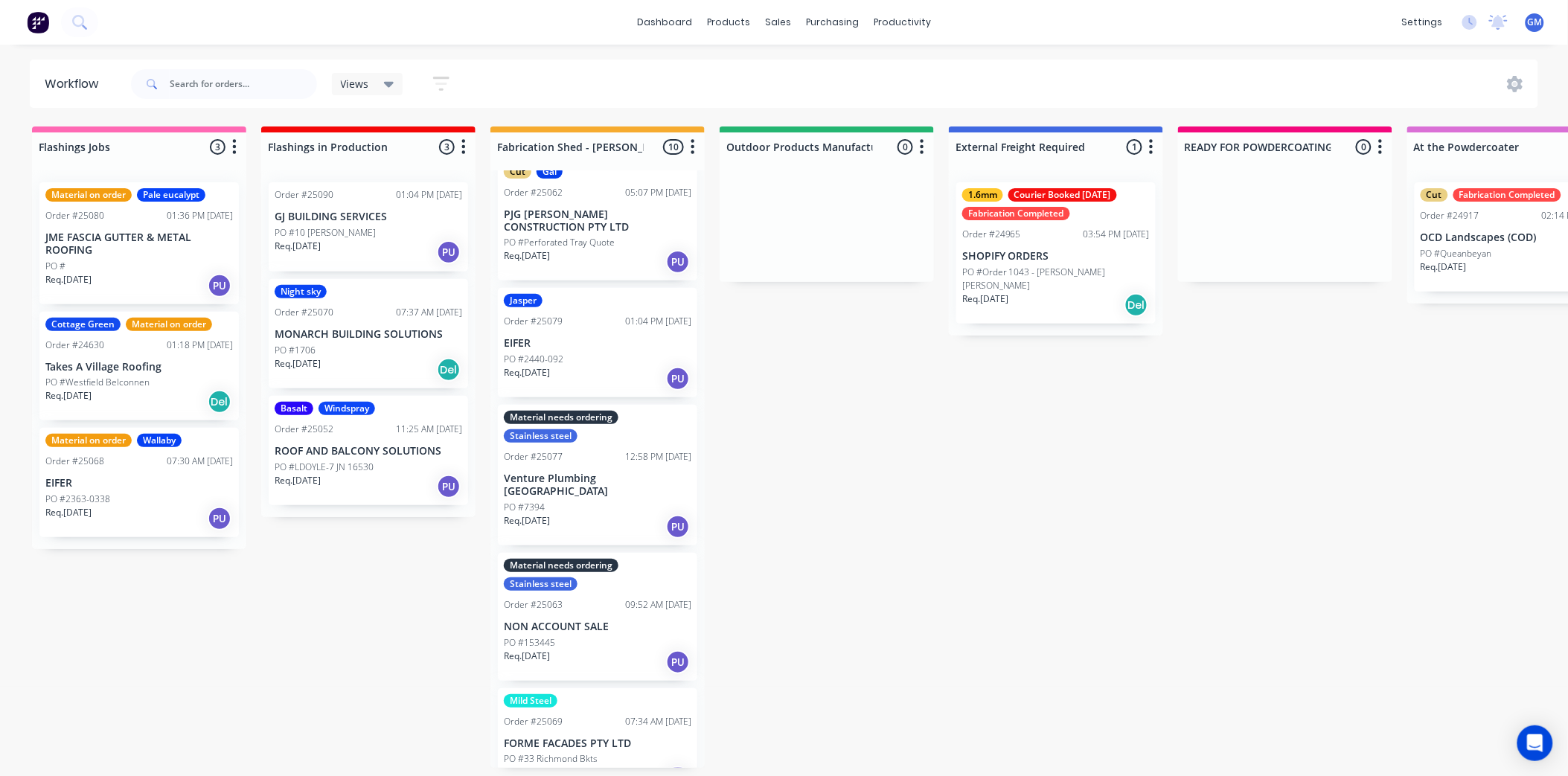
scroll to position [57, 0]
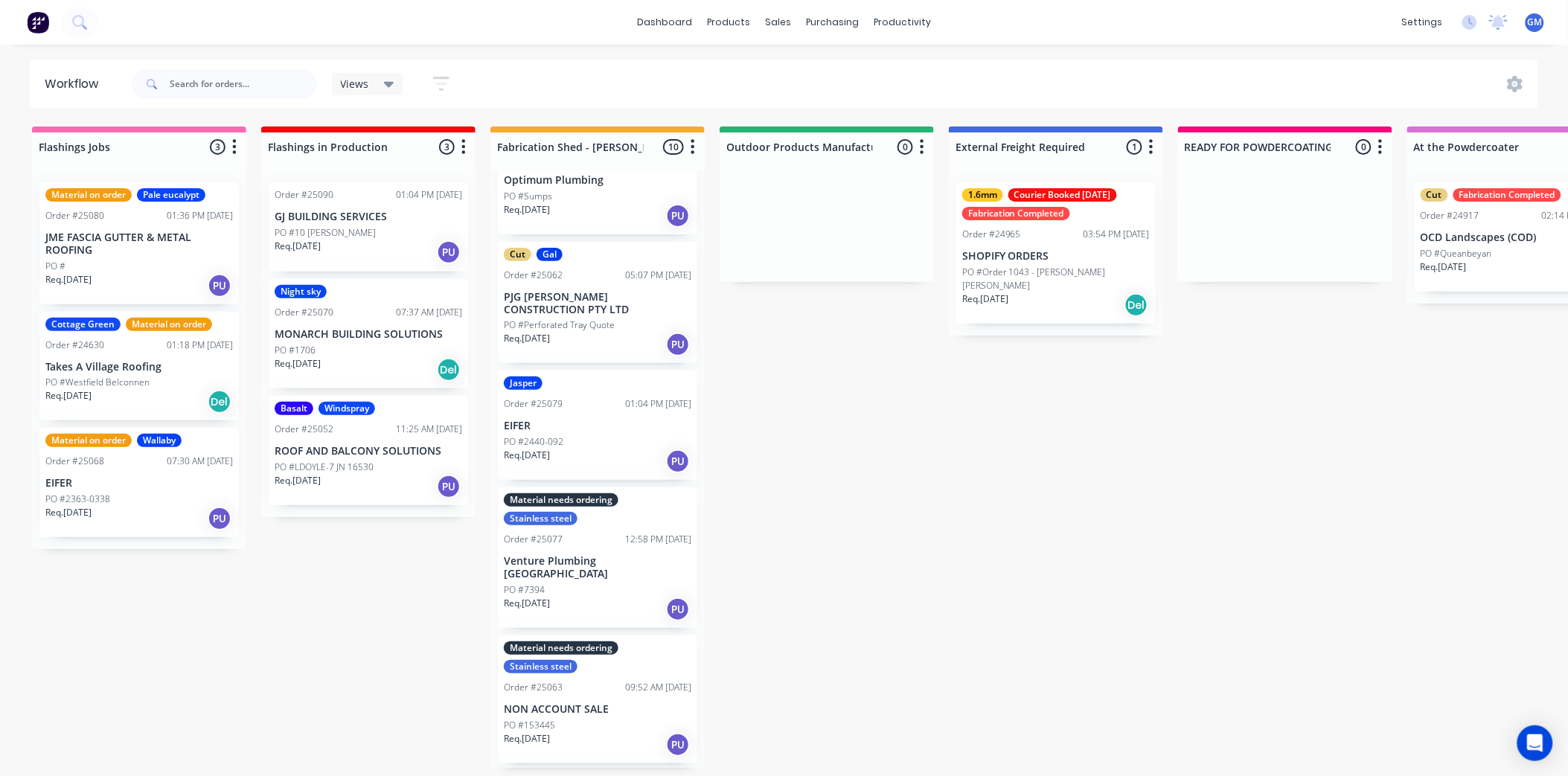
click at [584, 425] on p "EIFER" at bounding box center [597, 426] width 187 height 13
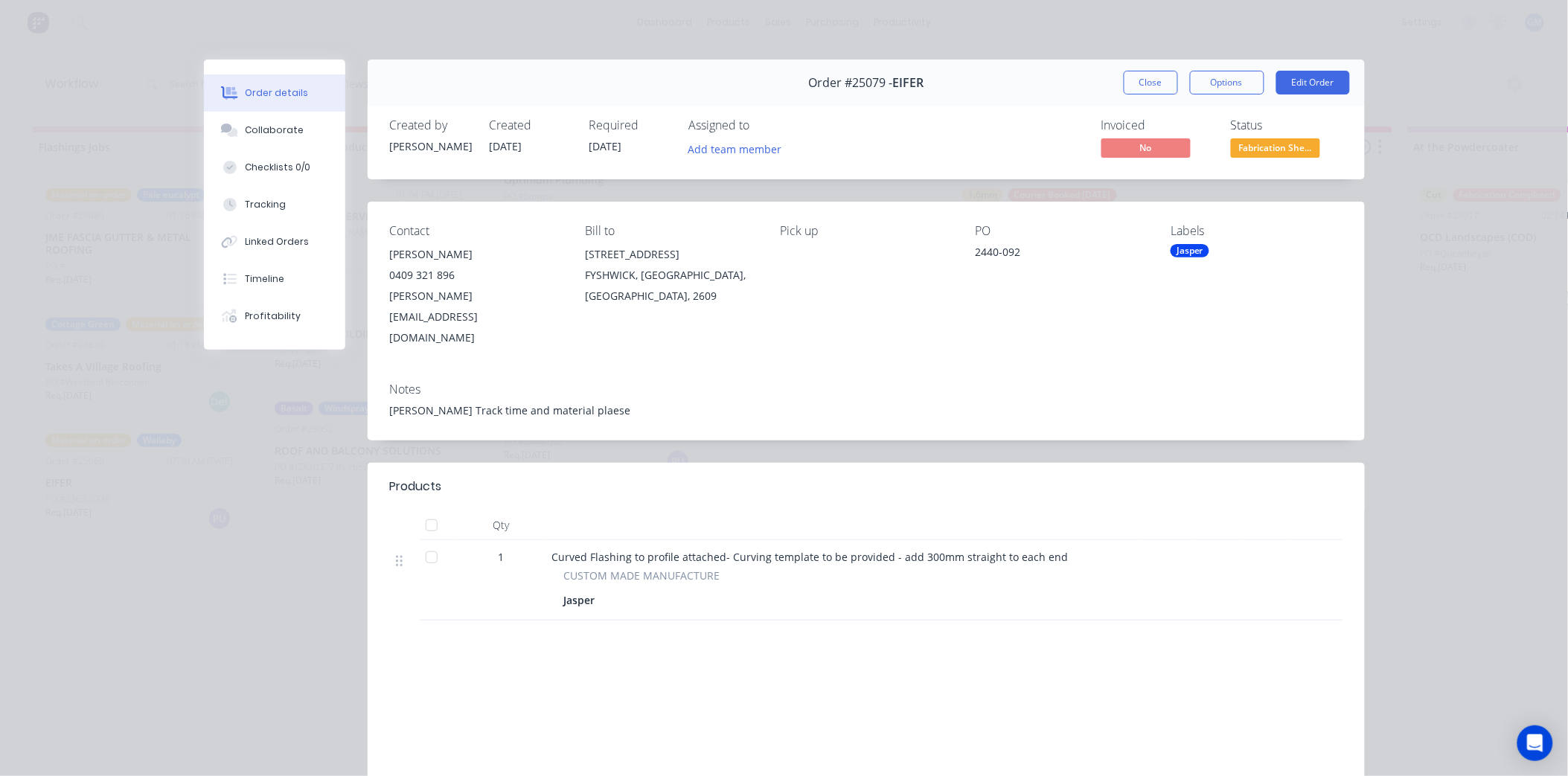
click at [1182, 255] on div "Jasper" at bounding box center [1190, 251] width 39 height 13
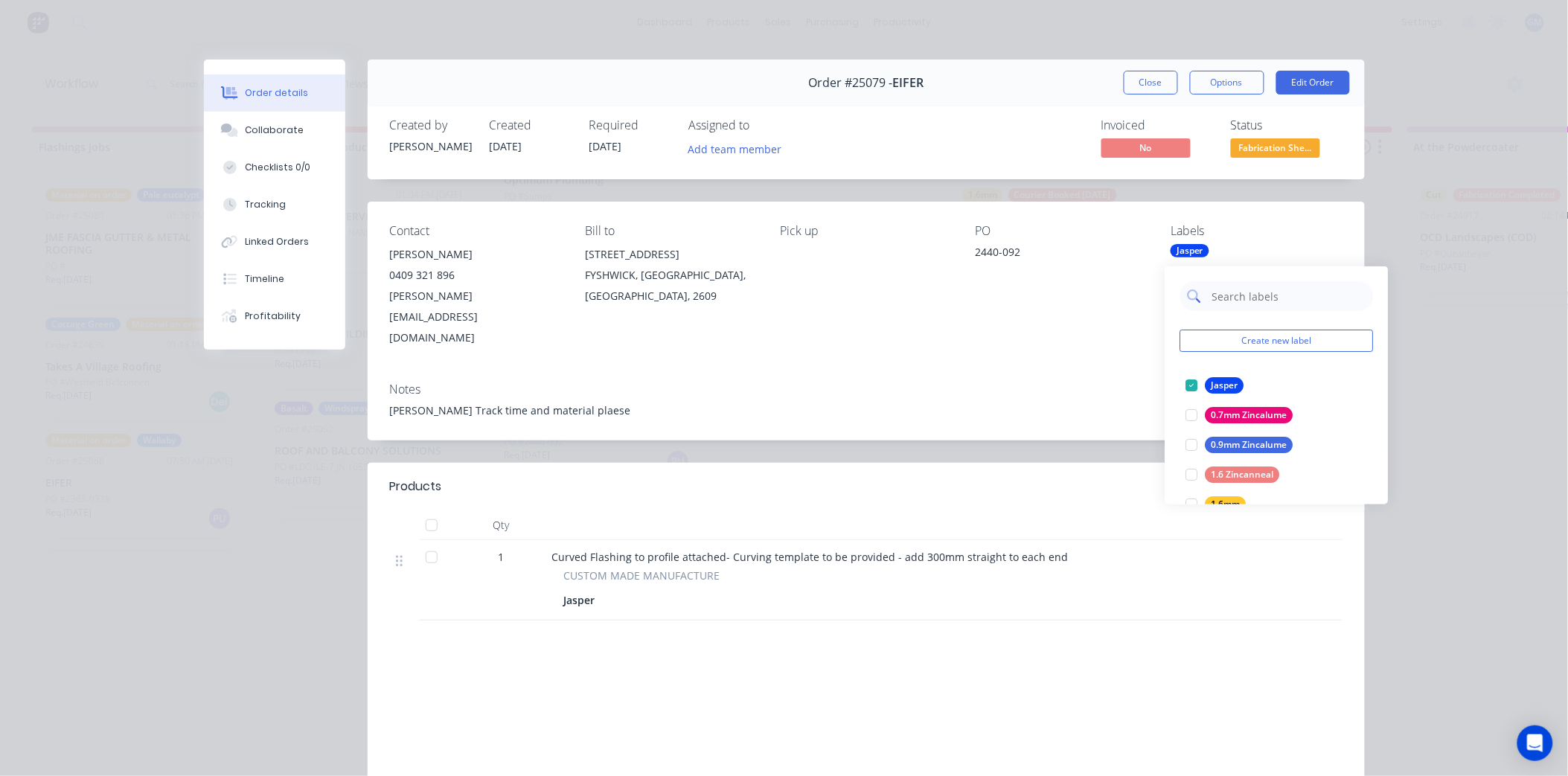
click at [1244, 294] on input "text" at bounding box center [1288, 297] width 155 height 30
type input "urg"
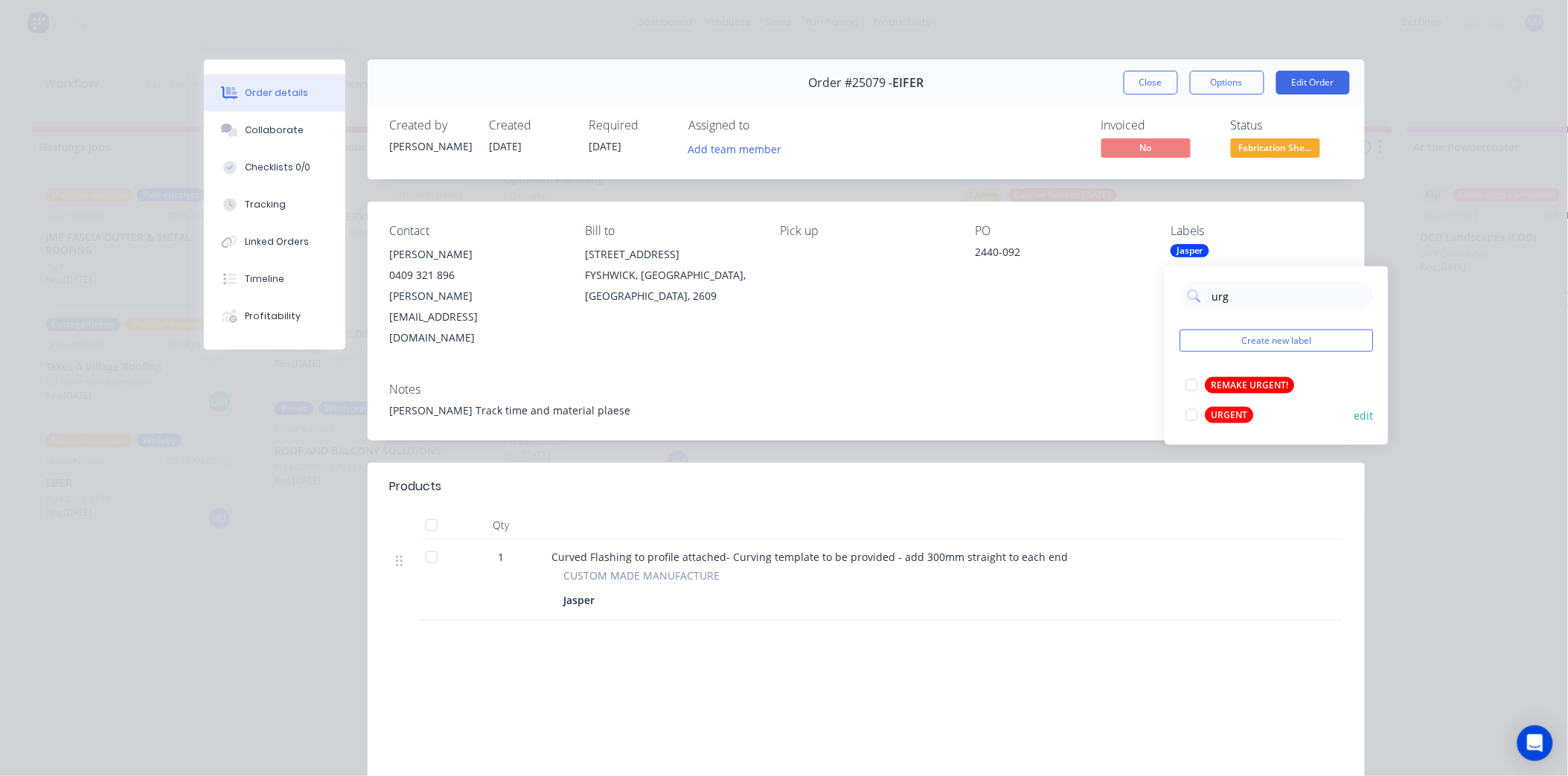
click at [1194, 407] on div at bounding box center [1192, 416] width 30 height 30
click at [1018, 313] on div "Contact Brad 0409 321 896 Brad@eifer.com.au Bill to 13 WILUNA ST FYSHWICK, Aust…" at bounding box center [865, 286] width 997 height 169
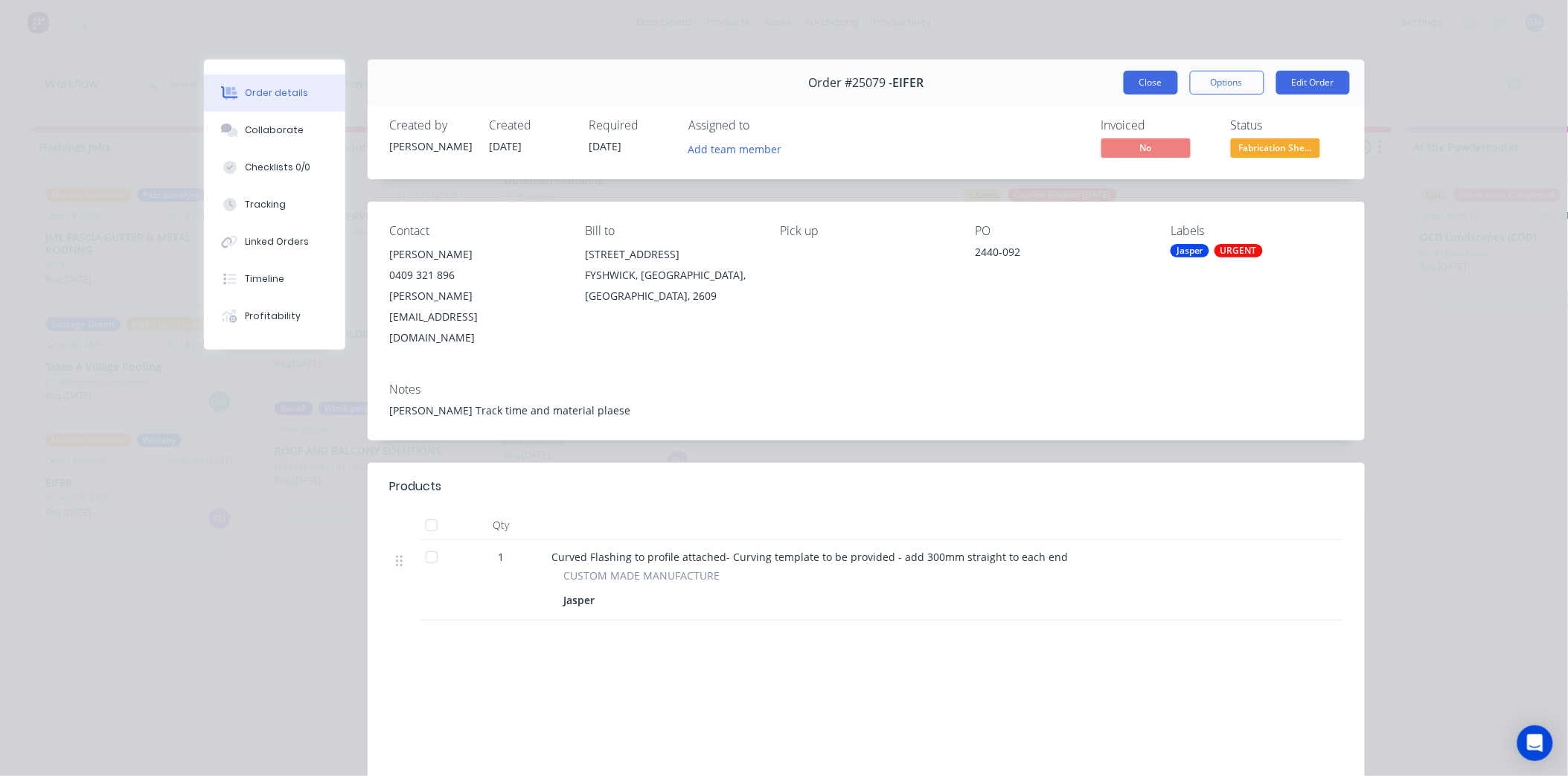
click at [1153, 83] on button "Close" at bounding box center [1151, 83] width 54 height 24
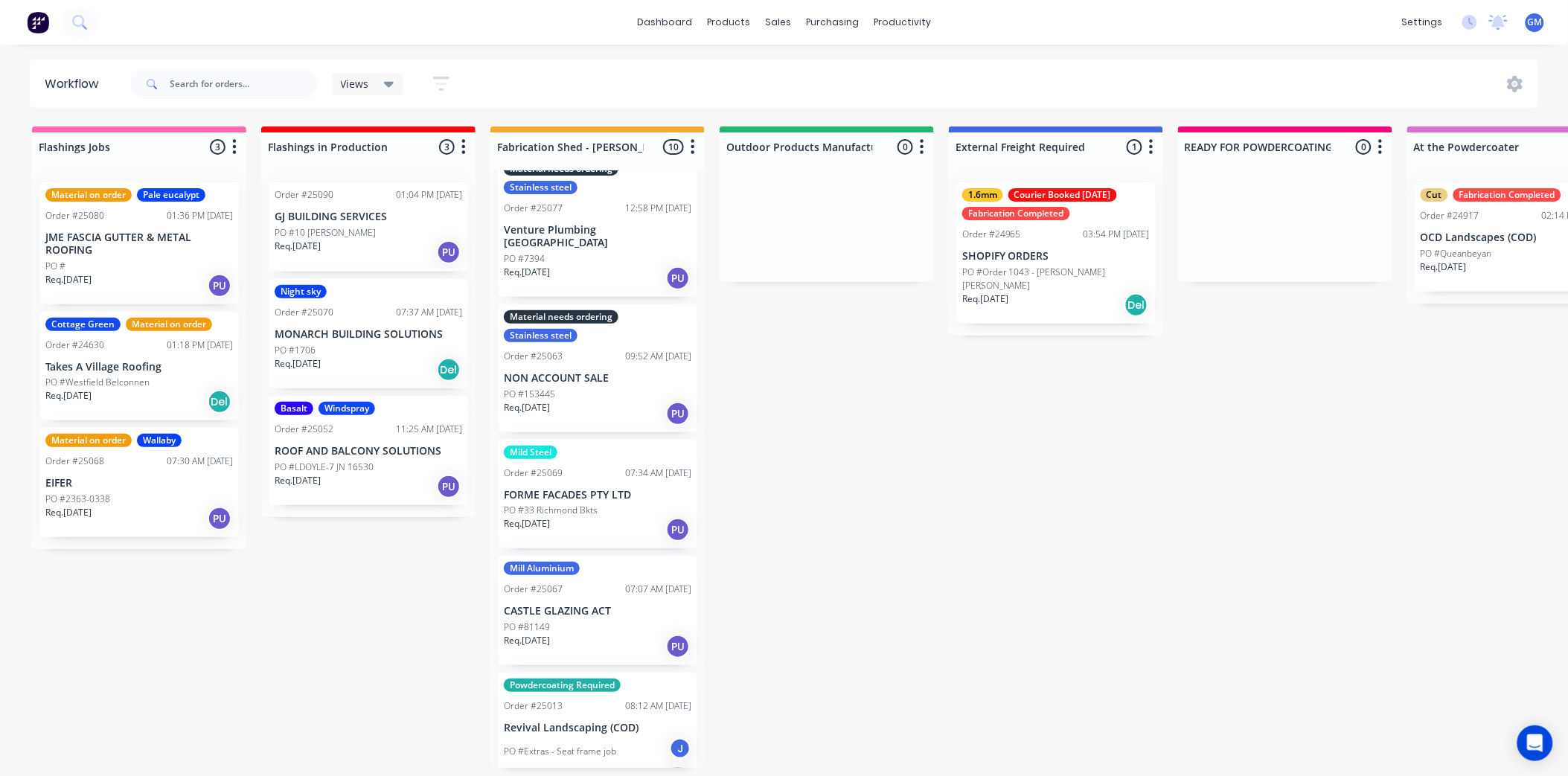
scroll to position [471, 0]
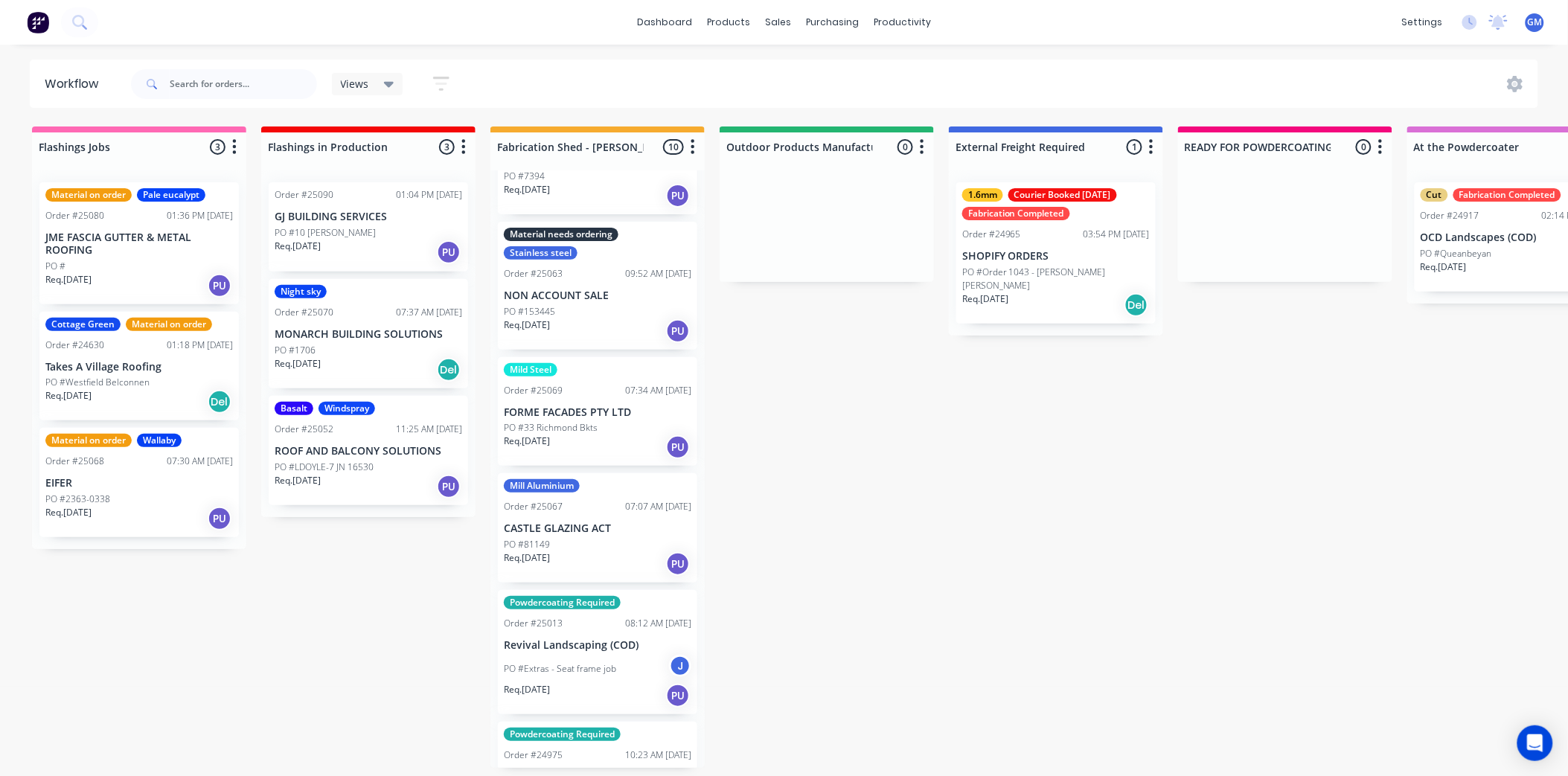
click at [603, 421] on div "PO #33 Richmond Bkts" at bounding box center [597, 428] width 187 height 13
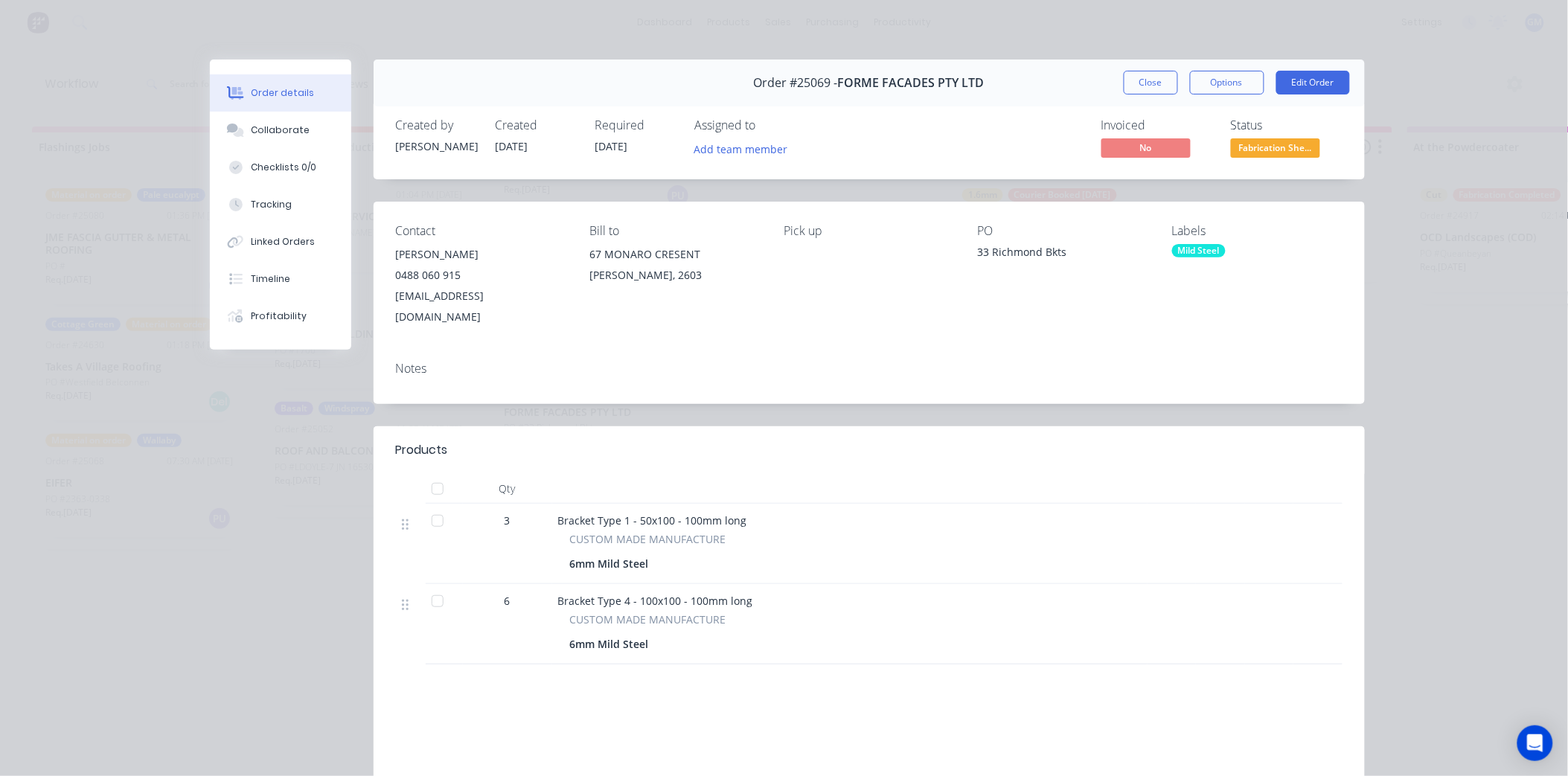
click at [1203, 252] on div "Mild Steel" at bounding box center [1199, 251] width 54 height 13
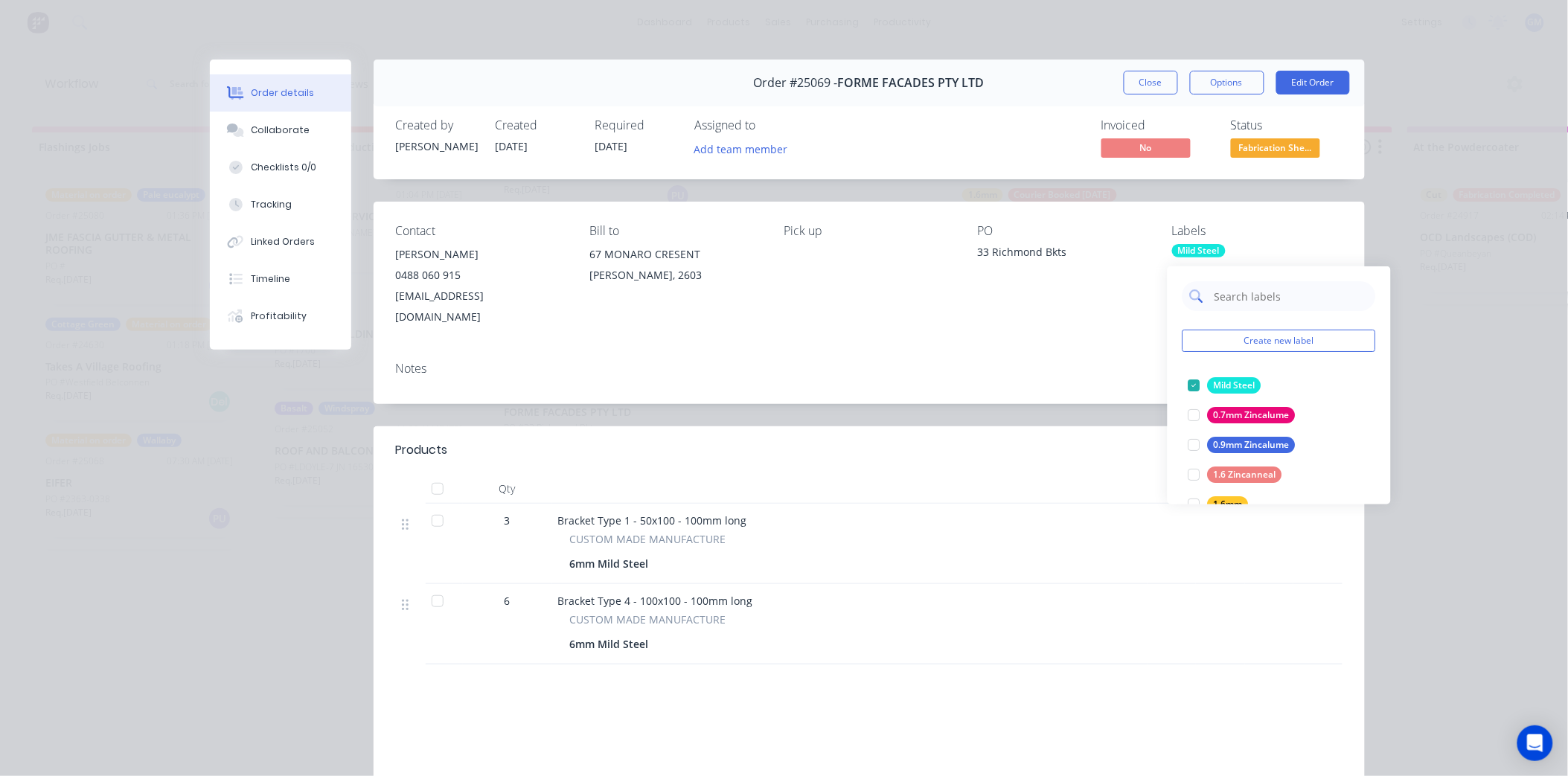
click at [1252, 288] on input "text" at bounding box center [1290, 297] width 155 height 30
type input "urg"
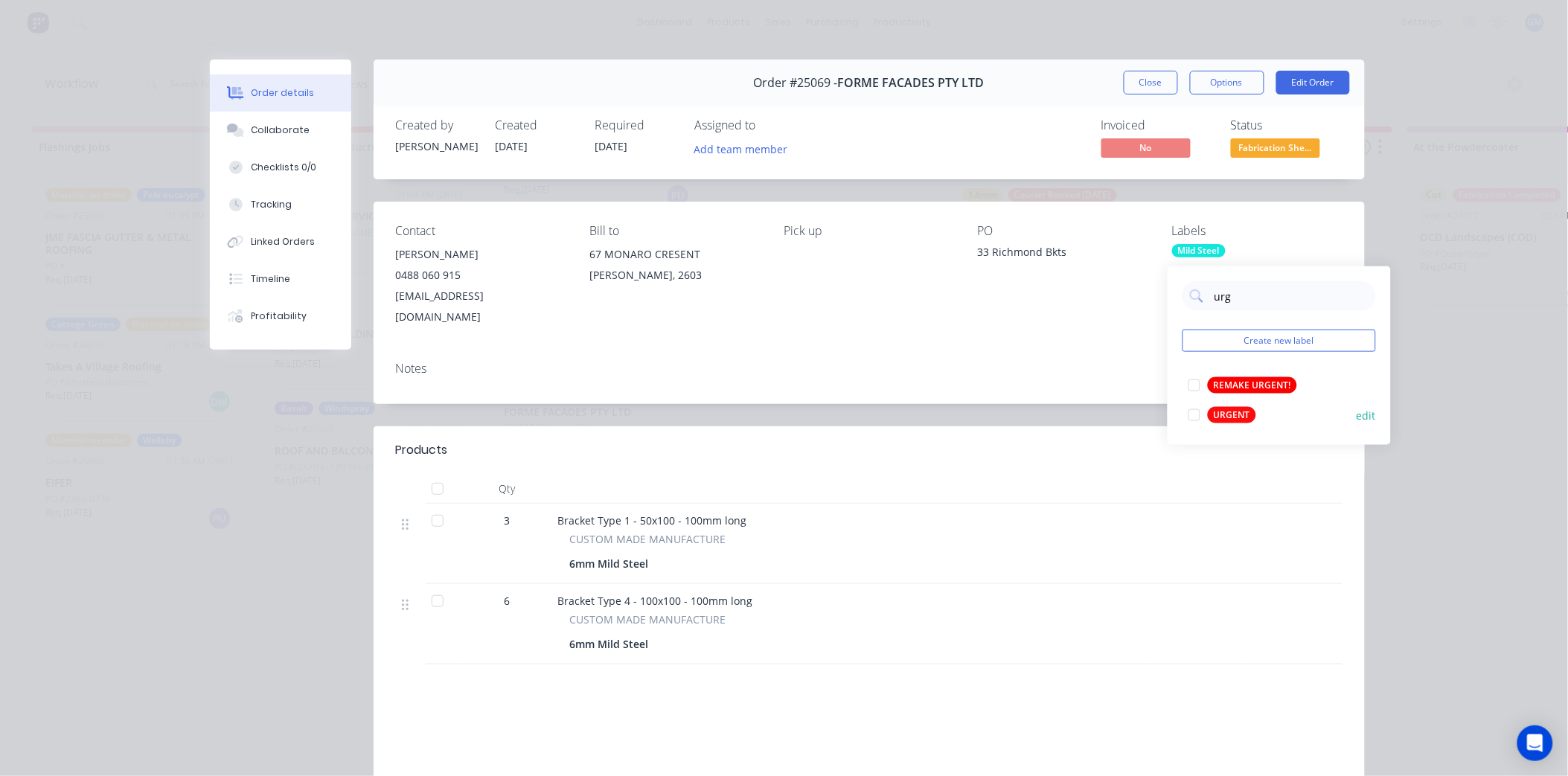
click at [1198, 406] on div at bounding box center [1194, 416] width 30 height 30
drag, startPoint x: 947, startPoint y: 336, endPoint x: 972, endPoint y: 310, distance: 36.1
click at [949, 350] on div "Notes" at bounding box center [869, 377] width 991 height 54
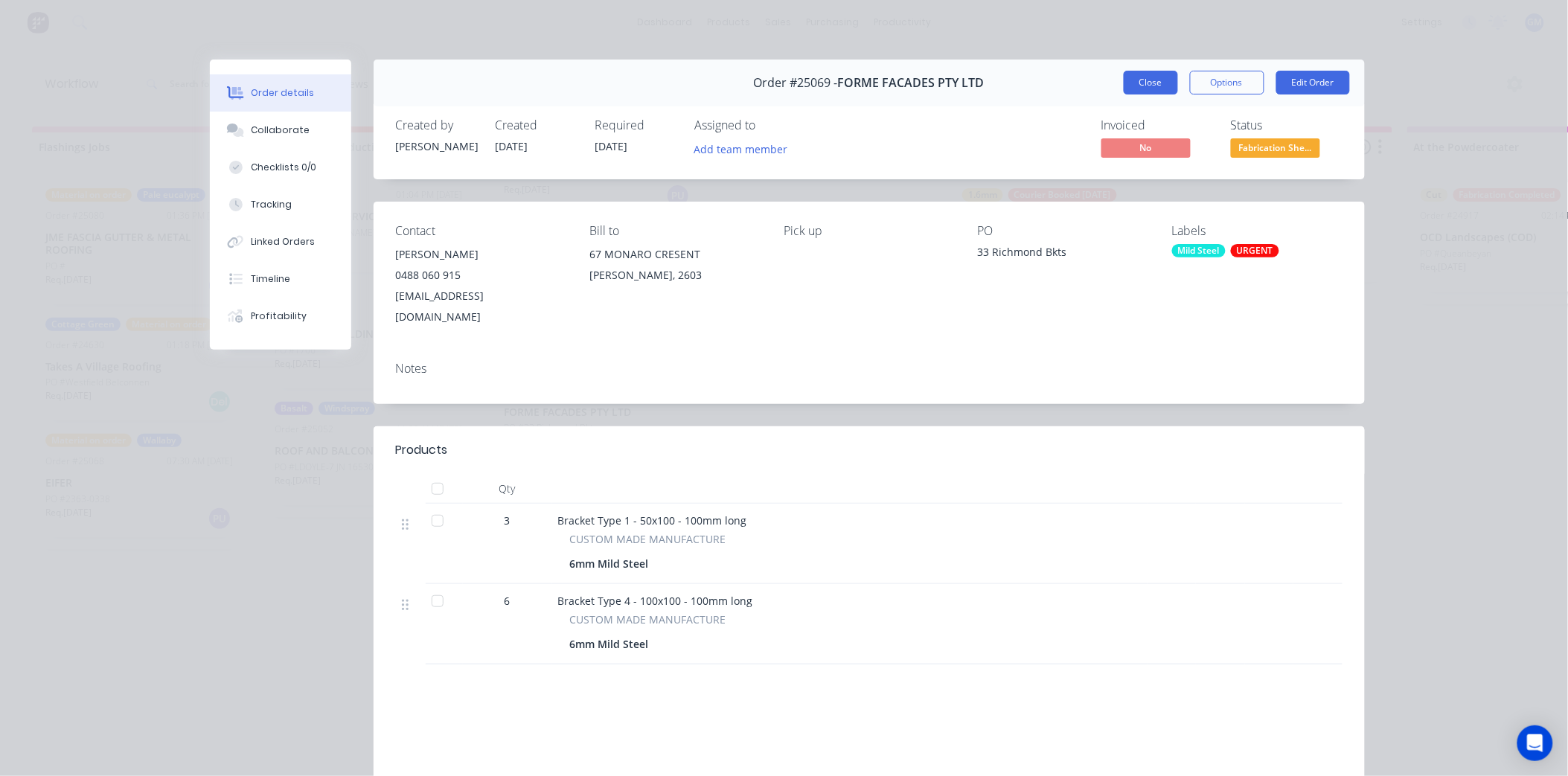
click at [1150, 85] on button "Close" at bounding box center [1151, 83] width 54 height 24
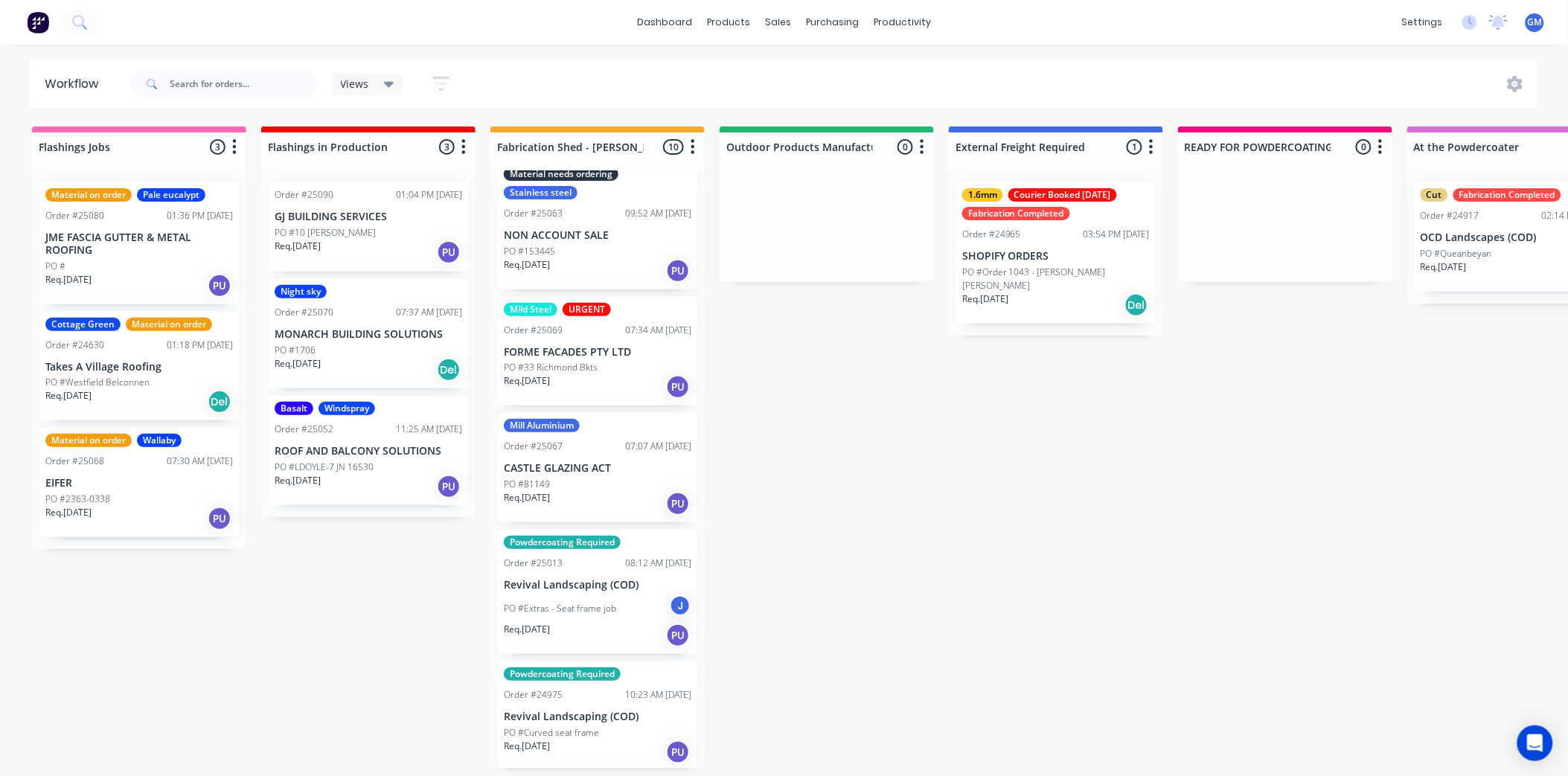
scroll to position [554, 0]
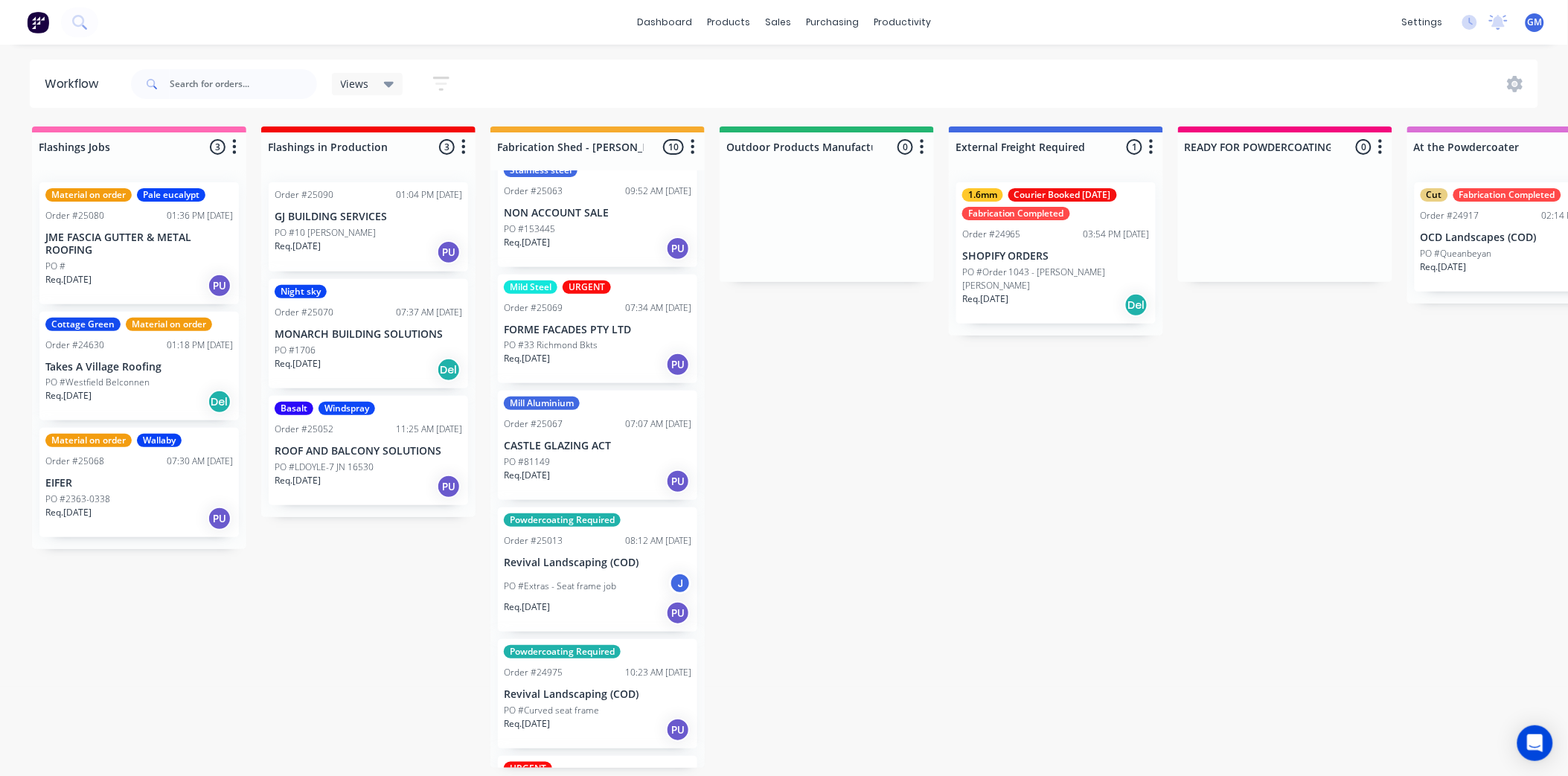
click at [591, 455] on div "PO #81149" at bounding box center [597, 462] width 187 height 13
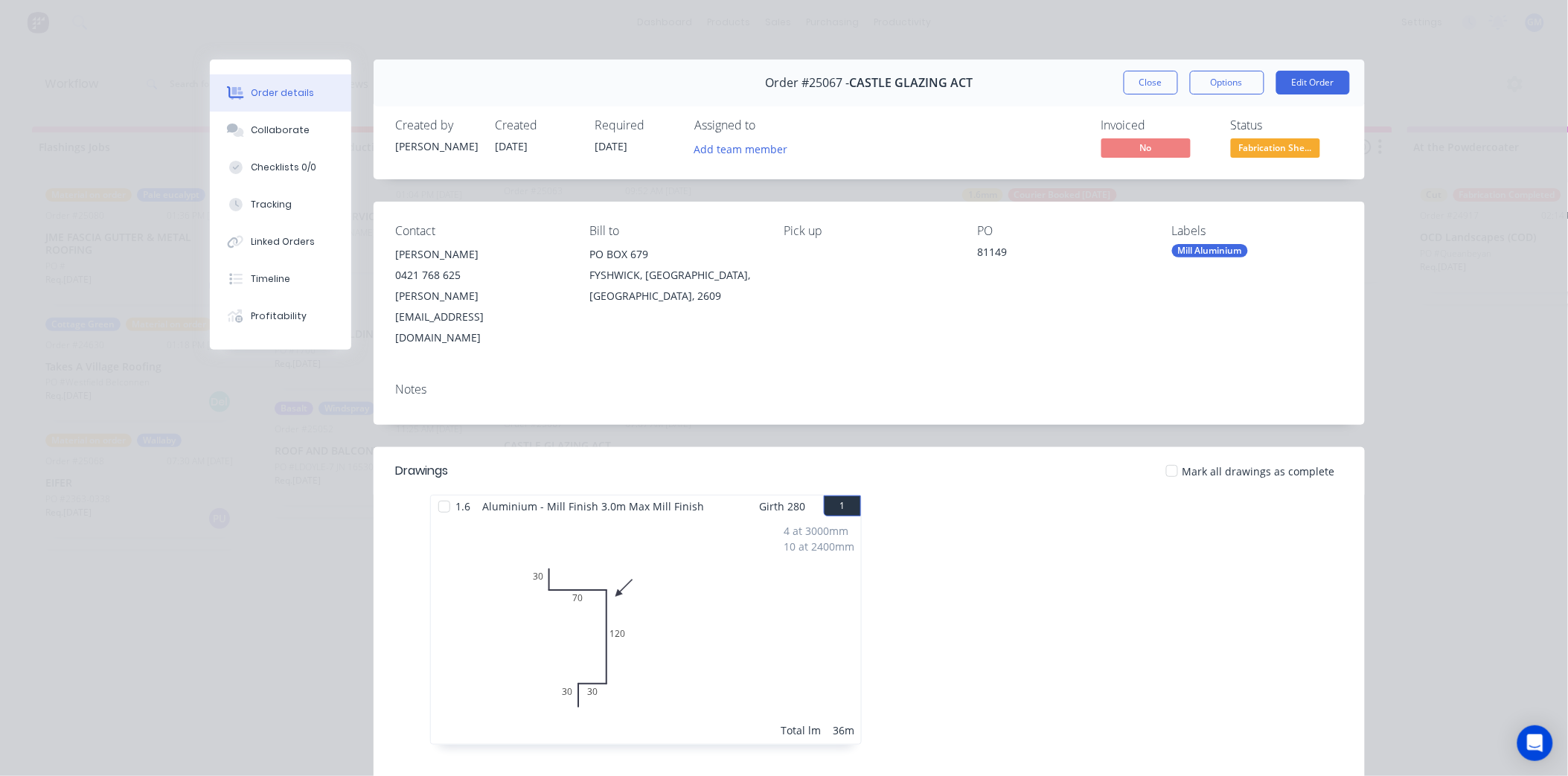
click at [1219, 252] on div "Mill Aluminium" at bounding box center [1210, 251] width 76 height 13
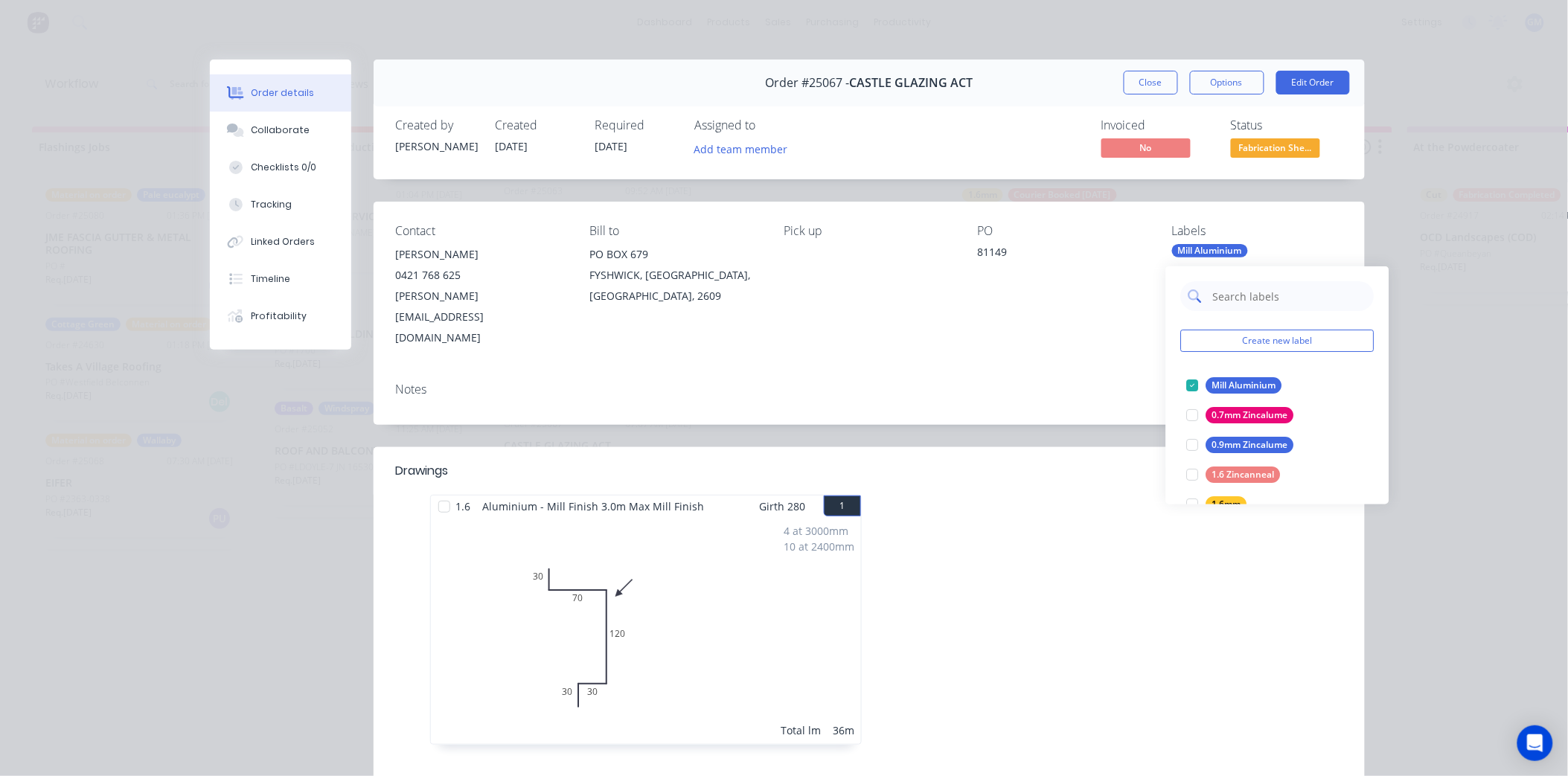
click at [1252, 282] on input "text" at bounding box center [1289, 297] width 155 height 30
type input "urg"
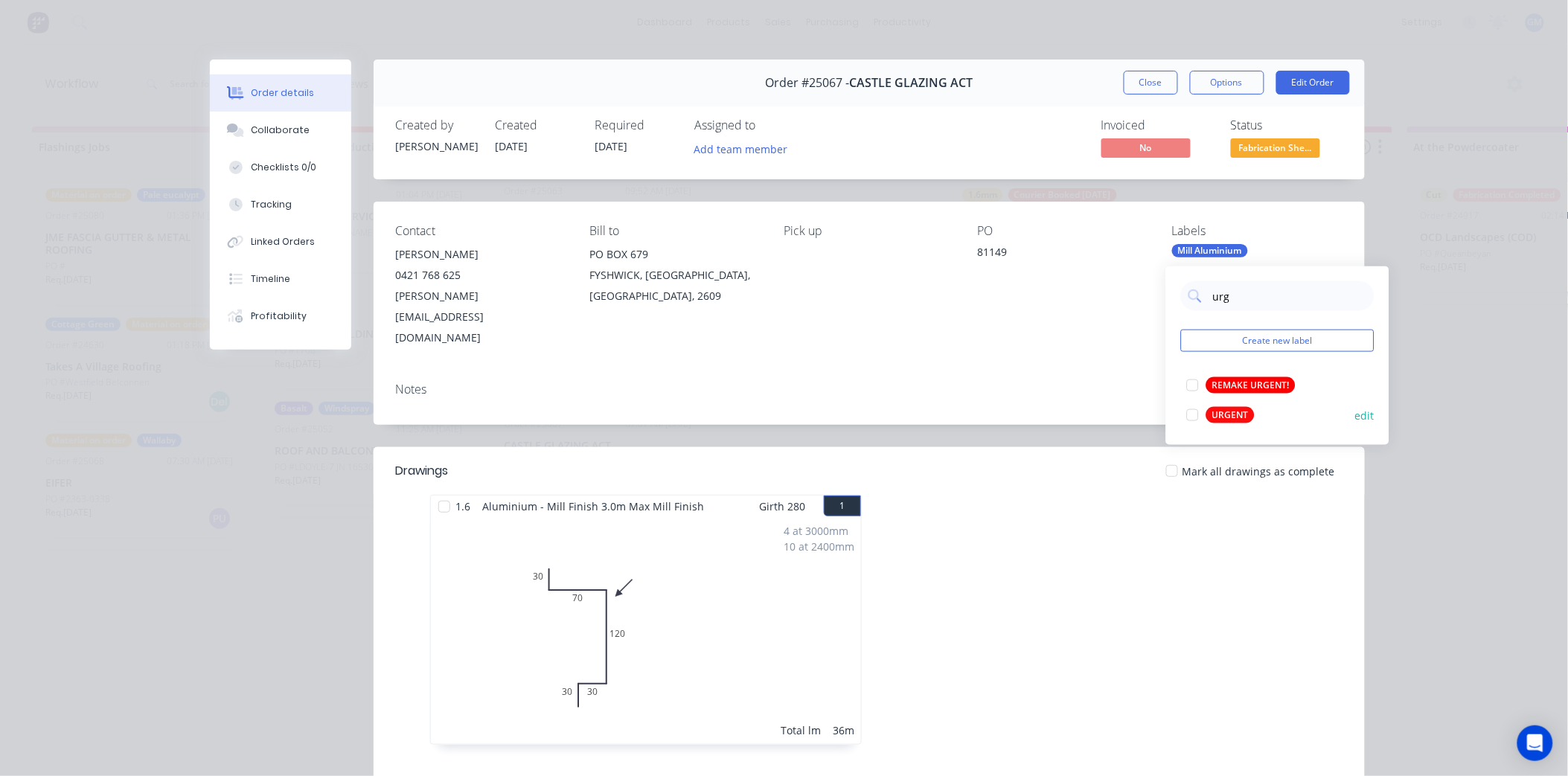
click at [1190, 411] on div at bounding box center [1193, 416] width 30 height 30
click at [921, 319] on div "Contact Daniel 0421 768 625 daniel@castleglazingact.com.au Bill to PO BOX 679 F…" at bounding box center [869, 286] width 991 height 169
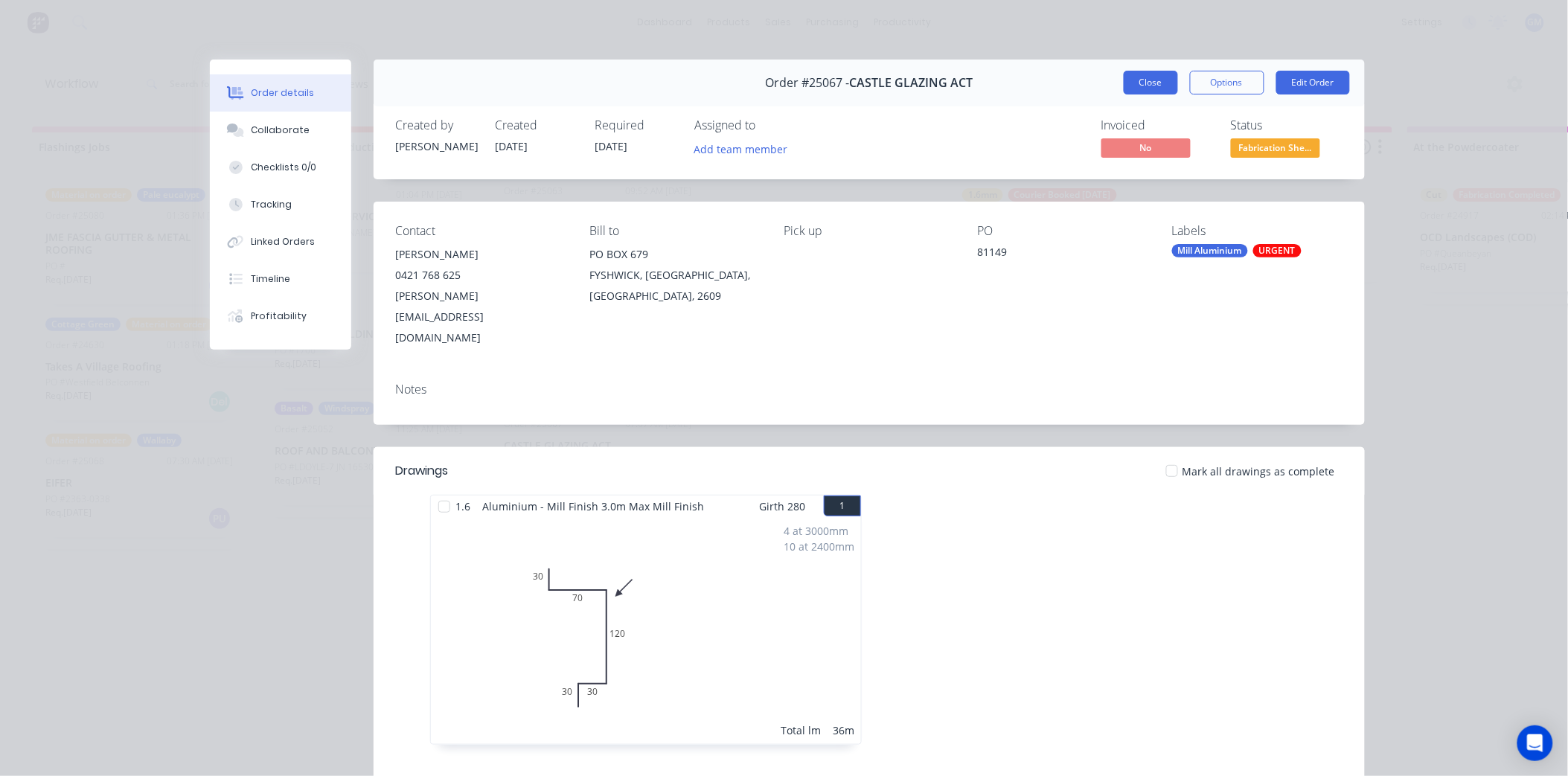
click at [1151, 83] on button "Close" at bounding box center [1151, 83] width 54 height 24
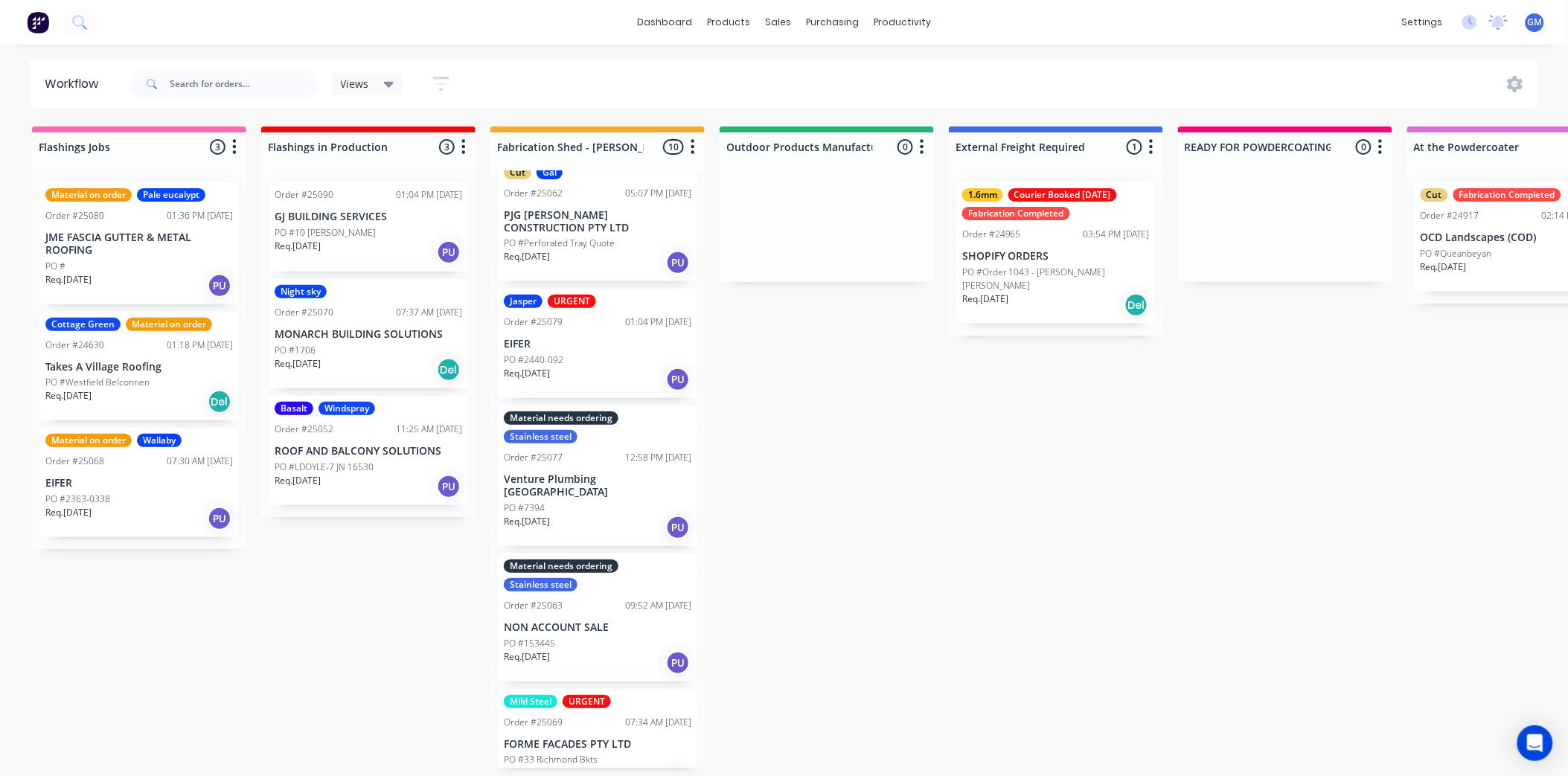
scroll to position [0, 0]
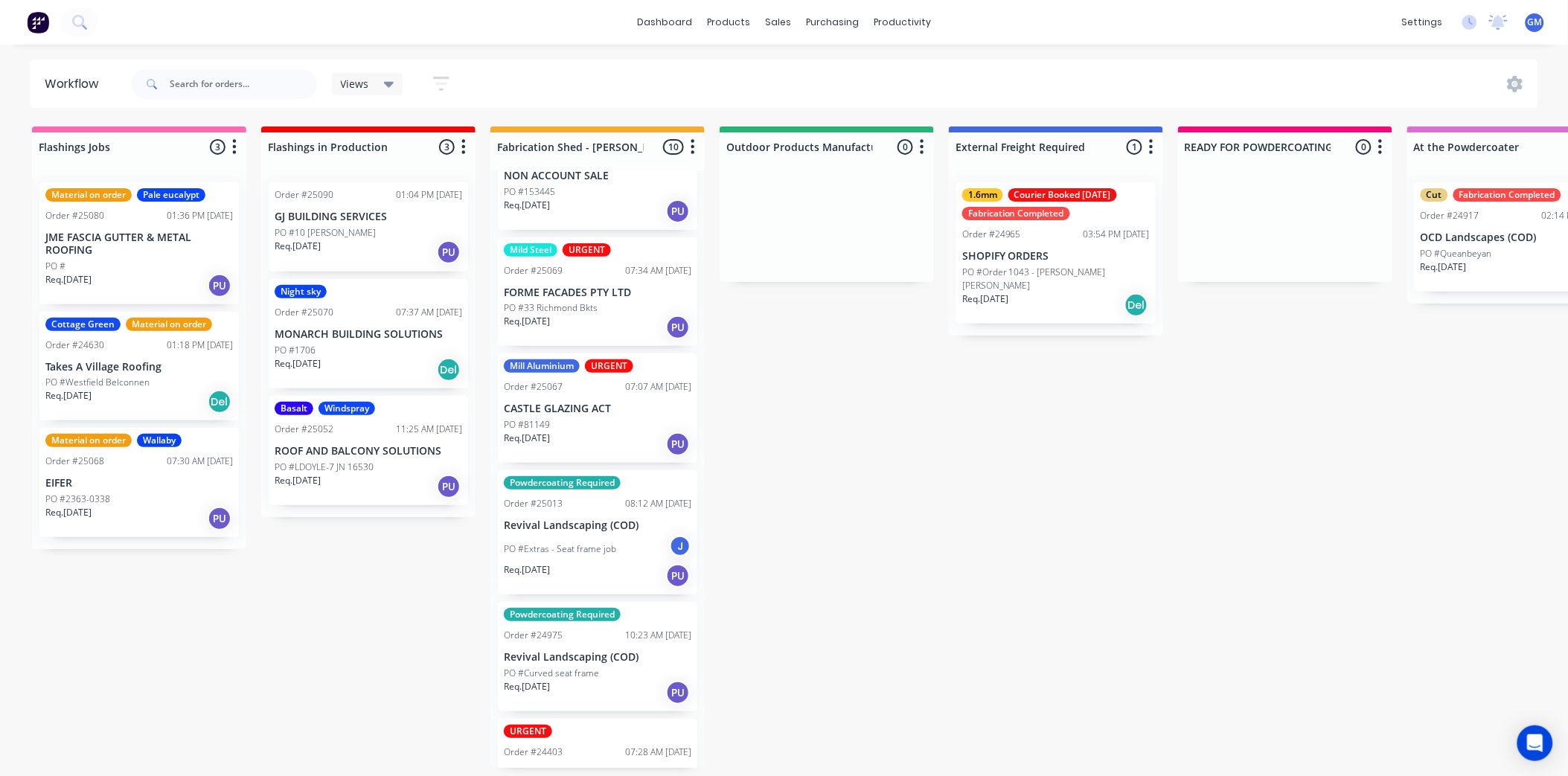
scroll to position [554, 0]
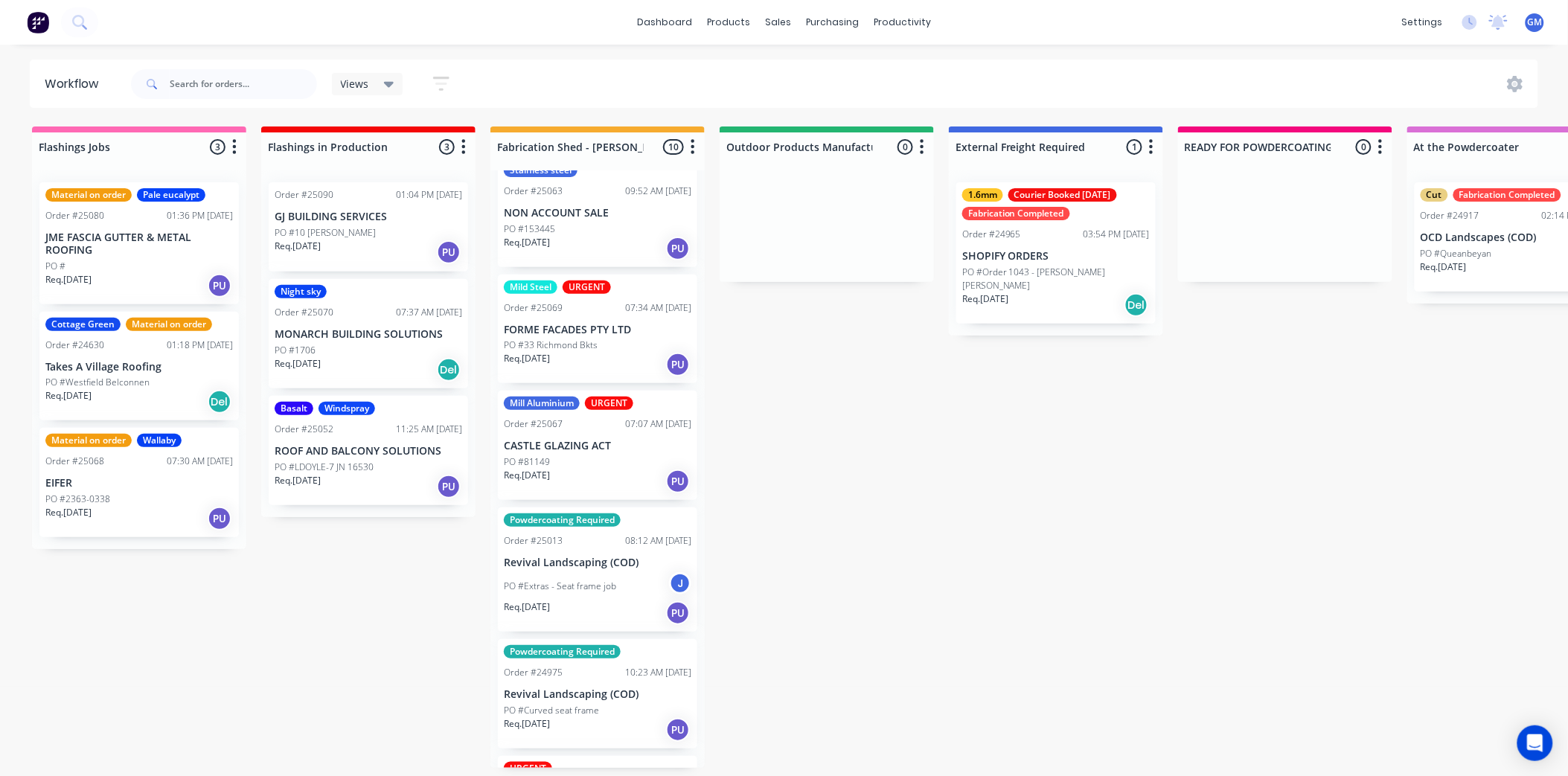
click at [594, 557] on p "Revival Landscaping (COD)" at bounding box center [597, 563] width 187 height 13
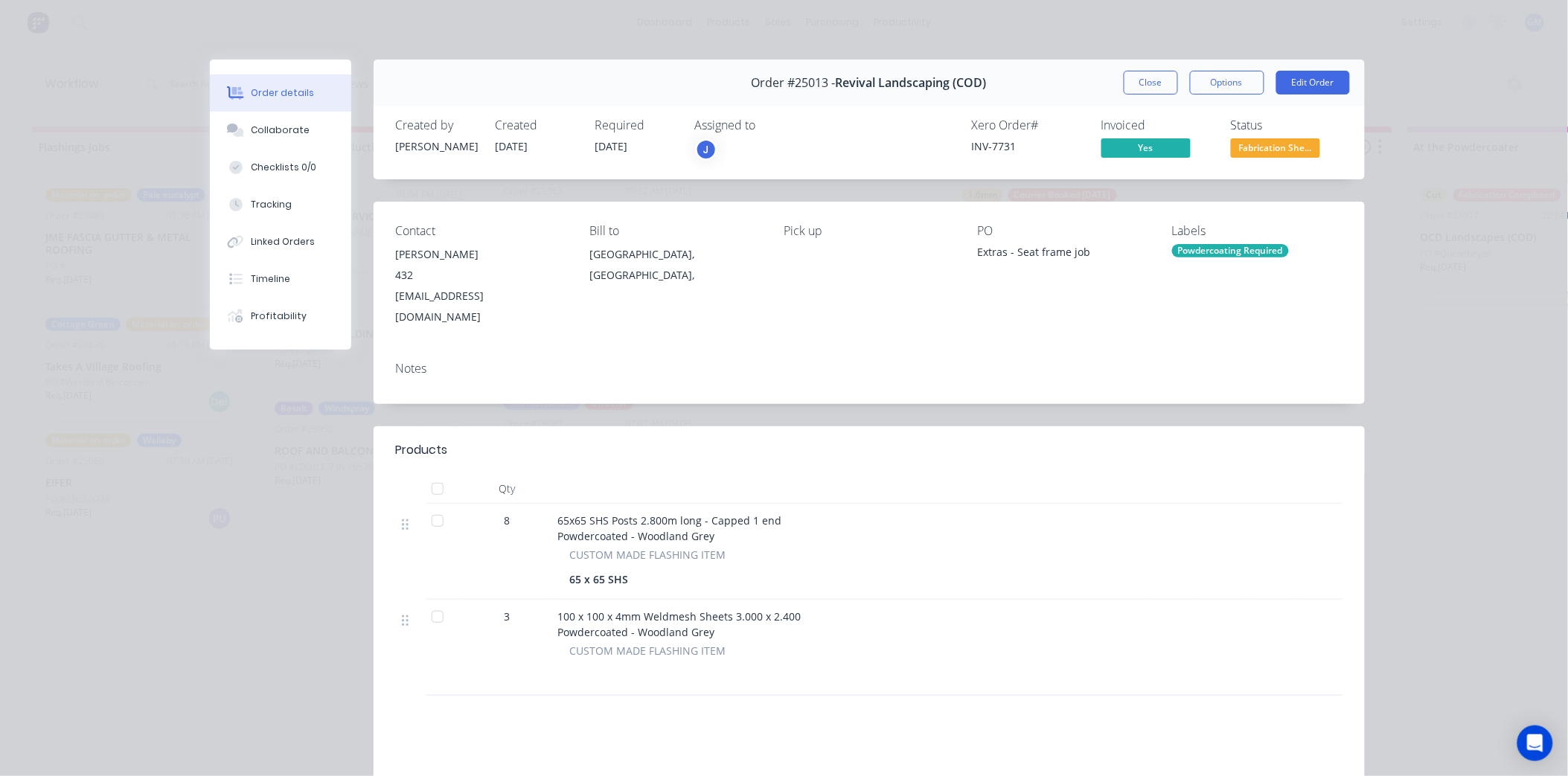
click at [1236, 251] on div "Powdercoating Required" at bounding box center [1230, 251] width 117 height 13
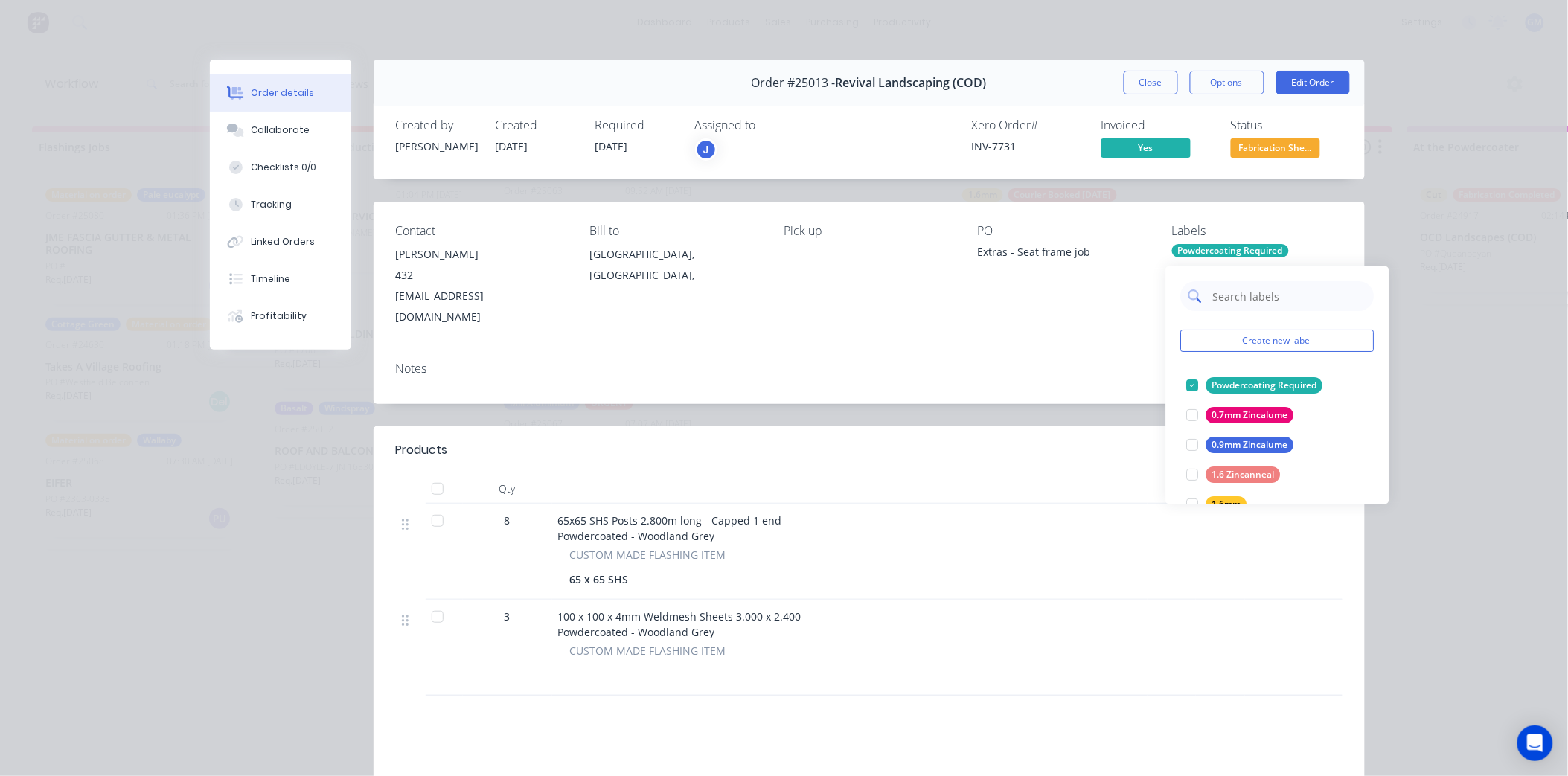
click at [1252, 288] on input "text" at bounding box center [1289, 297] width 155 height 30
type input "urg"
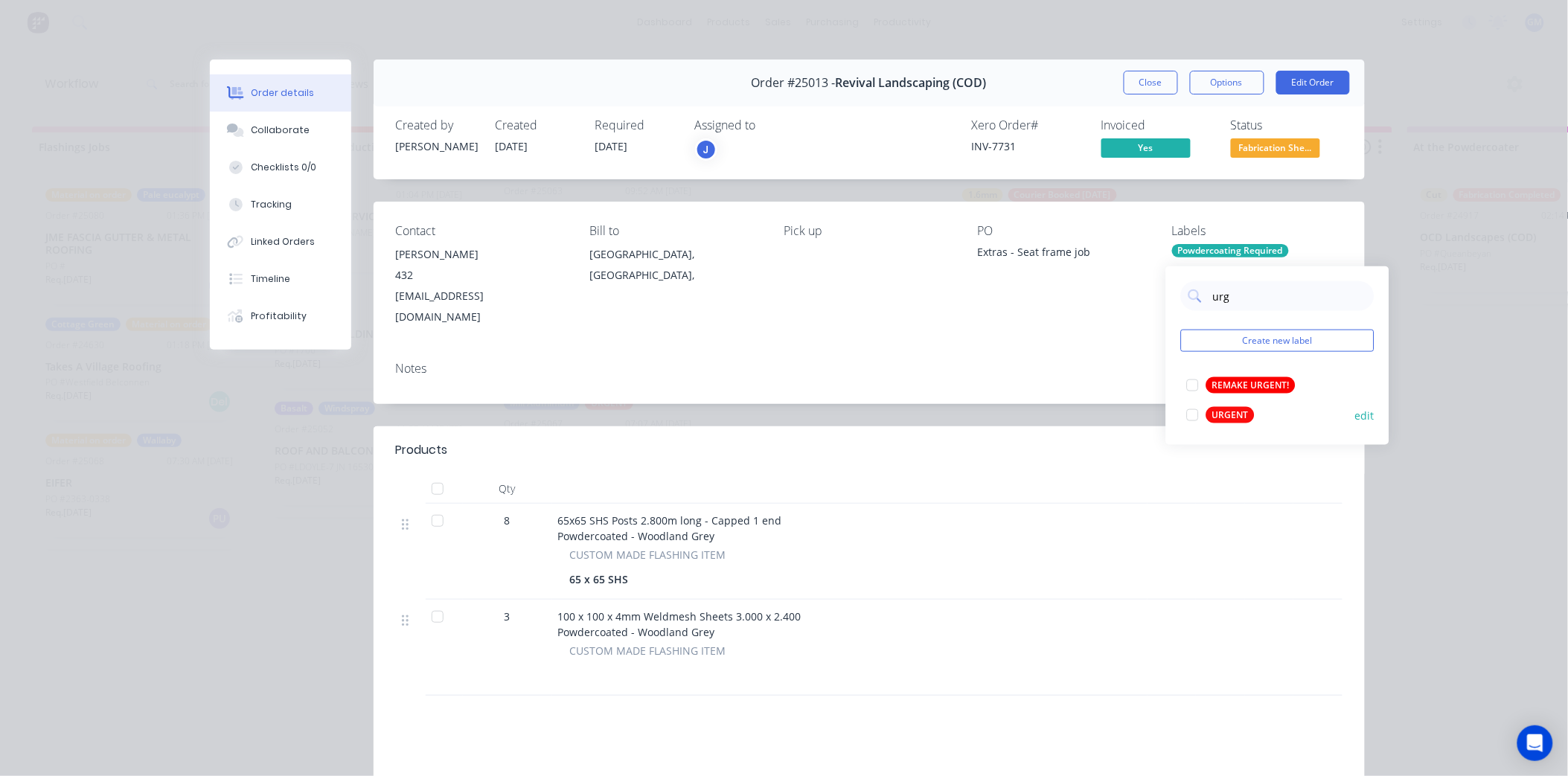
click at [1197, 407] on div at bounding box center [1193, 416] width 30 height 30
click at [1045, 367] on div "Notes" at bounding box center [869, 377] width 991 height 54
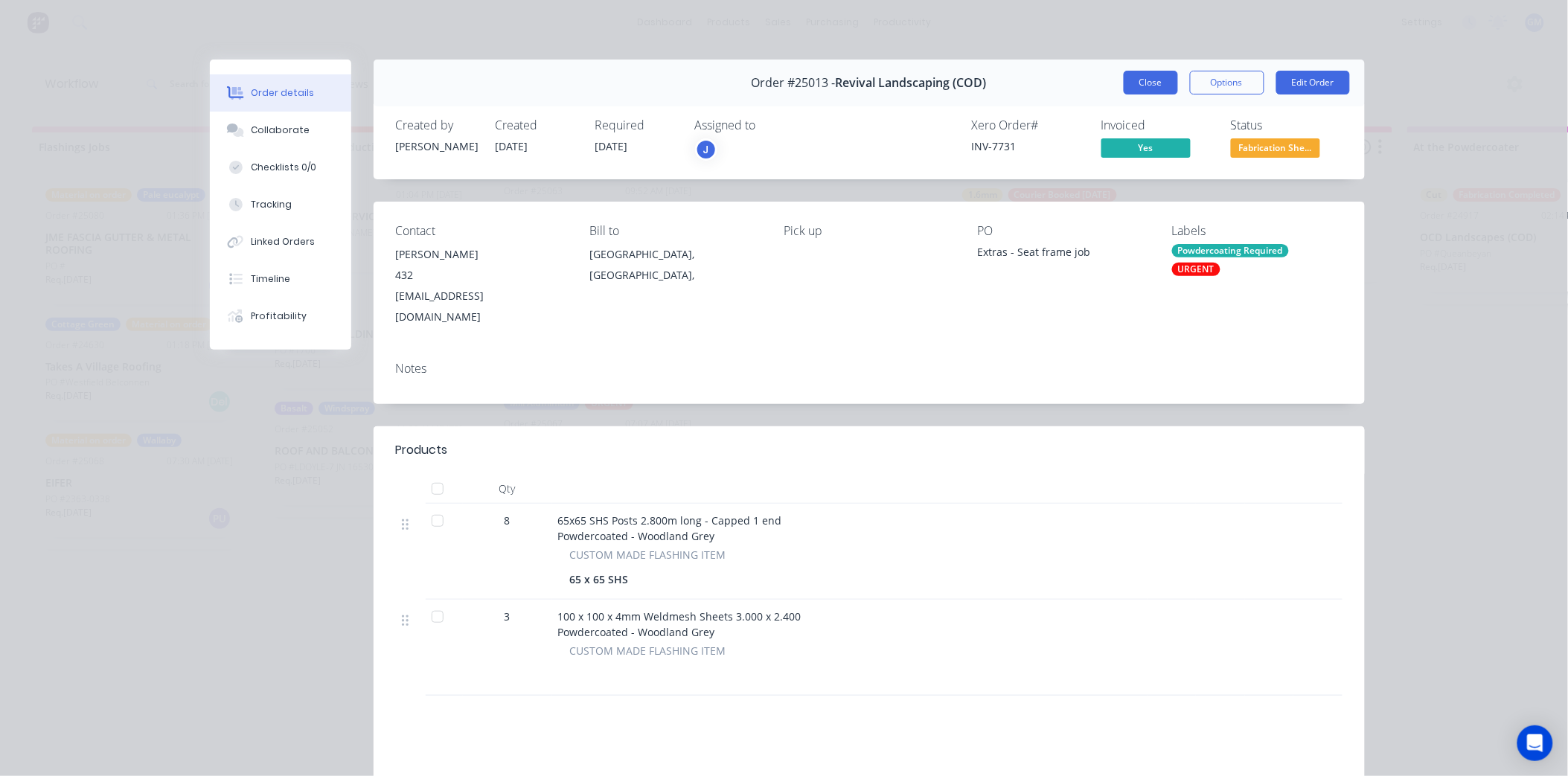
click at [1148, 79] on button "Close" at bounding box center [1151, 83] width 54 height 24
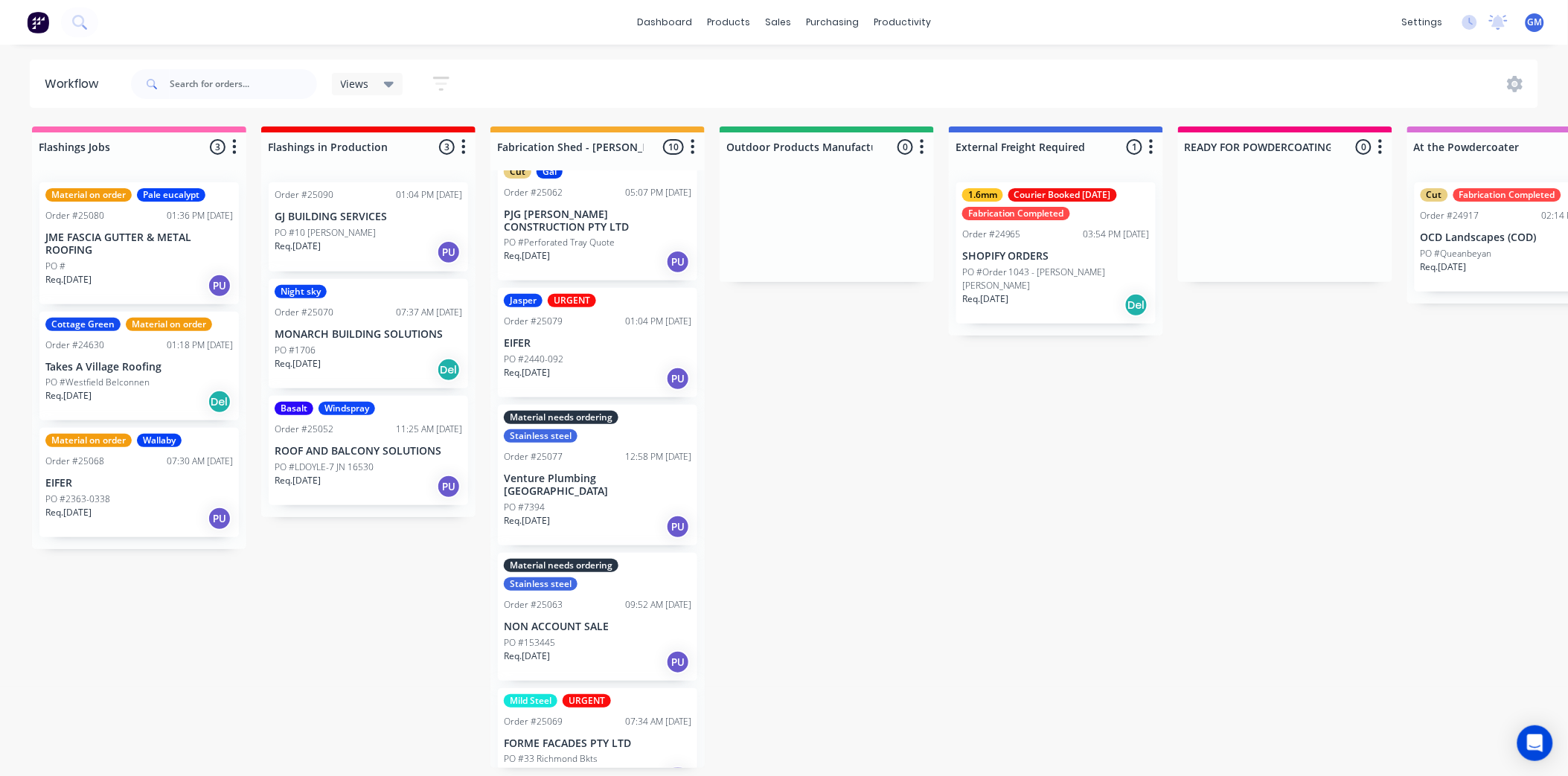
scroll to position [0, 0]
